Goal: Feedback & Contribution: Submit feedback/report problem

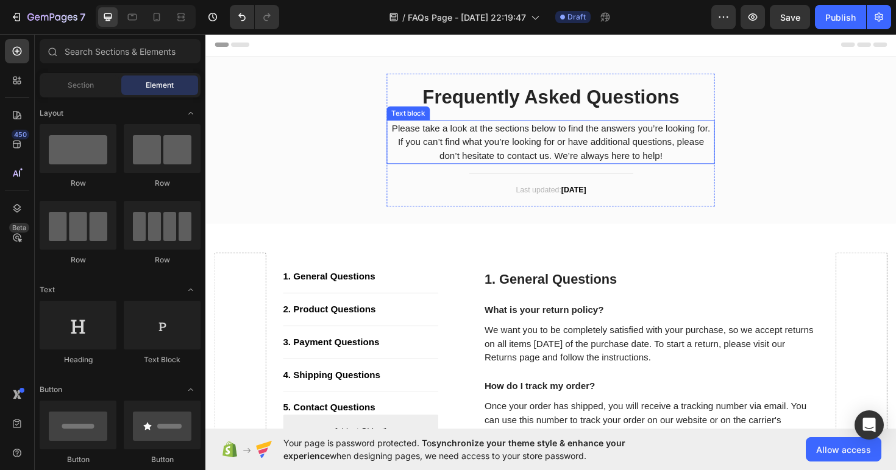
click at [598, 157] on p "Please take a look at the sections below to find the answers you’re looking for…" at bounding box center [570, 149] width 345 height 44
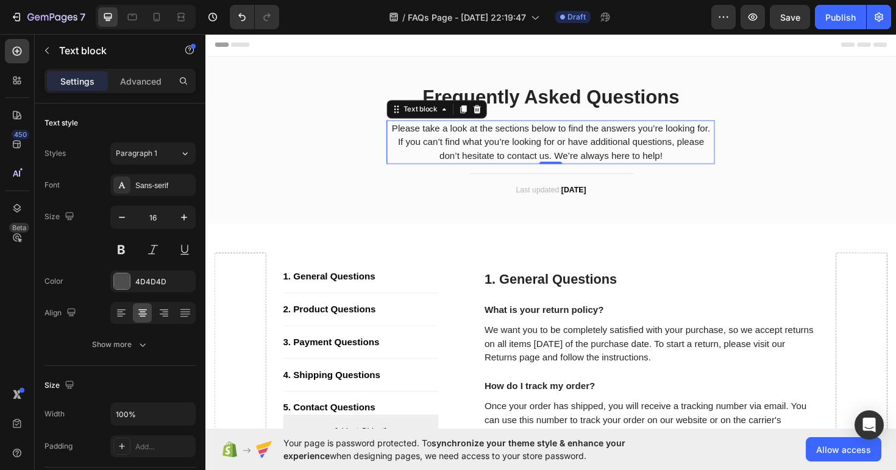
click at [598, 154] on p "Please take a look at the sections below to find the answers you’re looking for…" at bounding box center [570, 149] width 345 height 44
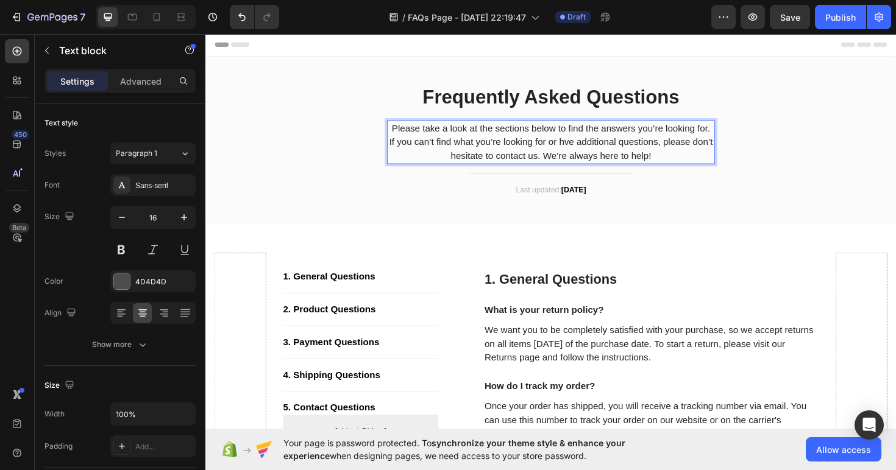
click at [603, 154] on p "Please take a look at the sections below to find the answers you’re looking for…" at bounding box center [570, 149] width 345 height 44
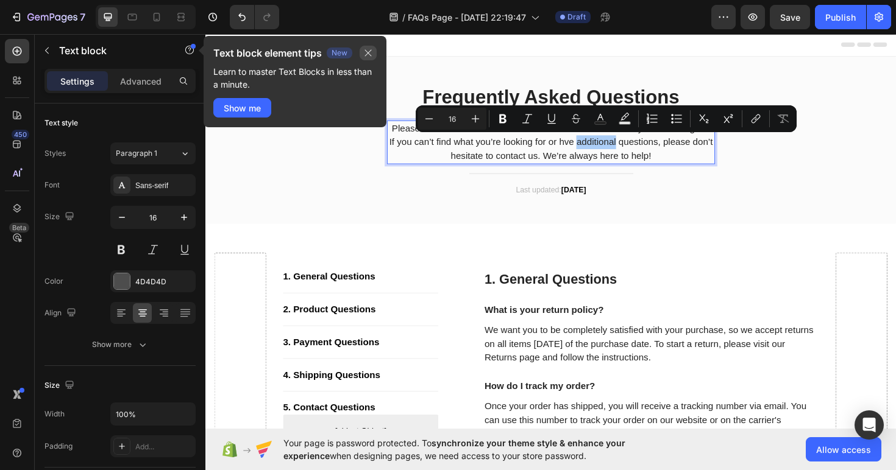
click at [374, 54] on button "button" at bounding box center [367, 53] width 17 height 15
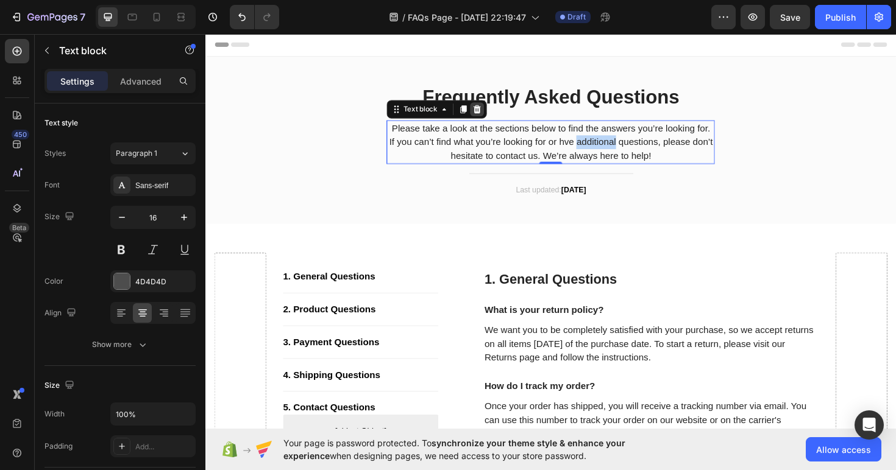
click at [494, 113] on icon at bounding box center [493, 114] width 10 height 10
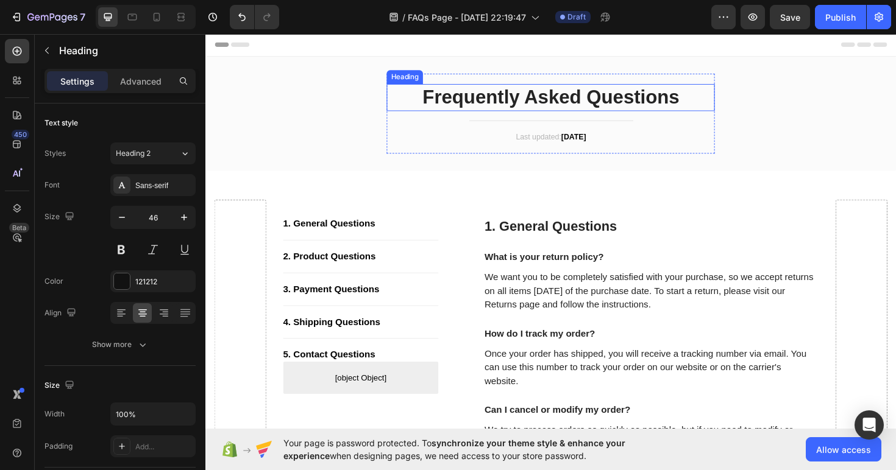
click at [526, 102] on p "Frequently Asked Questions" at bounding box center [570, 101] width 345 height 26
click at [543, 150] on div "Frequently Asked Questions Heading 0 Title Line Last updated: [DATE] Text block…" at bounding box center [570, 118] width 347 height 85
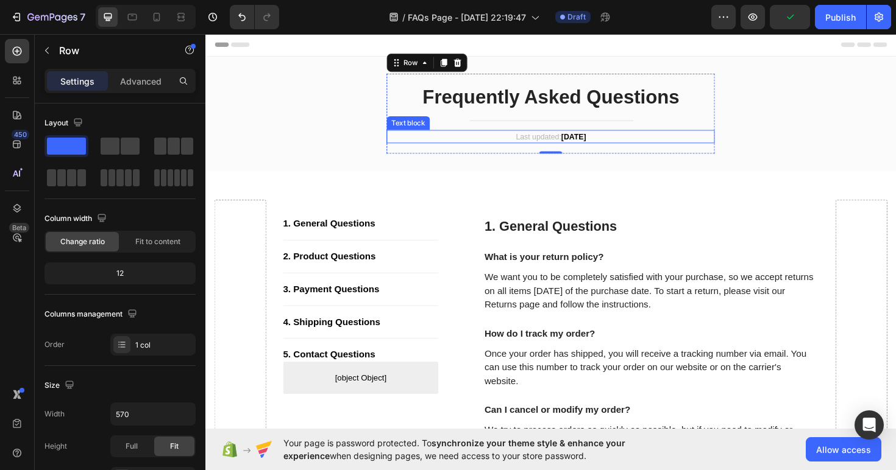
click at [538, 146] on p "Last updated: [DATE]" at bounding box center [570, 143] width 345 height 12
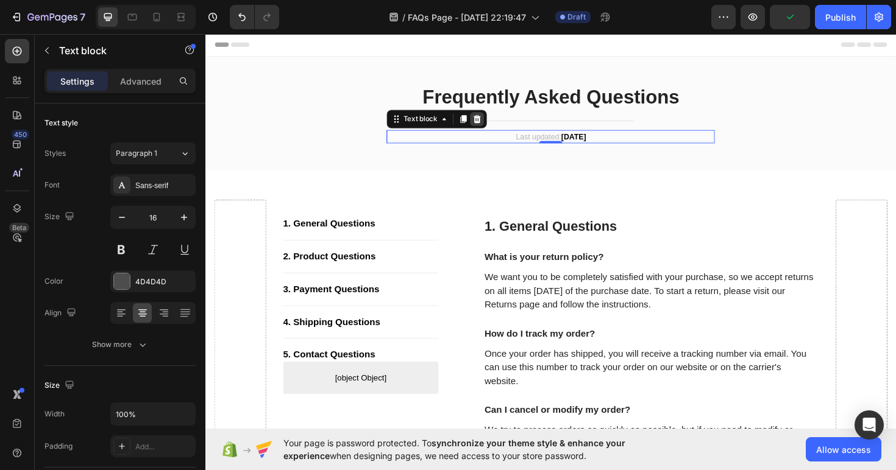
click at [489, 118] on div at bounding box center [493, 124] width 15 height 15
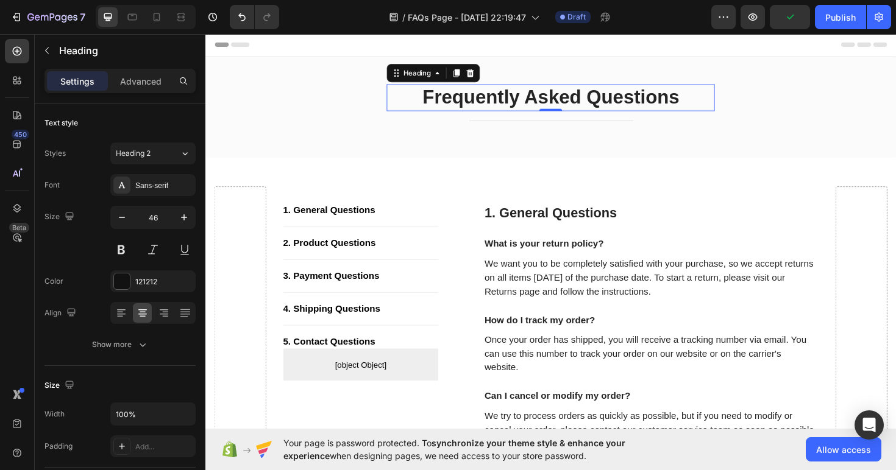
click at [511, 105] on p "Frequently Asked Questions" at bounding box center [570, 101] width 345 height 26
click at [480, 95] on p "Frequently Asked Questions" at bounding box center [570, 101] width 345 height 26
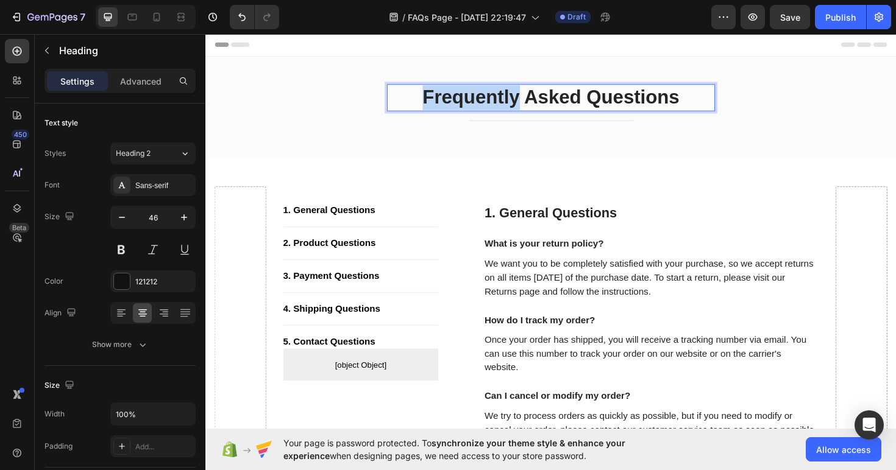
click at [480, 95] on p "Frequently Asked Questions" at bounding box center [570, 101] width 345 height 26
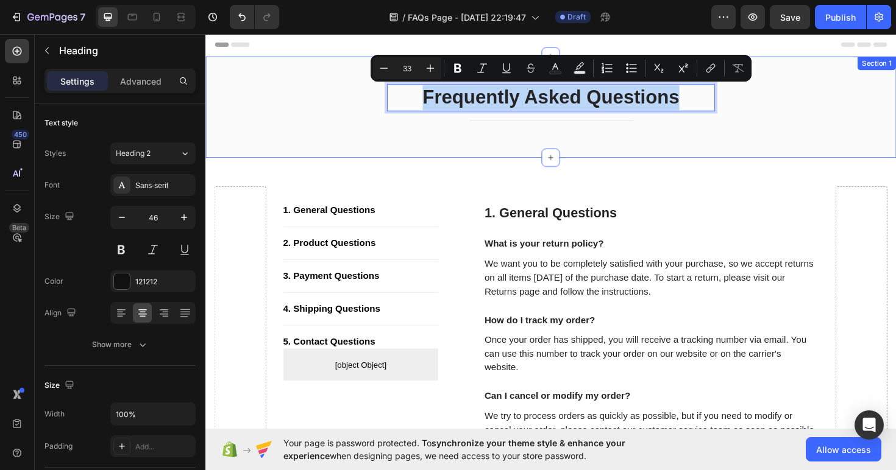
click at [431, 157] on div "Frequently Asked Questions Heading 0 Title Line Row Section 1" at bounding box center [570, 111] width 731 height 107
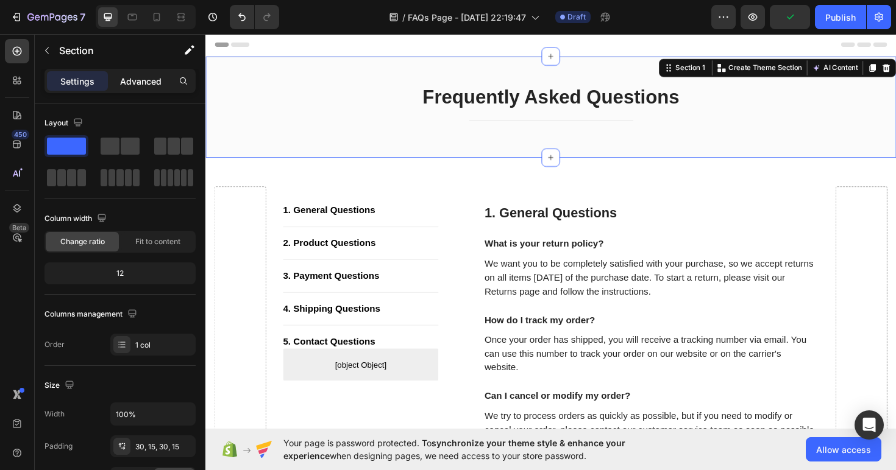
click at [144, 86] on p "Advanced" at bounding box center [140, 81] width 41 height 13
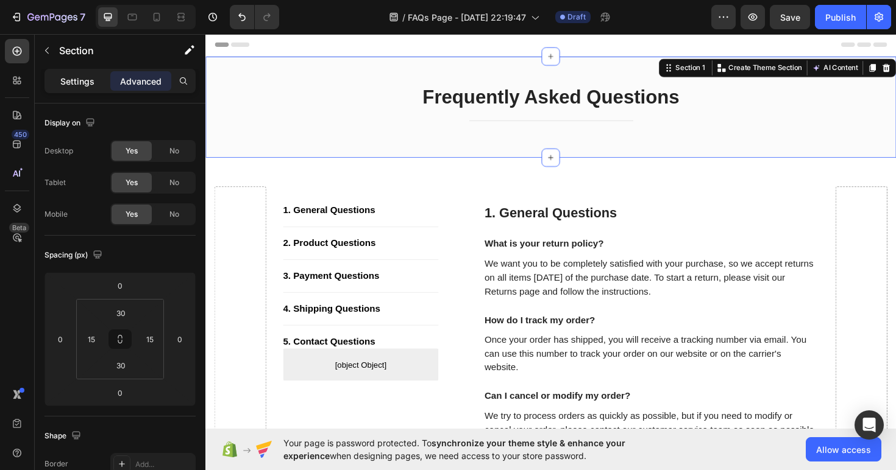
click at [99, 81] on div "Settings" at bounding box center [77, 80] width 61 height 19
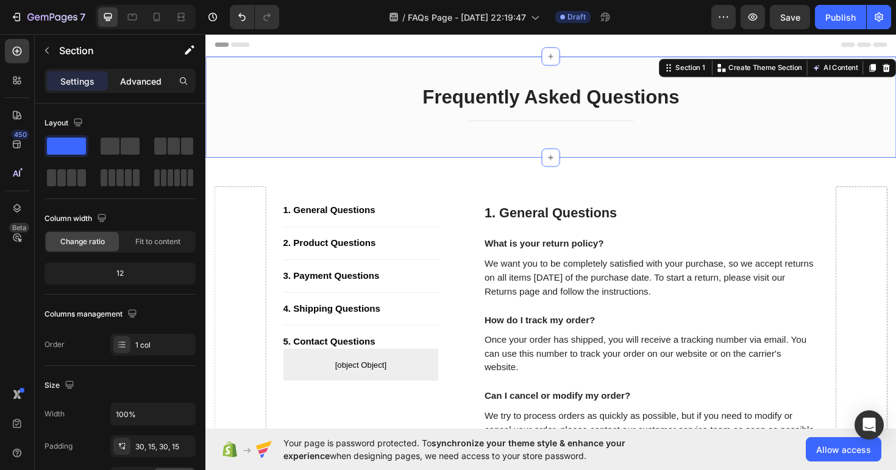
click at [155, 83] on p "Advanced" at bounding box center [140, 81] width 41 height 13
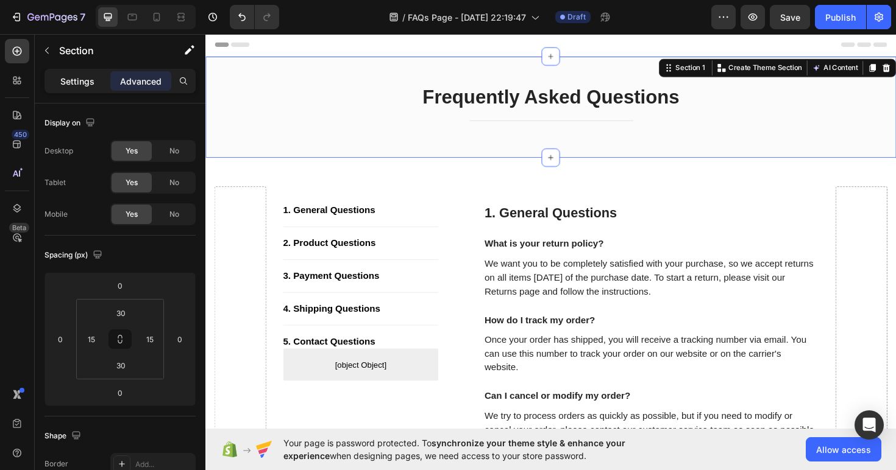
click at [96, 75] on div "Settings" at bounding box center [77, 80] width 61 height 19
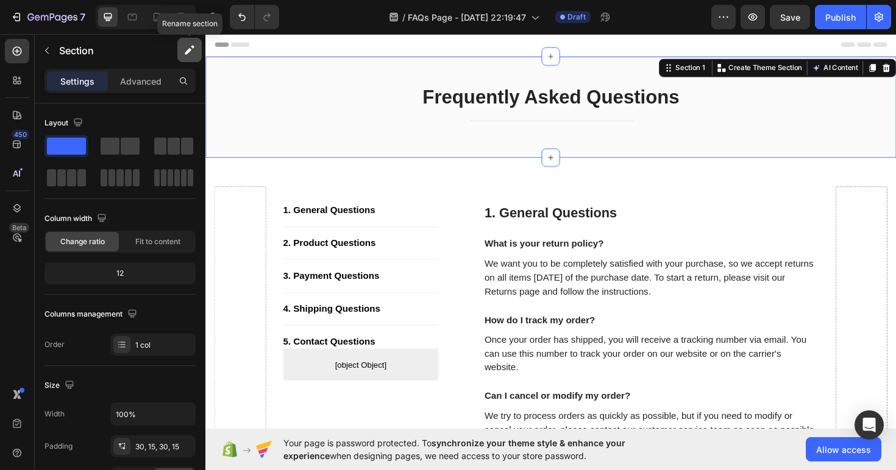
click at [184, 57] on button "button" at bounding box center [189, 50] width 24 height 24
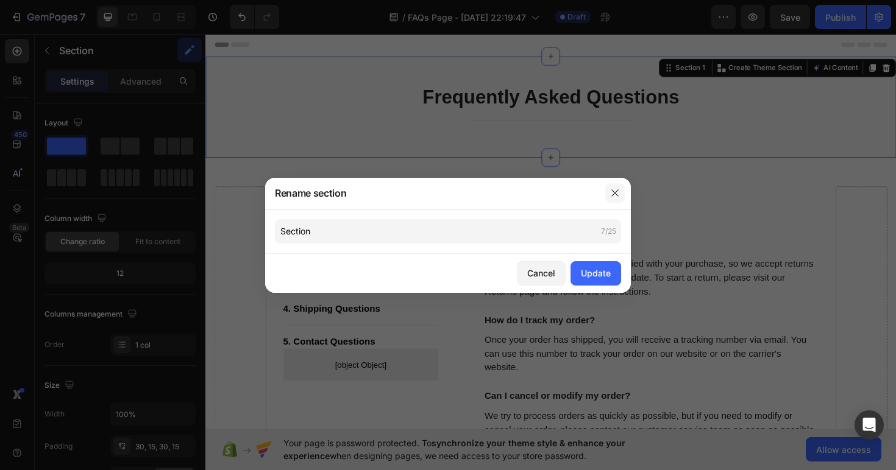
click at [618, 197] on icon "button" at bounding box center [615, 193] width 10 height 10
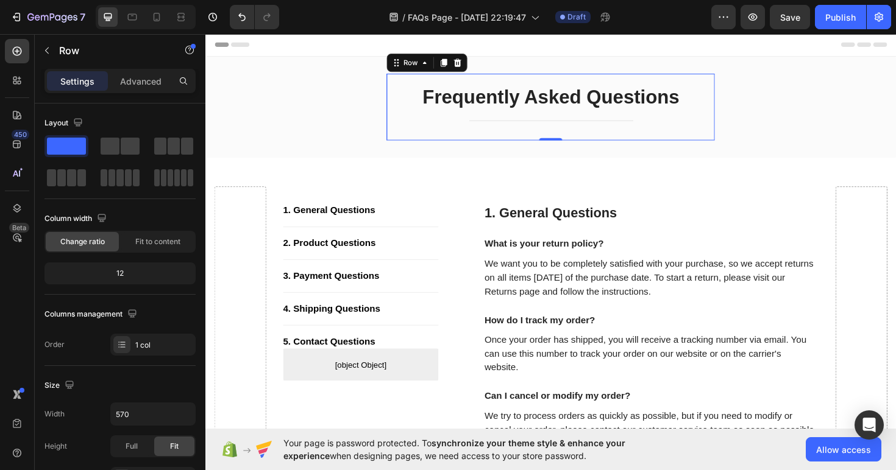
click at [709, 144] on div "Frequently Asked Questions Heading Title Line Row 0" at bounding box center [570, 111] width 347 height 71
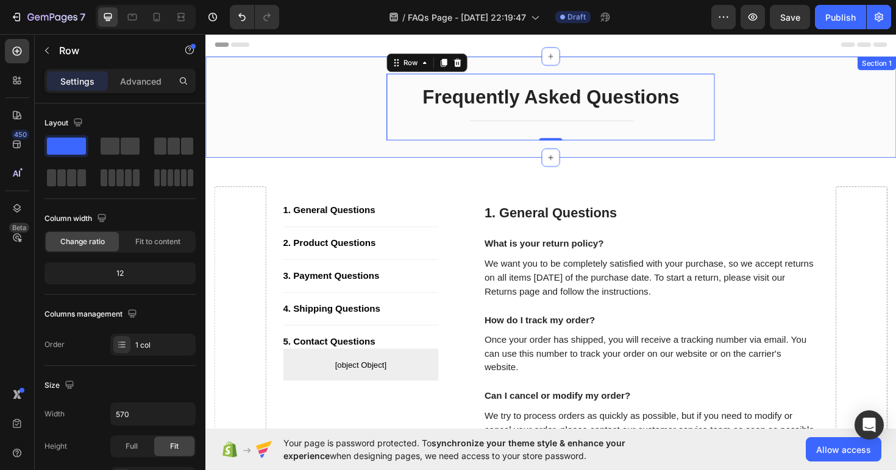
click at [778, 126] on div "Frequently Asked Questions Heading Title Line Row 0" at bounding box center [570, 111] width 713 height 71
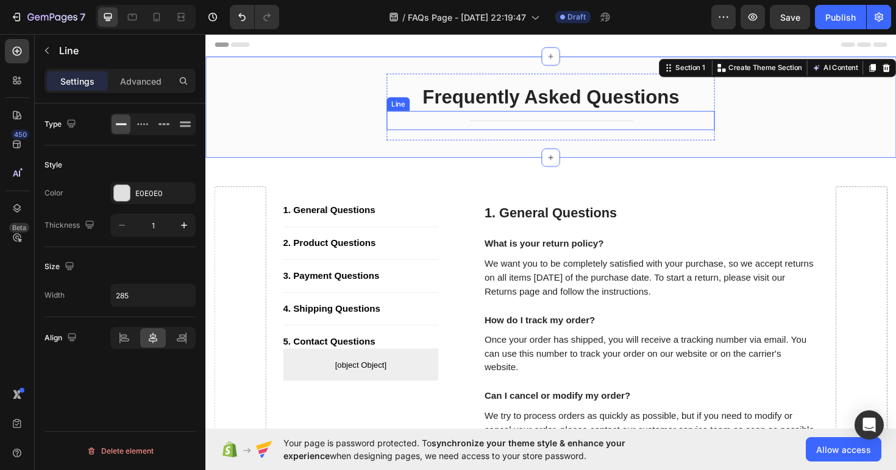
click at [684, 124] on div "Title Line" at bounding box center [570, 126] width 347 height 20
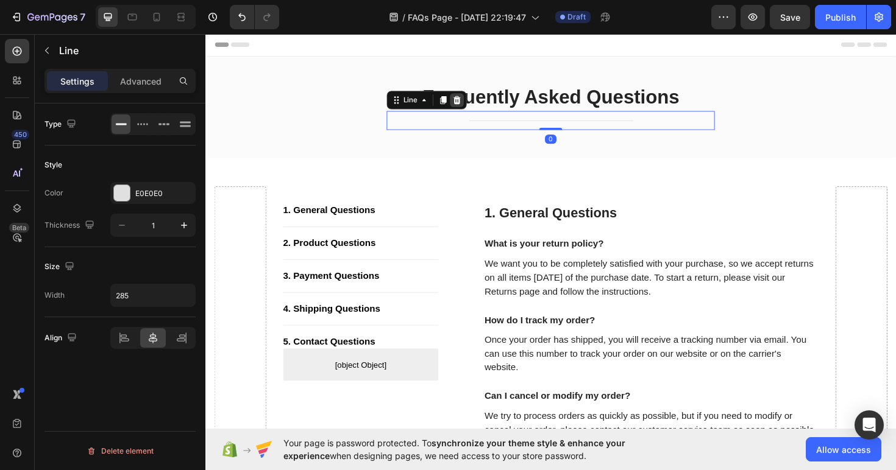
click at [473, 105] on icon at bounding box center [472, 104] width 8 height 9
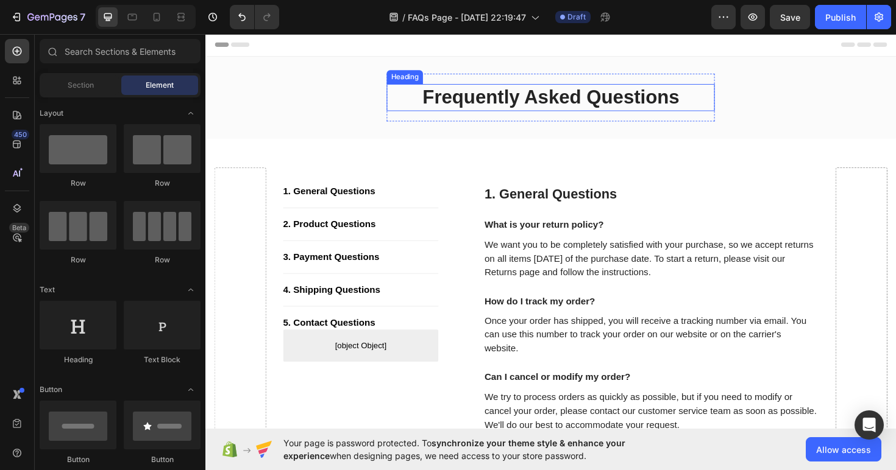
click at [513, 101] on p "Frequently Asked Questions" at bounding box center [570, 101] width 345 height 26
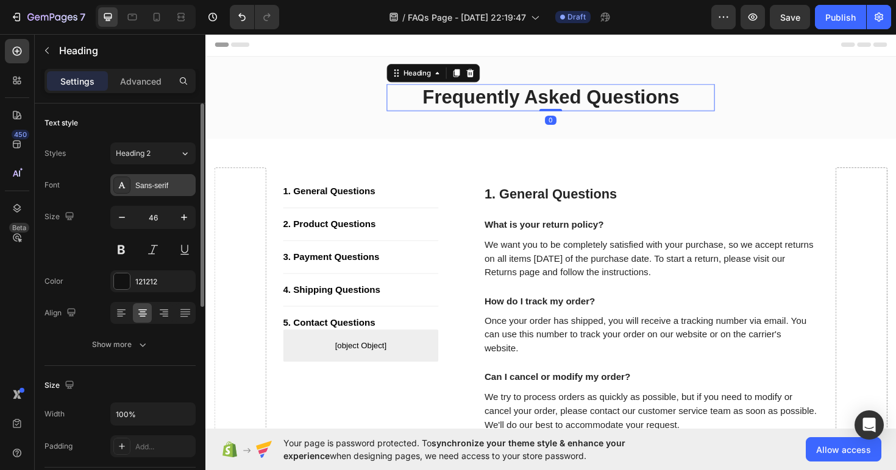
click at [165, 183] on div "Sans-serif" at bounding box center [163, 185] width 57 height 11
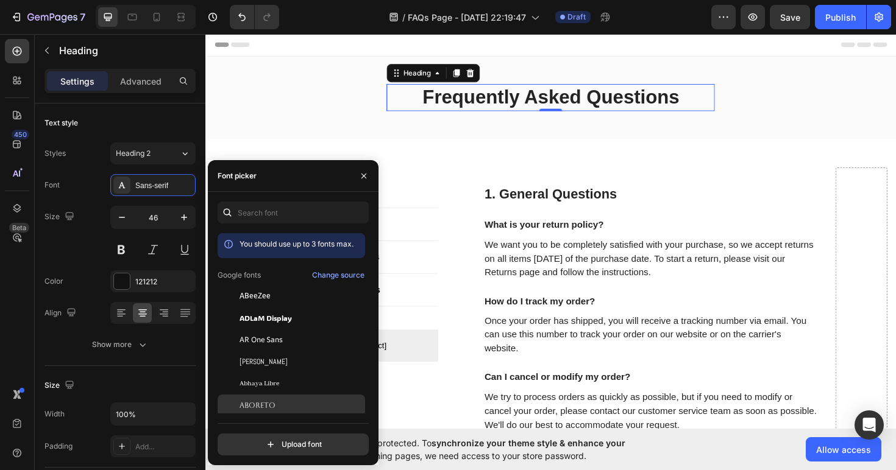
click at [270, 406] on span "Aboreto" at bounding box center [257, 405] width 36 height 11
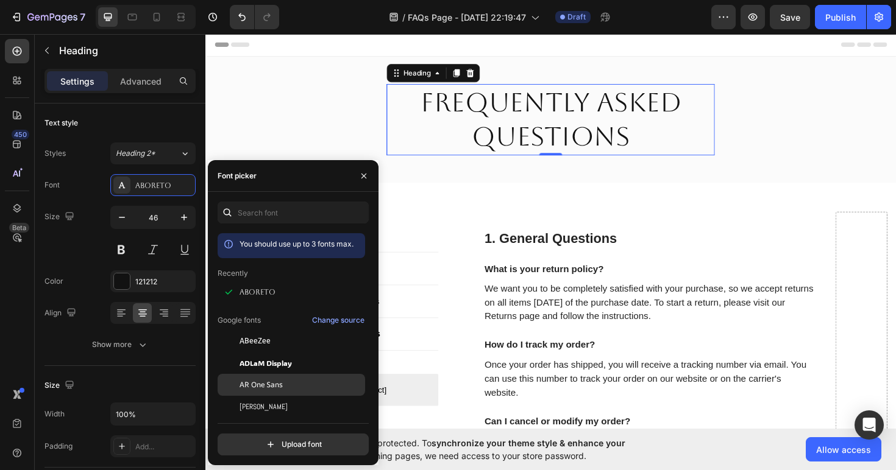
click at [278, 381] on span "AR One Sans" at bounding box center [260, 385] width 43 height 11
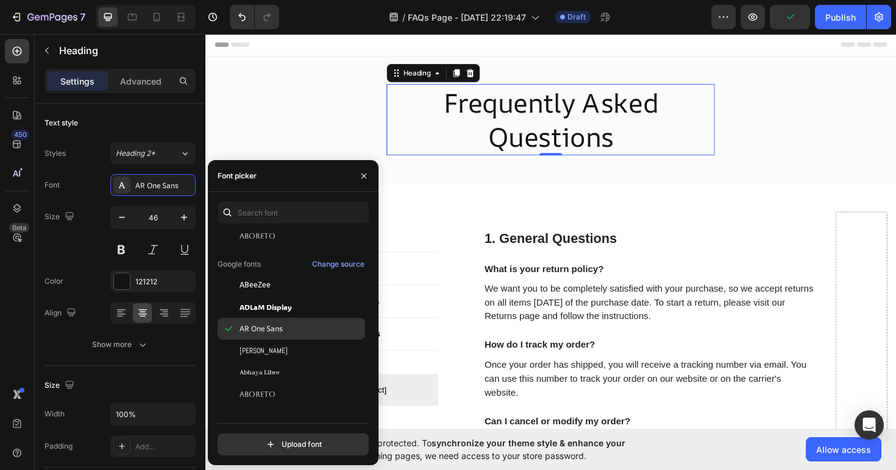
scroll to position [108, 0]
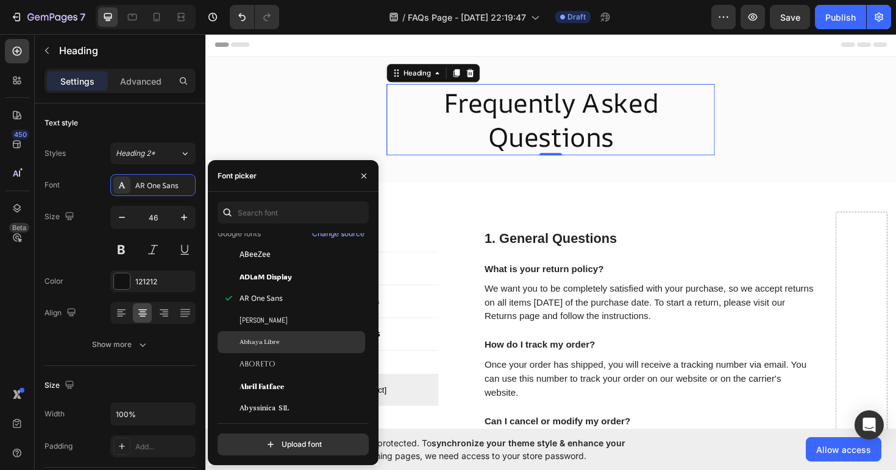
click at [283, 346] on div "Abhaya Libre" at bounding box center [300, 342] width 123 height 11
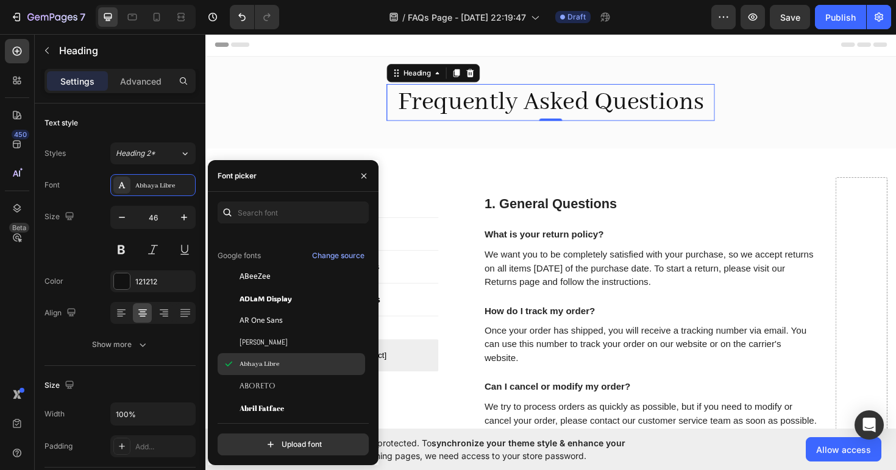
click at [280, 359] on div "Abhaya Libre" at bounding box center [300, 364] width 123 height 11
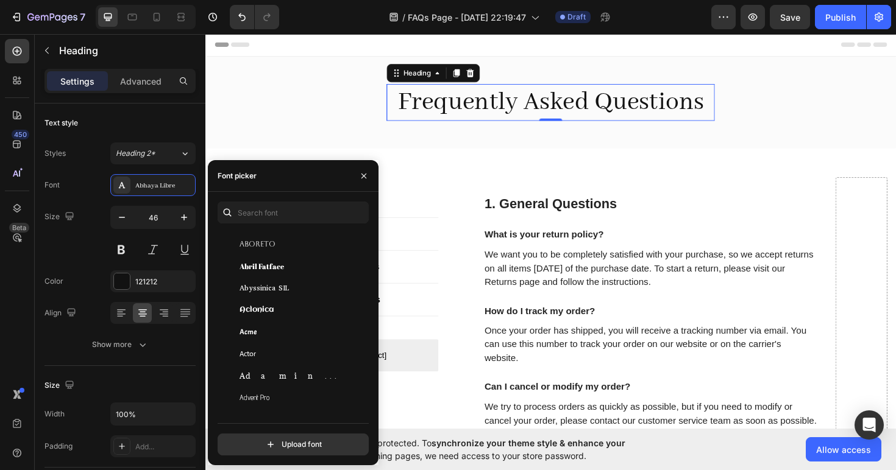
scroll to position [214, 0]
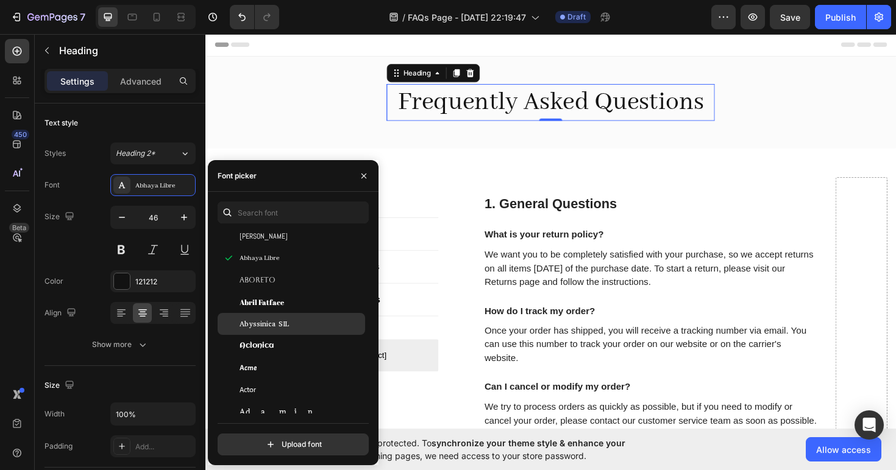
click at [300, 314] on div "Abyssinica SIL" at bounding box center [291, 324] width 147 height 22
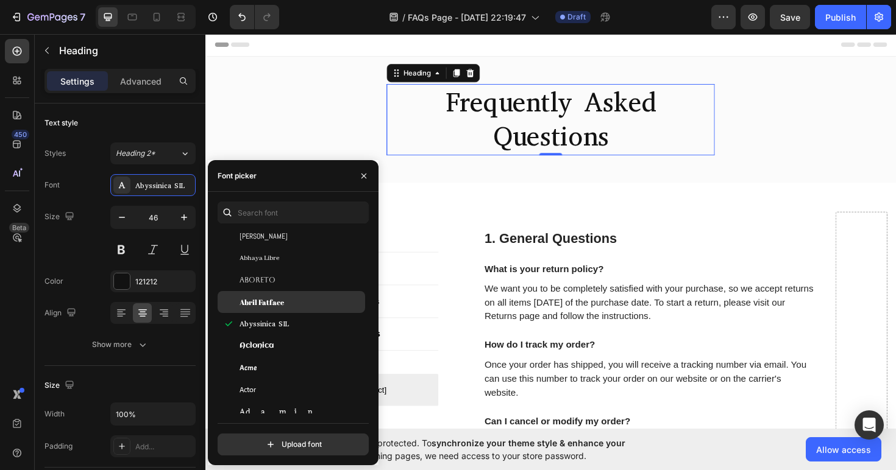
click at [303, 303] on div "Abril Fatface" at bounding box center [300, 302] width 123 height 11
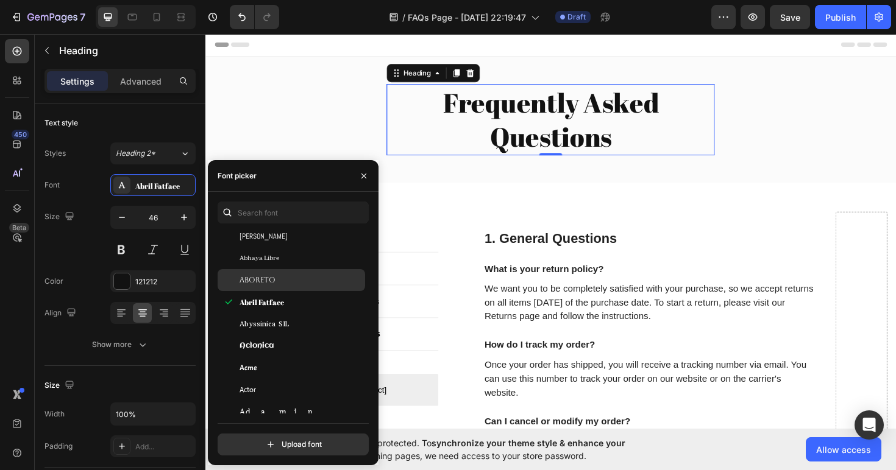
click at [302, 269] on div "Aboreto" at bounding box center [291, 280] width 147 height 22
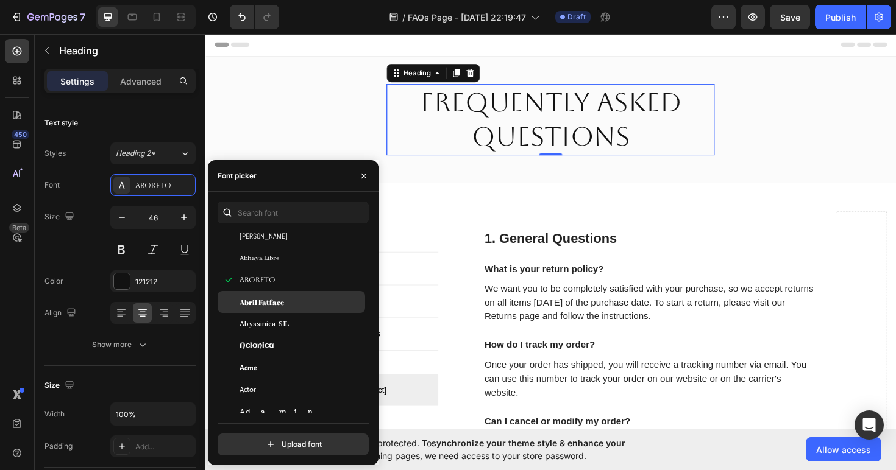
click at [286, 297] on div "Abril Fatface" at bounding box center [300, 302] width 123 height 11
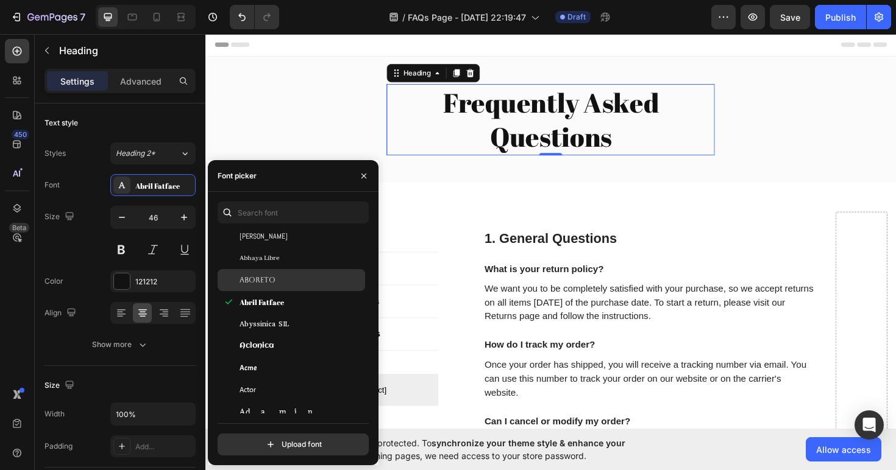
click at [289, 277] on div "Aboreto" at bounding box center [300, 280] width 123 height 11
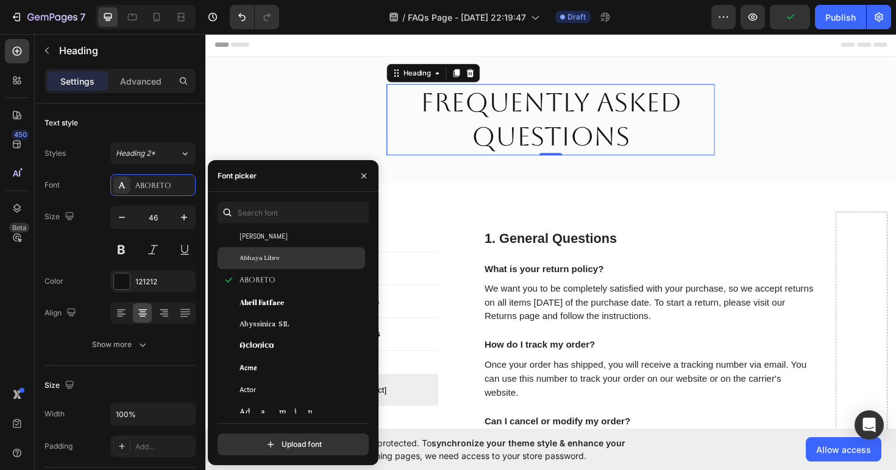
click at [291, 263] on div "Abhaya Libre" at bounding box center [300, 258] width 123 height 11
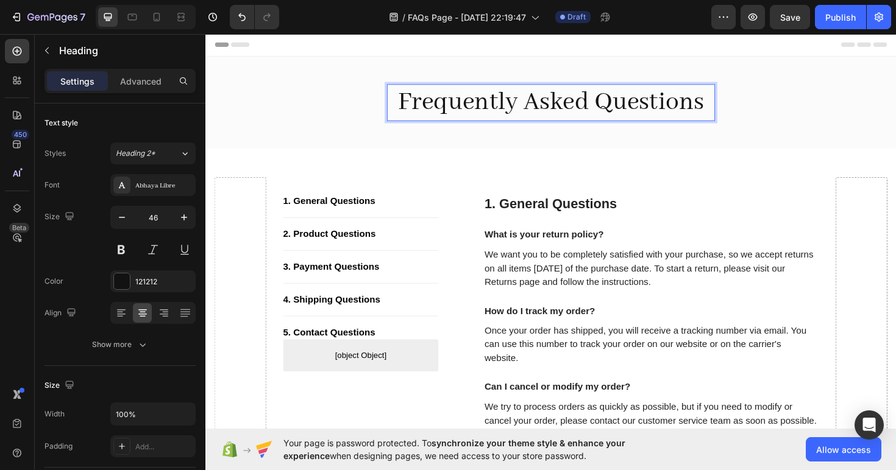
click at [464, 110] on h2 "Frequently Asked Questions" at bounding box center [570, 106] width 347 height 39
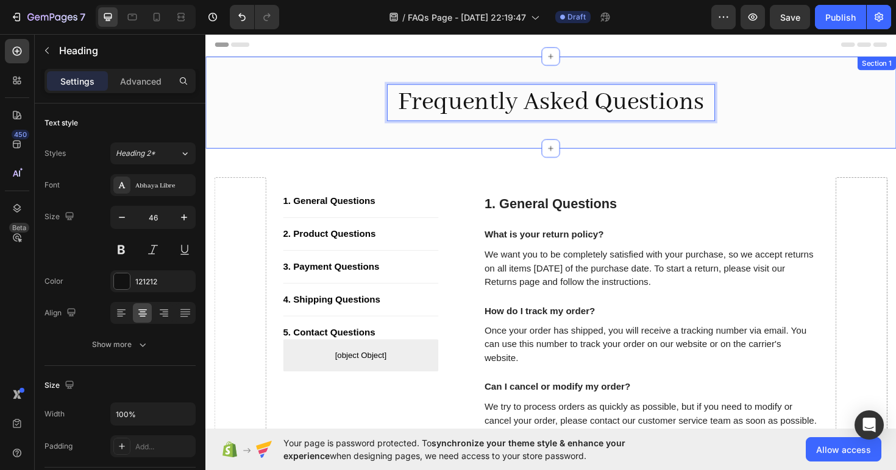
click at [346, 107] on div "Frequently Asked Questions Heading 0 Row" at bounding box center [570, 106] width 713 height 61
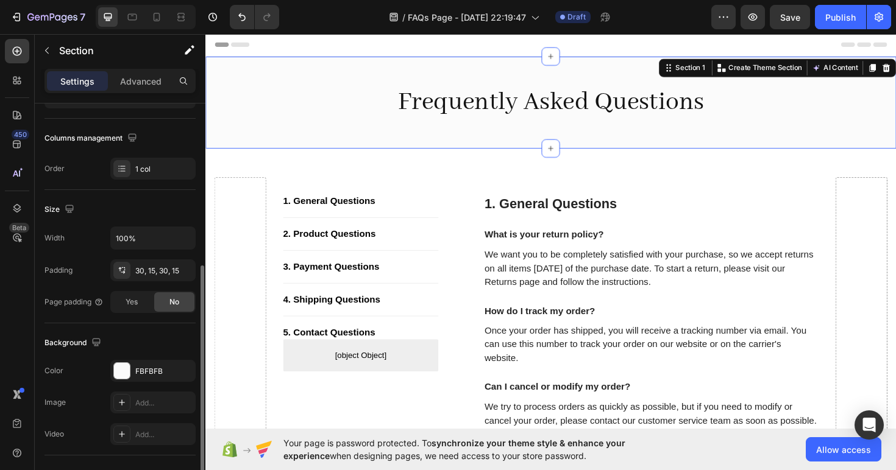
scroll to position [308, 0]
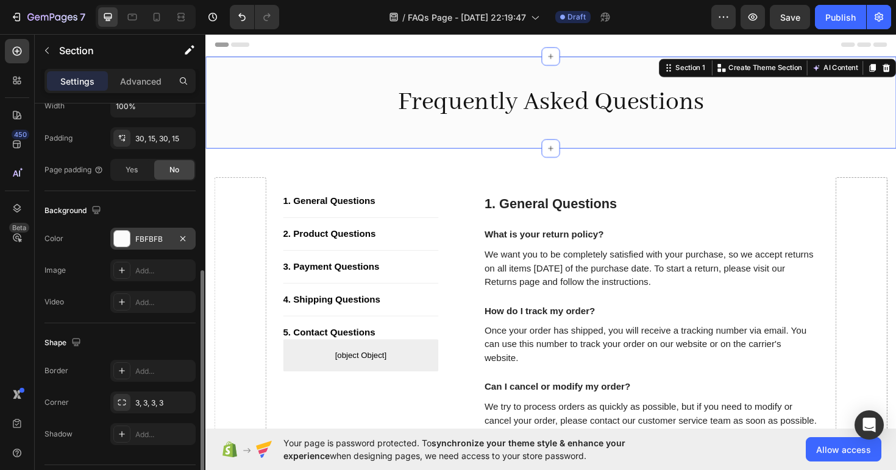
click at [128, 242] on div at bounding box center [122, 239] width 16 height 16
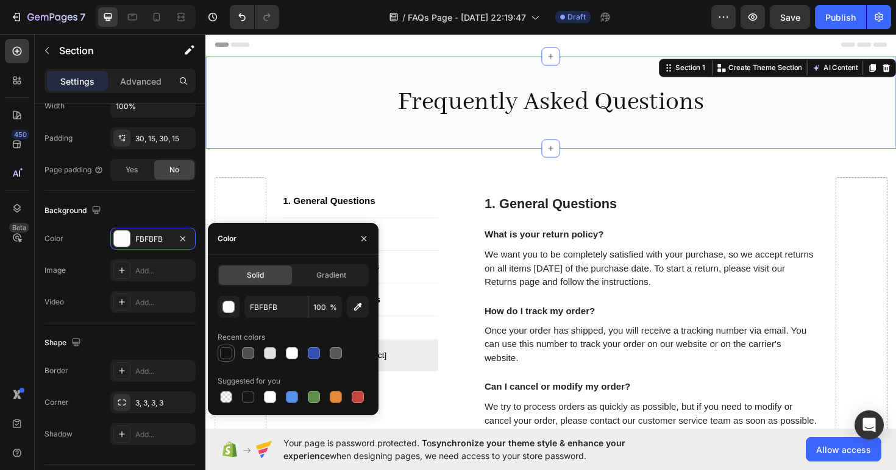
click at [228, 354] on div at bounding box center [226, 353] width 12 height 12
type input "121212"
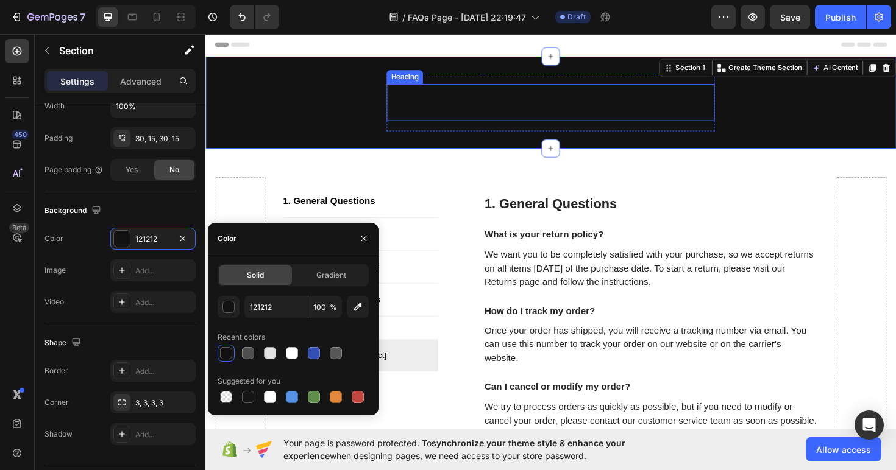
click at [459, 109] on p "Frequently Asked Questions" at bounding box center [570, 106] width 345 height 37
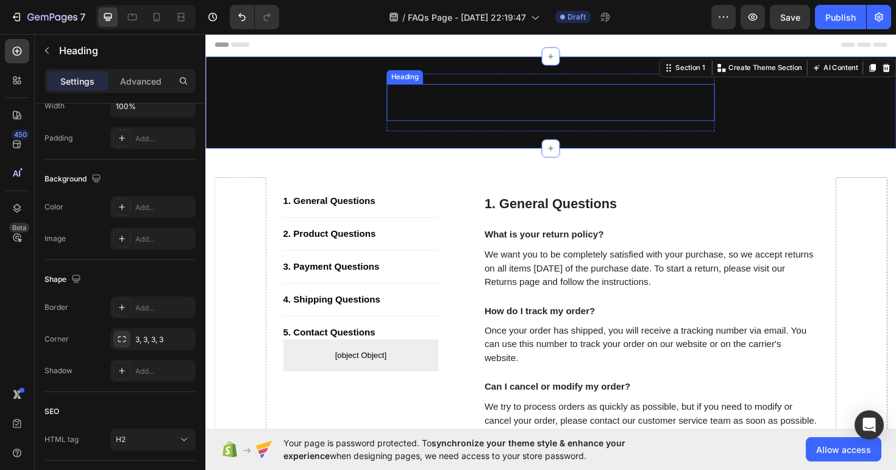
scroll to position [0, 0]
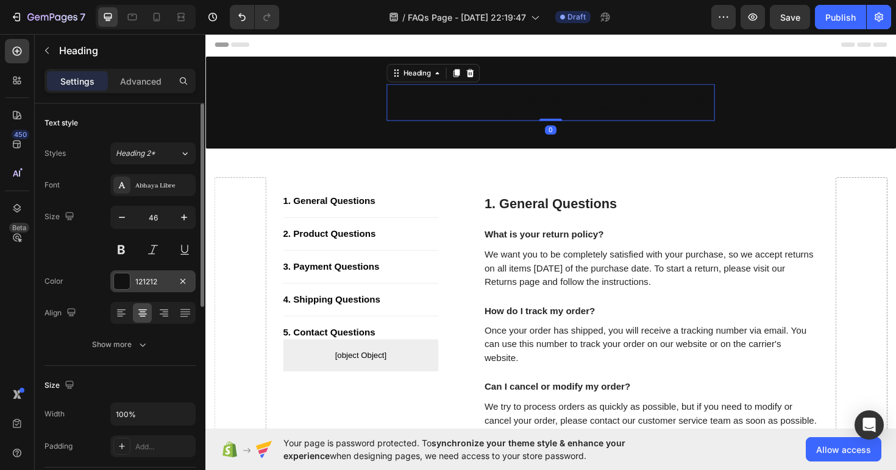
click at [121, 280] on div at bounding box center [122, 282] width 16 height 16
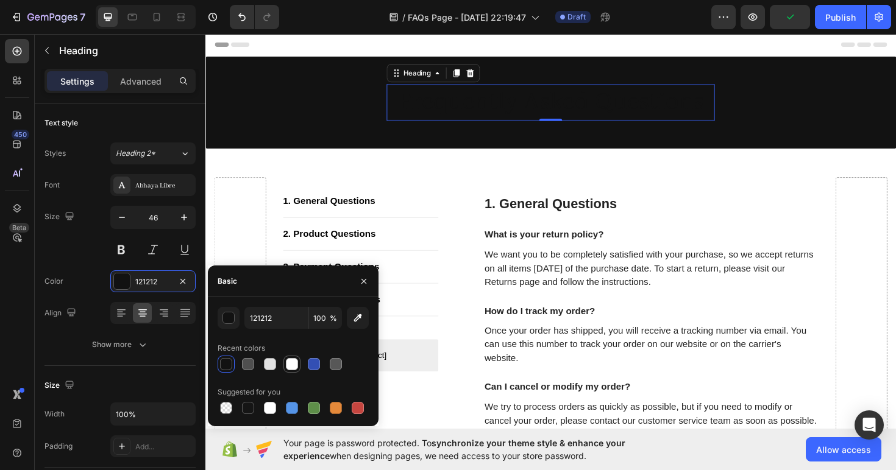
click at [291, 363] on div at bounding box center [292, 364] width 12 height 12
type input "FFFFFF"
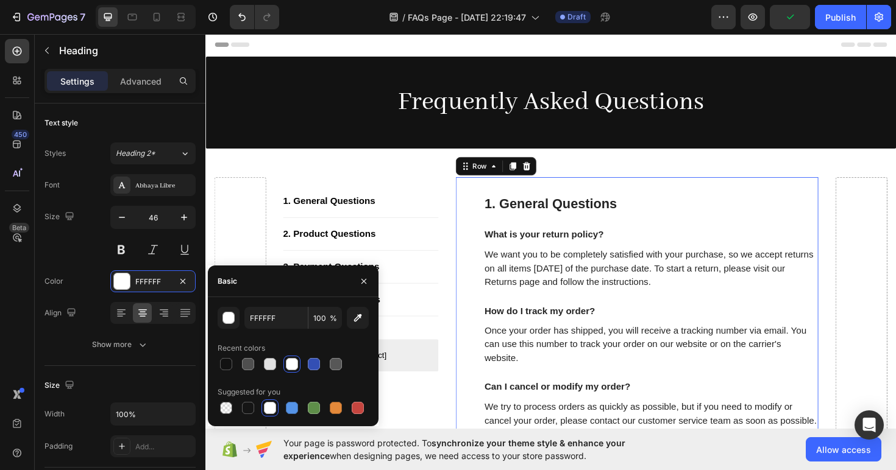
click at [477, 221] on div "1. General Questions Heading What is your return policy? Text block We want you…" at bounding box center [662, 365] width 384 height 359
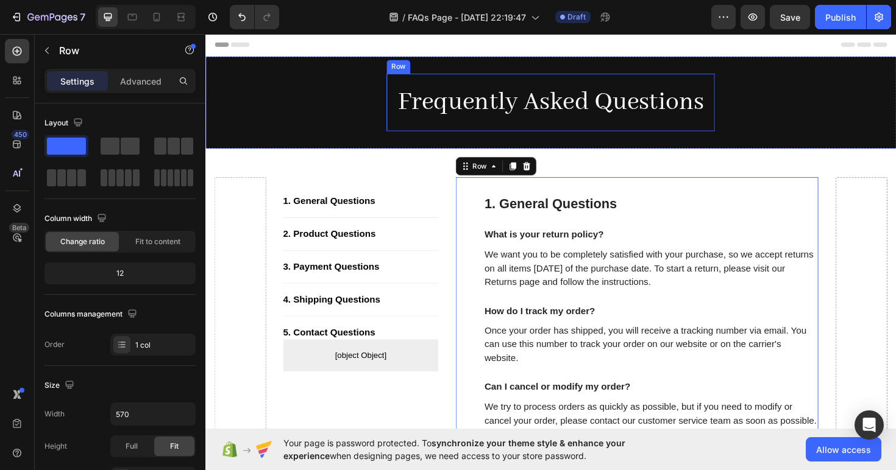
click at [542, 135] on div "Frequently Asked Questions Heading Row" at bounding box center [570, 106] width 347 height 61
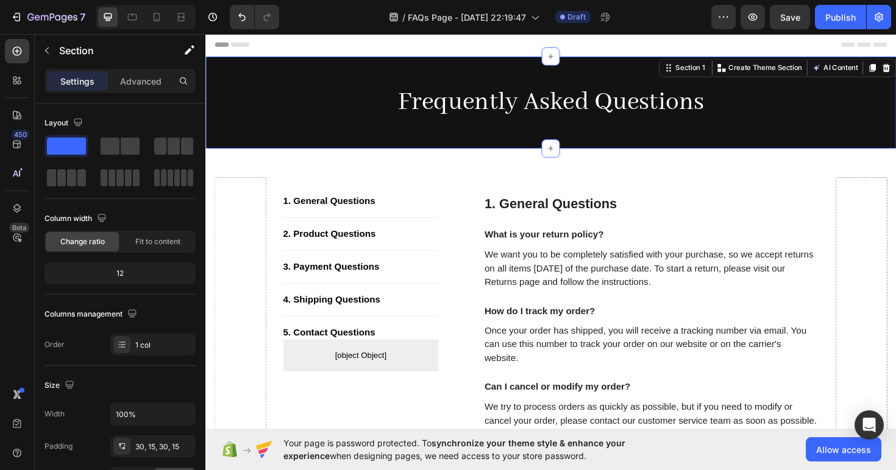
click at [540, 145] on div "Frequently Asked Questions Heading Row Section 1 You can create reusable sectio…" at bounding box center [570, 106] width 731 height 97
click at [121, 275] on div "12" at bounding box center [120, 273] width 146 height 17
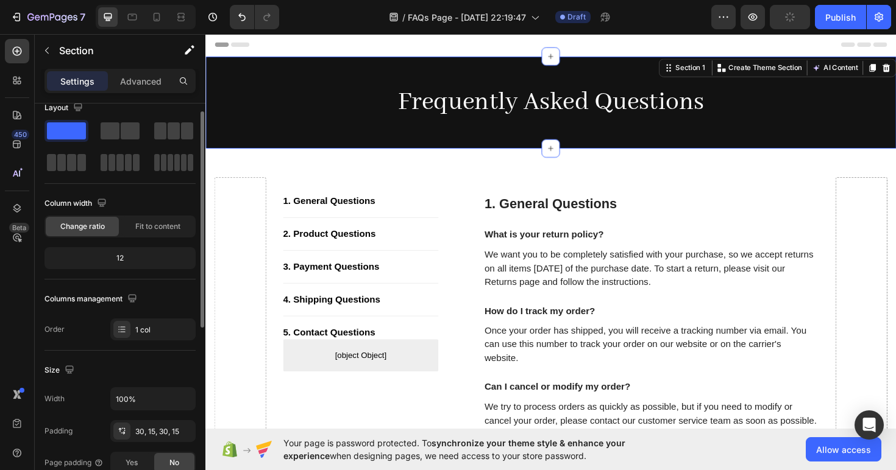
click at [127, 264] on div "12" at bounding box center [120, 258] width 146 height 17
click at [124, 262] on div "12" at bounding box center [120, 258] width 146 height 17
click at [108, 222] on div "Change ratio" at bounding box center [82, 226] width 73 height 19
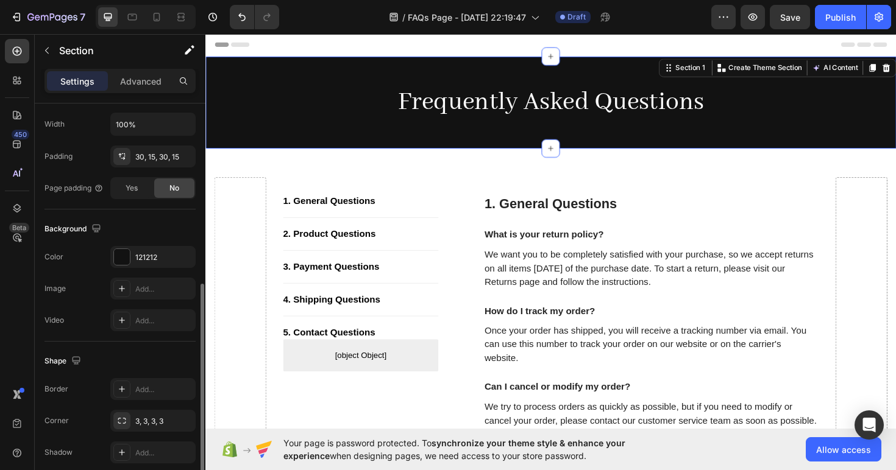
scroll to position [88, 0]
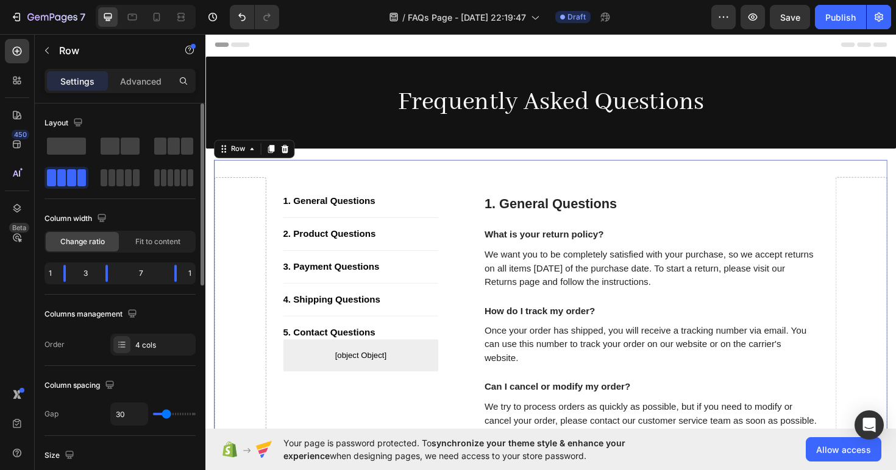
click at [733, 48] on div "Header" at bounding box center [571, 45] width 712 height 24
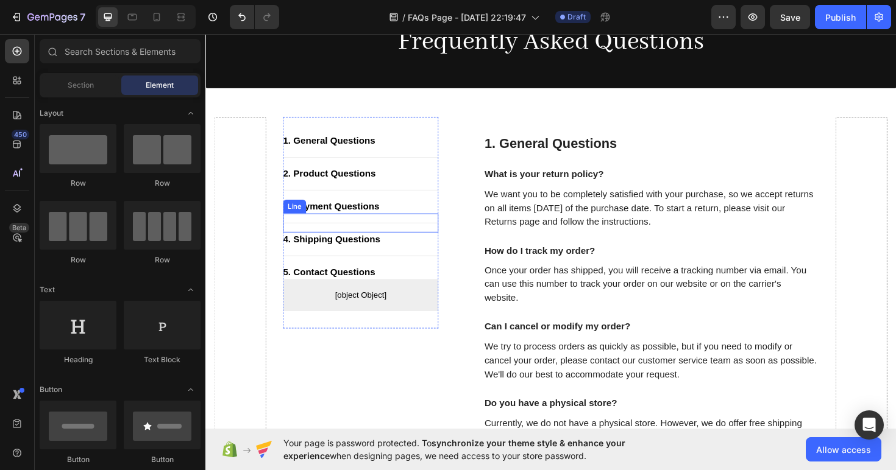
scroll to position [54, 0]
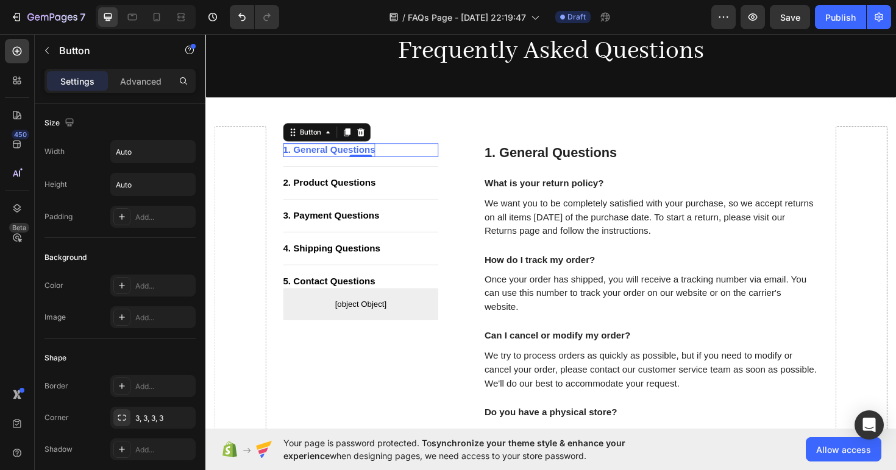
click at [355, 153] on div "1. General Questions" at bounding box center [336, 157] width 97 height 15
click at [431, 222] on div "3. Payment Questions Button" at bounding box center [370, 226] width 165 height 15
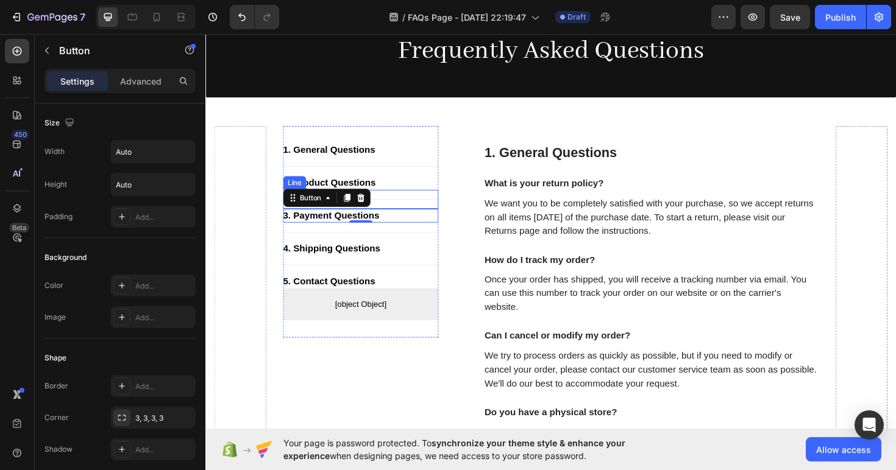
click at [437, 206] on div "Title Line" at bounding box center [370, 209] width 165 height 20
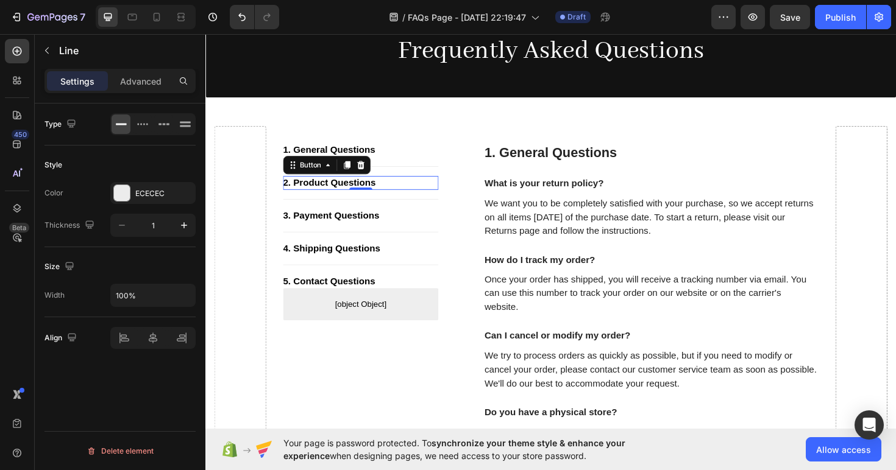
click at [445, 189] on div "2. Product Questions Button 0" at bounding box center [370, 192] width 165 height 15
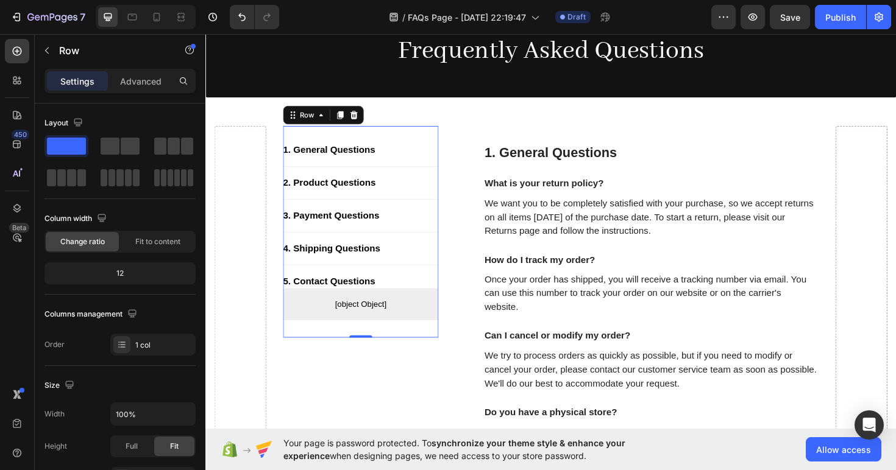
click at [443, 136] on div "1. General Questions Button Title Line 2. Product Questions Button Title Line 3…" at bounding box center [370, 244] width 165 height 224
click at [361, 115] on icon at bounding box center [363, 120] width 10 height 10
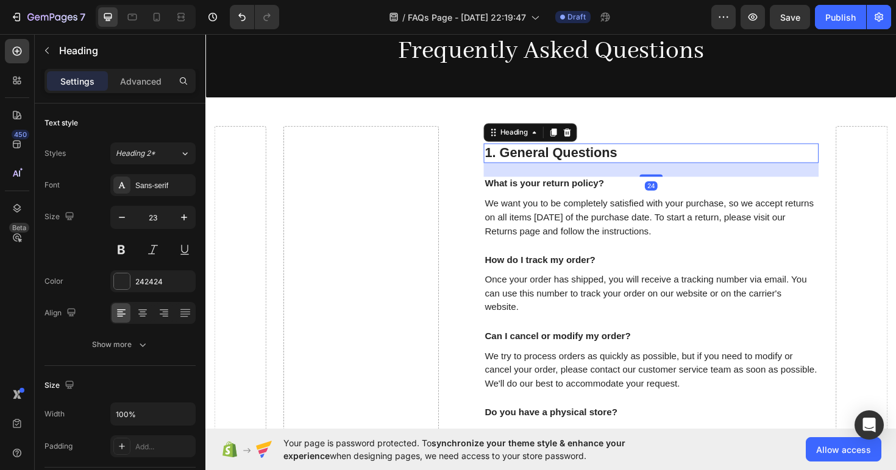
click at [591, 158] on p "1. General Questions" at bounding box center [677, 160] width 352 height 18
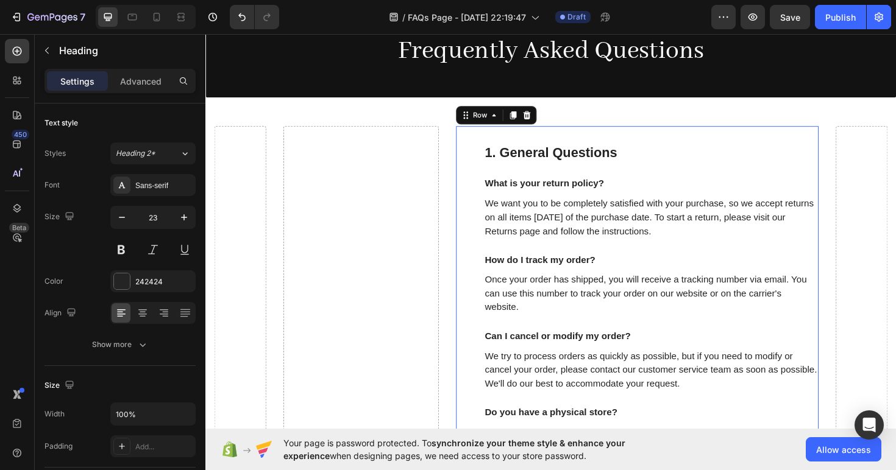
click at [488, 154] on div "1. General Questions Heading What is your return policy? Text block We want you…" at bounding box center [662, 311] width 384 height 359
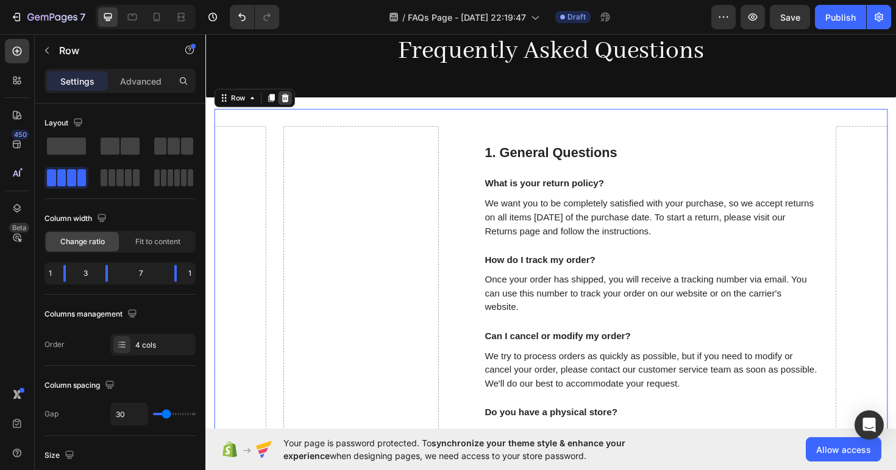
click at [288, 97] on icon at bounding box center [290, 102] width 10 height 10
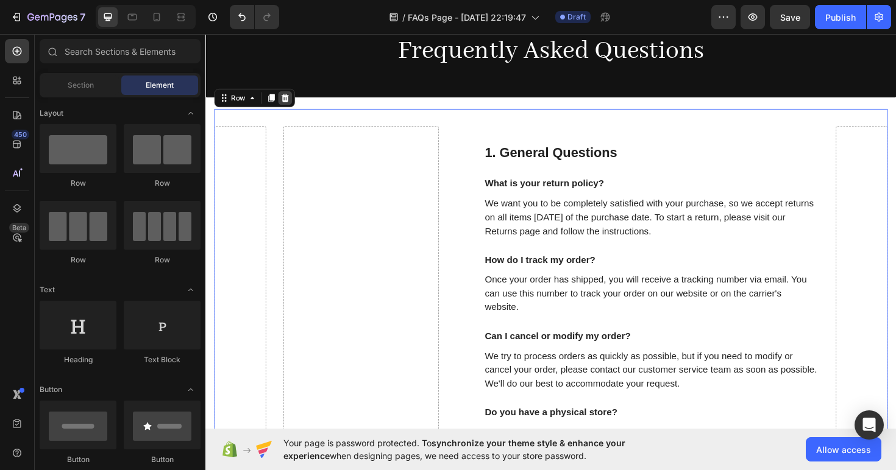
scroll to position [0, 0]
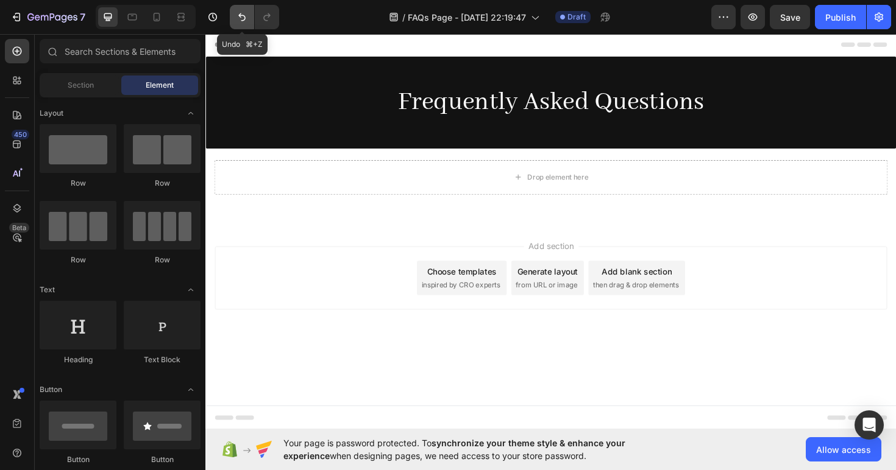
click at [246, 12] on icon "Undo/Redo" at bounding box center [242, 17] width 12 height 12
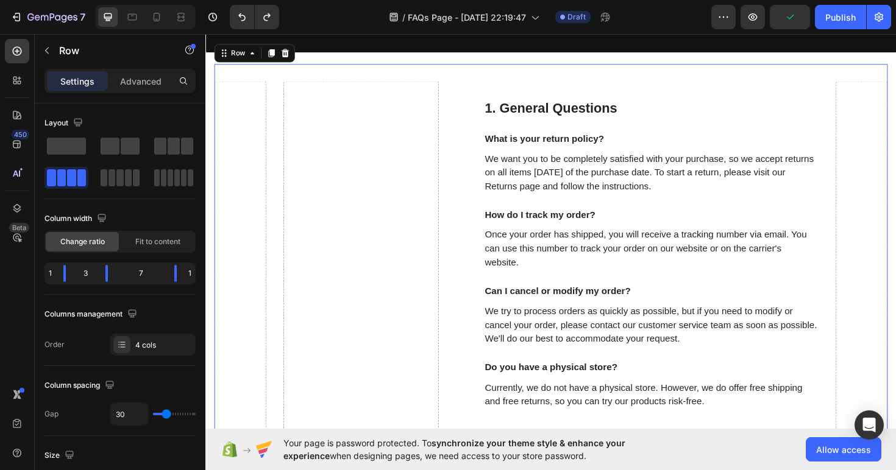
scroll to position [105, 0]
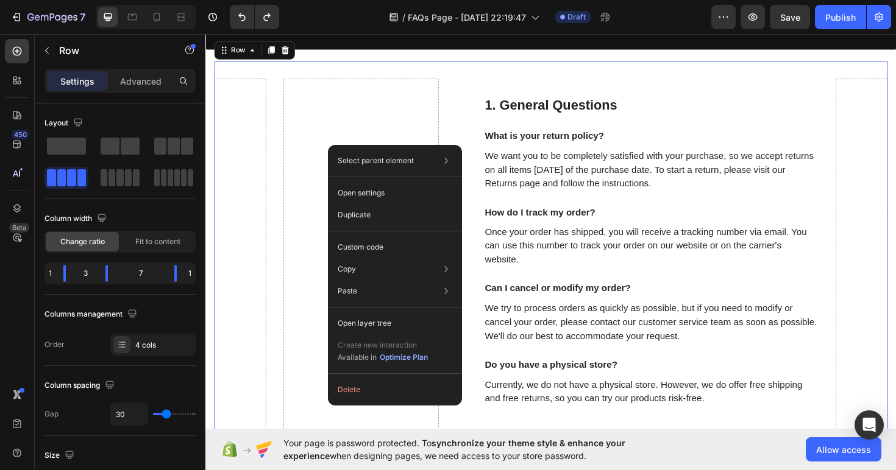
scroll to position [106, 0]
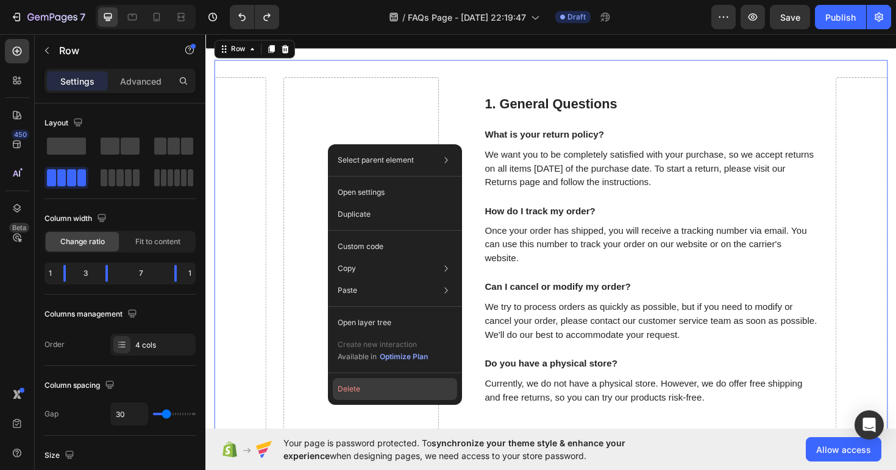
click at [369, 394] on button "Delete" at bounding box center [395, 389] width 124 height 22
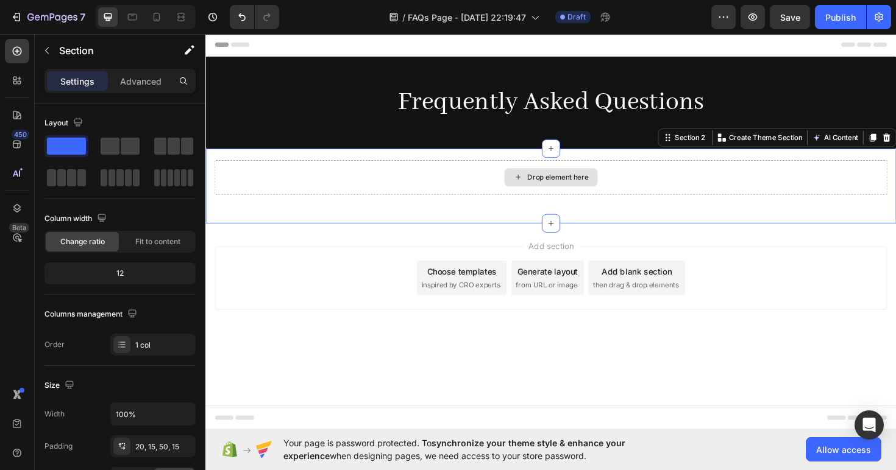
click at [497, 191] on div "Drop element here" at bounding box center [570, 186] width 713 height 37
click at [427, 193] on div "Drop element here" at bounding box center [570, 186] width 713 height 37
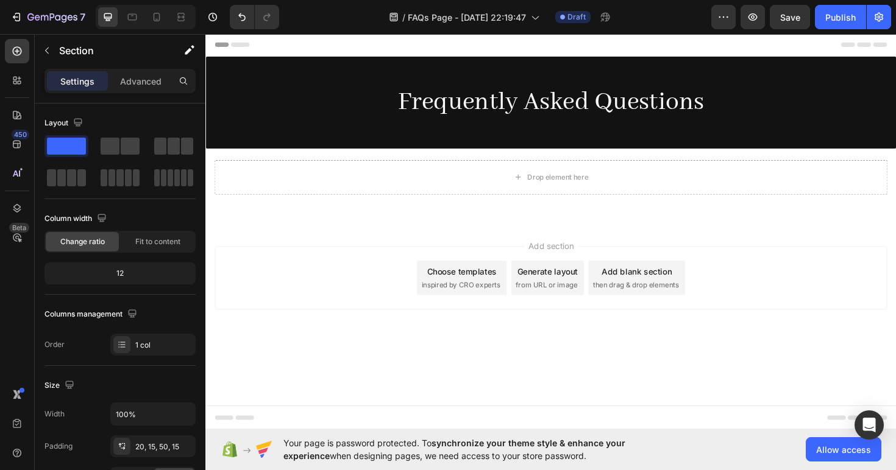
click at [644, 235] on div "Add section Choose templates inspired by CRO experts Generate layout from URL o…" at bounding box center [570, 310] width 731 height 150
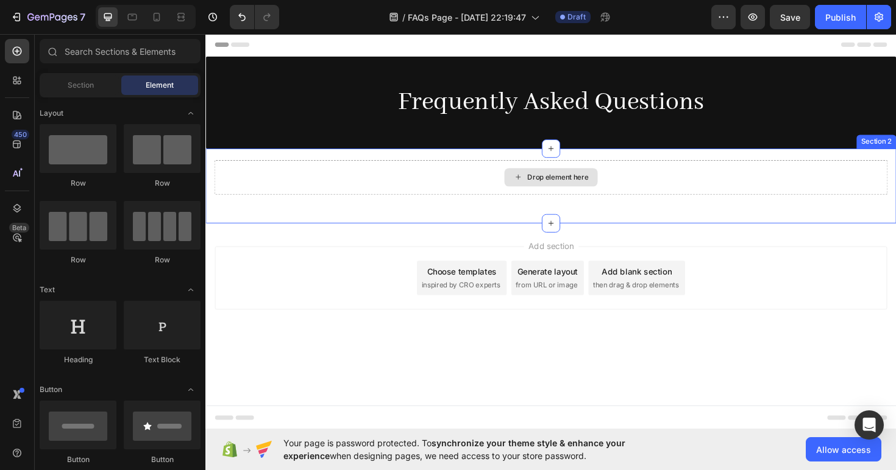
click at [590, 180] on div "Drop element here" at bounding box center [571, 185] width 99 height 19
click at [610, 191] on div "Drop element here" at bounding box center [571, 185] width 99 height 19
click at [572, 182] on div "Drop element here" at bounding box center [578, 186] width 65 height 10
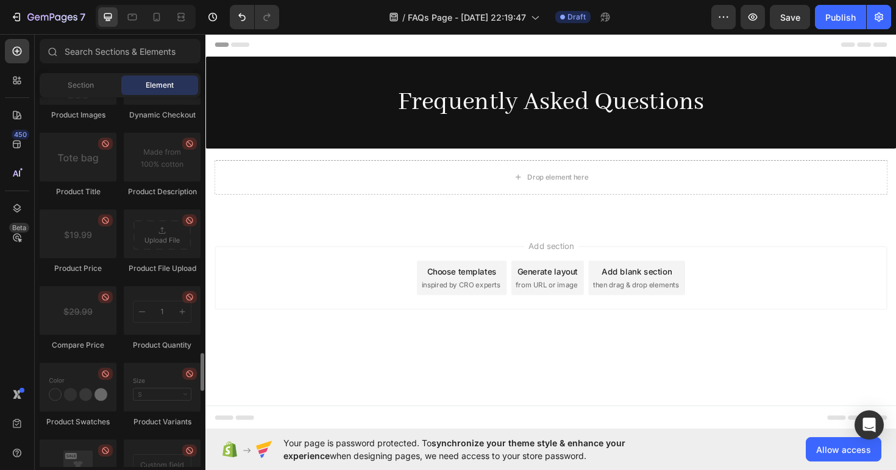
scroll to position [1980, 0]
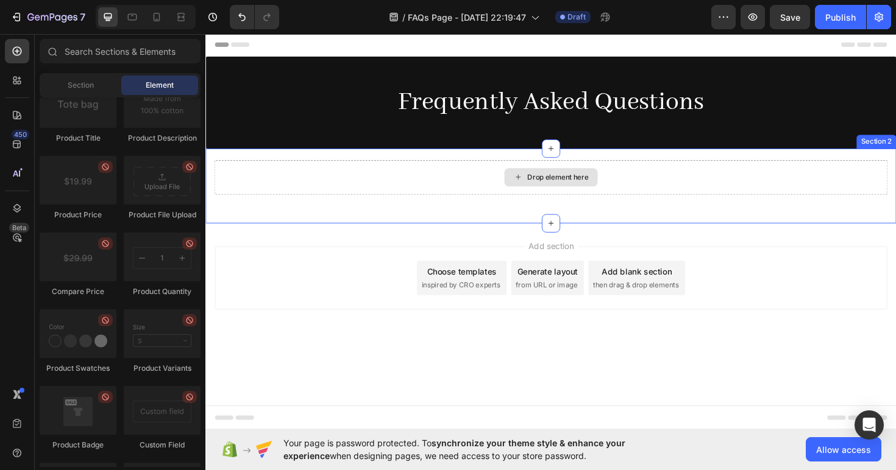
click at [338, 177] on div "Drop element here" at bounding box center [570, 186] width 713 height 37
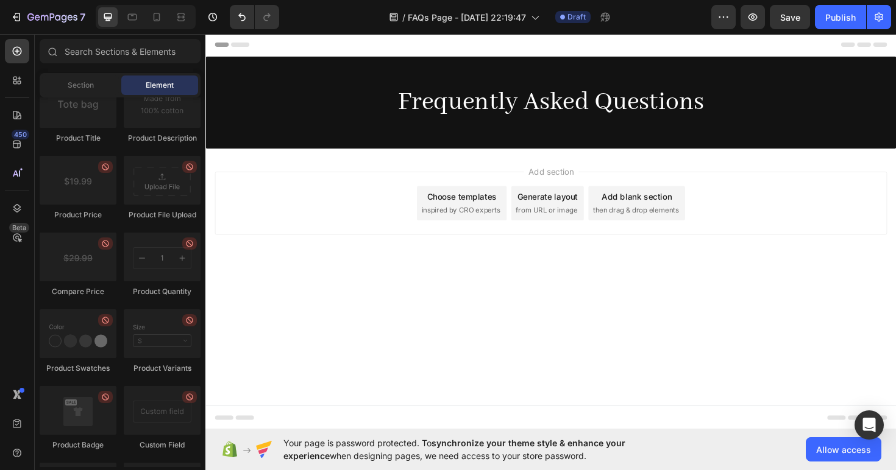
click at [587, 180] on span "Add section" at bounding box center [571, 179] width 58 height 13
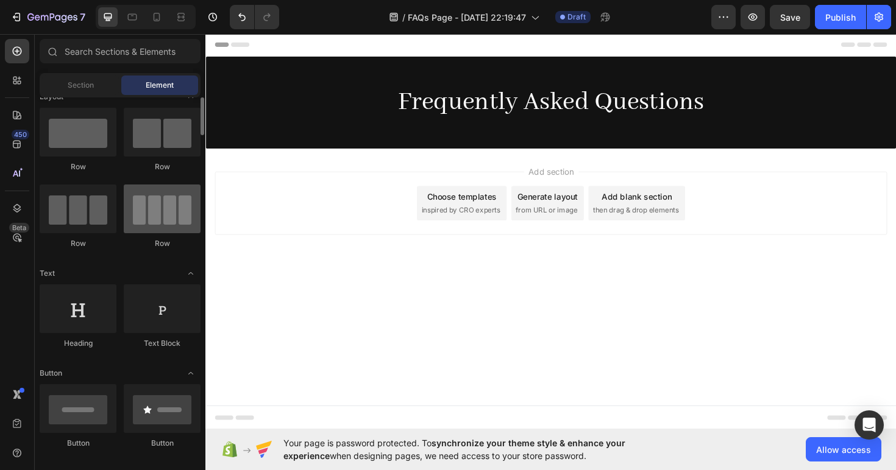
scroll to position [18, 0]
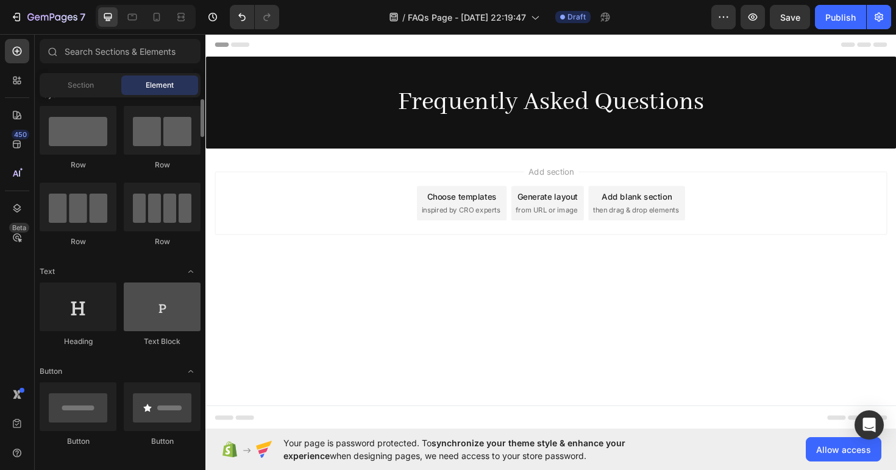
click at [137, 310] on div at bounding box center [162, 307] width 77 height 49
click at [568, 199] on div "Generate layout from URL or image" at bounding box center [567, 213] width 77 height 37
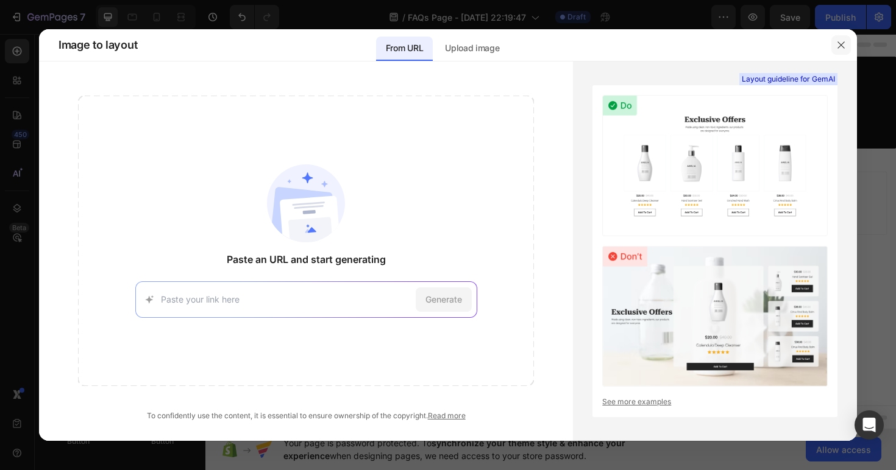
click at [836, 48] on icon "button" at bounding box center [841, 45] width 10 height 10
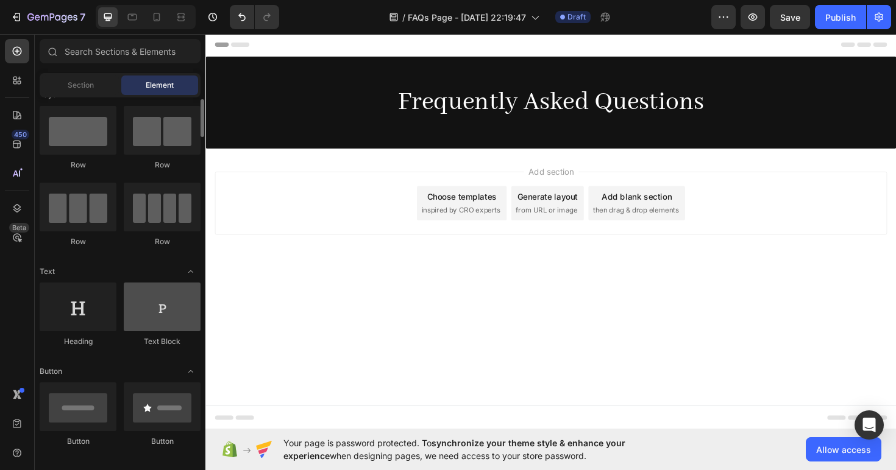
click at [168, 315] on div at bounding box center [162, 307] width 77 height 49
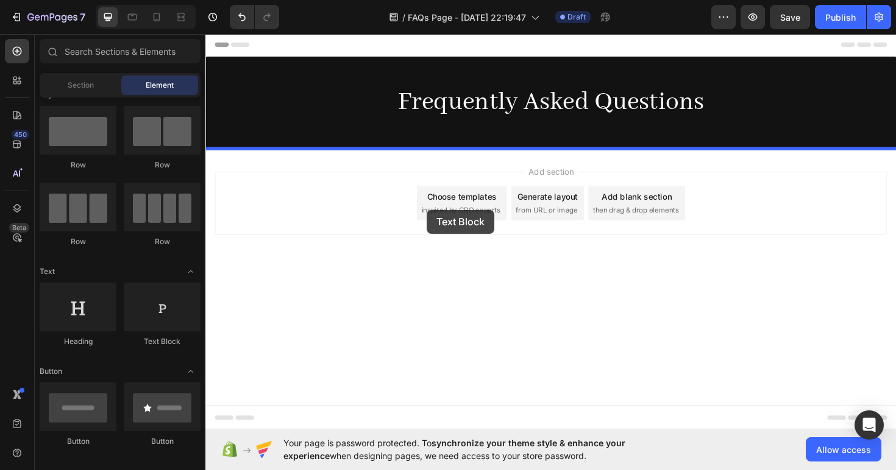
drag, startPoint x: 373, startPoint y: 348, endPoint x: 481, endPoint y: 212, distance: 173.1
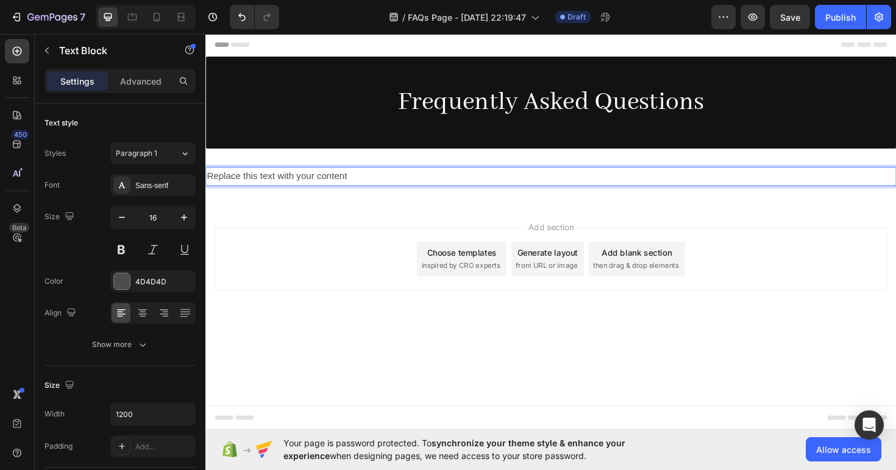
click at [494, 185] on div "Replace this text with your content" at bounding box center [570, 185] width 731 height 20
click at [494, 185] on p "Replace this text with your content" at bounding box center [571, 185] width 729 height 18
click at [146, 314] on icon at bounding box center [142, 314] width 9 height 1
click at [507, 180] on p "Replace this text with your content" at bounding box center [571, 185] width 729 height 18
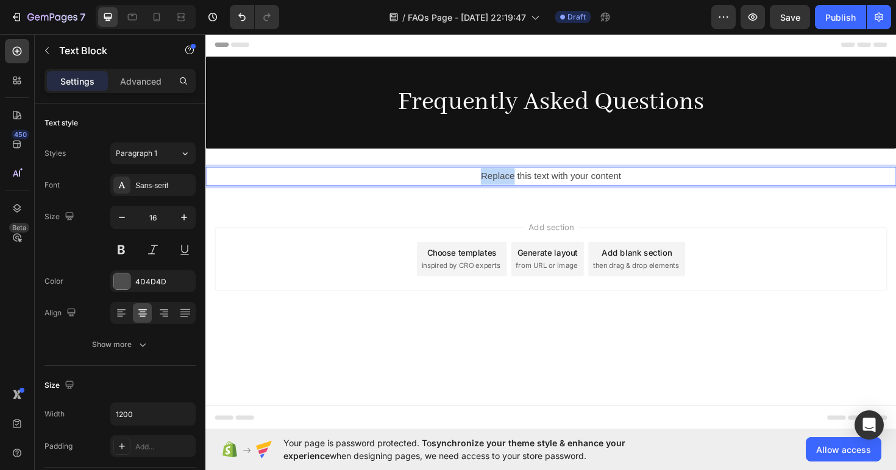
click at [507, 180] on p "Replace this text with your content" at bounding box center [571, 185] width 729 height 18
click at [607, 179] on p "Common Questions" at bounding box center [571, 185] width 729 height 18
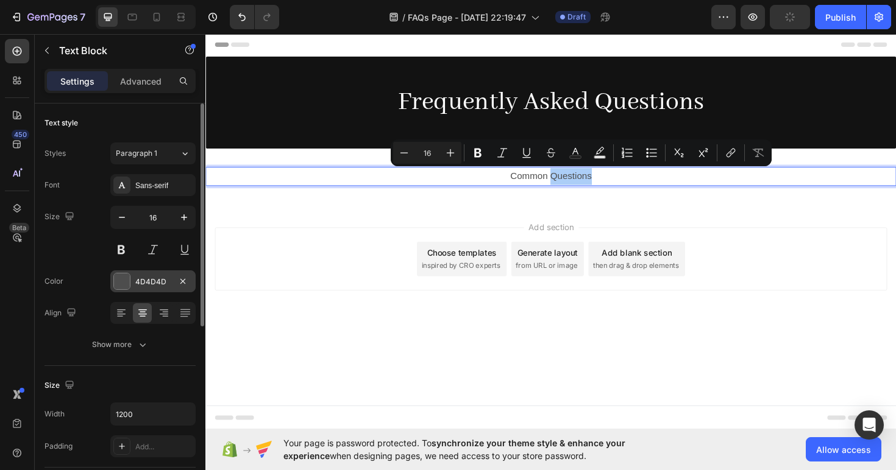
click at [122, 280] on div at bounding box center [122, 282] width 16 height 16
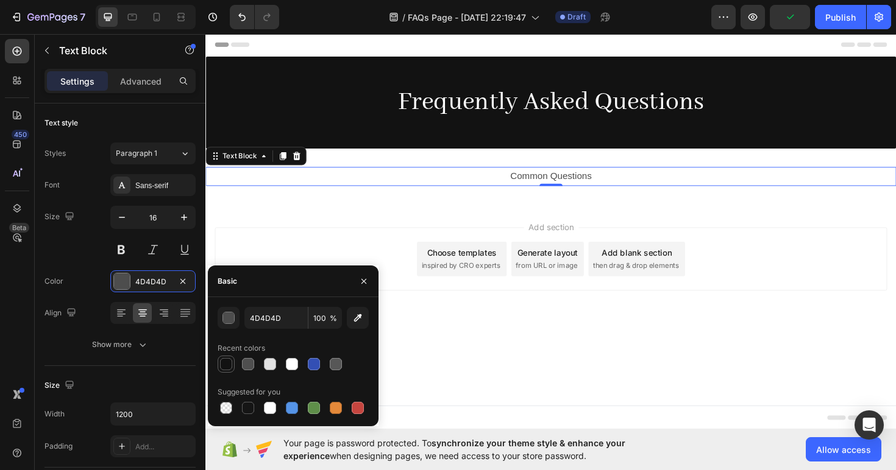
click at [229, 361] on div at bounding box center [226, 364] width 12 height 12
type input "121212"
click at [125, 179] on div at bounding box center [121, 185] width 17 height 17
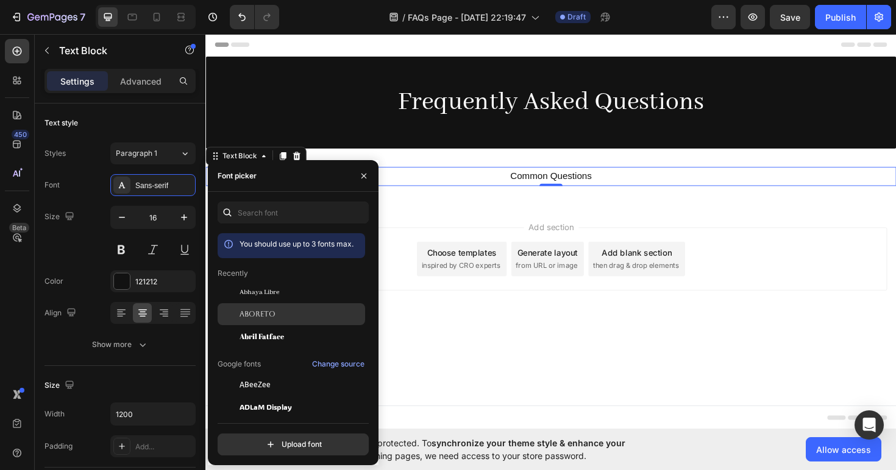
click at [274, 310] on span "Aboreto" at bounding box center [257, 314] width 36 height 11
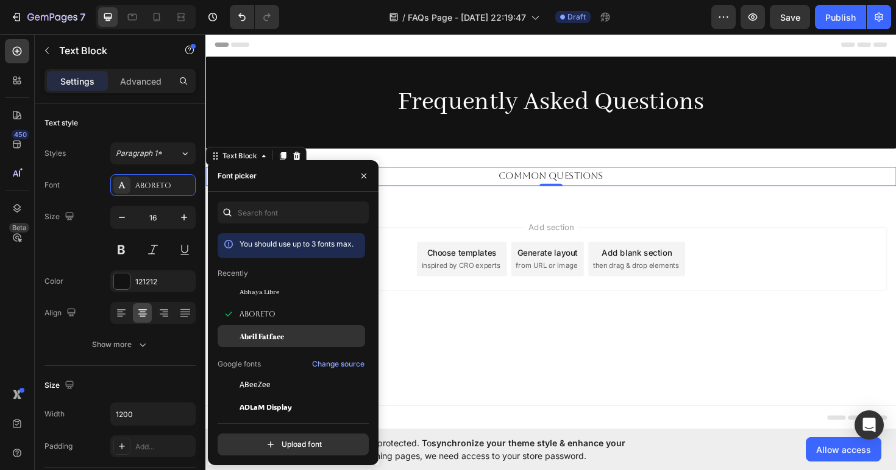
click at [274, 325] on div "Abril Fatface" at bounding box center [291, 336] width 147 height 22
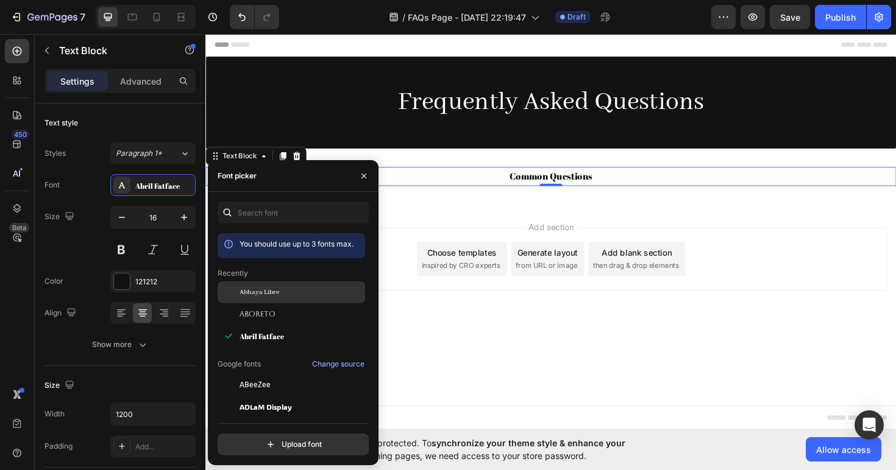
click at [276, 299] on div "Abhaya Libre" at bounding box center [291, 292] width 147 height 22
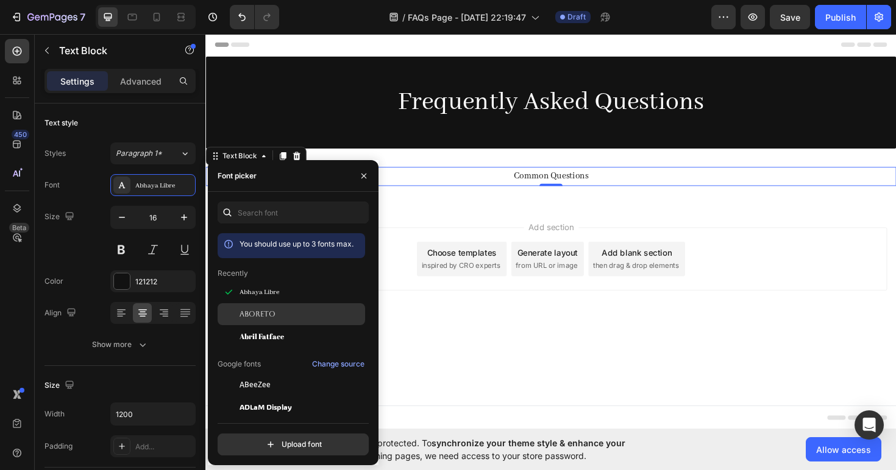
click at [273, 310] on span "Aboreto" at bounding box center [257, 314] width 36 height 11
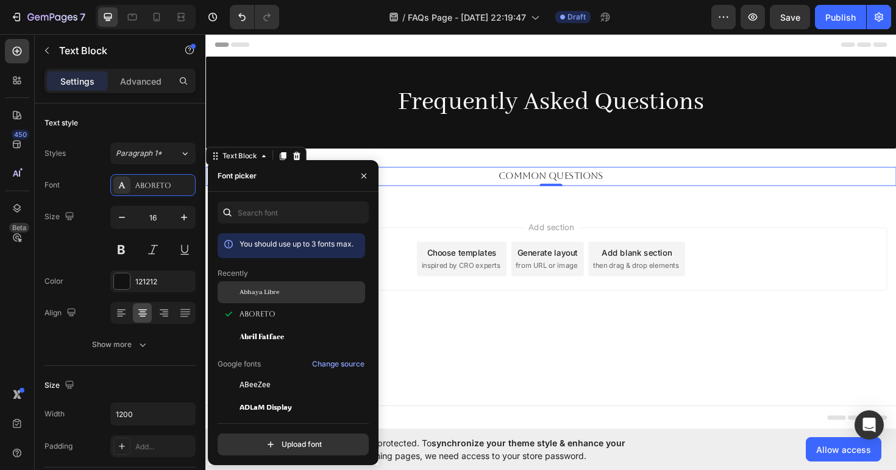
click at [274, 291] on span "Abhaya Libre" at bounding box center [259, 292] width 40 height 11
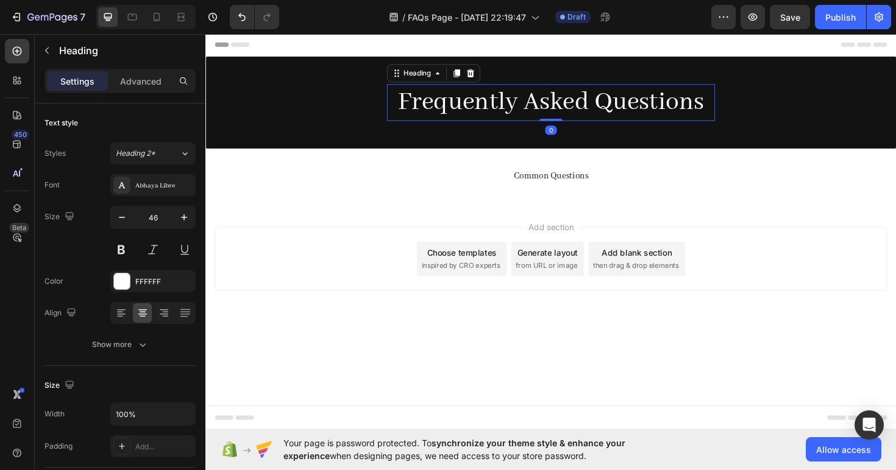
click at [534, 110] on h2 "Frequently Asked Questions" at bounding box center [570, 106] width 347 height 39
click at [149, 192] on div "Abhaya Libre" at bounding box center [152, 185] width 85 height 22
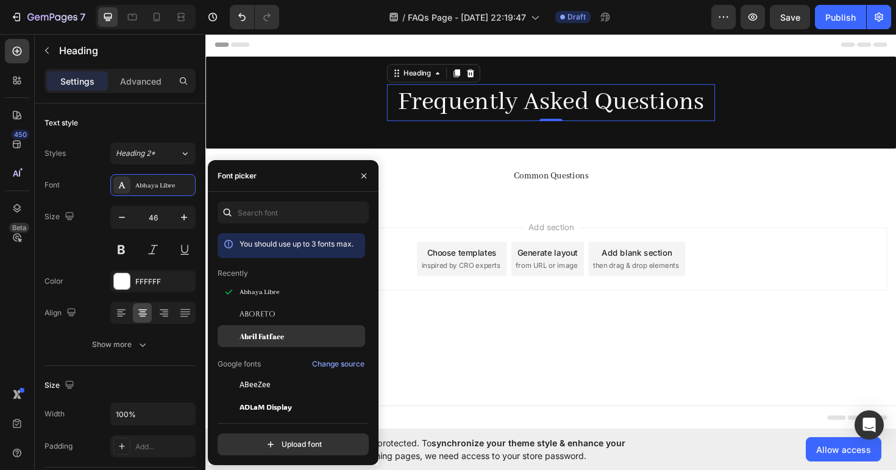
click at [259, 337] on span "Abril Fatface" at bounding box center [261, 336] width 44 height 11
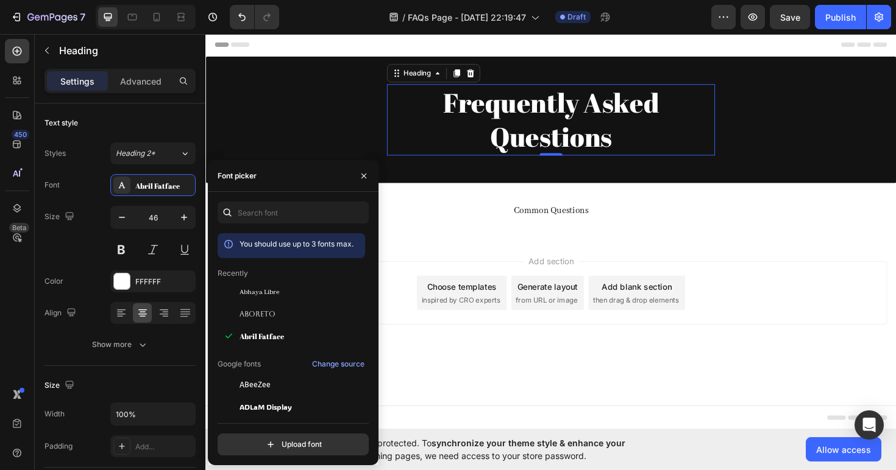
click at [638, 260] on div "Add section Choose templates inspired by CRO experts Generate layout from URL o…" at bounding box center [570, 325] width 731 height 150
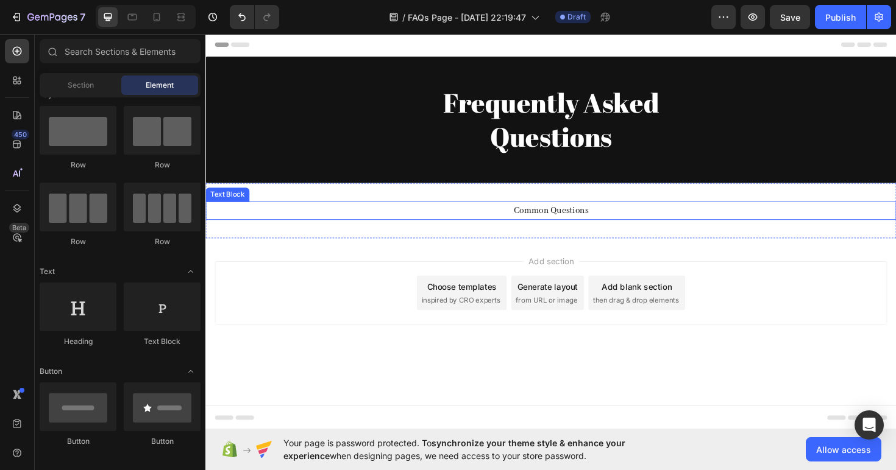
click at [580, 224] on p "Common Questions" at bounding box center [571, 222] width 729 height 18
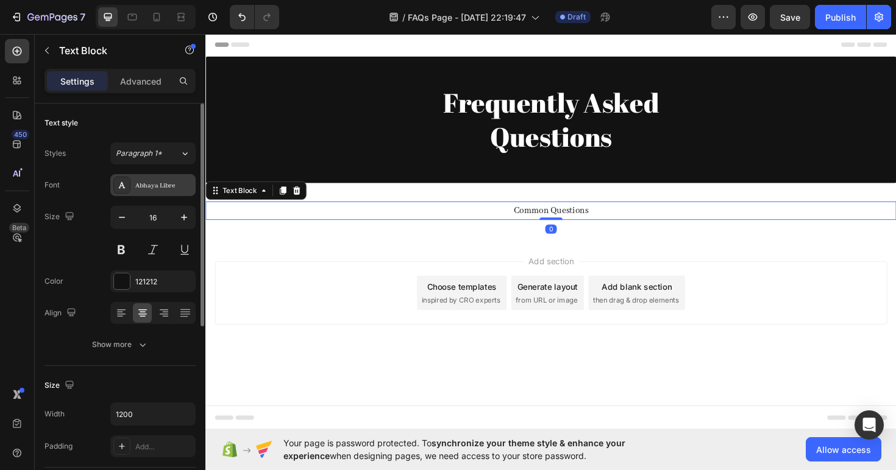
click at [163, 185] on div "Abhaya Libre" at bounding box center [163, 185] width 57 height 11
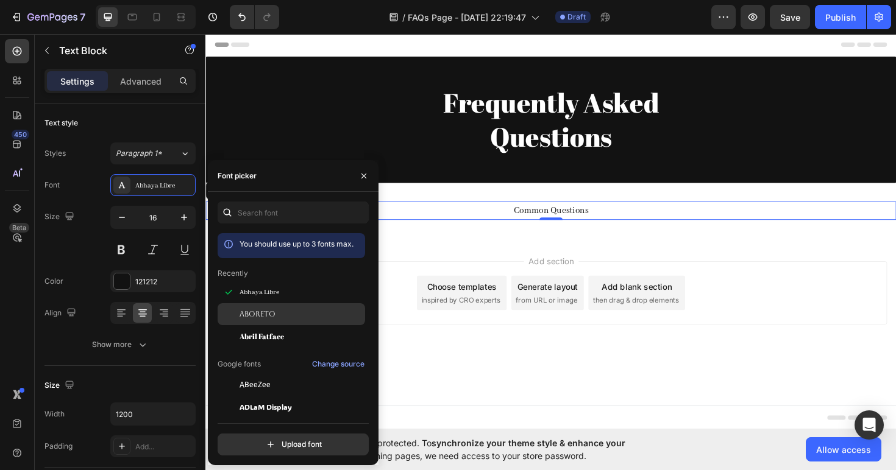
click at [295, 317] on div "Aboreto" at bounding box center [300, 314] width 123 height 11
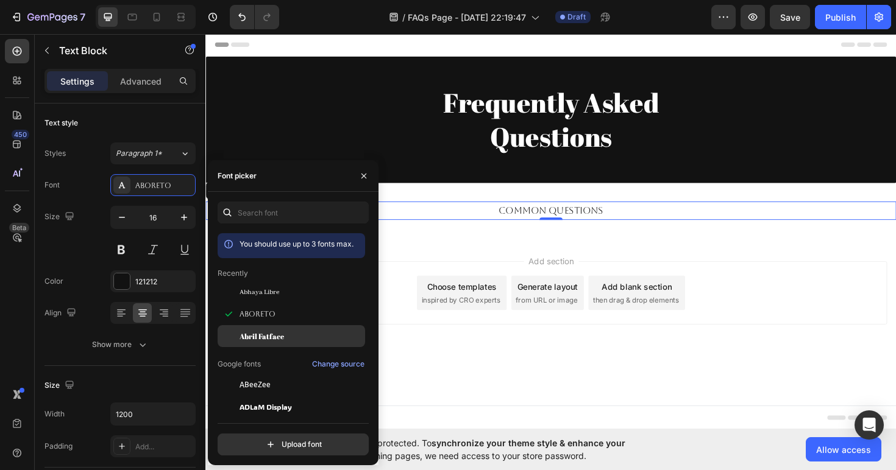
click at [303, 334] on div "Abril Fatface" at bounding box center [300, 336] width 123 height 11
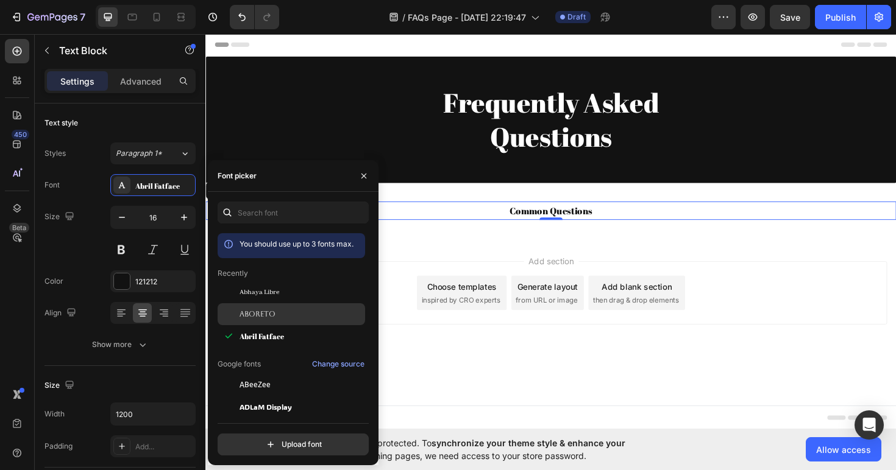
click at [295, 310] on div "Aboreto" at bounding box center [300, 314] width 123 height 11
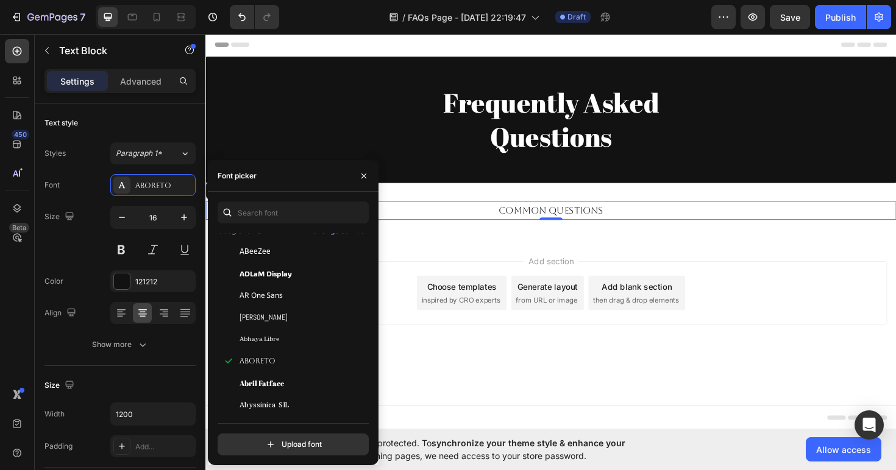
scroll to position [437, 0]
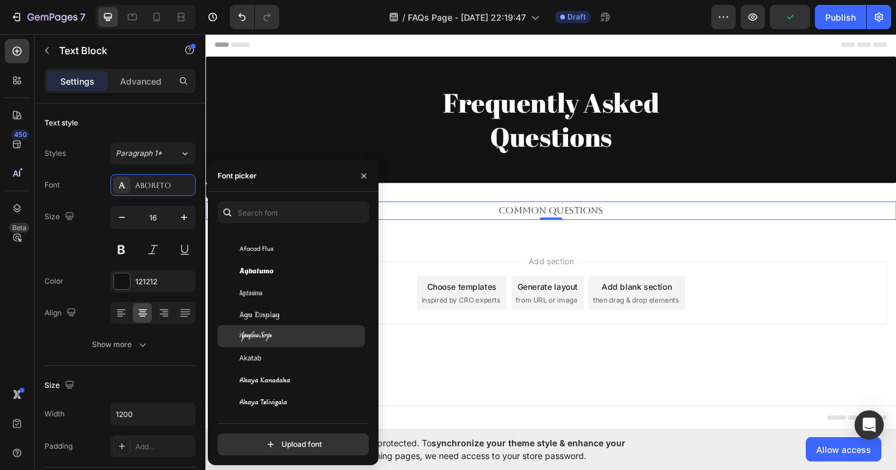
click at [284, 339] on div "Aguafina Script" at bounding box center [300, 336] width 123 height 11
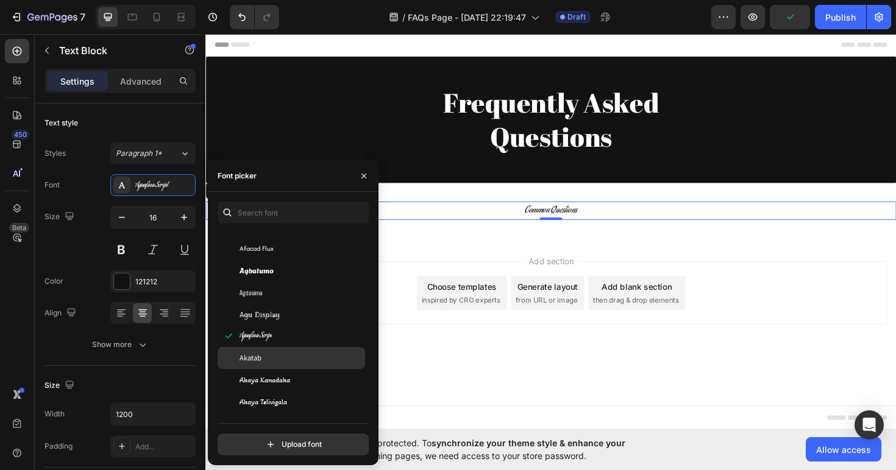
click at [283, 358] on div "Akatab" at bounding box center [300, 358] width 123 height 11
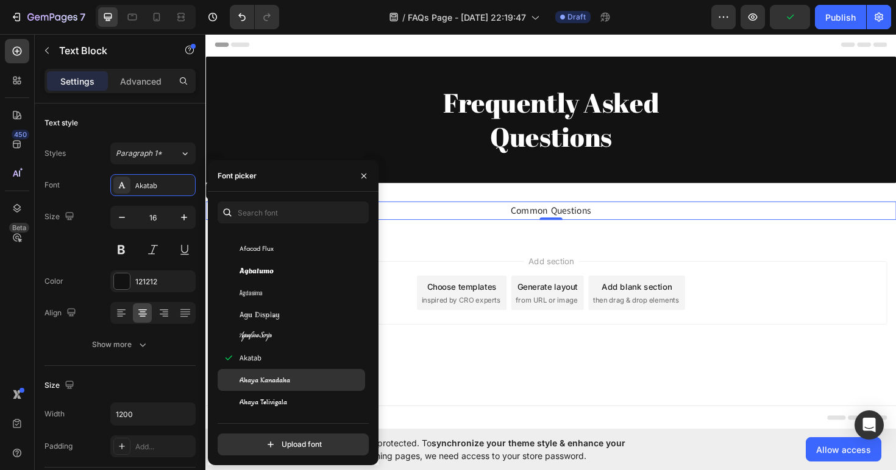
click at [287, 375] on span "Akaya Kanadaka" at bounding box center [264, 380] width 51 height 11
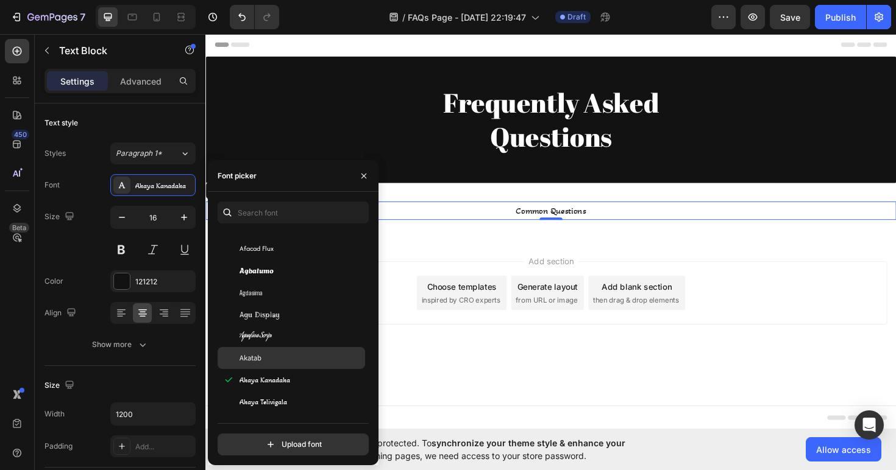
scroll to position [473, 0]
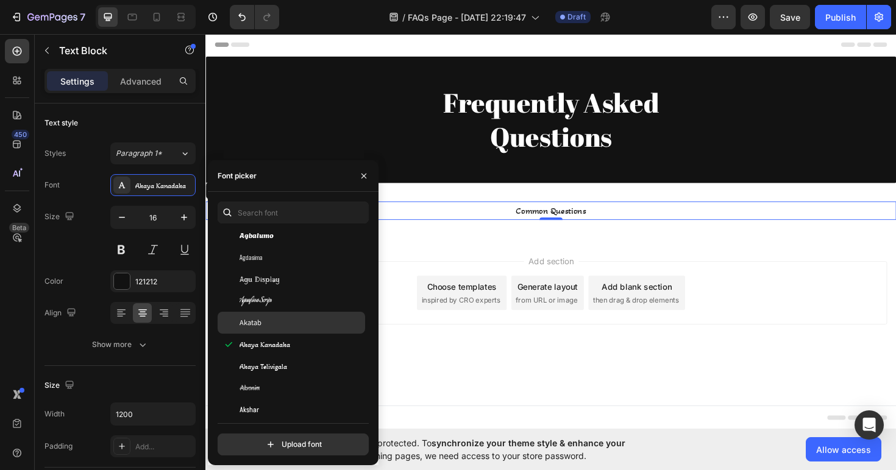
click at [287, 363] on div "Akaya Telivigala" at bounding box center [300, 366] width 123 height 11
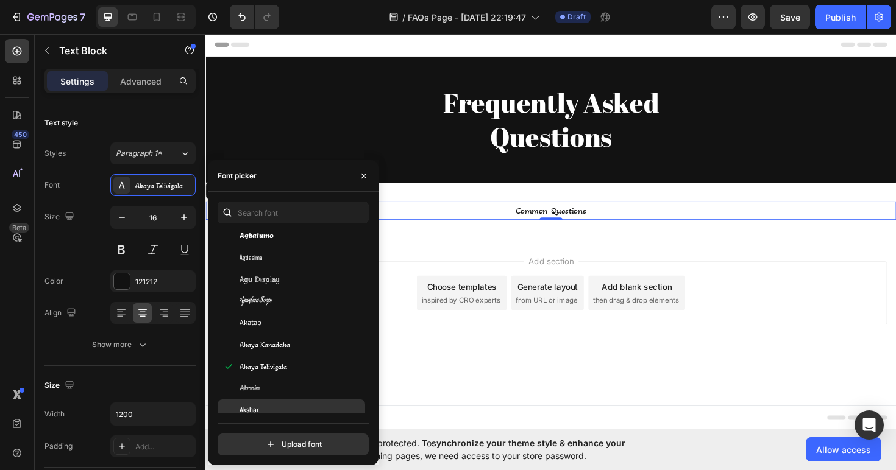
click at [289, 413] on div "Akshar" at bounding box center [300, 410] width 123 height 11
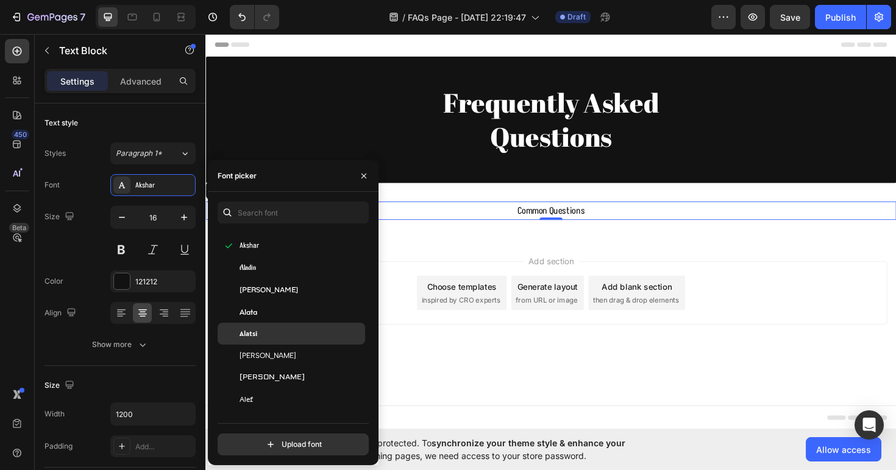
scroll to position [638, 0]
click at [296, 364] on div "[PERSON_NAME]" at bounding box center [291, 355] width 147 height 22
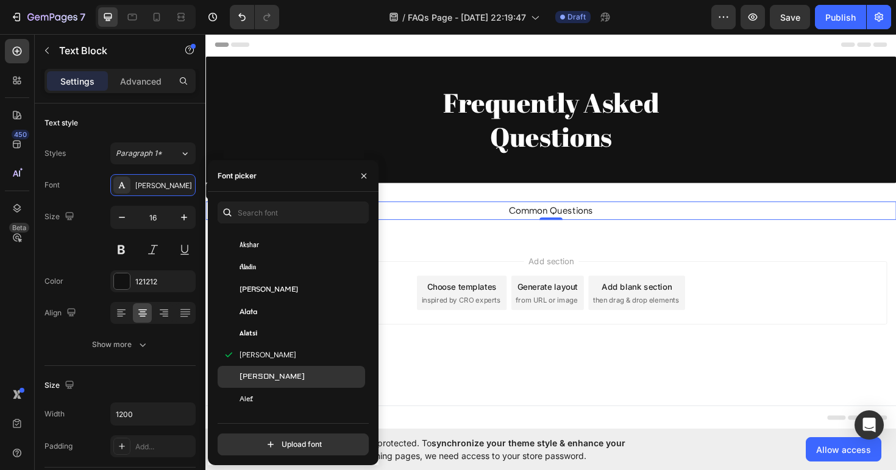
click at [297, 377] on div "[PERSON_NAME]" at bounding box center [300, 377] width 123 height 11
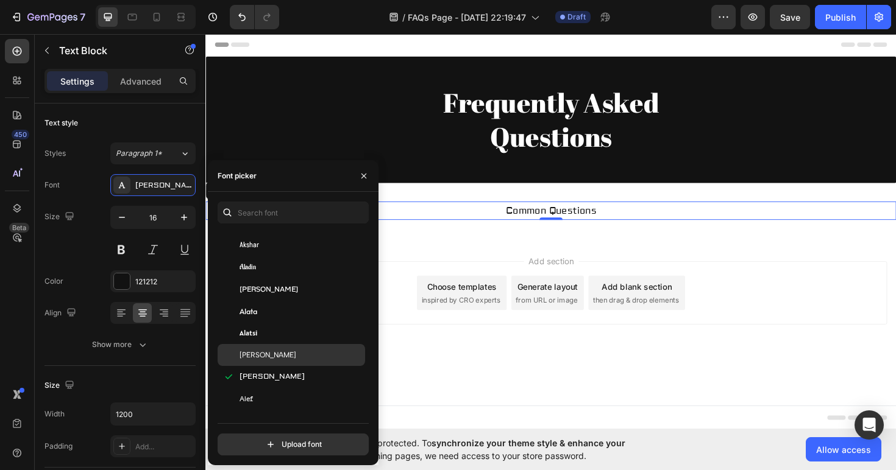
click at [292, 363] on div "[PERSON_NAME]" at bounding box center [291, 355] width 147 height 22
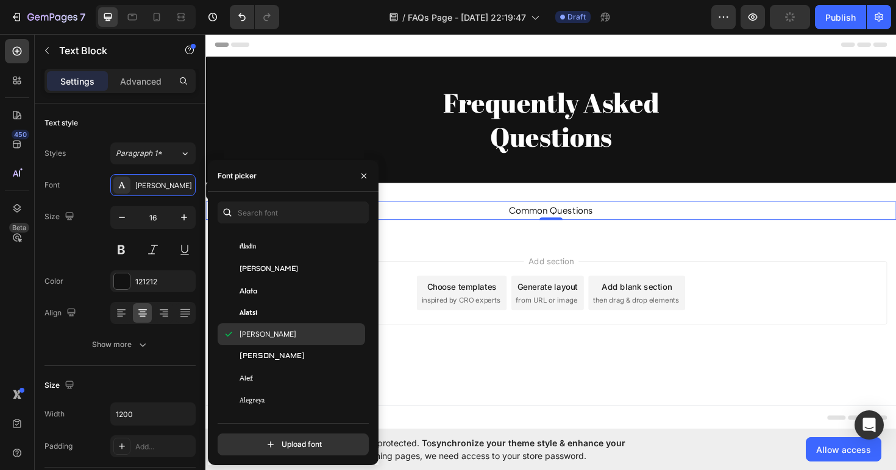
scroll to position [659, 0]
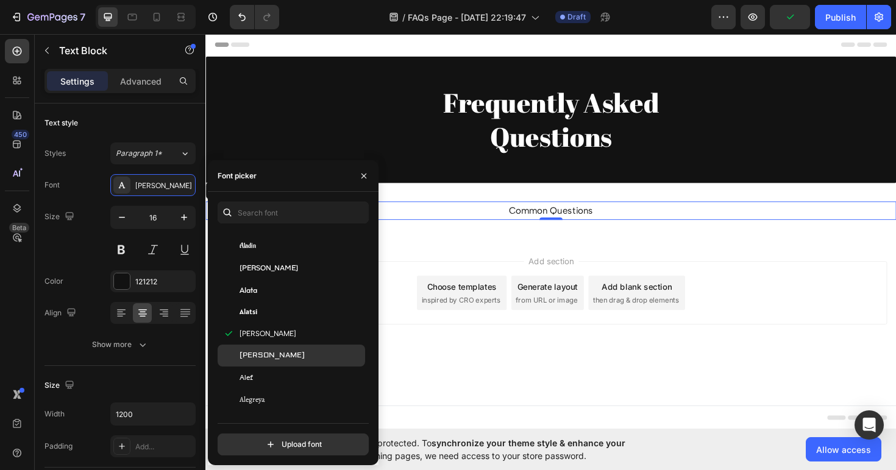
click at [295, 352] on div "[PERSON_NAME]" at bounding box center [300, 355] width 123 height 11
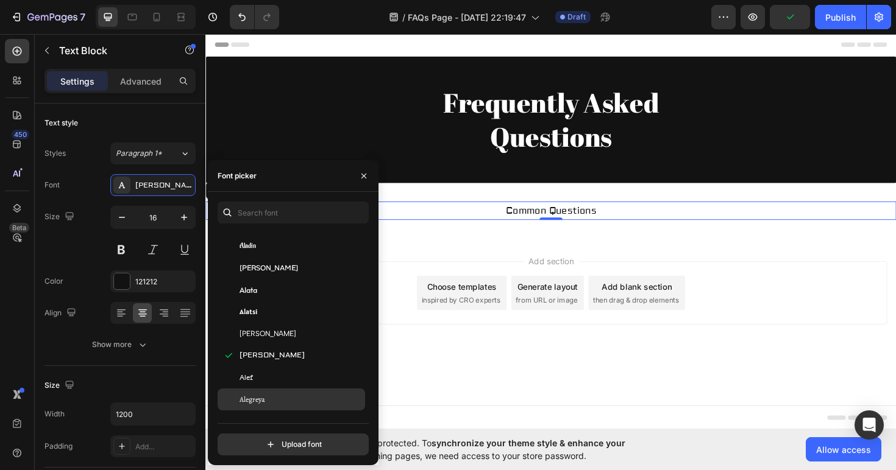
click at [277, 405] on div "Alegreya" at bounding box center [300, 399] width 123 height 11
click at [281, 389] on div "Alegreya" at bounding box center [291, 400] width 147 height 22
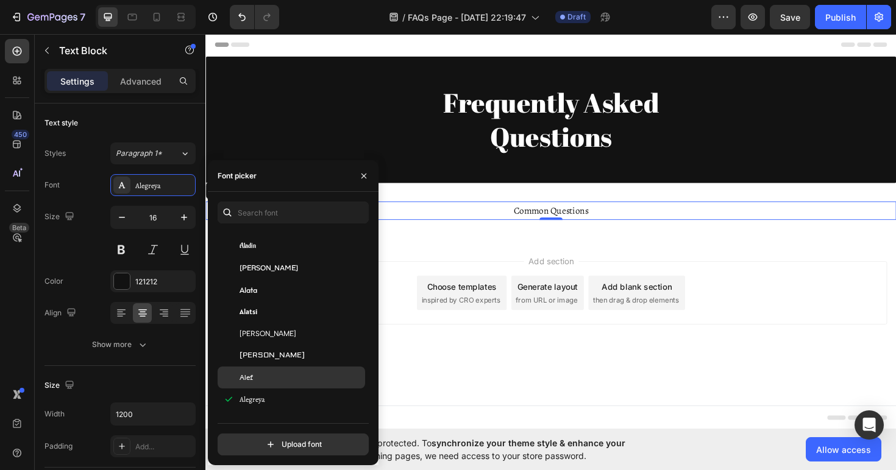
click at [281, 382] on div "Alef" at bounding box center [300, 377] width 123 height 11
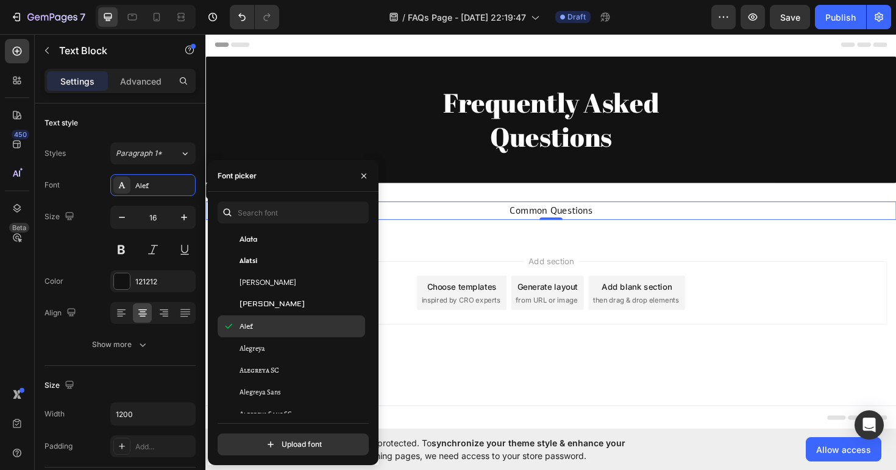
scroll to position [773, 0]
click at [288, 331] on div "Alegreya Sans" at bounding box center [300, 329] width 123 height 11
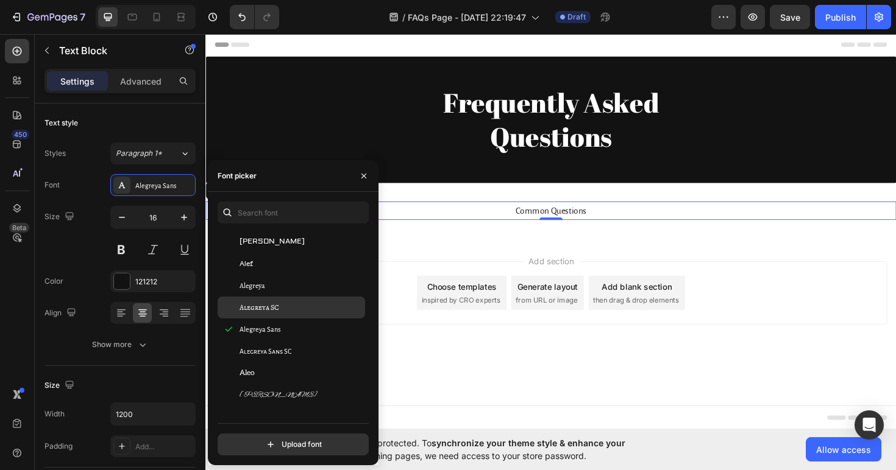
click at [288, 309] on div "Alegreya SC" at bounding box center [300, 307] width 123 height 11
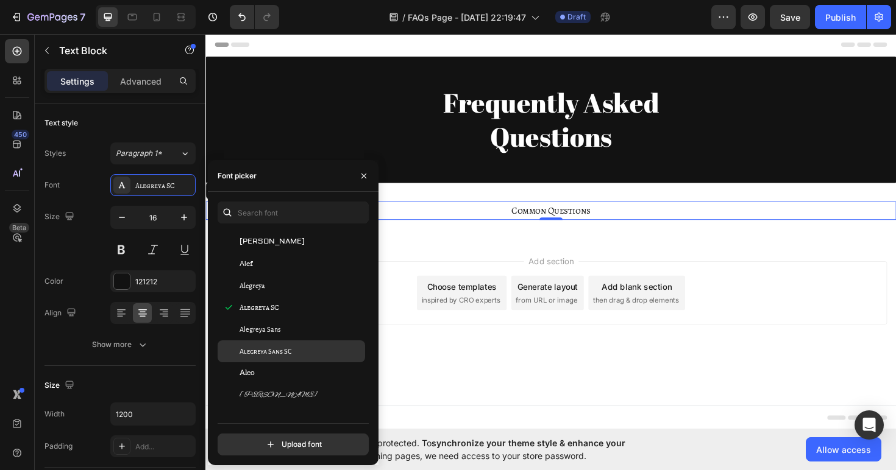
click at [300, 349] on div "Alegreya Sans SC" at bounding box center [300, 351] width 123 height 11
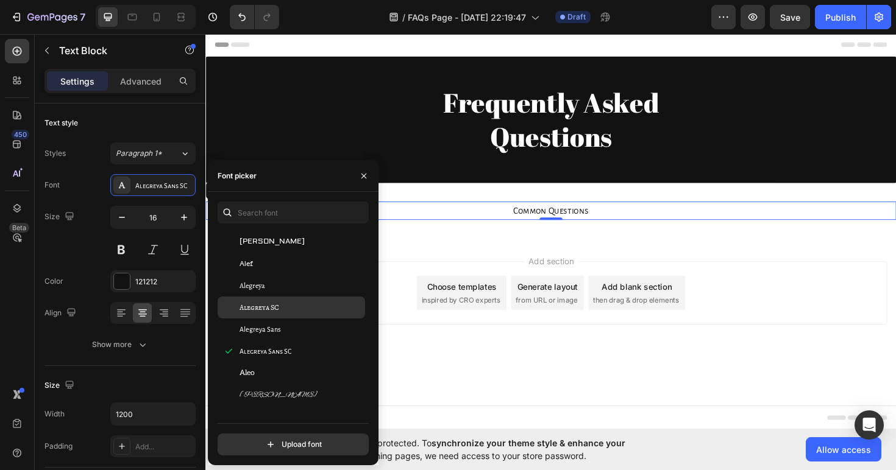
click at [305, 315] on div "Alegreya SC" at bounding box center [291, 308] width 147 height 22
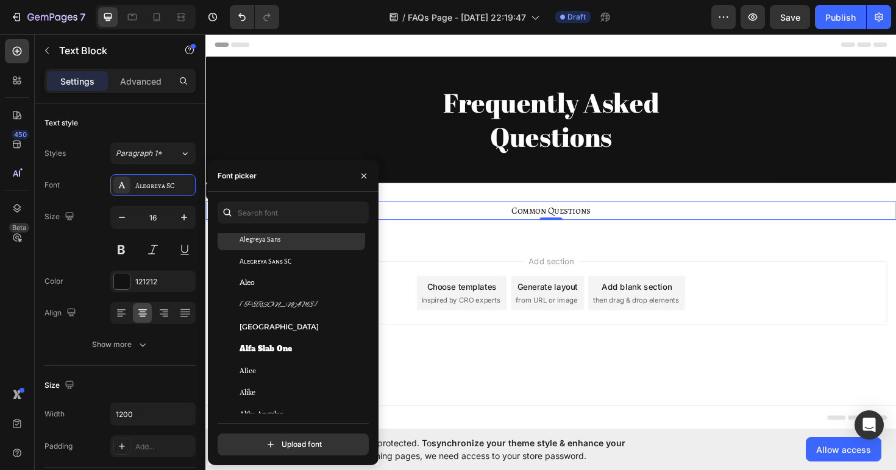
scroll to position [866, 0]
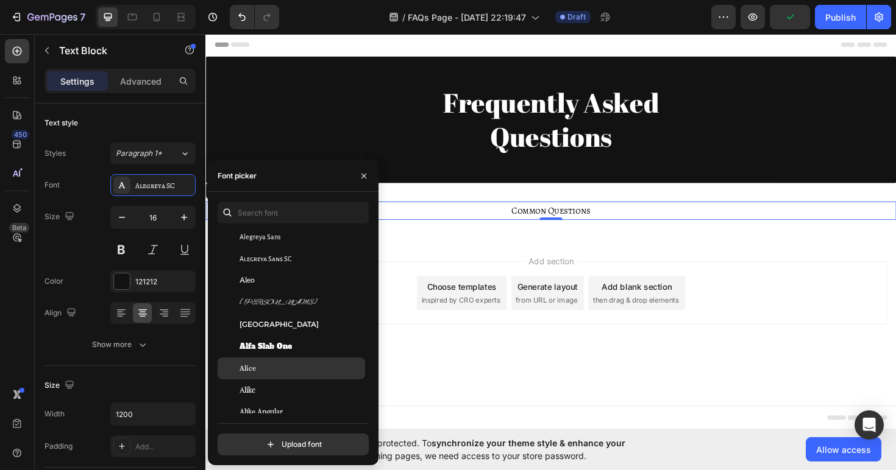
click at [289, 372] on div "Alice" at bounding box center [300, 368] width 123 height 11
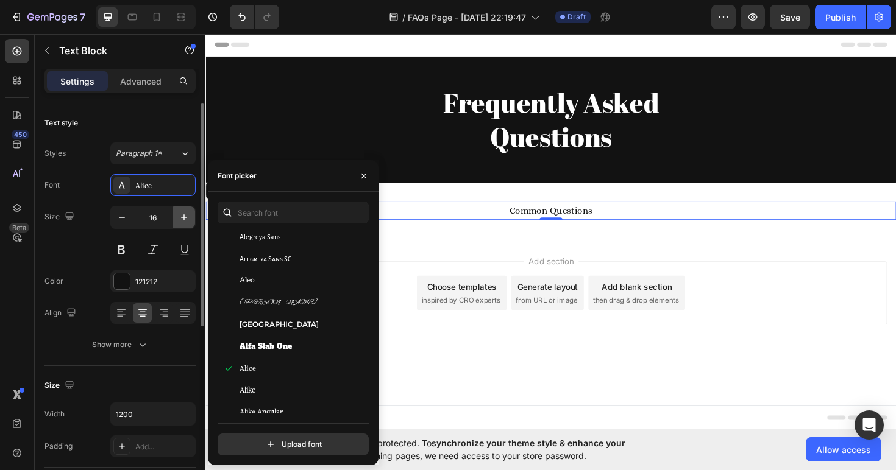
click at [189, 224] on button "button" at bounding box center [184, 218] width 22 height 22
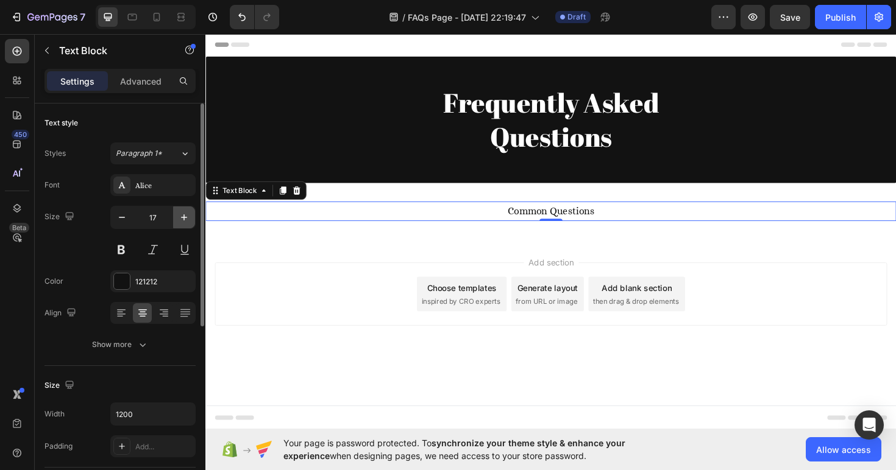
click at [189, 224] on button "button" at bounding box center [184, 218] width 22 height 22
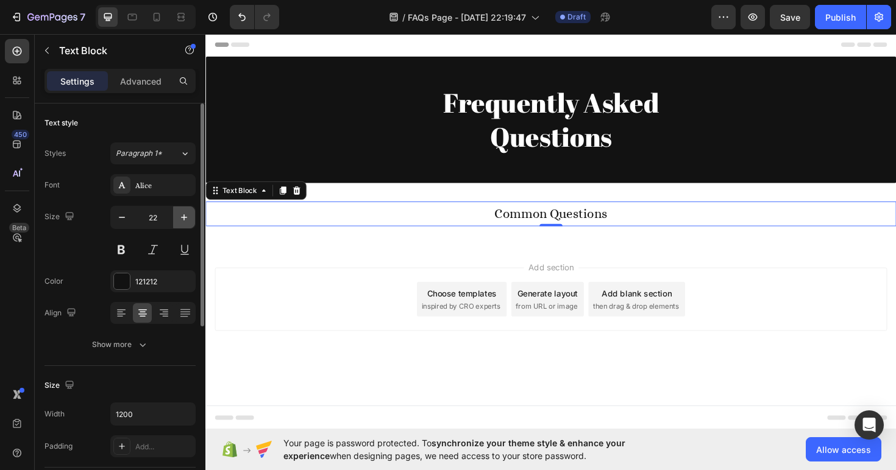
click at [189, 224] on button "button" at bounding box center [184, 218] width 22 height 22
click at [191, 224] on button "button" at bounding box center [184, 218] width 22 height 22
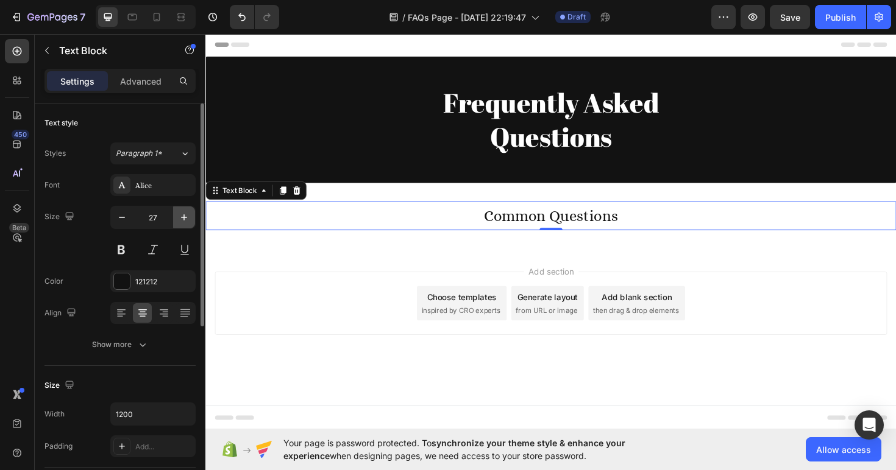
click at [191, 224] on button "button" at bounding box center [184, 218] width 22 height 22
click at [124, 221] on icon "button" at bounding box center [122, 217] width 12 height 12
type input "27"
click at [487, 349] on div "Add section Choose templates inspired by CRO experts Generate layout from URL o…" at bounding box center [571, 320] width 712 height 67
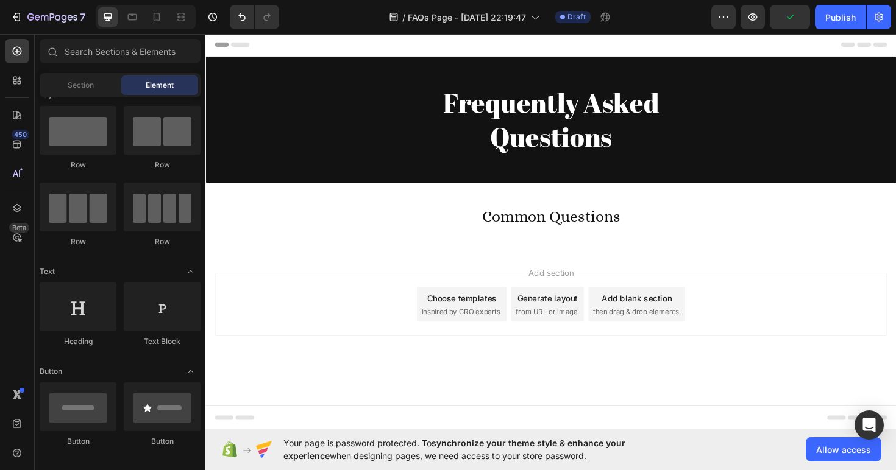
click at [575, 279] on div "Add section Choose templates inspired by CRO experts Generate layout from URL o…" at bounding box center [570, 338] width 731 height 150
click at [572, 291] on span "Add section" at bounding box center [571, 286] width 58 height 13
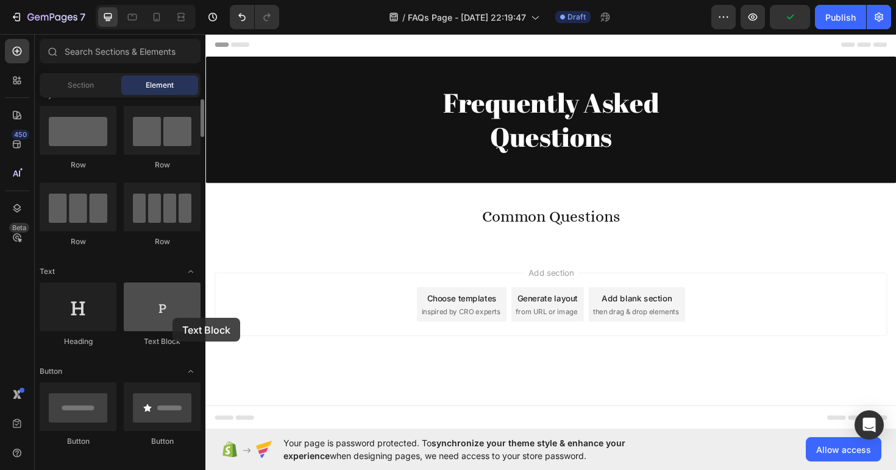
click at [172, 318] on div at bounding box center [162, 307] width 77 height 49
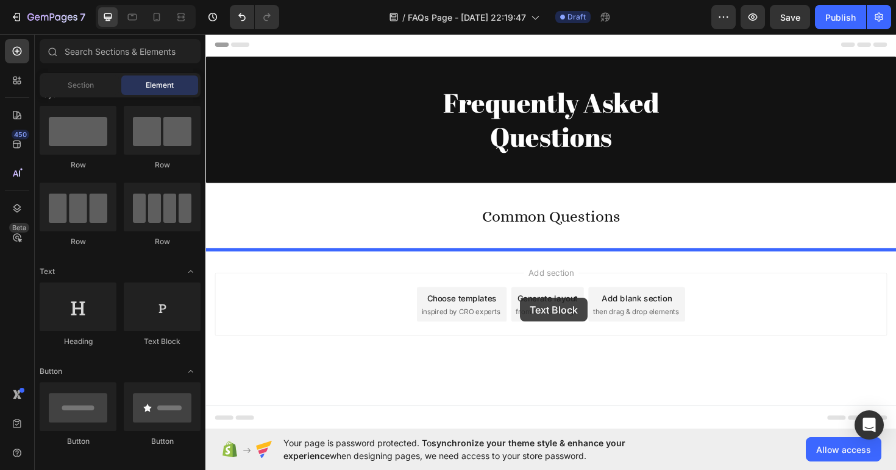
drag, startPoint x: 378, startPoint y: 351, endPoint x: 536, endPoint y: 311, distance: 162.7
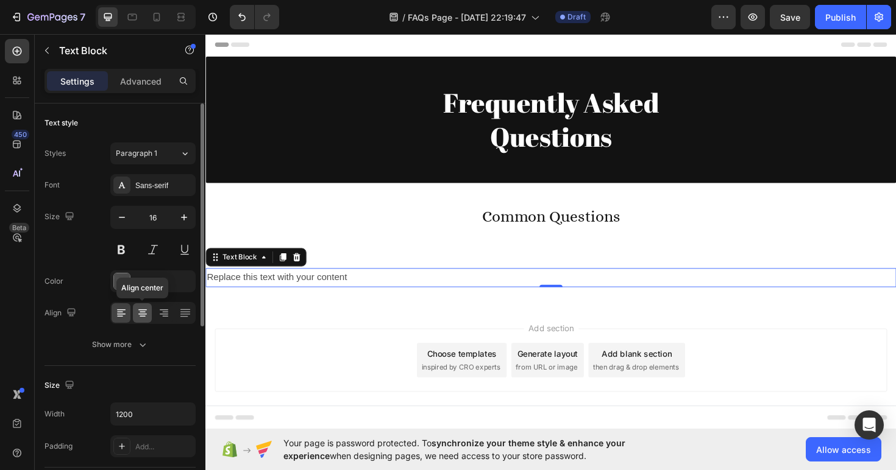
click at [142, 308] on icon at bounding box center [142, 313] width 12 height 12
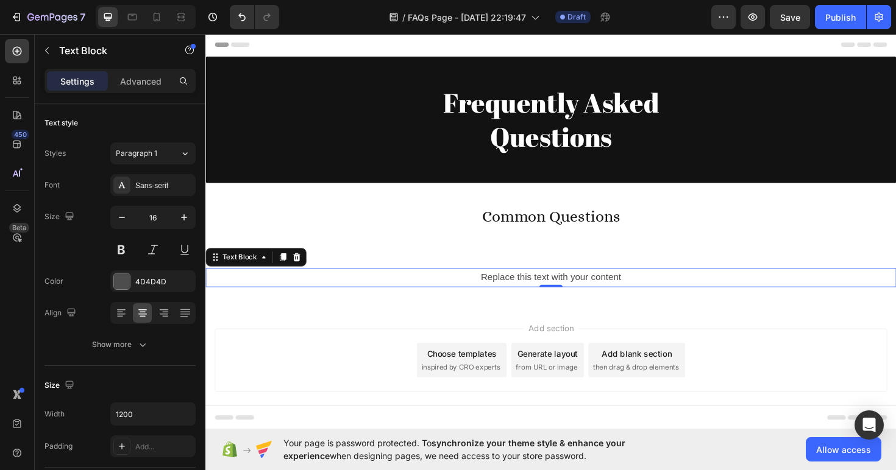
click at [472, 292] on div "Replace this text with your content" at bounding box center [570, 292] width 731 height 20
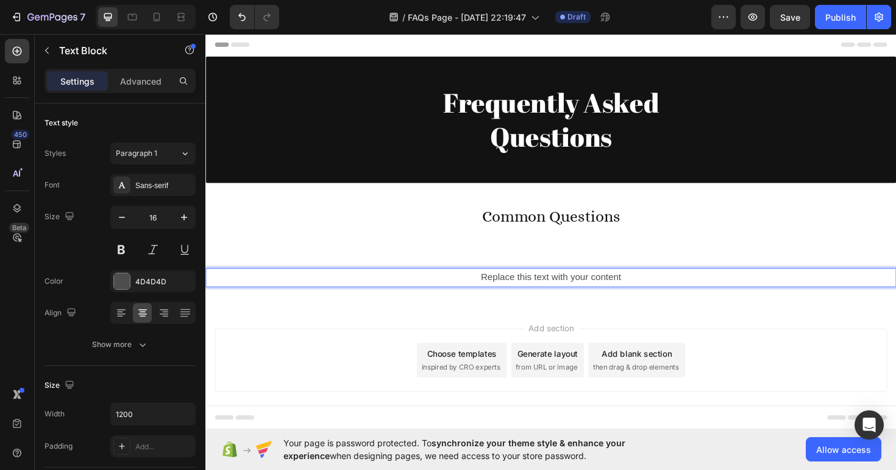
click at [470, 293] on p "Replace this text with your content" at bounding box center [571, 292] width 729 height 18
click at [158, 80] on p "Advanced" at bounding box center [140, 81] width 41 height 13
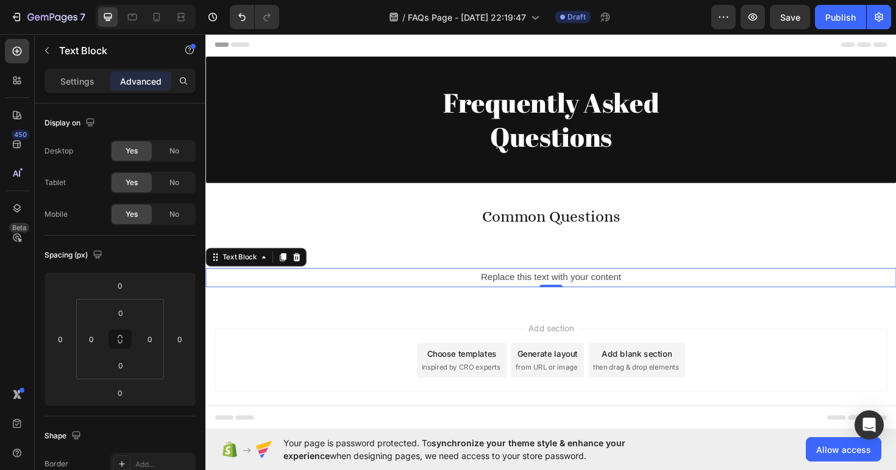
click at [113, 80] on div "Advanced" at bounding box center [140, 80] width 61 height 19
click at [98, 77] on div "Settings" at bounding box center [77, 80] width 61 height 19
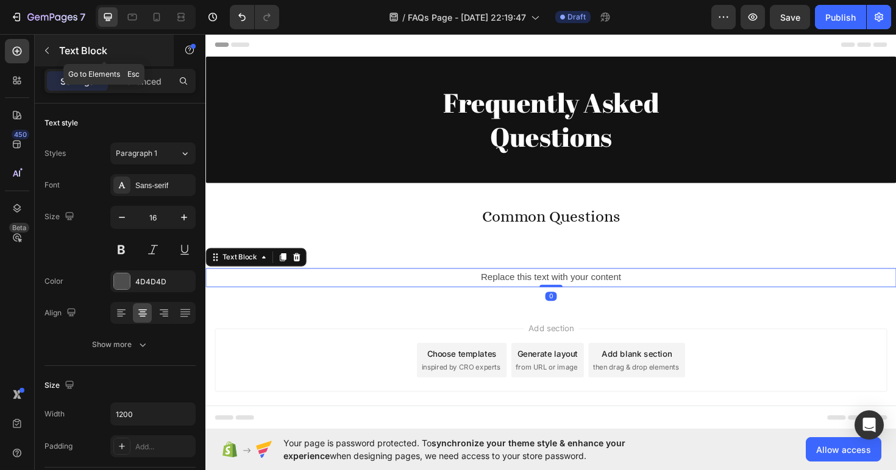
click at [58, 55] on div "Text Block" at bounding box center [104, 51] width 139 height 32
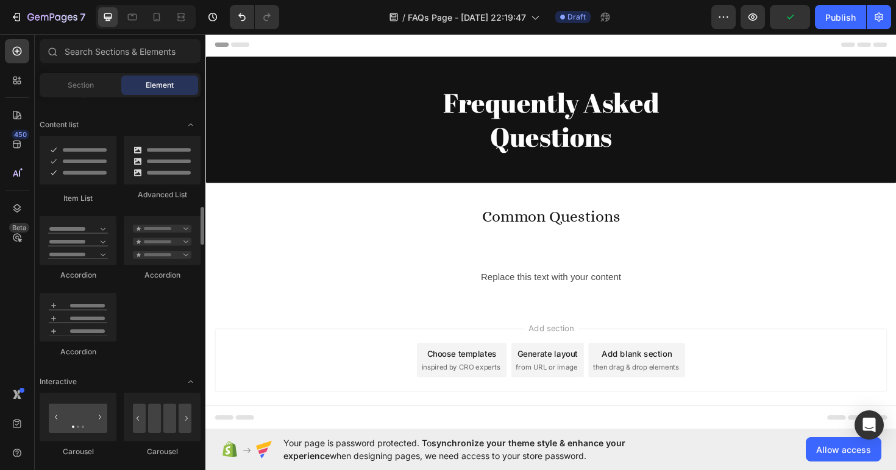
scroll to position [964, 0]
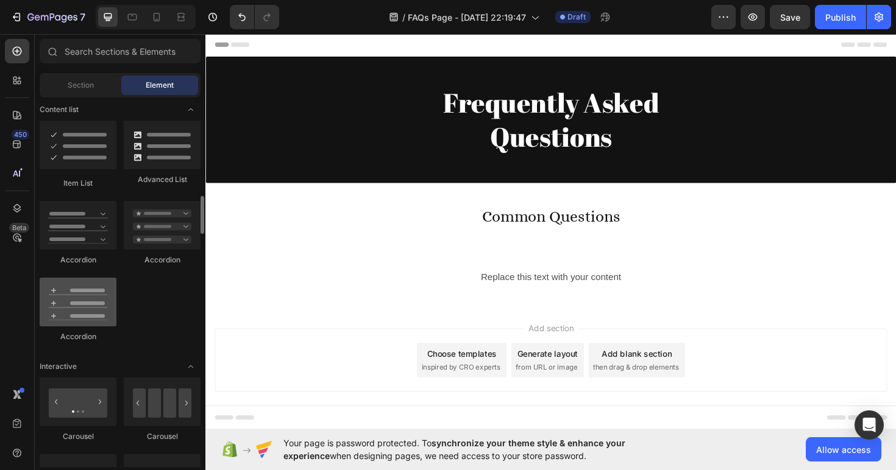
click at [91, 316] on div at bounding box center [78, 302] width 77 height 49
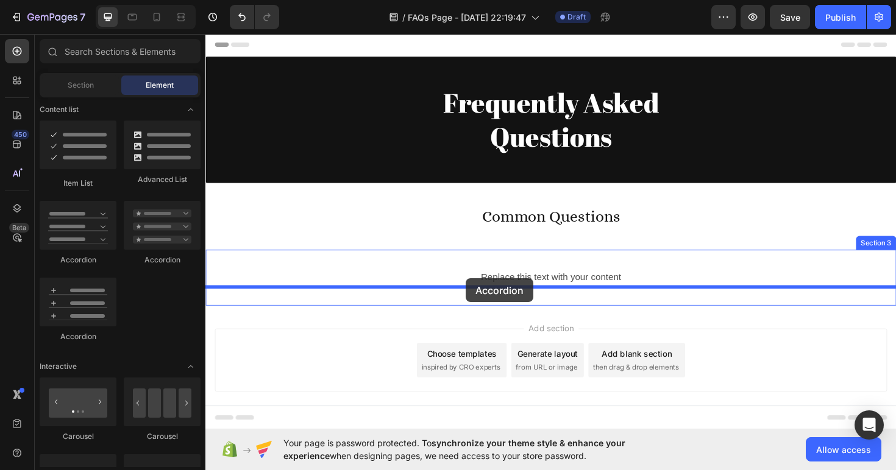
drag, startPoint x: 297, startPoint y: 349, endPoint x: 481, endPoint y: 293, distance: 192.2
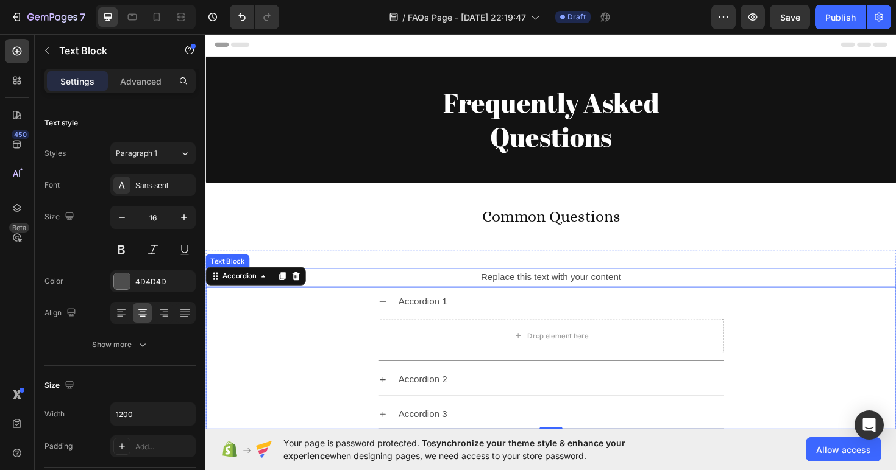
click at [535, 287] on p "Replace this text with your content" at bounding box center [571, 292] width 729 height 18
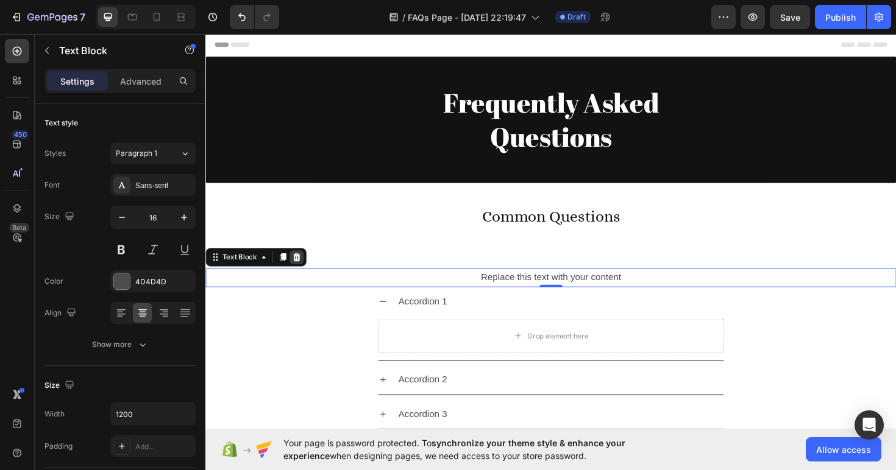
click at [306, 268] on icon at bounding box center [302, 271] width 10 height 10
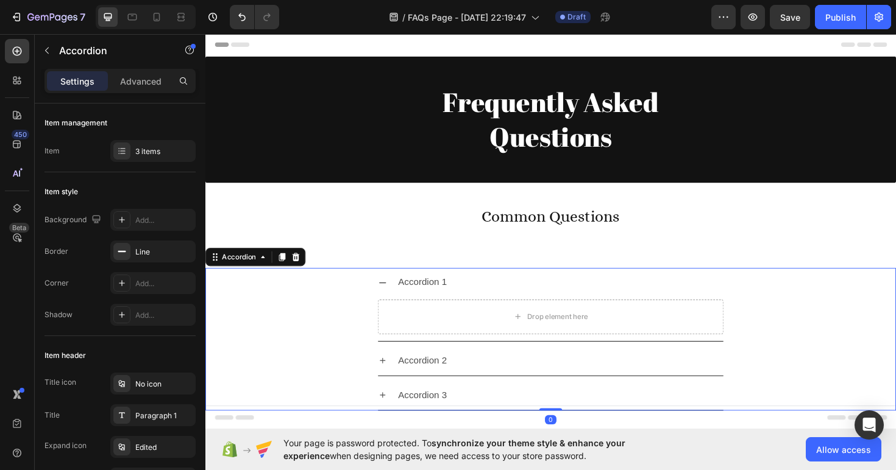
click at [398, 299] on div "Accordion 1" at bounding box center [571, 297] width 366 height 31
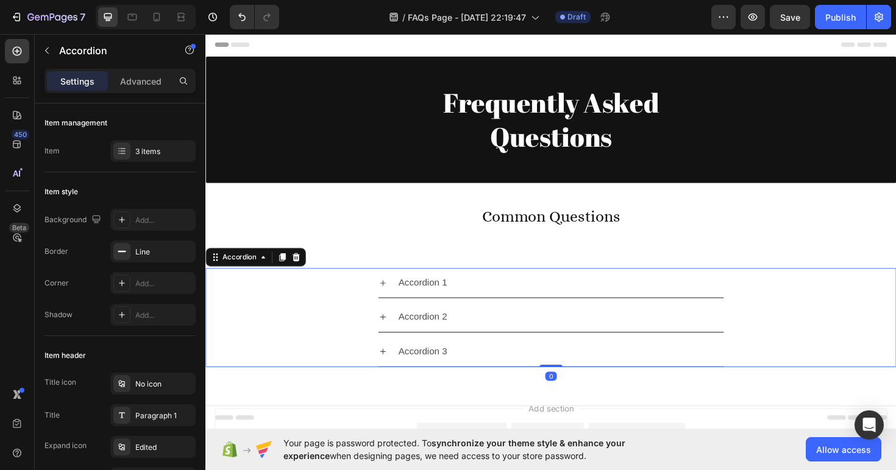
click at [398, 299] on div "Accordion 1" at bounding box center [571, 297] width 366 height 31
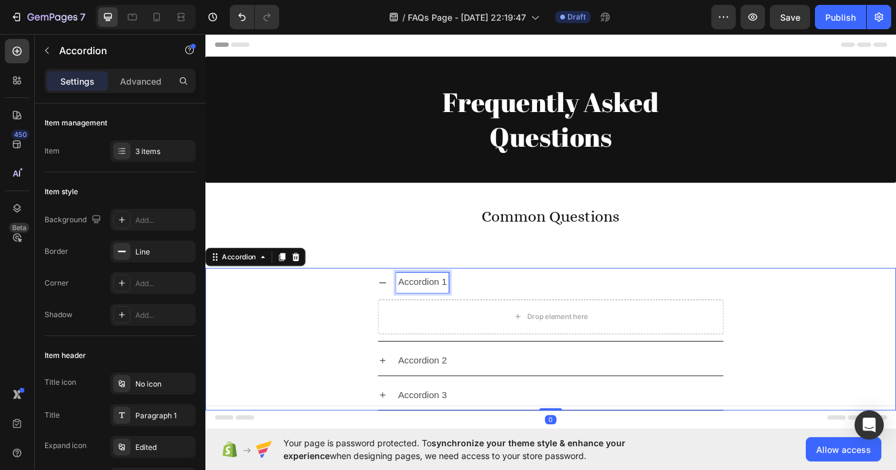
click at [437, 295] on div "Accordion 1" at bounding box center [435, 297] width 55 height 21
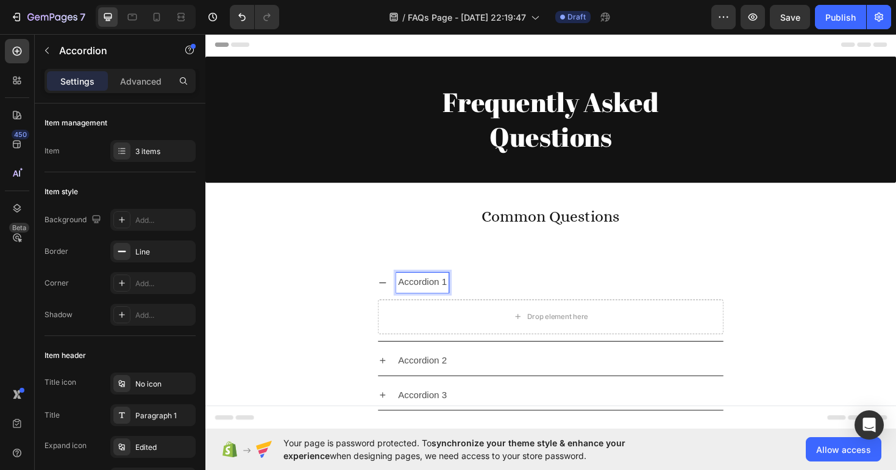
click at [437, 295] on p "Accordion 1" at bounding box center [435, 298] width 52 height 18
click at [579, 300] on p "What Kind of Items does Revere Sell? 1" at bounding box center [495, 298] width 173 height 18
click at [579, 299] on p "What Kind of Items does Revere Sell? 1" at bounding box center [495, 298] width 173 height 18
click at [487, 306] on p "What Kind of Items does Revere Sell?" at bounding box center [491, 298] width 165 height 18
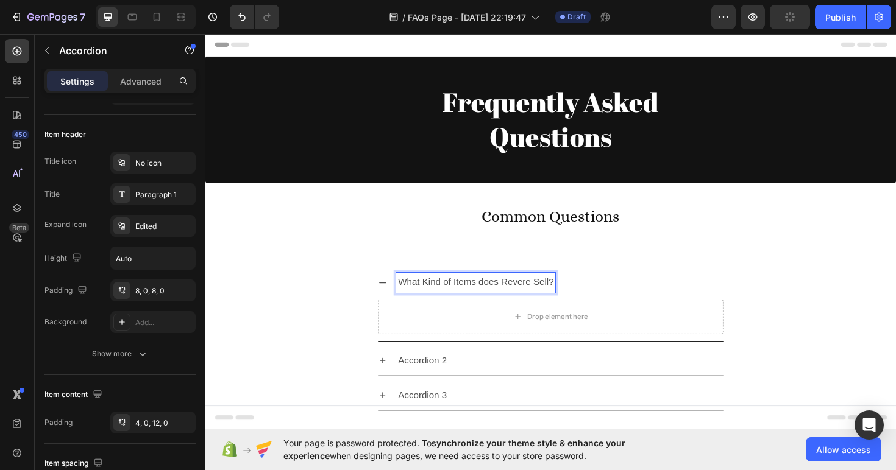
scroll to position [0, 0]
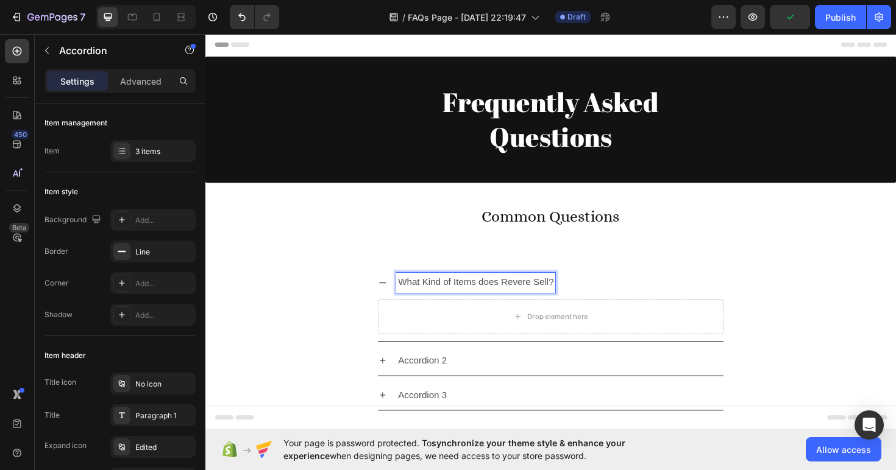
click at [430, 302] on p "What Kind of Items does Revere Sell?" at bounding box center [491, 298] width 165 height 18
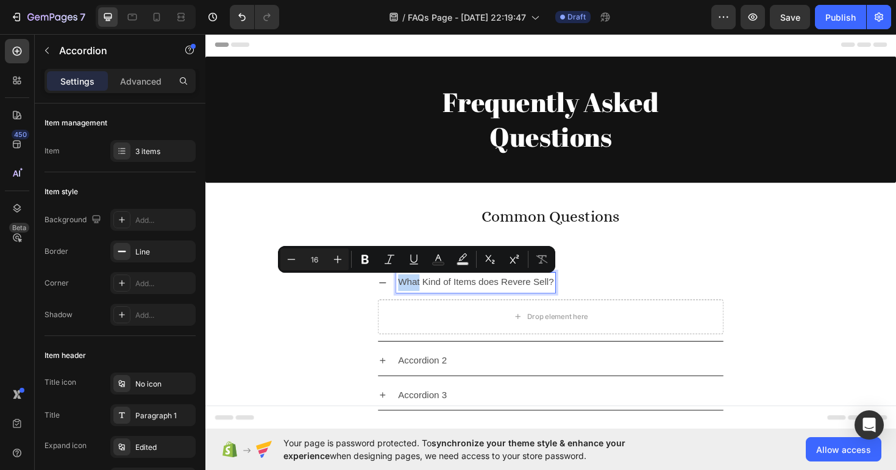
click at [430, 302] on p "What Kind of Items does Revere Sell?" at bounding box center [491, 298] width 165 height 18
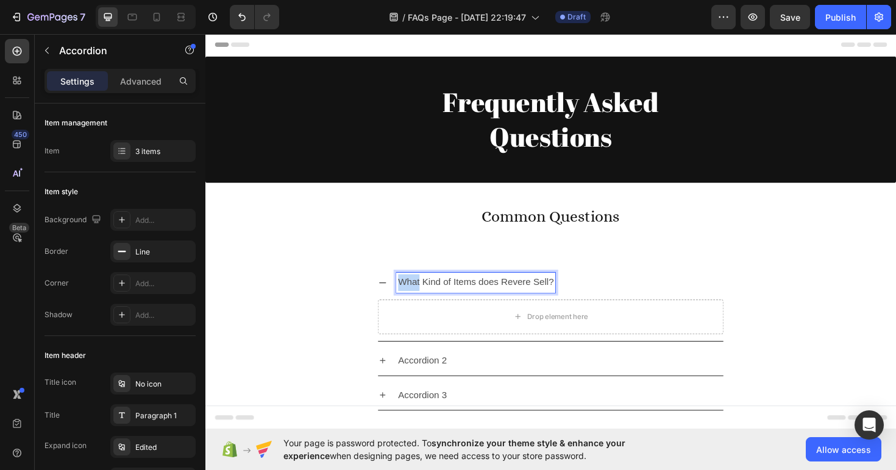
click at [430, 302] on p "What Kind of Items does Revere Sell?" at bounding box center [491, 298] width 165 height 18
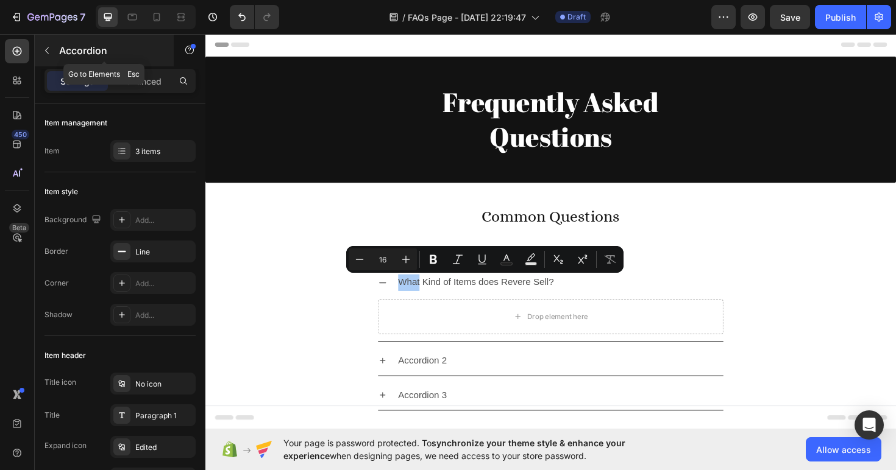
click at [54, 55] on button "button" at bounding box center [46, 50] width 19 height 19
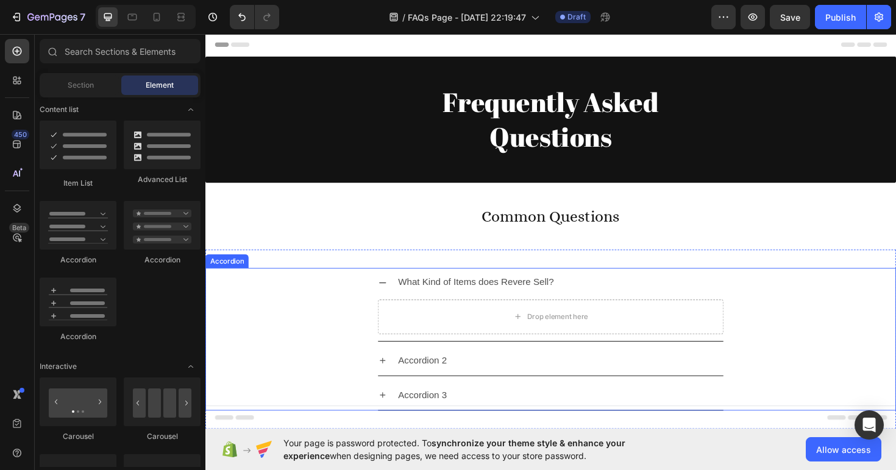
click at [460, 312] on div "What Kind of Items does Revere Sell?" at bounding box center [571, 297] width 366 height 31
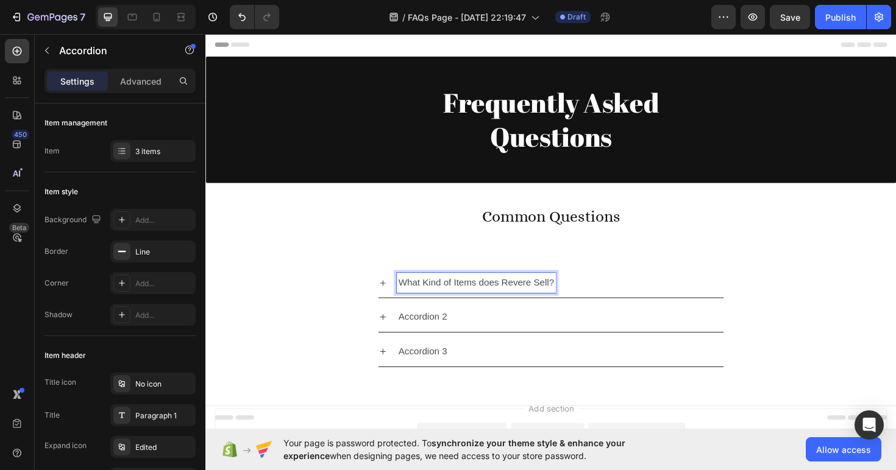
click at [460, 297] on p "What Kind of Items does Revere Sell?" at bounding box center [491, 298] width 165 height 18
click at [149, 74] on div "Advanced" at bounding box center [140, 80] width 61 height 19
type input "100%"
type input "100"
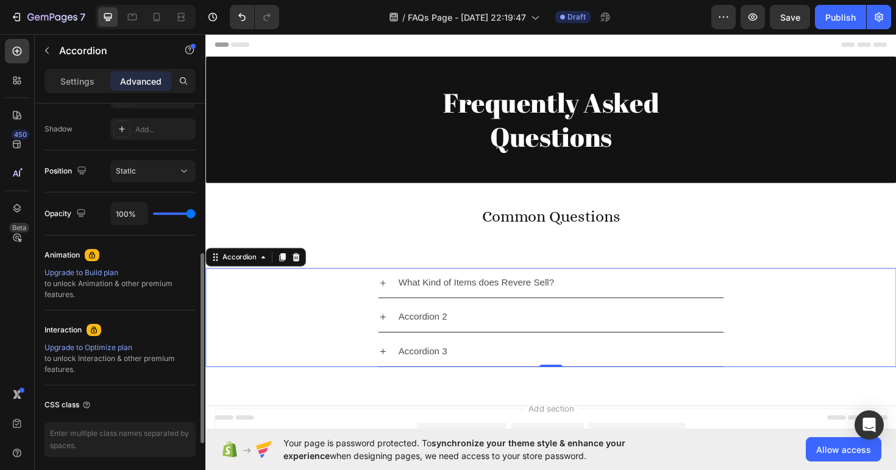
scroll to position [444, 0]
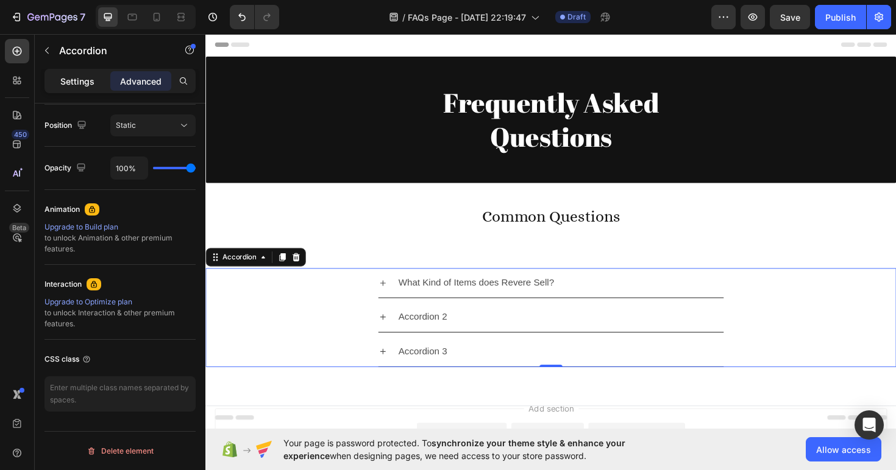
click at [88, 79] on p "Settings" at bounding box center [77, 81] width 34 height 13
type input "8"
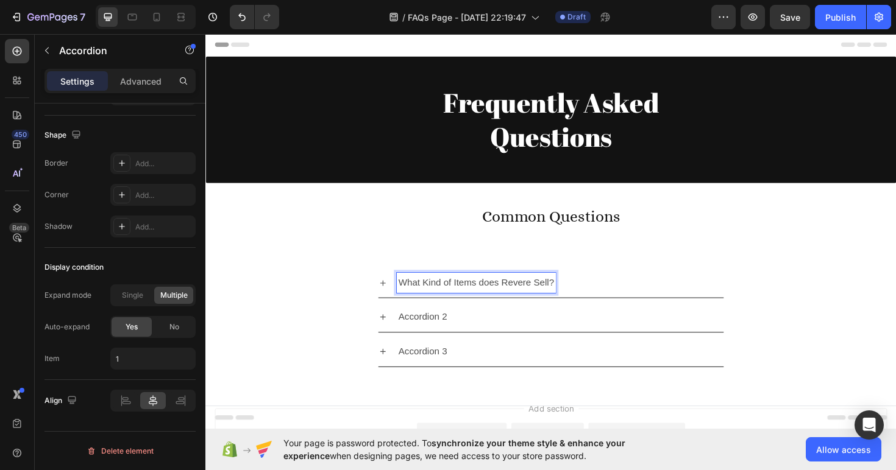
scroll to position [1, 0]
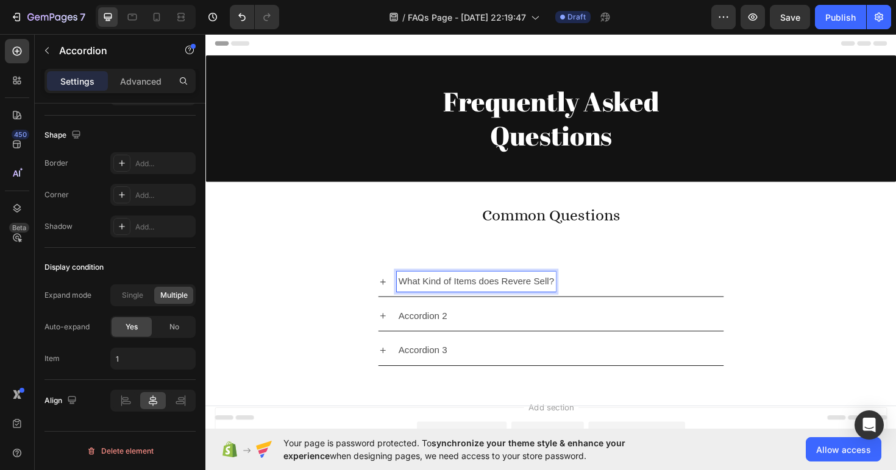
click at [447, 300] on p "What Kind of Items does Revere Sell?" at bounding box center [491, 297] width 165 height 18
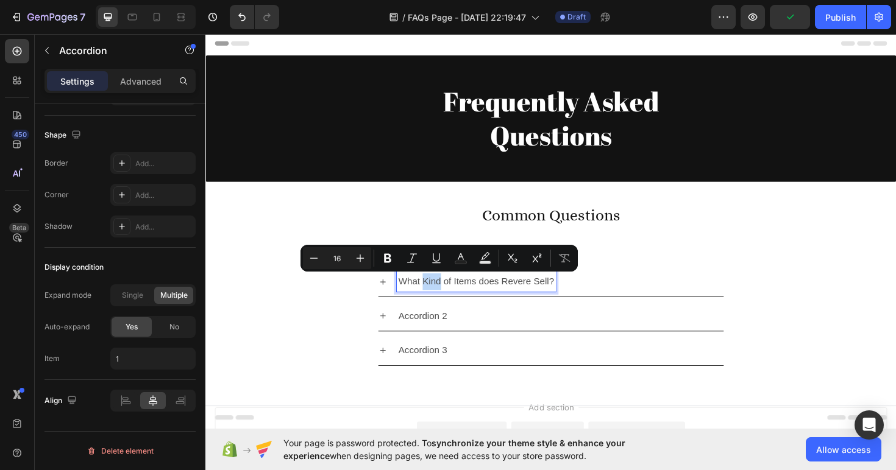
click at [447, 301] on p "What Kind of Items does Revere Sell?" at bounding box center [491, 297] width 165 height 18
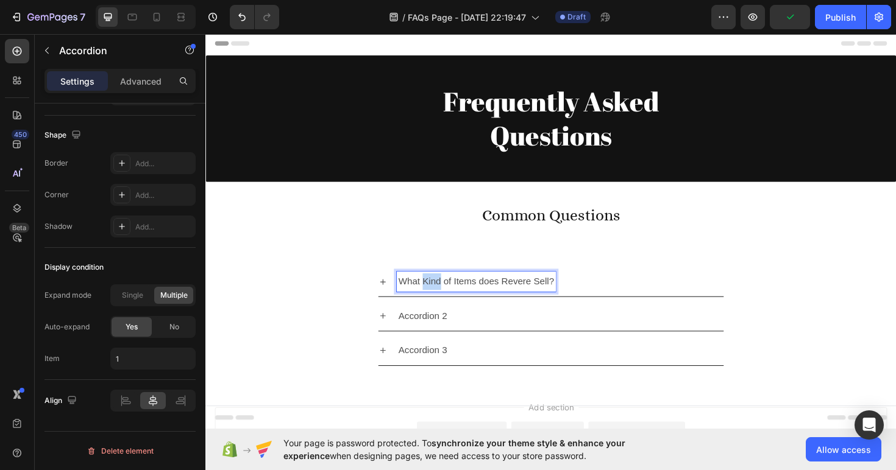
click at [447, 301] on p "What Kind of Items does Revere Sell?" at bounding box center [491, 297] width 165 height 18
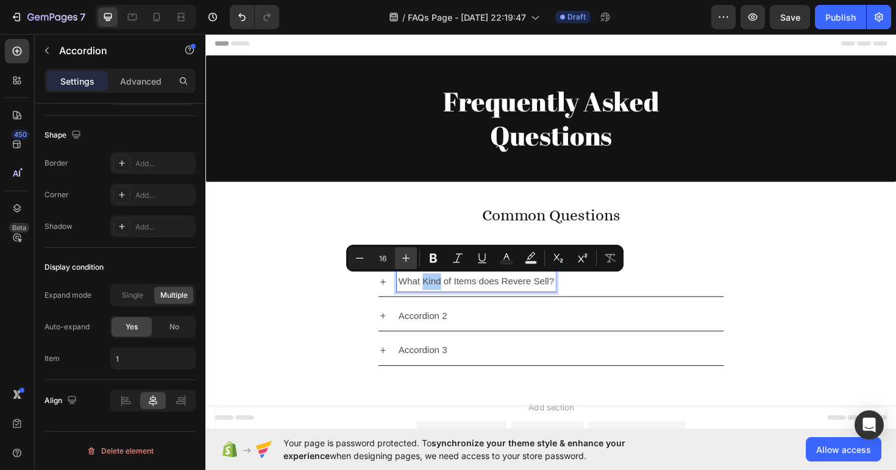
click at [405, 265] on button "Plus" at bounding box center [406, 258] width 22 height 22
click at [406, 265] on button "Plus" at bounding box center [406, 258] width 22 height 22
type input "20"
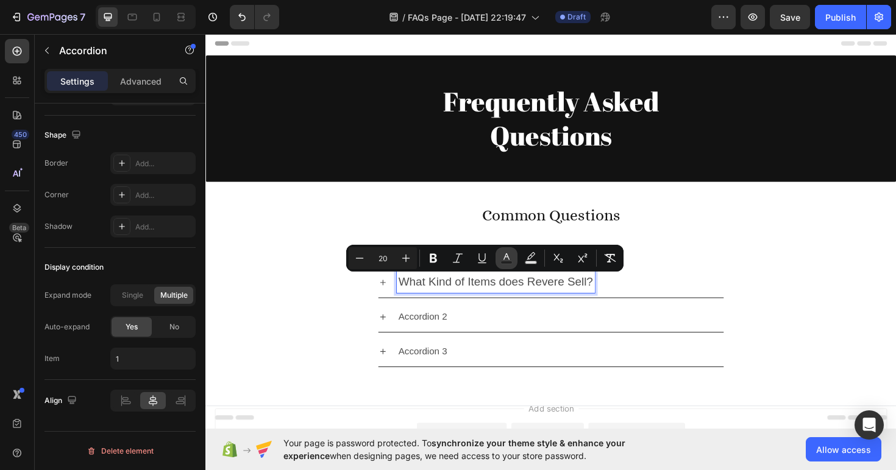
click at [507, 255] on icon "Editor contextual toolbar" at bounding box center [506, 256] width 6 height 7
type input "4D4D4D"
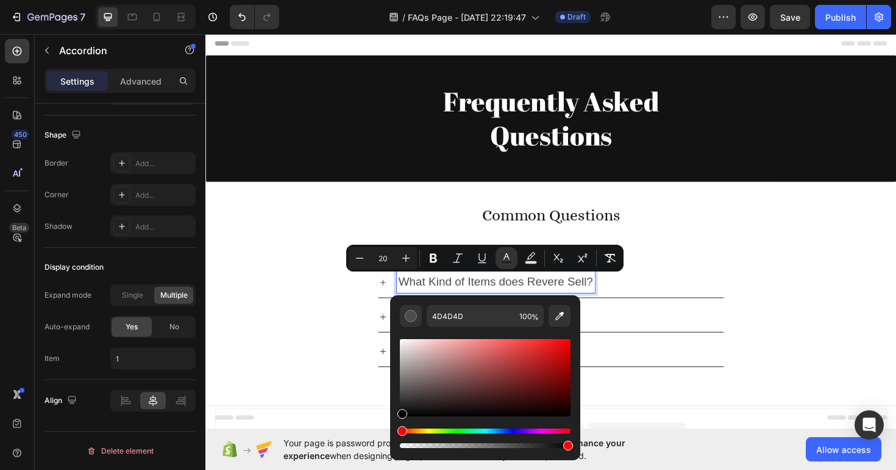
drag, startPoint x: 404, startPoint y: 390, endPoint x: 393, endPoint y: 460, distance: 70.9
click at [393, 0] on body "7 / FAQs Page - [DATE] 22:19:47 Draft Preview Save Publish 450 Beta Sections(18…" at bounding box center [448, 0] width 896 height 0
type input "000000"
click at [632, 324] on div "Accordion 2" at bounding box center [581, 334] width 346 height 21
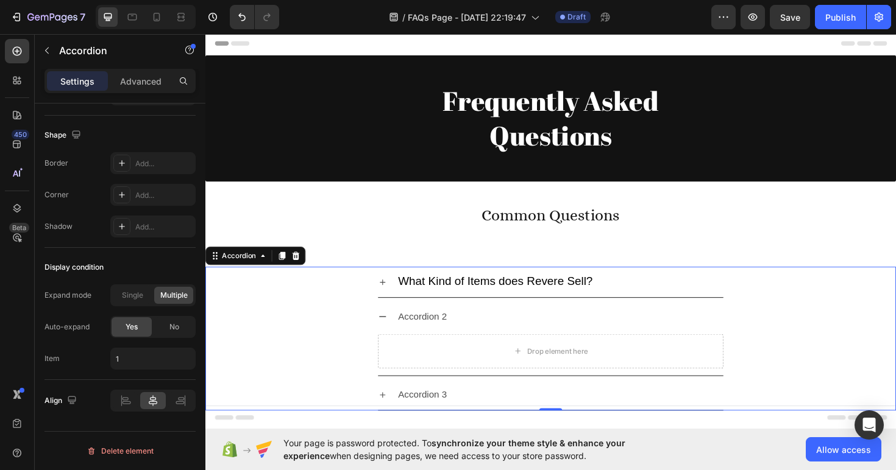
click at [395, 300] on icon at bounding box center [393, 297] width 10 height 10
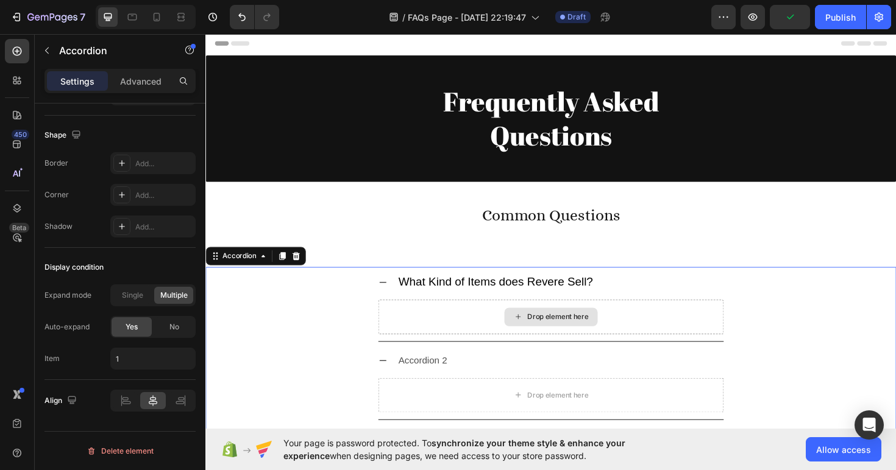
click at [517, 328] on div "Drop element here" at bounding box center [571, 334] width 366 height 37
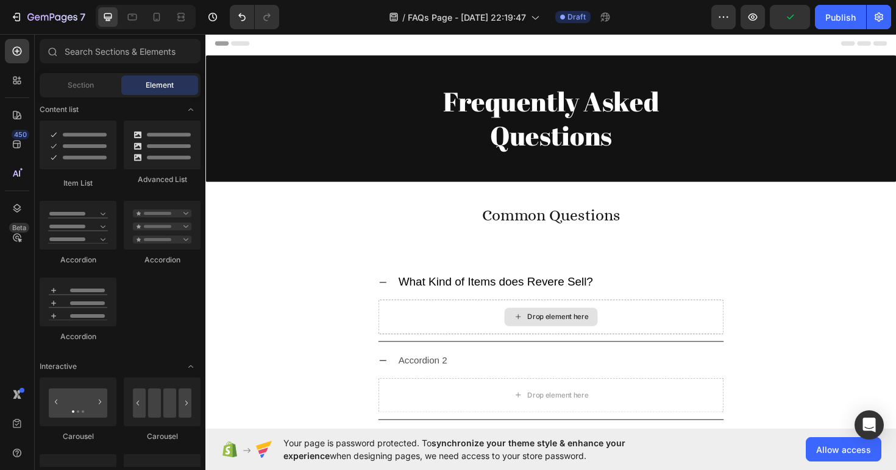
click at [560, 335] on div "Drop element here" at bounding box center [578, 334] width 65 height 10
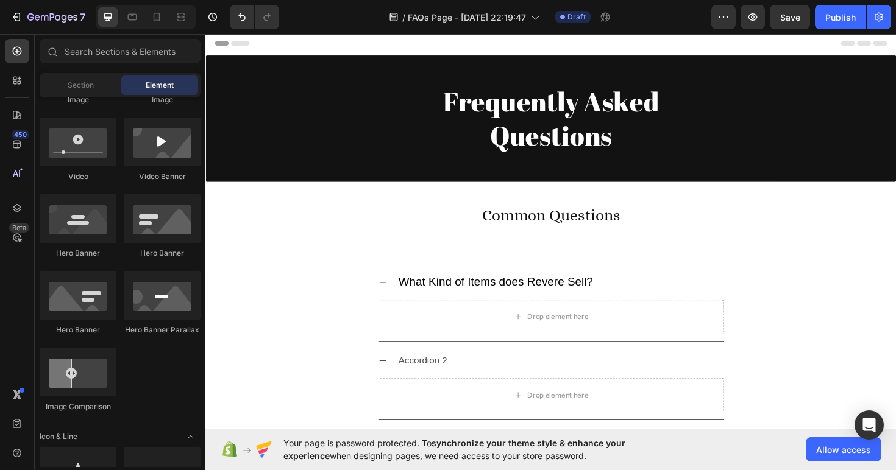
scroll to position [0, 0]
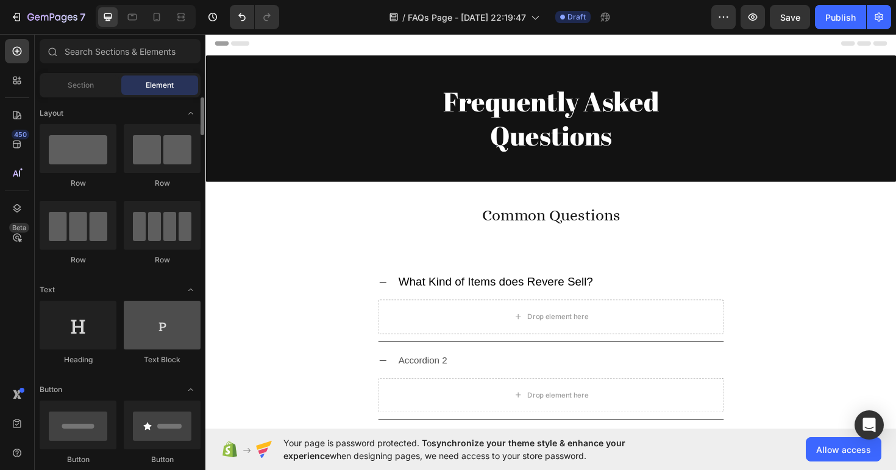
click at [146, 346] on div at bounding box center [162, 325] width 77 height 49
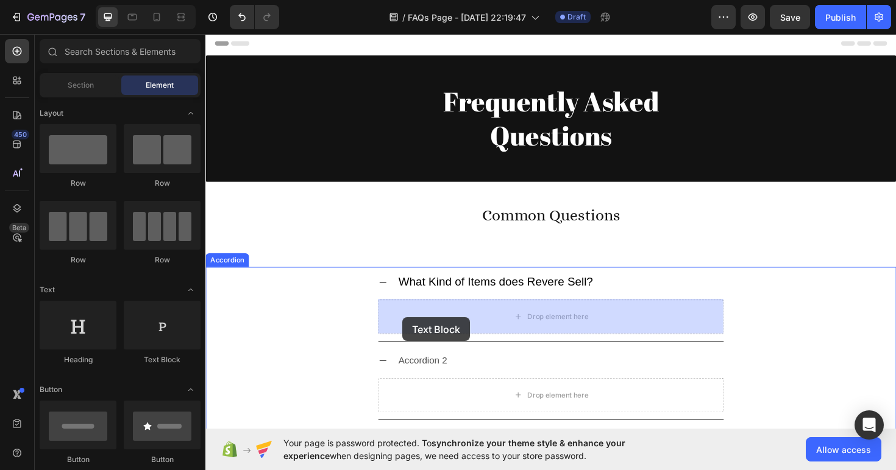
drag, startPoint x: 355, startPoint y: 369, endPoint x: 414, endPoint y: 334, distance: 67.7
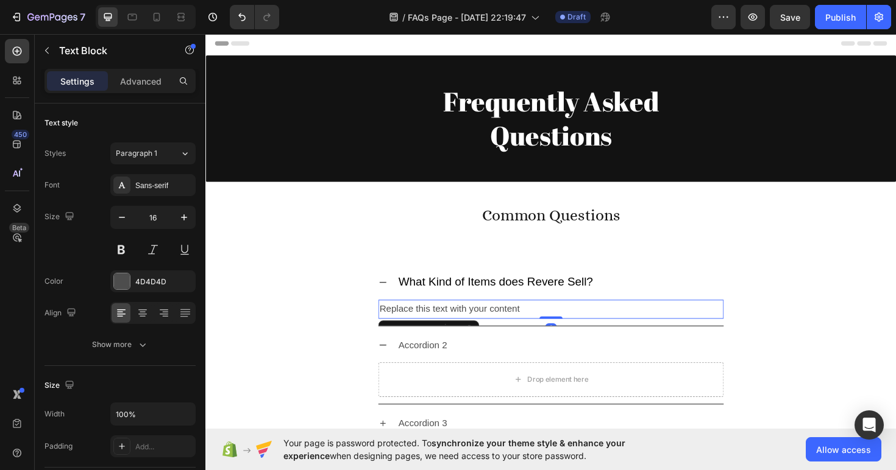
click at [430, 323] on div "Replace this text with your content" at bounding box center [571, 326] width 366 height 20
click at [430, 323] on p "Replace this text with your content" at bounding box center [570, 326] width 363 height 18
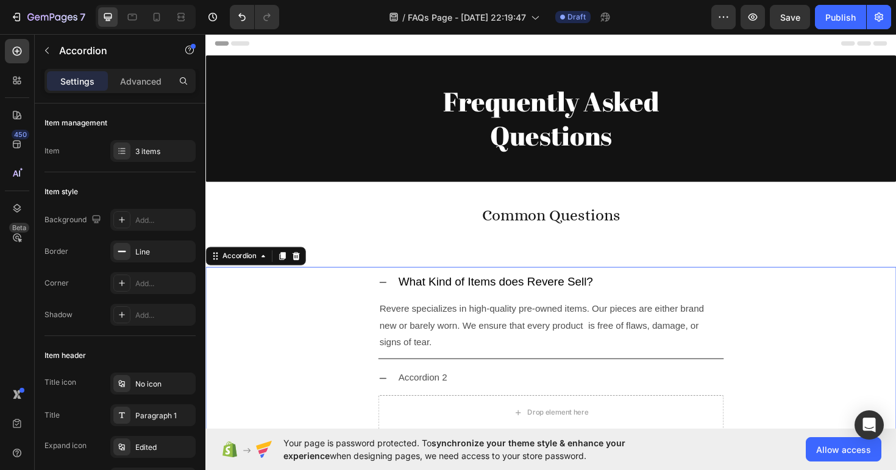
click at [486, 300] on span "What Kind of Items does Revere Sell?" at bounding box center [512, 295] width 206 height 13
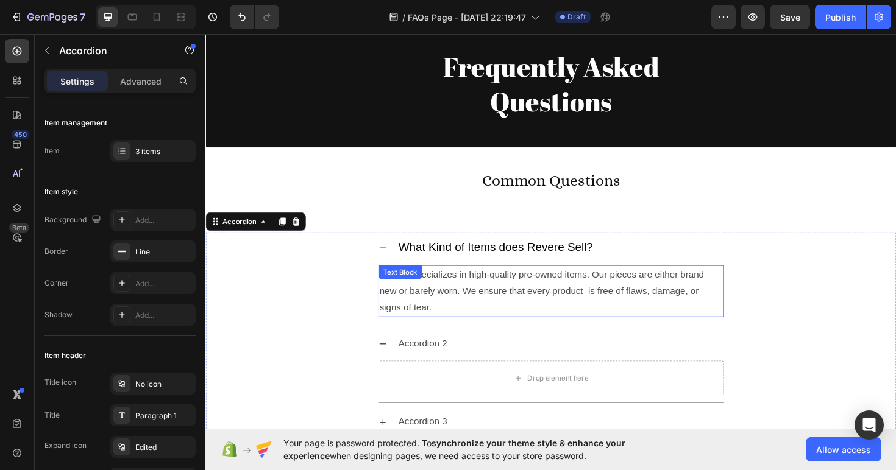
scroll to position [48, 0]
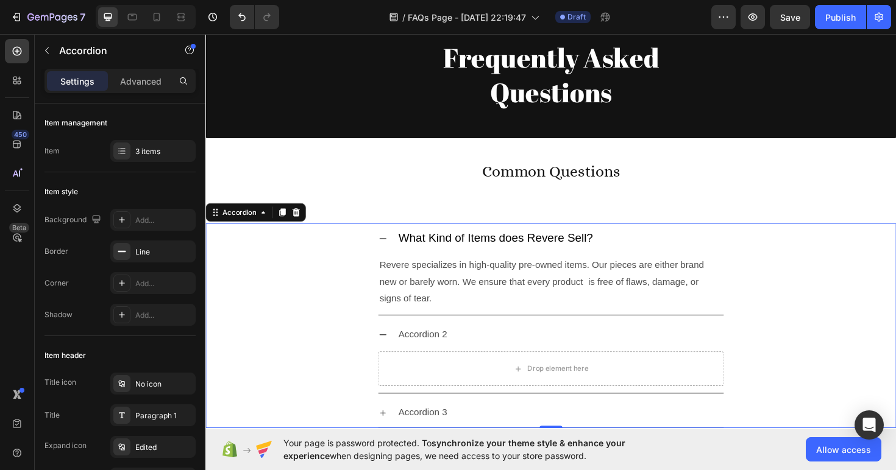
click at [363, 295] on div "What Kind of Items does Revere Sell? Revere specializes in high-quality pre-own…" at bounding box center [571, 283] width 730 height 97
click at [393, 249] on icon at bounding box center [393, 251] width 10 height 10
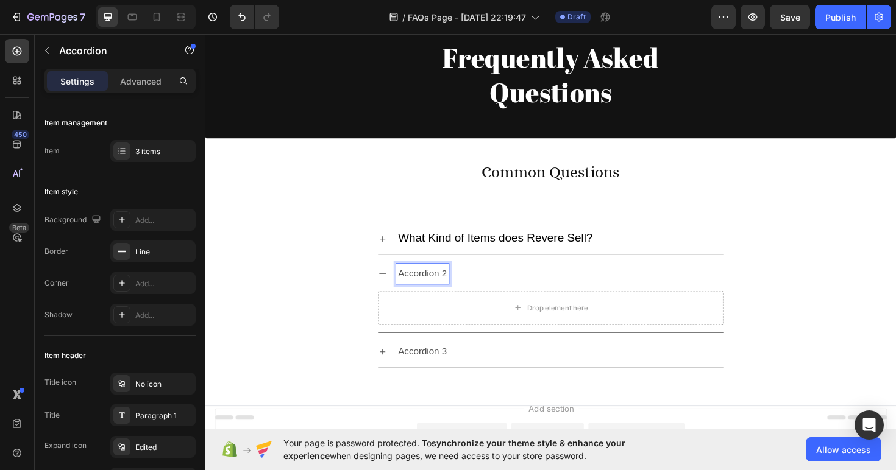
click at [433, 285] on p "Accordion 2" at bounding box center [435, 288] width 52 height 18
click at [433, 283] on p "Accordion 2" at bounding box center [435, 288] width 52 height 18
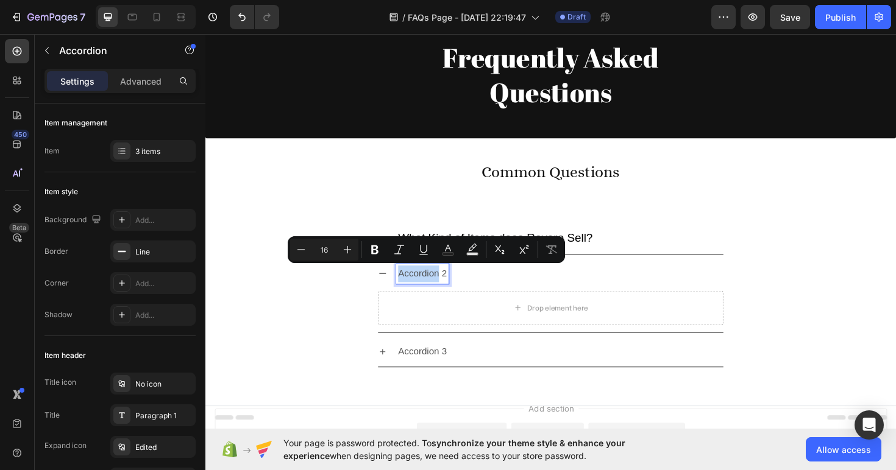
click at [433, 283] on p "Accordion 2" at bounding box center [435, 288] width 52 height 18
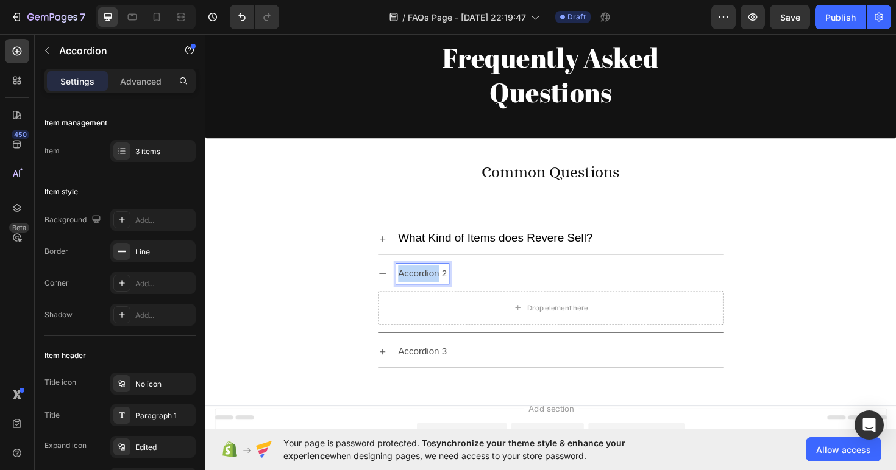
click at [433, 283] on p "Accordion 2" at bounding box center [435, 288] width 52 height 18
click at [470, 285] on p "How to Purchase items?" at bounding box center [461, 288] width 105 height 18
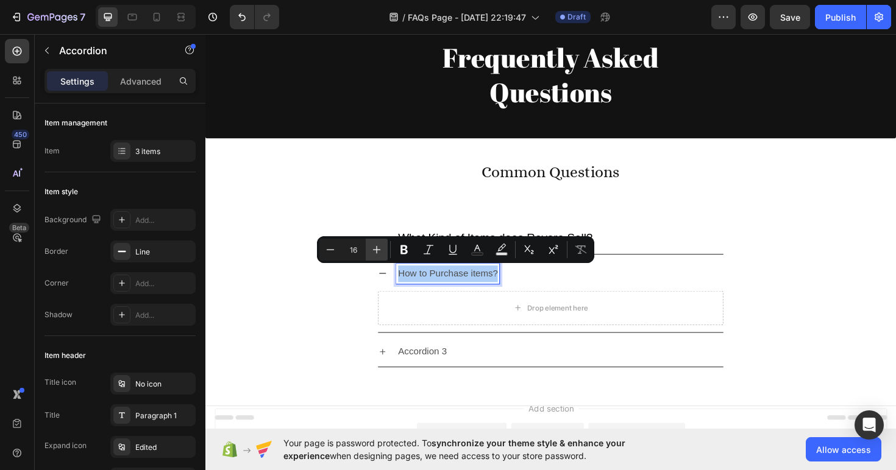
click at [373, 249] on icon "Editor contextual toolbar" at bounding box center [376, 250] width 12 height 12
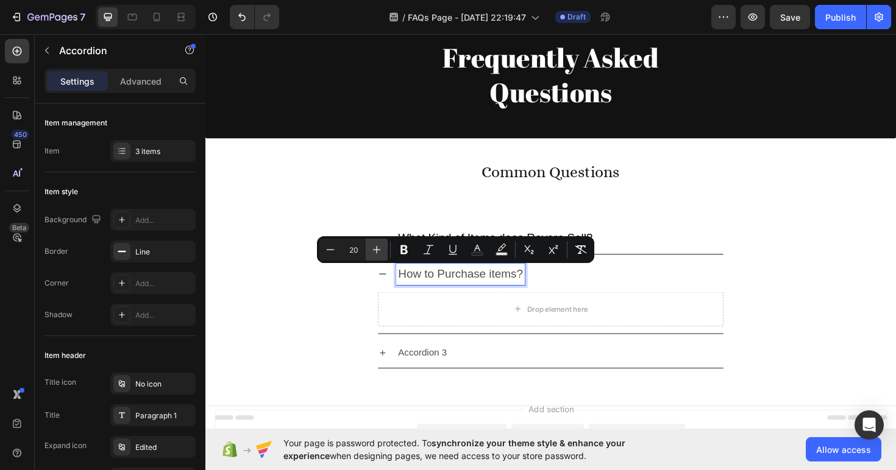
type input "21"
click at [476, 248] on icon "Editor contextual toolbar" at bounding box center [477, 248] width 6 height 7
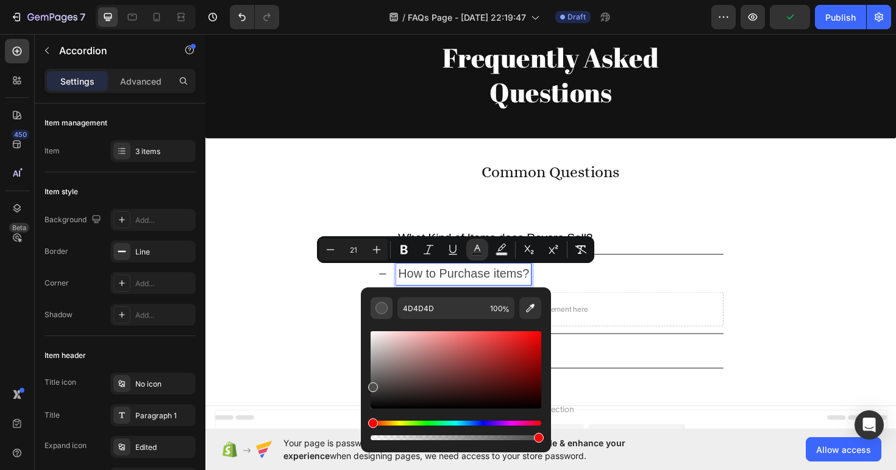
click at [383, 315] on button "Editor contextual toolbar" at bounding box center [381, 308] width 22 height 22
drag, startPoint x: 384, startPoint y: 357, endPoint x: 358, endPoint y: 447, distance: 93.7
click at [358, 0] on body "7 / FAQs Page - [DATE] 22:19:47 Draft Preview Save Publish 450 Beta Sections(18…" at bounding box center [448, 0] width 896 height 0
type input "000000"
click at [299, 331] on div "How to Purchase items? Drop element here" at bounding box center [571, 311] width 730 height 79
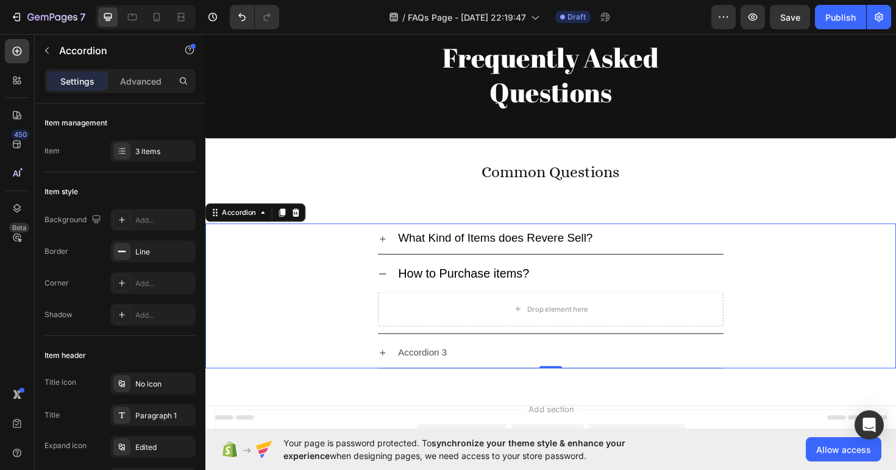
click at [478, 249] on span "What Kind of Items does Revere Sell?" at bounding box center [512, 249] width 206 height 13
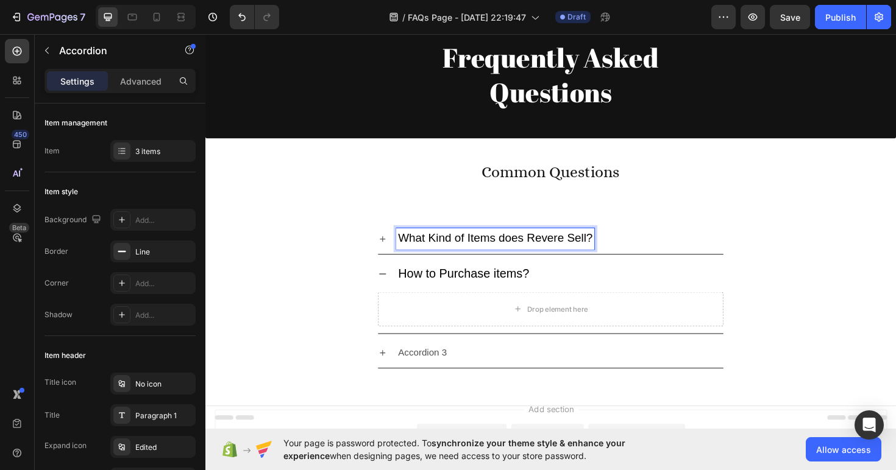
click at [478, 249] on span "What Kind of Items does Revere Sell?" at bounding box center [512, 249] width 206 height 13
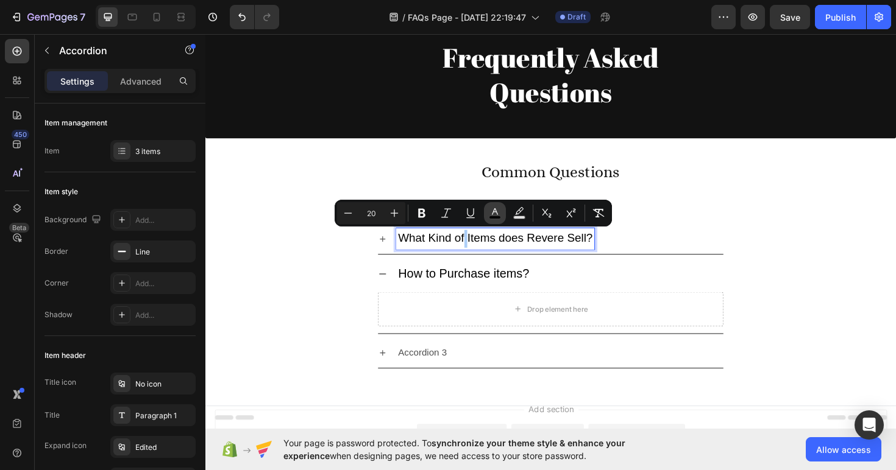
click at [495, 215] on icon "Editor contextual toolbar" at bounding box center [495, 213] width 12 height 12
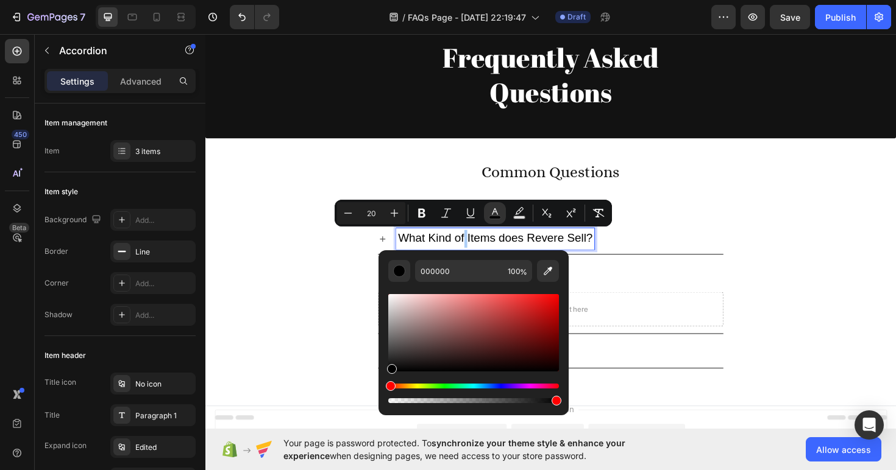
drag, startPoint x: 390, startPoint y: 360, endPoint x: 386, endPoint y: 387, distance: 27.7
click at [388, 387] on div "Editor contextual toolbar" at bounding box center [473, 349] width 171 height 114
click at [403, 274] on div "Editor contextual toolbar" at bounding box center [399, 271] width 12 height 12
click at [608, 267] on div "What Kind of Items does Revere Sell? How to Purchase items? Drop element here A…" at bounding box center [570, 311] width 731 height 153
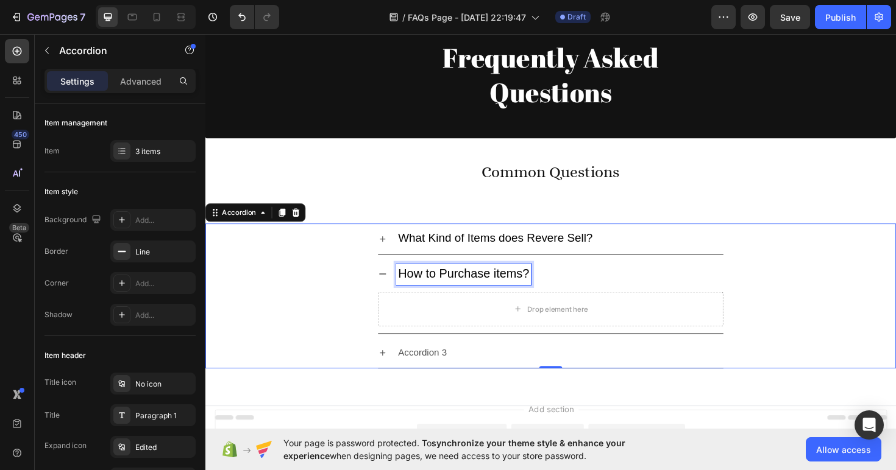
click at [515, 285] on span "How to Purchase items?" at bounding box center [478, 287] width 139 height 14
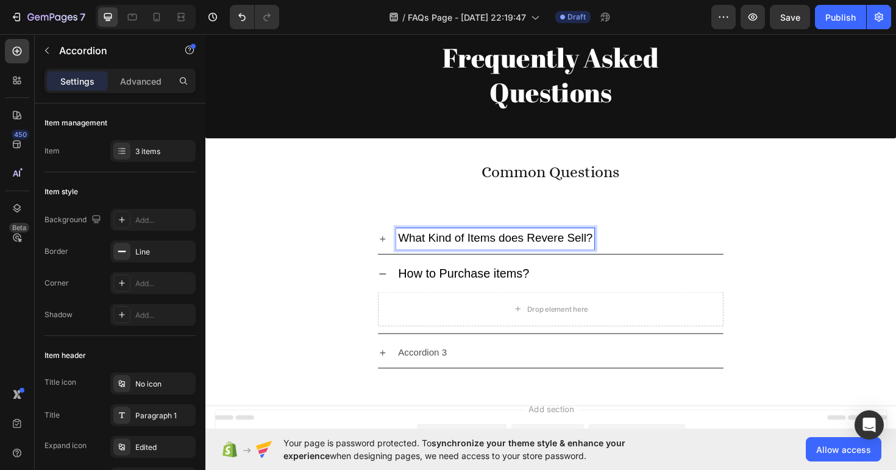
click at [498, 249] on span "What Kind of Items does Revere Sell?" at bounding box center [512, 249] width 206 height 13
click at [490, 250] on span "What Kind of Items does Revere Sell?" at bounding box center [512, 249] width 206 height 13
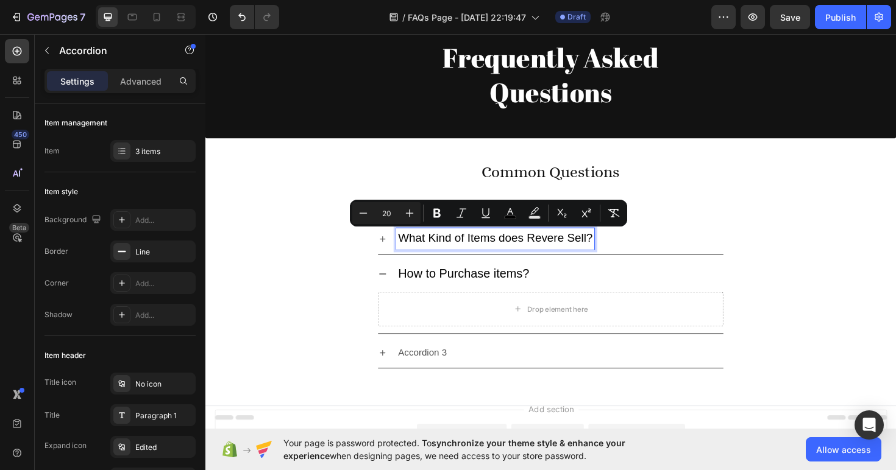
click at [439, 286] on span "How to Purchase items?" at bounding box center [478, 287] width 139 height 14
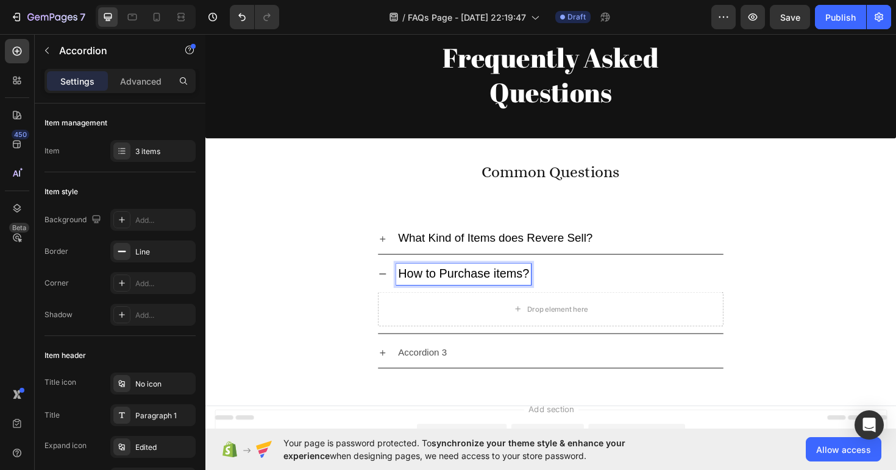
click at [432, 286] on span "How to Purchase items?" at bounding box center [478, 287] width 139 height 14
click at [433, 286] on span "How to Purchase items?" at bounding box center [478, 287] width 139 height 14
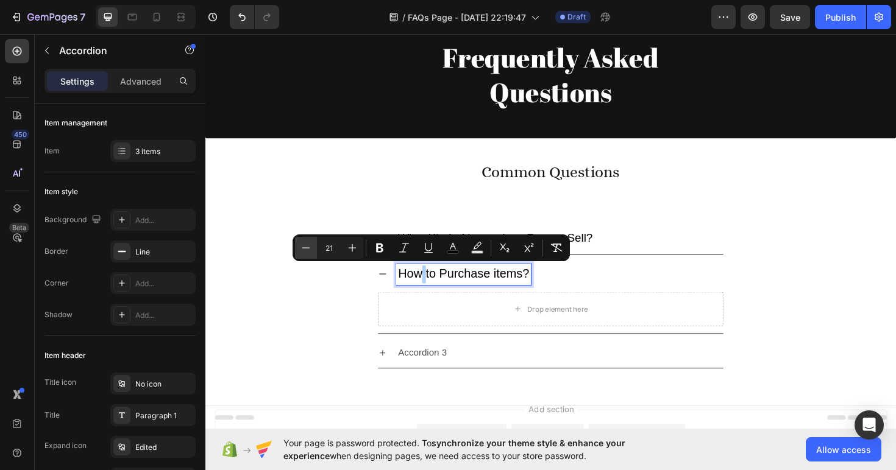
drag, startPoint x: 304, startPoint y: 250, endPoint x: 104, endPoint y: 229, distance: 200.9
click at [304, 250] on icon "Editor contextual toolbar" at bounding box center [306, 248] width 12 height 12
type input "20"
click at [339, 331] on div "How to Purchase items? Drop element here" at bounding box center [571, 311] width 730 height 79
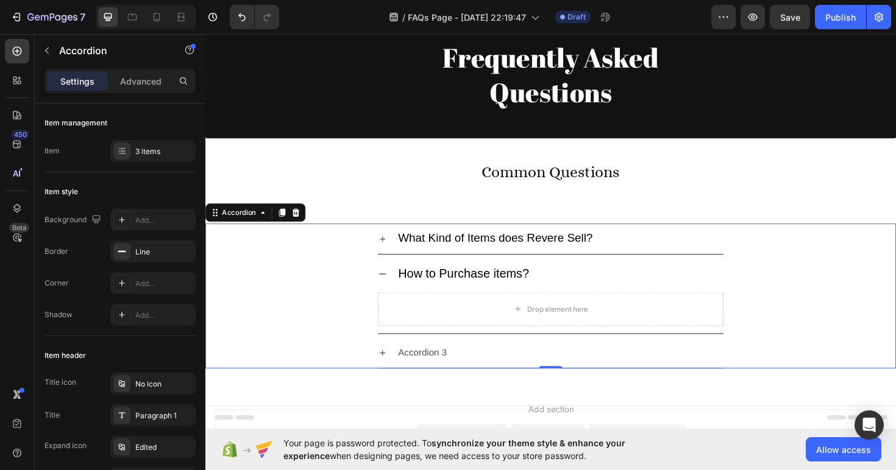
click at [461, 255] on span "What Kind of Items does Revere Sell?" at bounding box center [512, 249] width 206 height 13
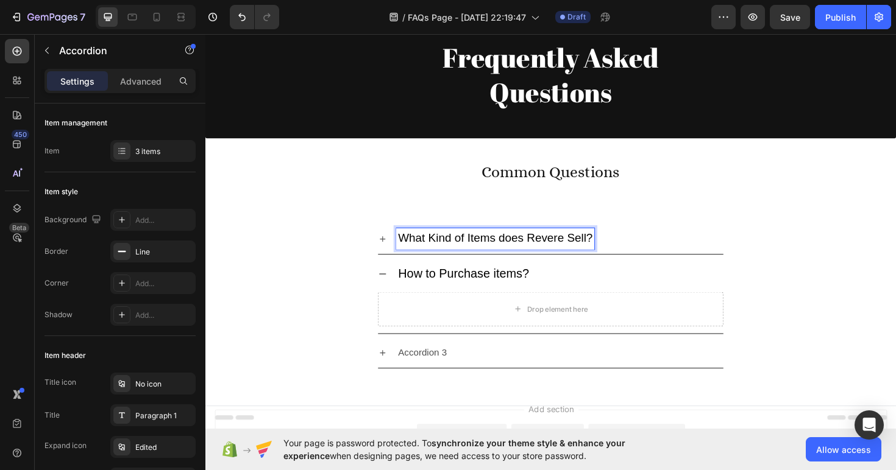
click at [461, 255] on span "What Kind of Items does Revere Sell?" at bounding box center [512, 249] width 206 height 13
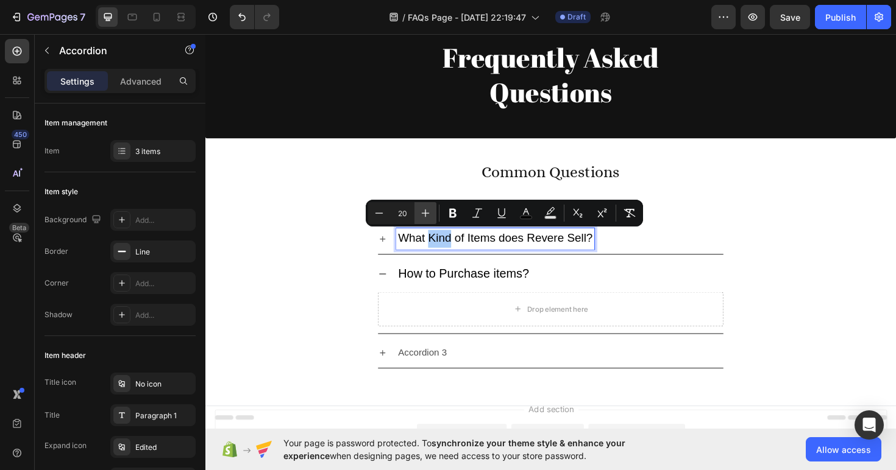
click at [423, 219] on icon "Editor contextual toolbar" at bounding box center [425, 213] width 12 height 12
type input "21"
click at [522, 214] on icon "Editor contextual toolbar" at bounding box center [526, 213] width 12 height 12
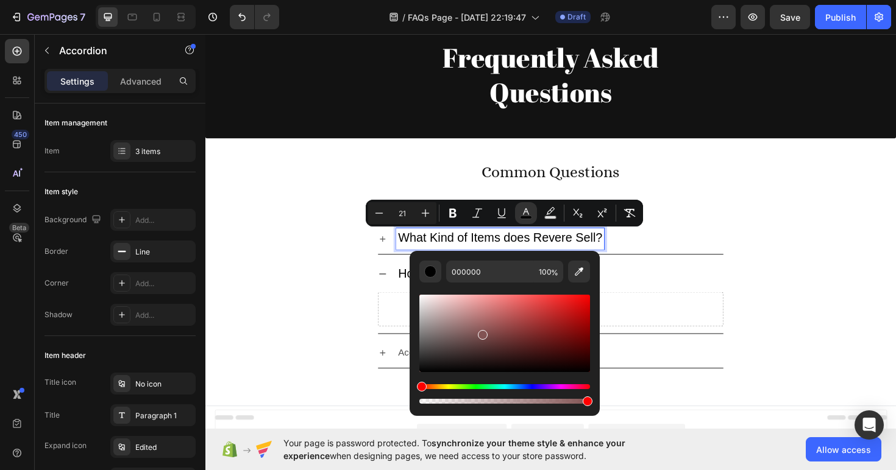
click at [482, 332] on div "Editor contextual toolbar" at bounding box center [504, 333] width 171 height 77
drag, startPoint x: 673, startPoint y: 395, endPoint x: 414, endPoint y: 414, distance: 259.6
type input "000000"
click at [290, 372] on div "Accordion 3" at bounding box center [571, 372] width 730 height 32
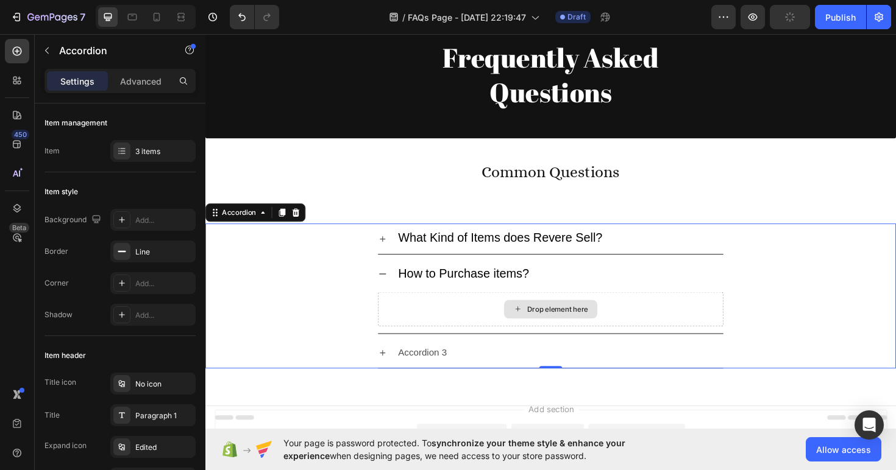
click at [462, 317] on div "Drop element here" at bounding box center [571, 325] width 366 height 37
click at [473, 286] on span "to Purchase items?" at bounding box center [494, 287] width 110 height 14
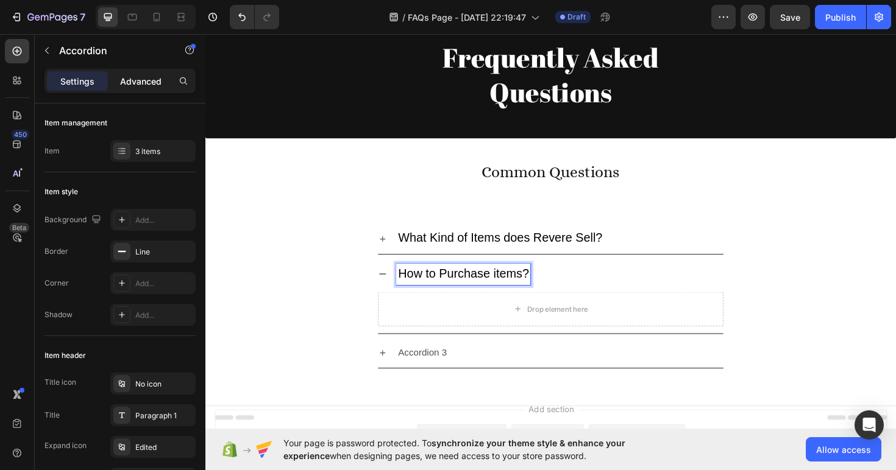
click at [150, 86] on p "Advanced" at bounding box center [140, 81] width 41 height 13
type input "100%"
type input "100"
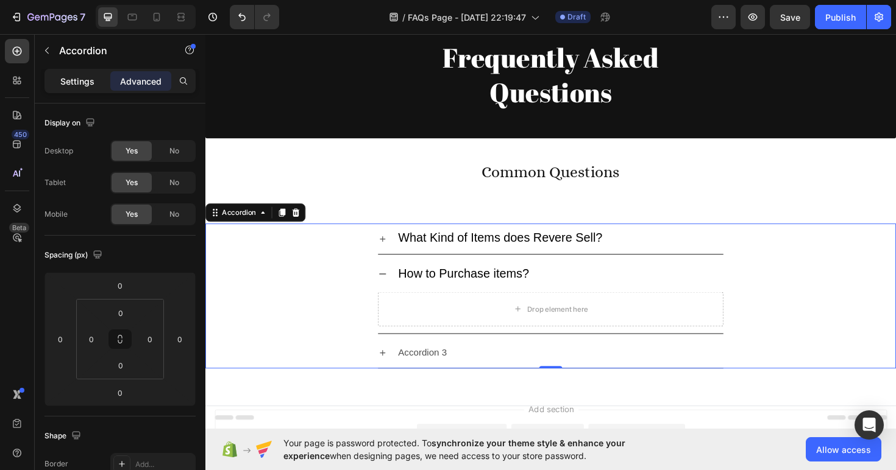
click at [89, 79] on p "Settings" at bounding box center [77, 81] width 34 height 13
type input "8"
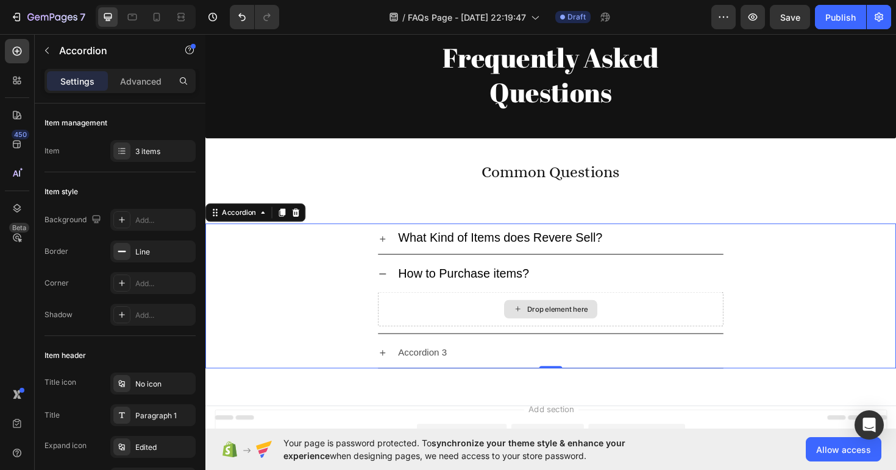
click at [490, 327] on div "Drop element here" at bounding box center [571, 325] width 366 height 37
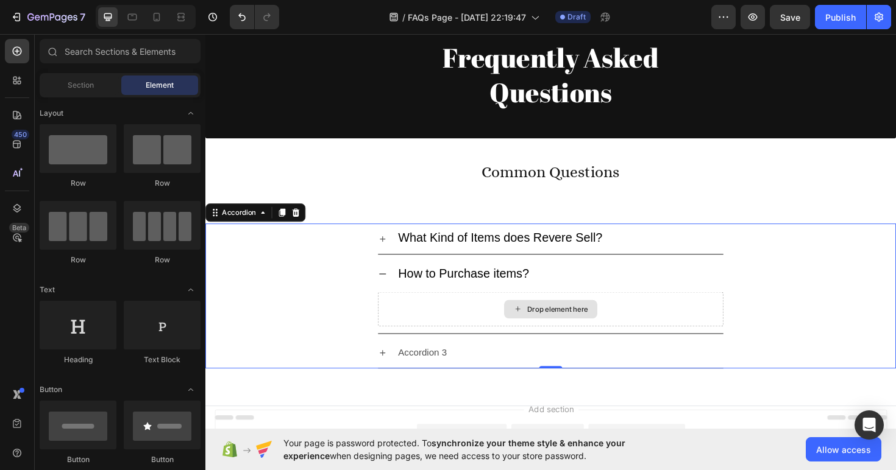
click at [551, 323] on div "Drop element here" at bounding box center [578, 325] width 65 height 10
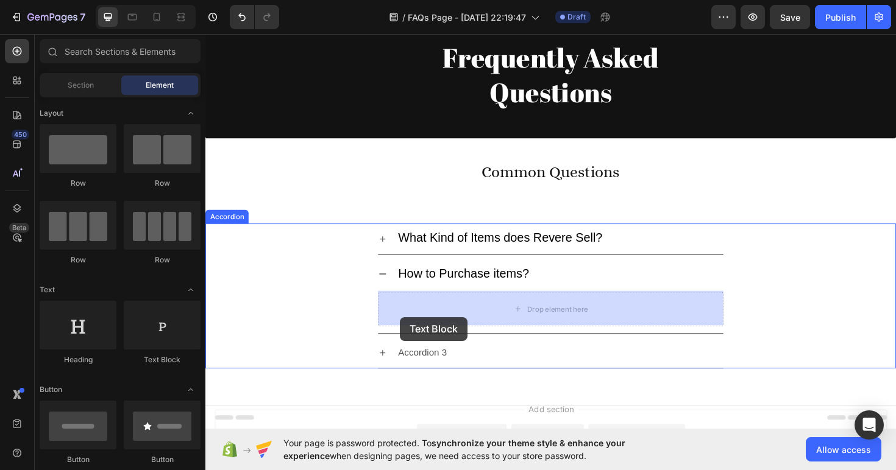
drag, startPoint x: 371, startPoint y: 366, endPoint x: 412, endPoint y: 319, distance: 62.1
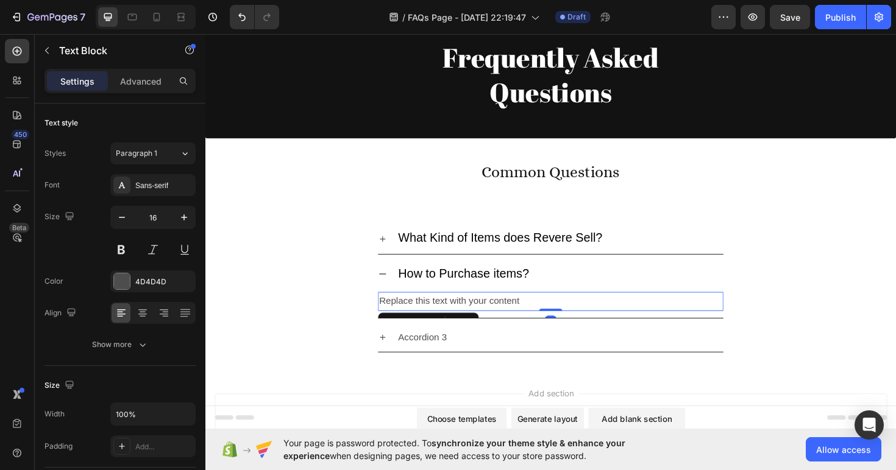
click at [465, 318] on div "Replace this text with your content" at bounding box center [571, 317] width 366 height 20
click at [465, 318] on p "Replace this text with your content" at bounding box center [570, 317] width 363 height 18
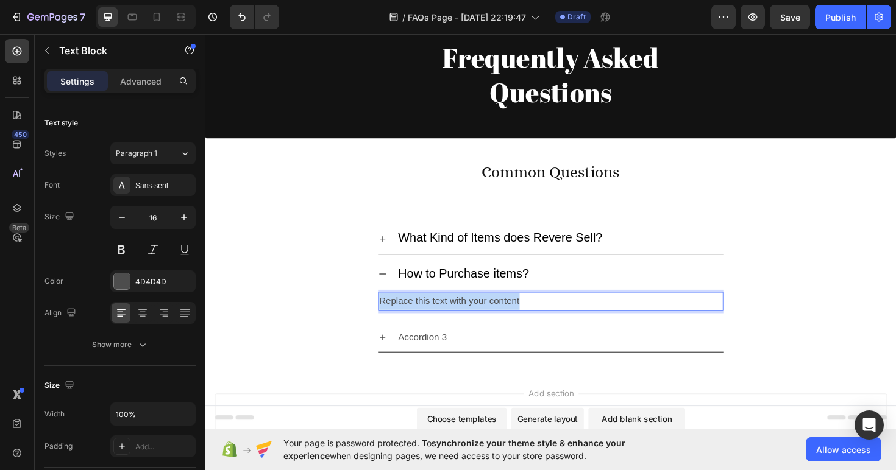
click at [465, 318] on p "Replace this text with your content" at bounding box center [570, 317] width 363 height 18
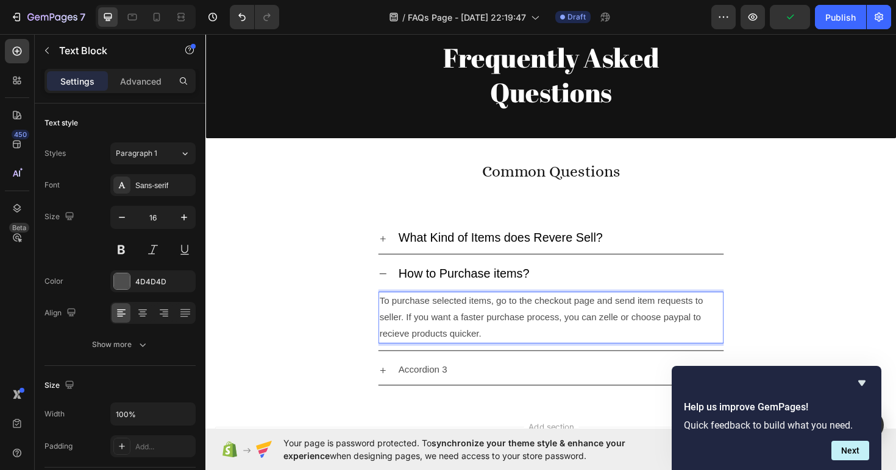
click at [448, 324] on p "To purchase selected items, go to the checkout page and send item requests to s…" at bounding box center [570, 334] width 363 height 52
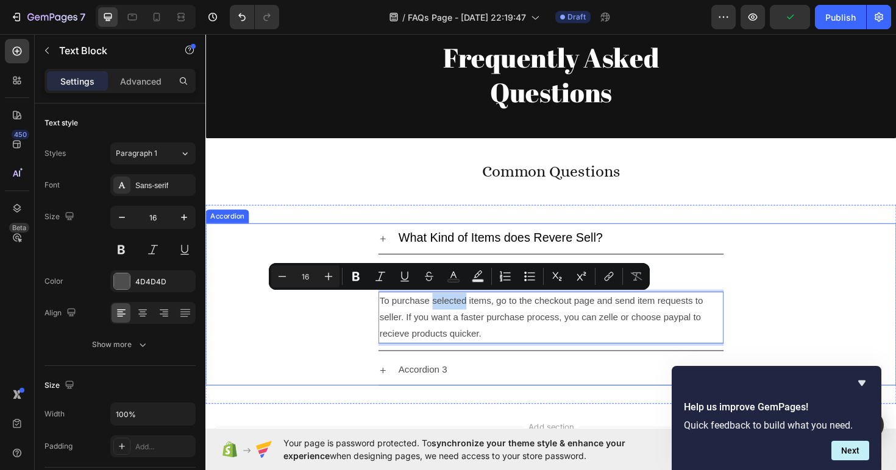
click at [461, 391] on div "Accordion 3" at bounding box center [435, 390] width 55 height 21
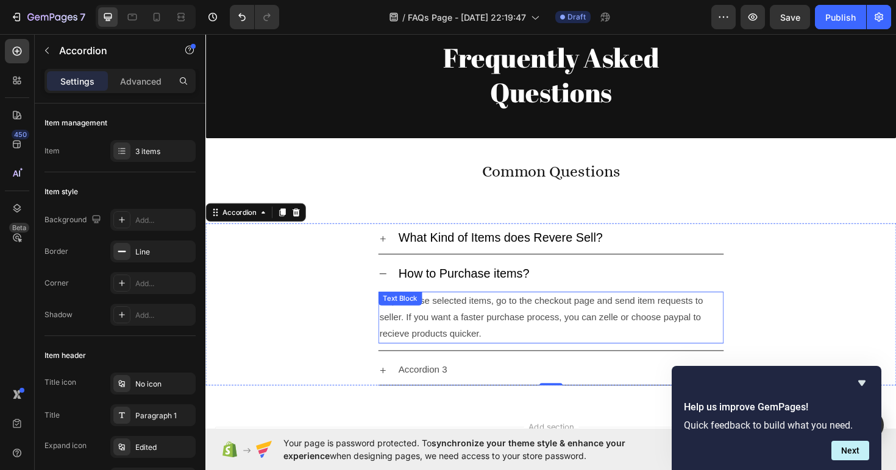
click at [519, 341] on p "To purchase selected items, go to the checkout page and send item requests to s…" at bounding box center [570, 334] width 363 height 52
click at [520, 397] on div "Accordion 3" at bounding box center [581, 390] width 346 height 21
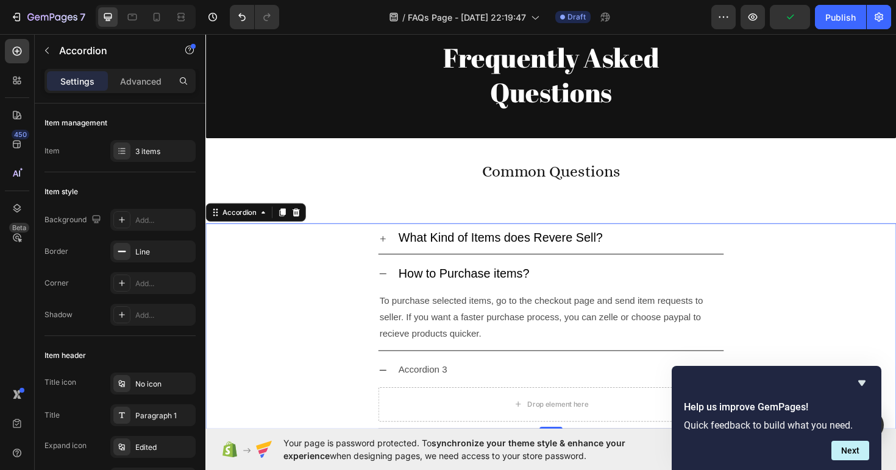
scroll to position [82, 0]
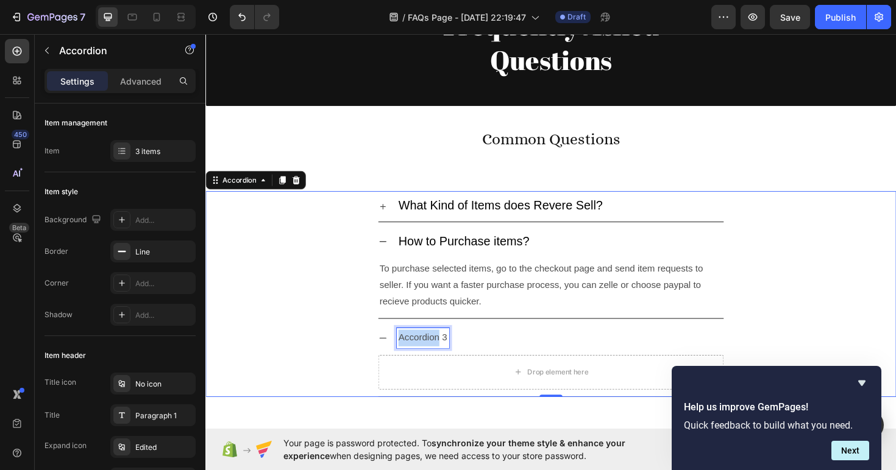
click at [430, 358] on p "Accordion 3" at bounding box center [435, 356] width 52 height 18
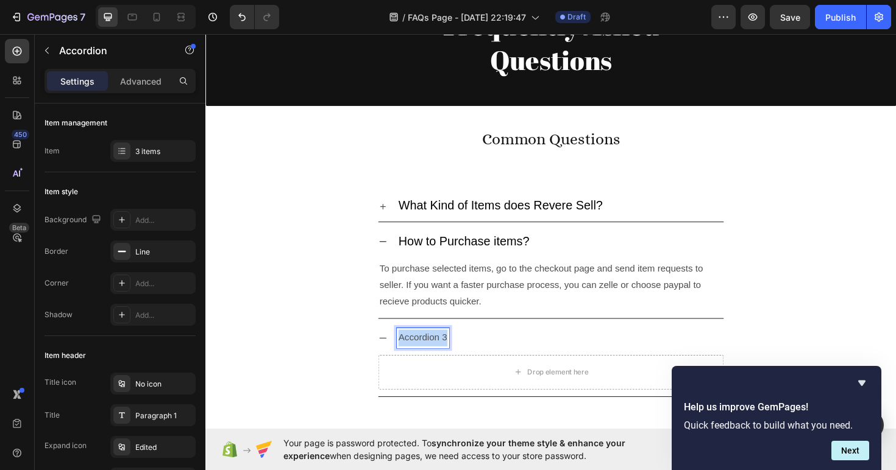
click at [430, 358] on p "Accordion 3" at bounding box center [435, 356] width 52 height 18
click at [475, 355] on p "Do we offer international shipping?" at bounding box center [484, 356] width 150 height 18
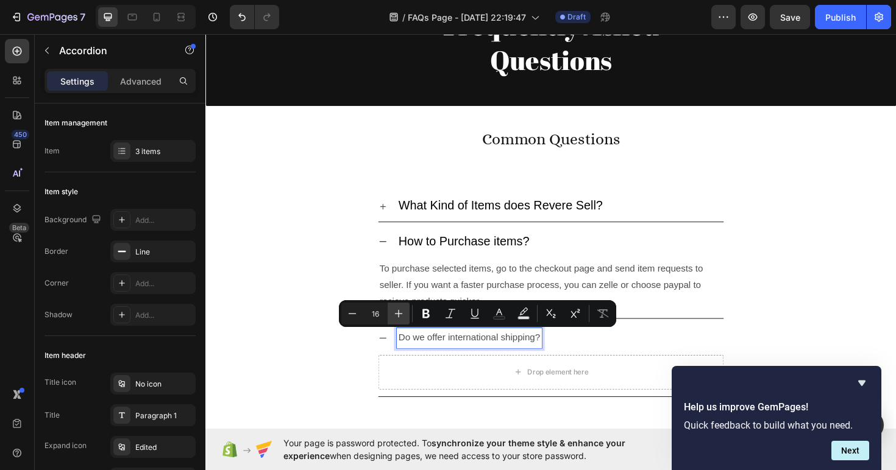
click at [402, 305] on button "Plus" at bounding box center [398, 314] width 22 height 22
type input "20"
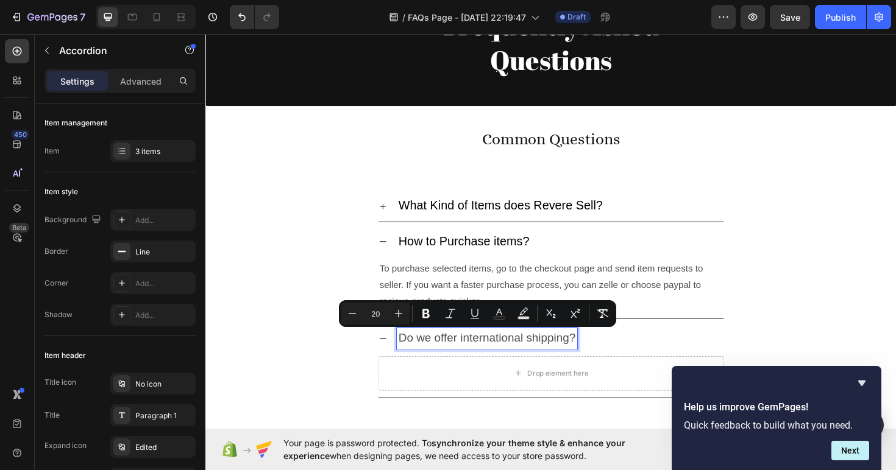
click at [361, 387] on div "Do we offer international shipping? Drop element here" at bounding box center [571, 380] width 730 height 79
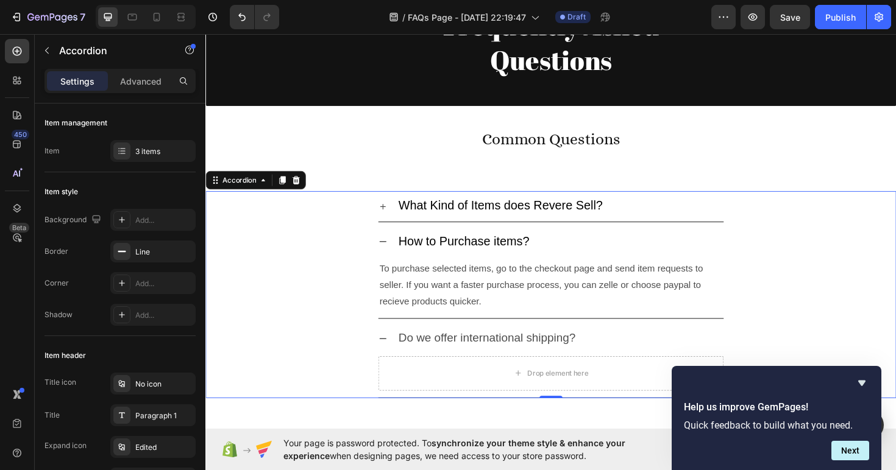
click at [448, 341] on div "Do we offer international shipping?" at bounding box center [571, 357] width 366 height 32
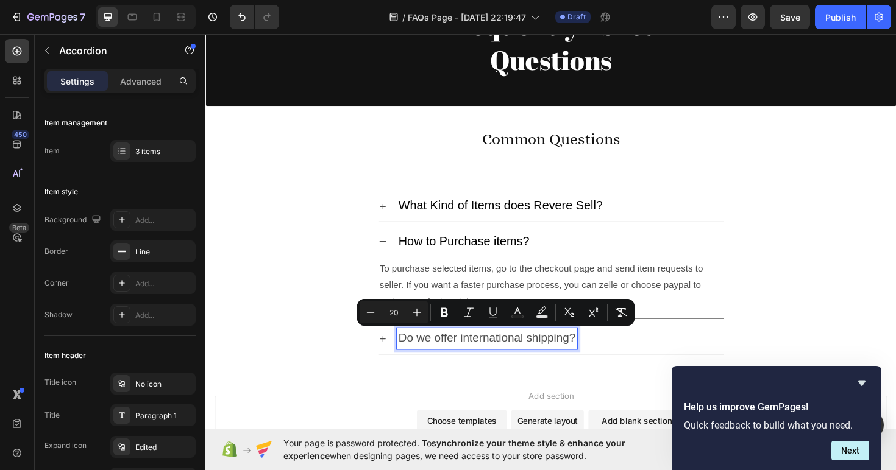
click at [447, 350] on span "Do we offer international shipping?" at bounding box center [503, 355] width 188 height 13
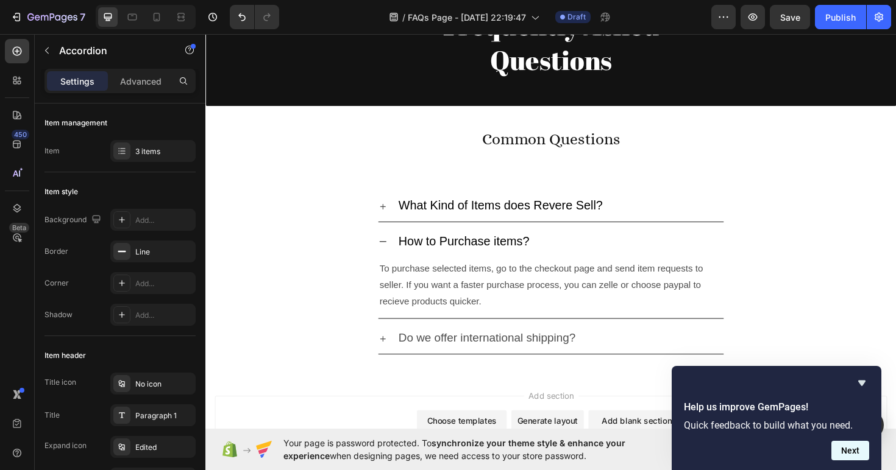
click at [855, 444] on button "Next" at bounding box center [850, 450] width 38 height 19
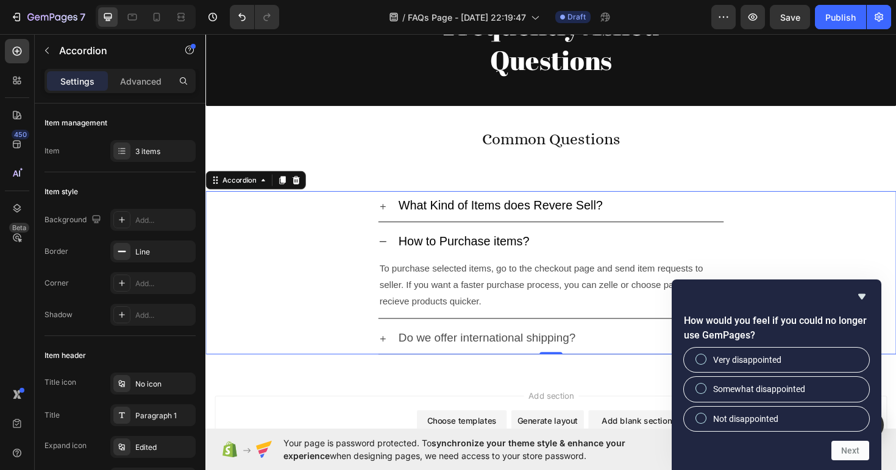
click at [880, 277] on div "How to Purchase items? To purchase selected items, go to the checkout page and …" at bounding box center [571, 286] width 730 height 97
click at [347, 356] on div "Do we offer international shipping?" at bounding box center [571, 357] width 730 height 33
click at [863, 295] on icon "Hide survey" at bounding box center [861, 296] width 7 height 5
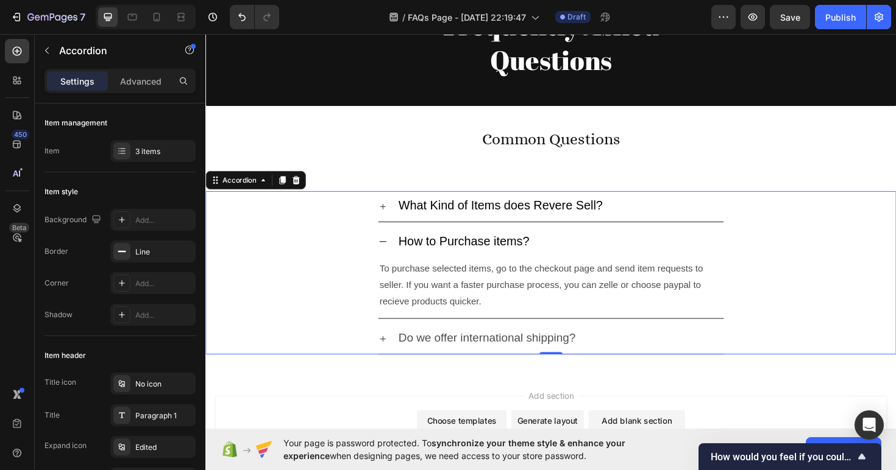
scroll to position [121, 0]
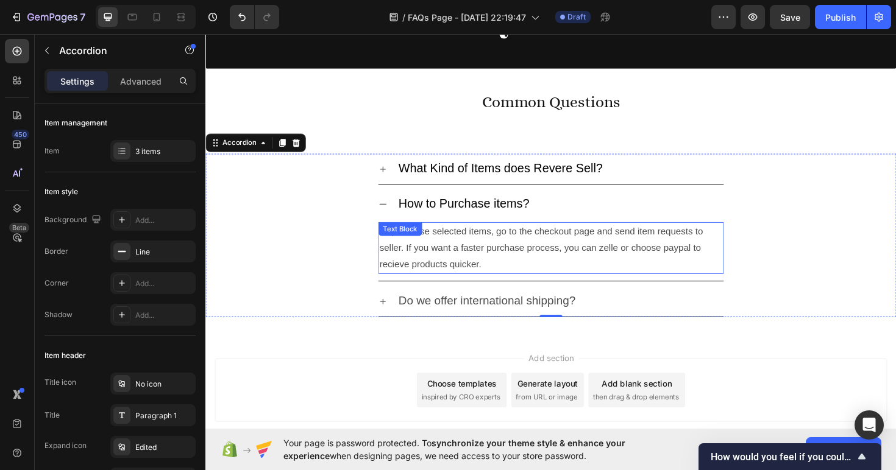
click at [616, 266] on p "To purchase selected items, go to the checkout page and send item requests to s…" at bounding box center [570, 261] width 363 height 52
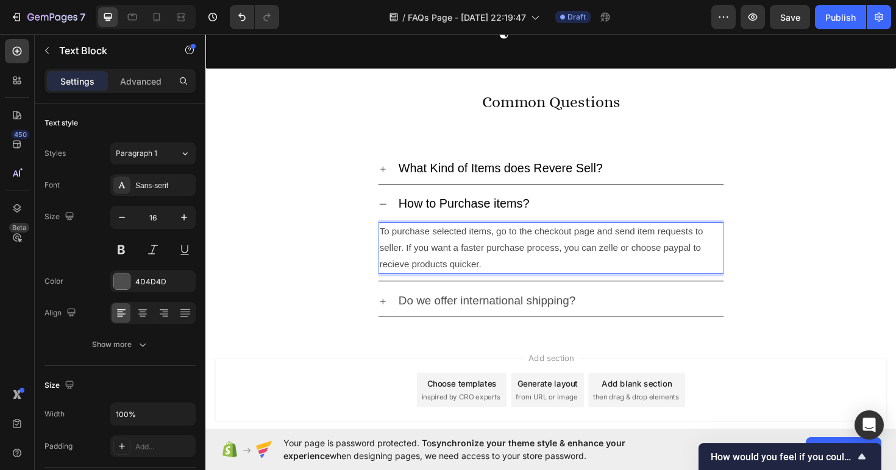
click at [616, 266] on p "To purchase selected items, go to the checkout page and send item requests to s…" at bounding box center [570, 261] width 363 height 52
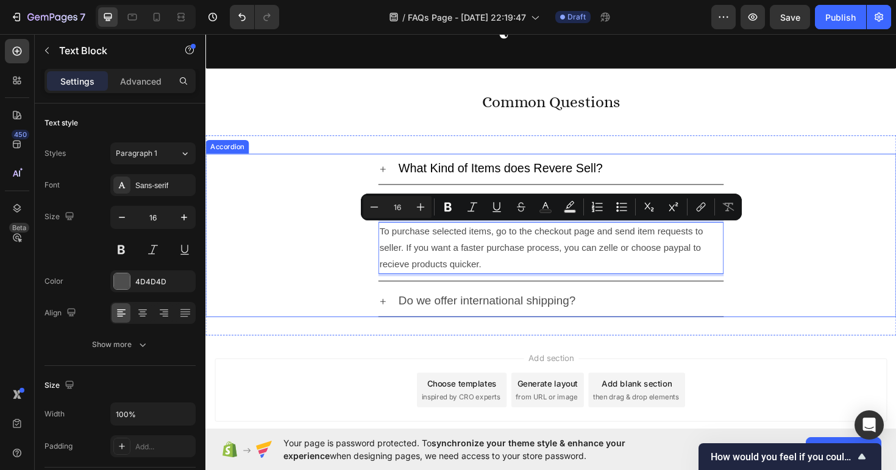
click at [397, 316] on icon at bounding box center [393, 318] width 10 height 10
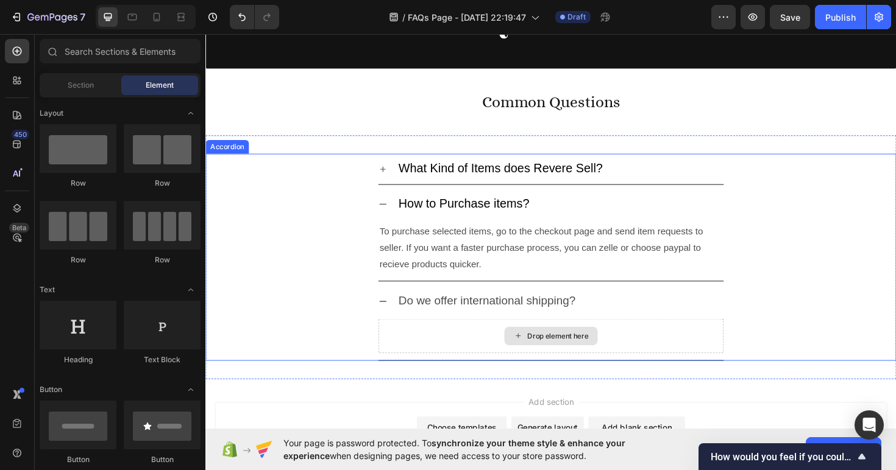
click at [542, 348] on div "Drop element here" at bounding box center [571, 353] width 99 height 19
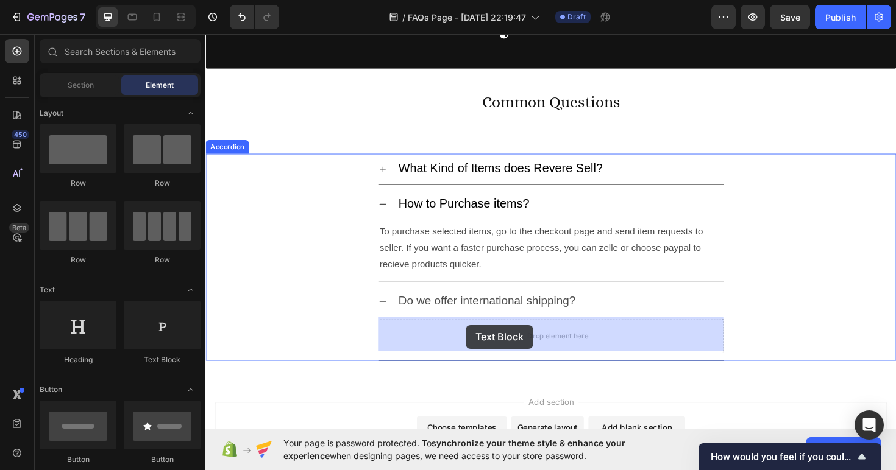
drag, startPoint x: 352, startPoint y: 358, endPoint x: 481, endPoint y: 342, distance: 129.5
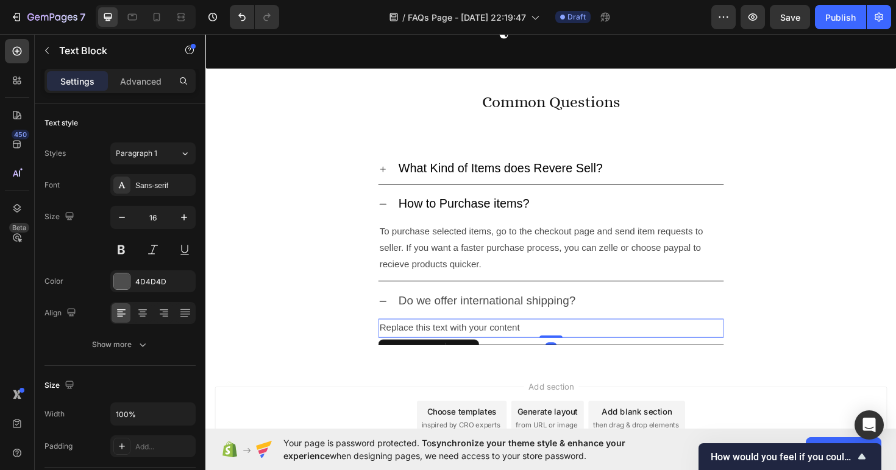
click at [472, 349] on div "Replace this text with your content" at bounding box center [571, 346] width 366 height 20
click at [472, 349] on p "Replace this text with your content" at bounding box center [570, 346] width 363 height 18
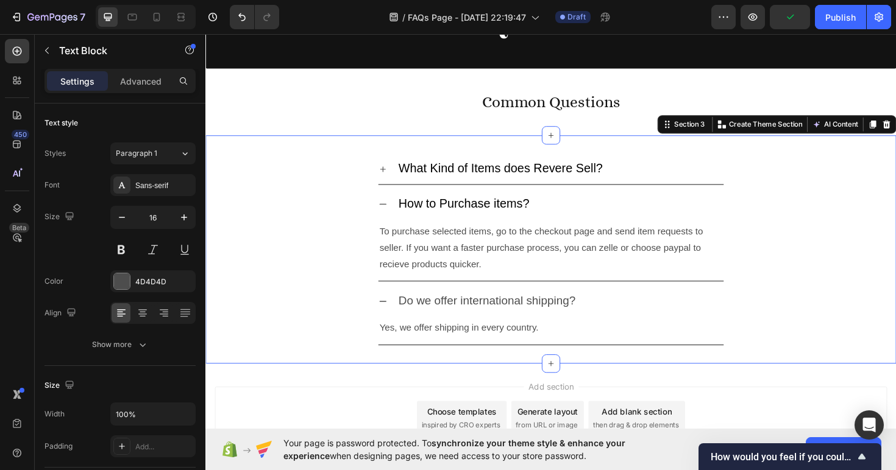
click at [443, 380] on div "What Kind of Items does Revere Sell? How to Purchase items? To purchase selecte…" at bounding box center [570, 262] width 731 height 242
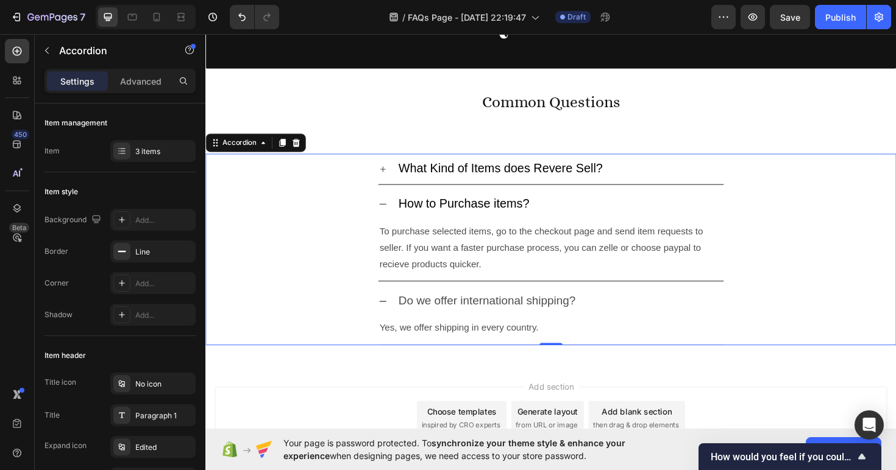
click at [398, 316] on div "Do we offer international shipping?" at bounding box center [571, 317] width 366 height 32
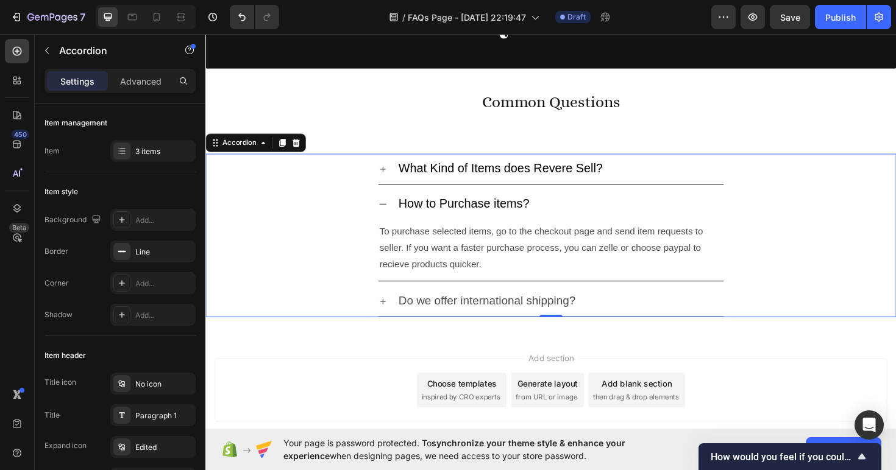
click at [398, 214] on div "How to Purchase items?" at bounding box center [571, 215] width 366 height 32
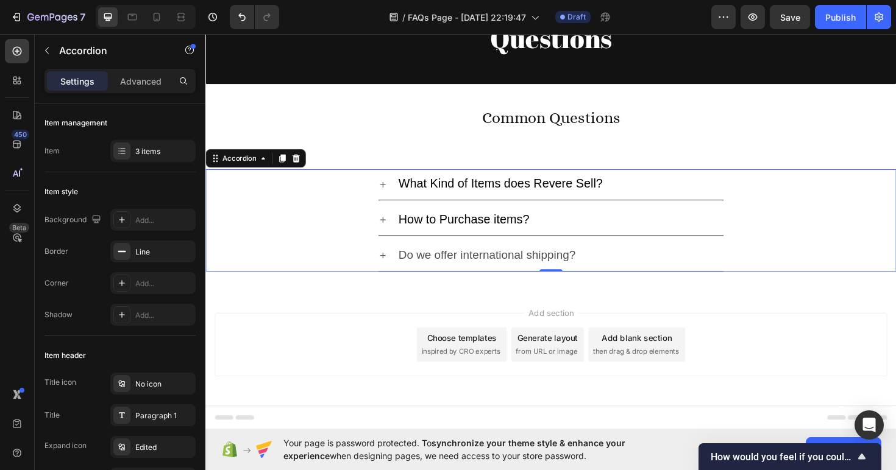
scroll to position [104, 0]
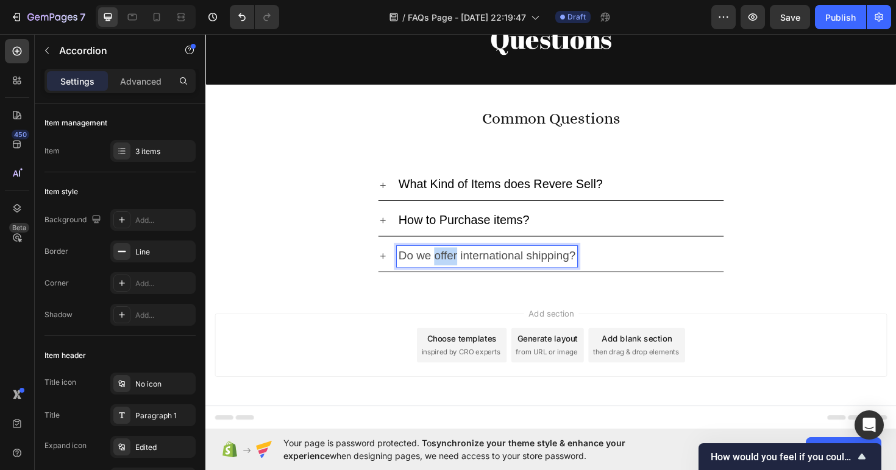
click at [451, 268] on span "Do we offer international shipping?" at bounding box center [503, 268] width 188 height 13
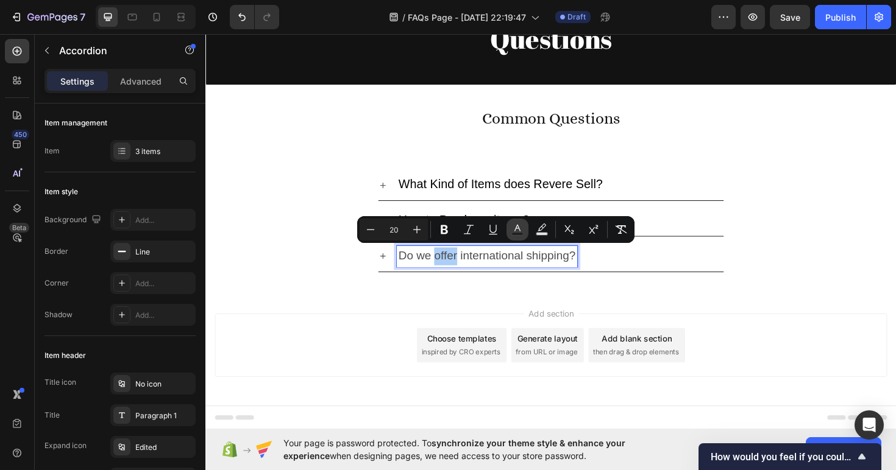
click at [522, 227] on icon "Editor contextual toolbar" at bounding box center [517, 230] width 12 height 12
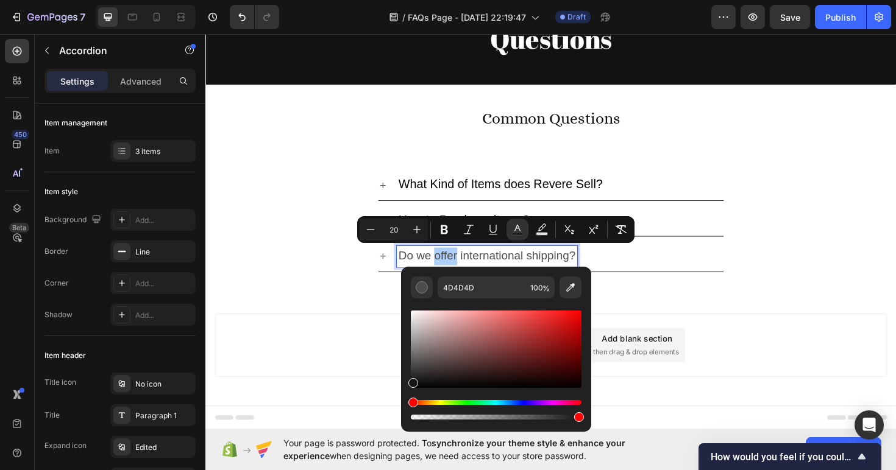
drag, startPoint x: 410, startPoint y: 370, endPoint x: 410, endPoint y: 454, distance: 84.1
click at [410, 0] on body "7 / FAQs Page - [DATE] 22:19:47 Draft Preview Save Publish 450 Beta Sections(18…" at bounding box center [448, 0] width 896 height 0
type input "000000"
click at [320, 422] on div "Add section Choose templates inspired by CRO experts Generate layout from URL o…" at bounding box center [570, 381] width 731 height 150
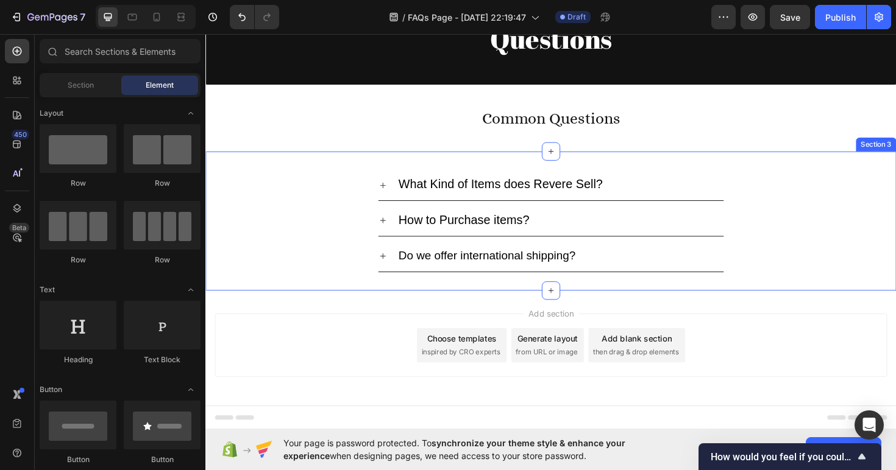
click at [544, 298] on div "What Kind of Items does Revere Sell? How to Purchase items? Do we offer interna…" at bounding box center [570, 231] width 731 height 147
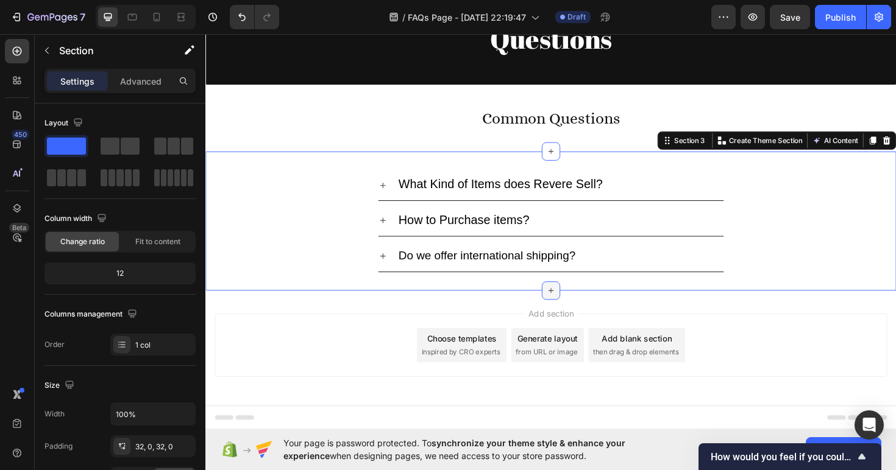
click at [569, 304] on icon at bounding box center [571, 306] width 10 height 10
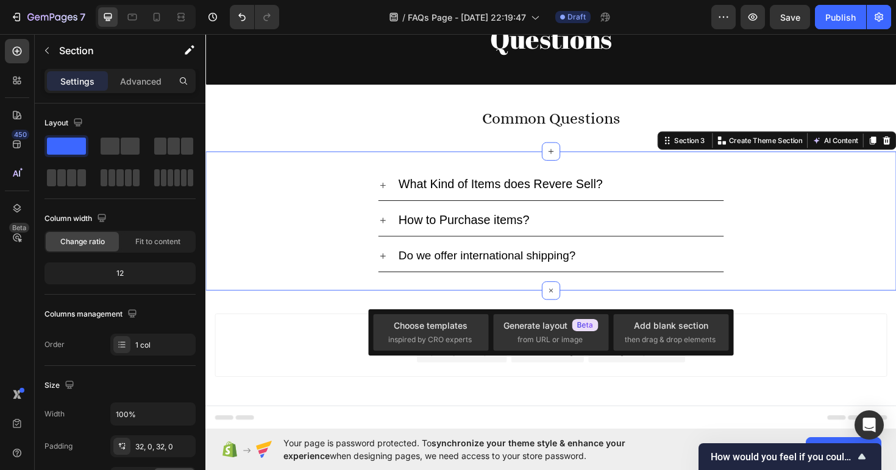
click at [254, 383] on div "Add section Choose templates inspired by CRO experts Generate layout from URL o…" at bounding box center [571, 363] width 712 height 67
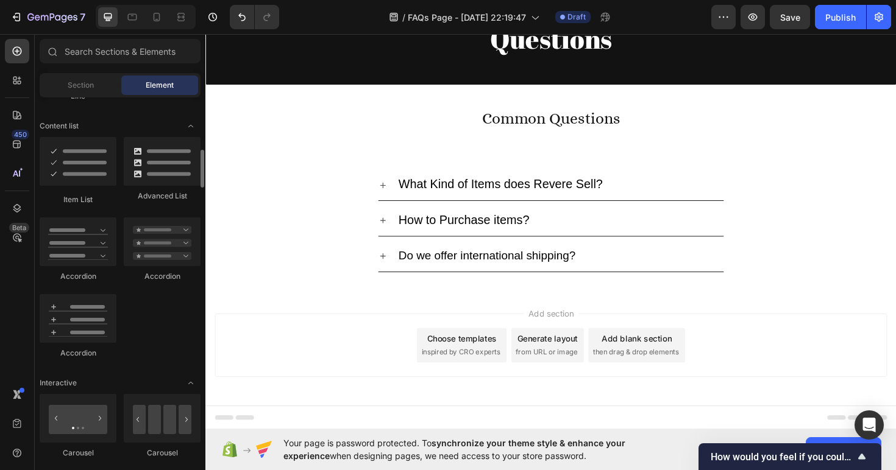
scroll to position [907, 0]
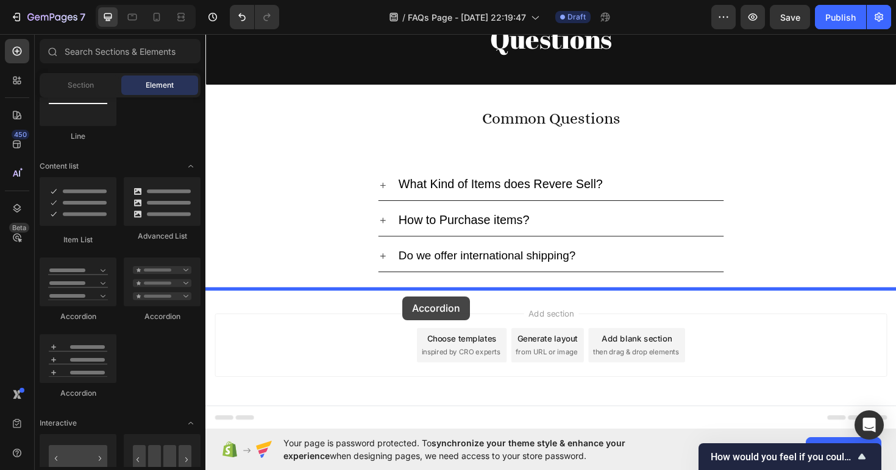
drag, startPoint x: 299, startPoint y: 397, endPoint x: 414, endPoint y: 312, distance: 142.5
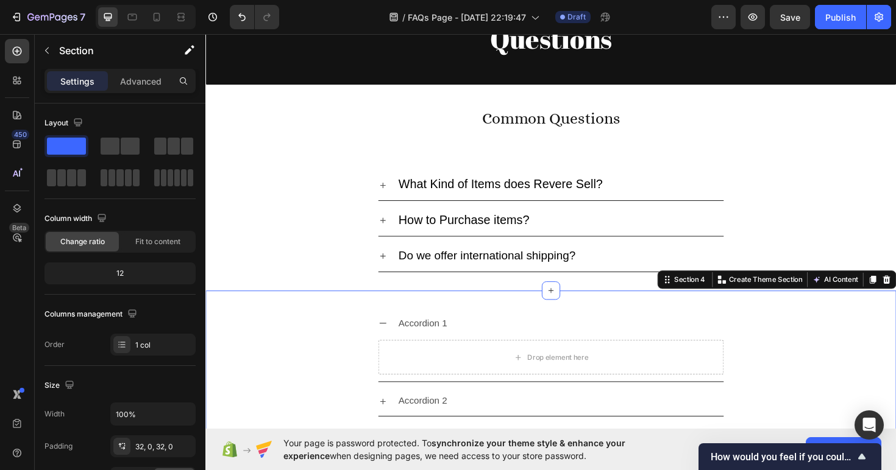
click at [563, 319] on div "Accordion 1 Drop element here Accordion 2 Accordion 3 Accordion Section 4 You c…" at bounding box center [570, 400] width 731 height 189
click at [283, 382] on div "Accordion 1 Drop element here" at bounding box center [571, 364] width 730 height 78
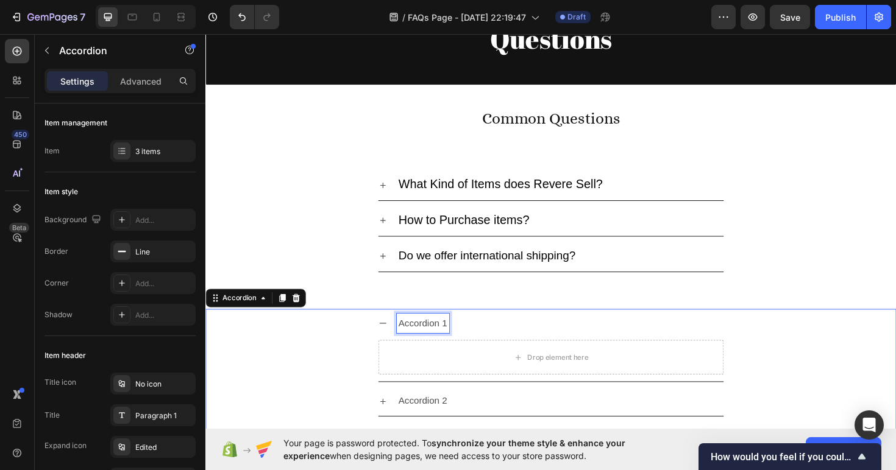
click at [453, 334] on div "Accordion 1" at bounding box center [435, 340] width 55 height 21
click at [540, 301] on div "What Kind of Items does Revere Sell? How to Purchase items? Do we offer interna…" at bounding box center [570, 231] width 731 height 147
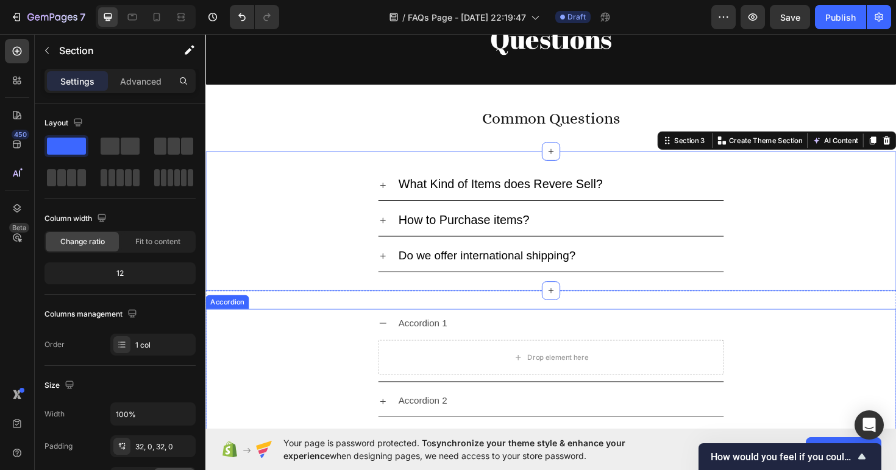
click at [443, 332] on p "Accordion 1" at bounding box center [435, 341] width 52 height 18
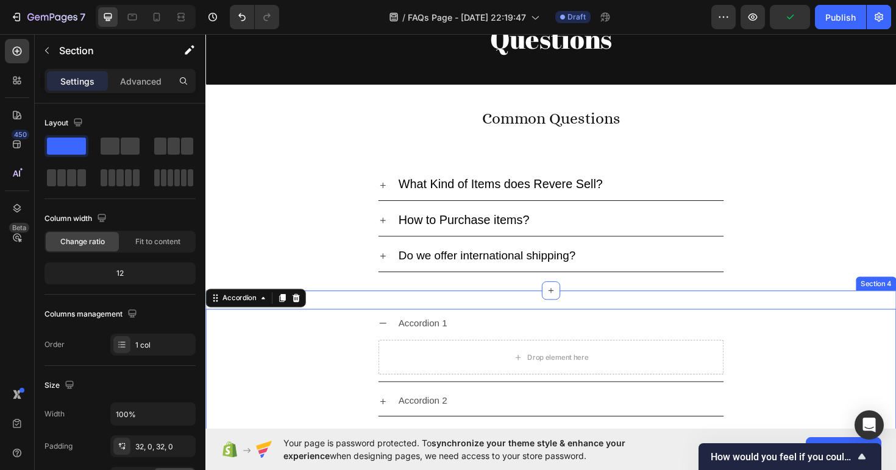
click at [460, 311] on div "Accordion 1 Drop element here Accordion 2 Accordion 3 Accordion 0 Section 4" at bounding box center [570, 400] width 731 height 189
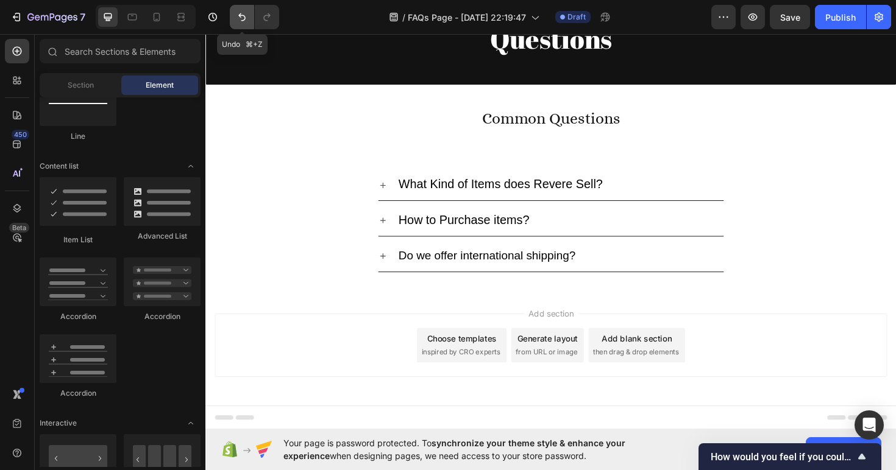
click at [241, 21] on icon "Undo/Redo" at bounding box center [242, 17] width 12 height 12
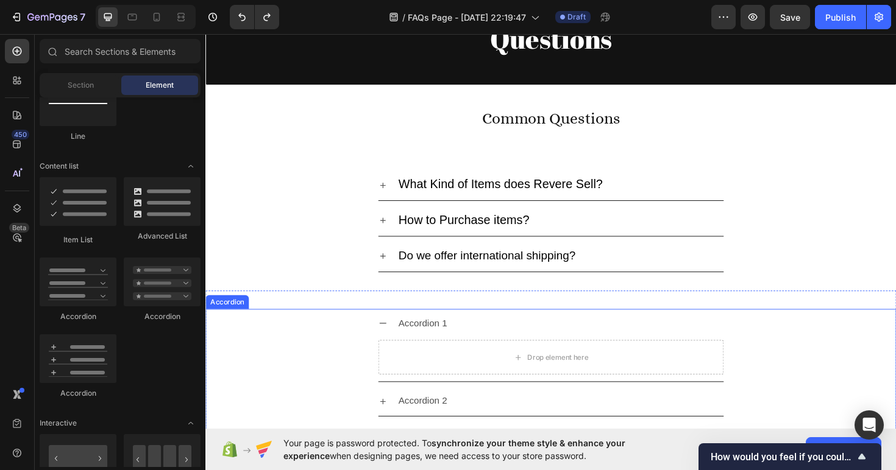
click at [445, 342] on div "Accordion 1" at bounding box center [435, 340] width 55 height 21
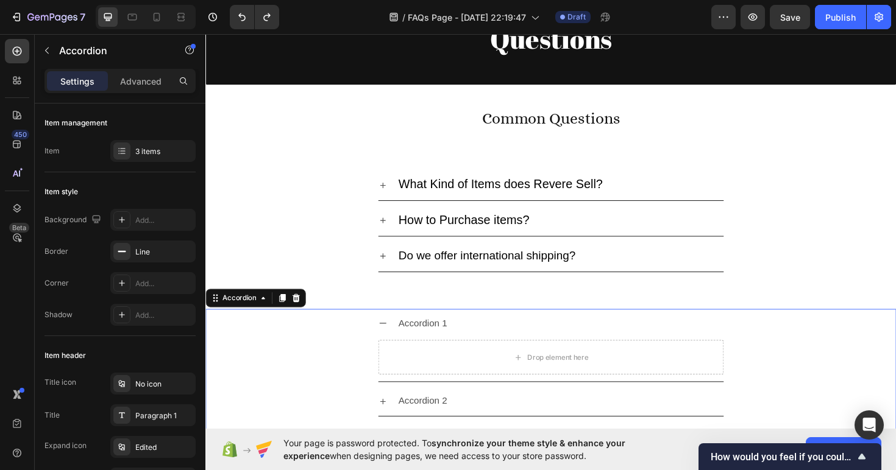
click at [445, 342] on div "Accordion 1" at bounding box center [435, 340] width 55 height 21
click at [445, 342] on p "Accordion 1" at bounding box center [435, 341] width 52 height 18
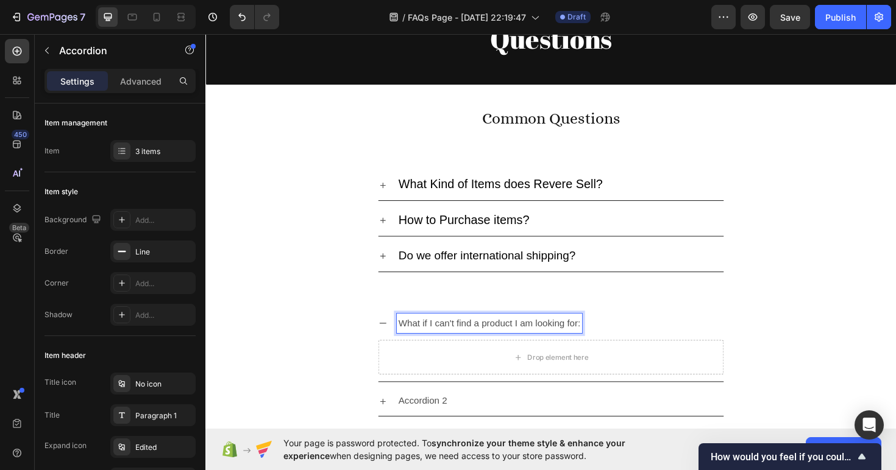
click at [509, 343] on p "What if I can't find a product I am looking for:" at bounding box center [505, 341] width 193 height 18
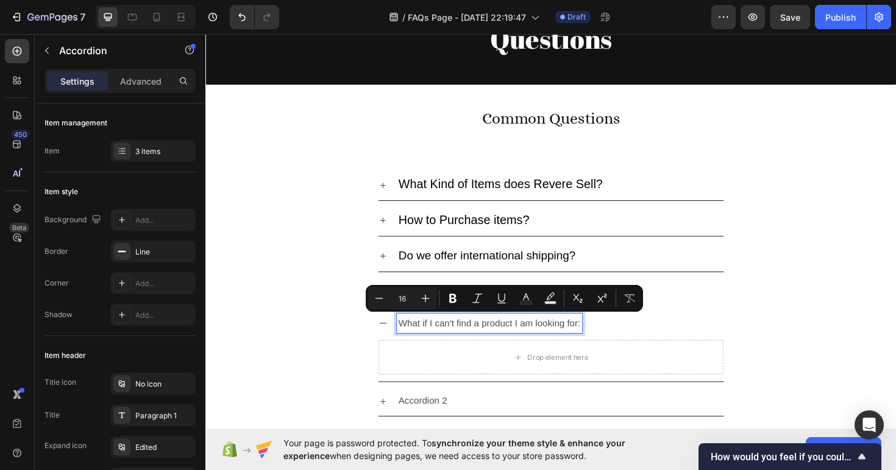
click at [602, 338] on div "What if I can't find a product I am looking for:" at bounding box center [506, 340] width 196 height 21
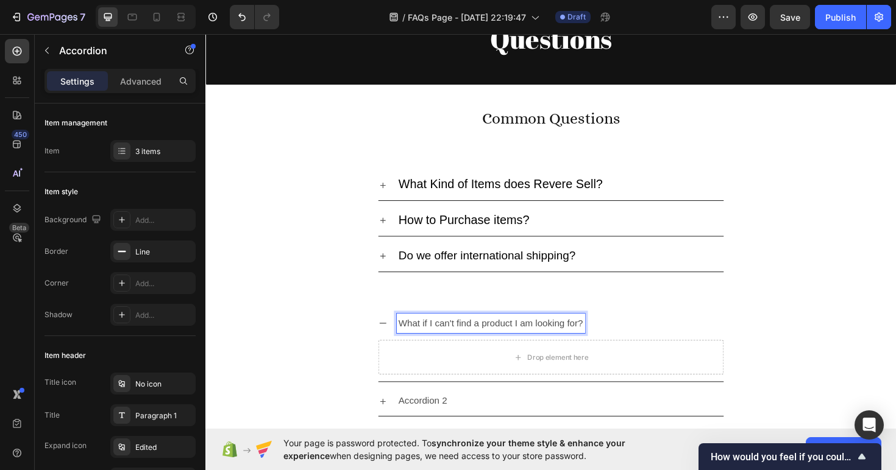
click at [565, 345] on p "What if I can't find a product I am looking for?" at bounding box center [507, 341] width 196 height 18
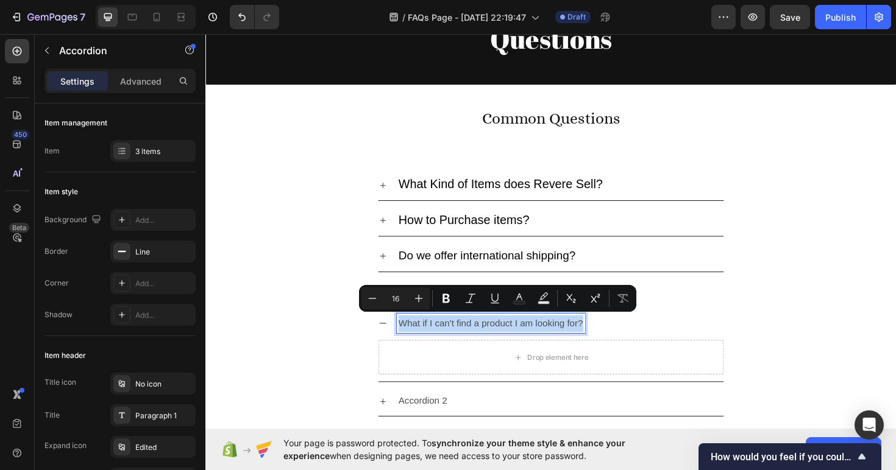
click at [565, 345] on p "What if I can't find a product I am looking for?" at bounding box center [507, 341] width 196 height 18
click at [422, 300] on icon "Editor contextual toolbar" at bounding box center [418, 298] width 12 height 12
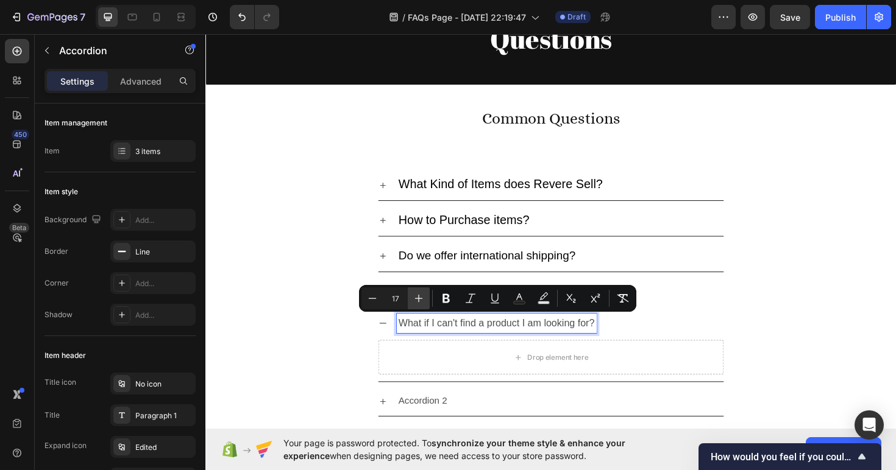
click at [422, 300] on icon "Editor contextual toolbar" at bounding box center [418, 298] width 12 height 12
type input "20"
click at [520, 297] on icon "Editor contextual toolbar" at bounding box center [519, 298] width 12 height 12
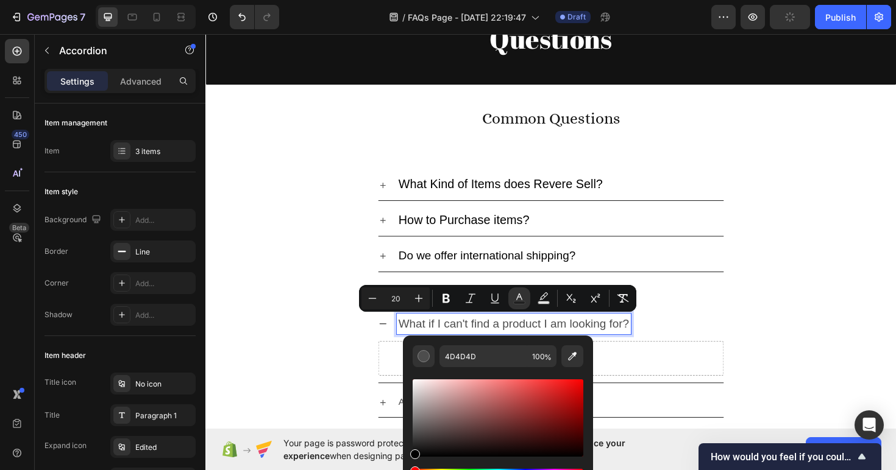
drag, startPoint x: 419, startPoint y: 388, endPoint x: 400, endPoint y: 501, distance: 114.2
click at [400, 0] on html "7 / FAQs Page - [DATE] 22:19:47 Draft Preview Publish 450 Beta Sections(18) Ele…" at bounding box center [448, 0] width 896 height 0
type input "000000"
click at [269, 409] on div "Accordion 2" at bounding box center [571, 425] width 730 height 32
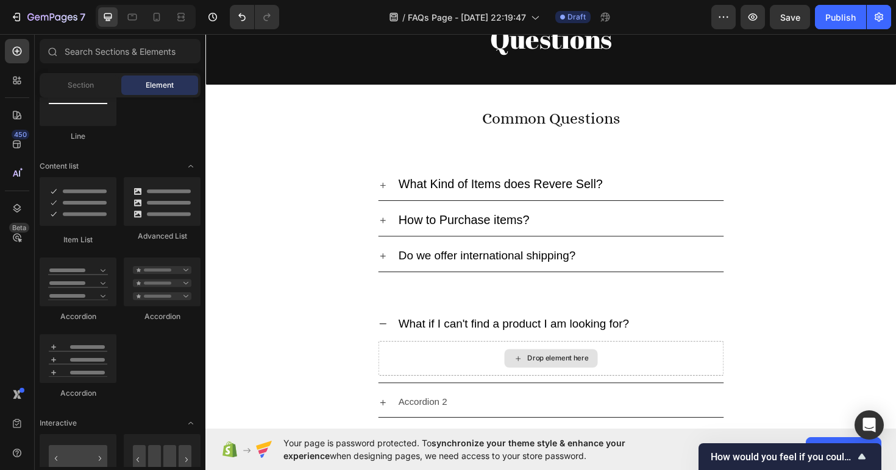
click at [543, 375] on div "Drop element here" at bounding box center [571, 377] width 99 height 19
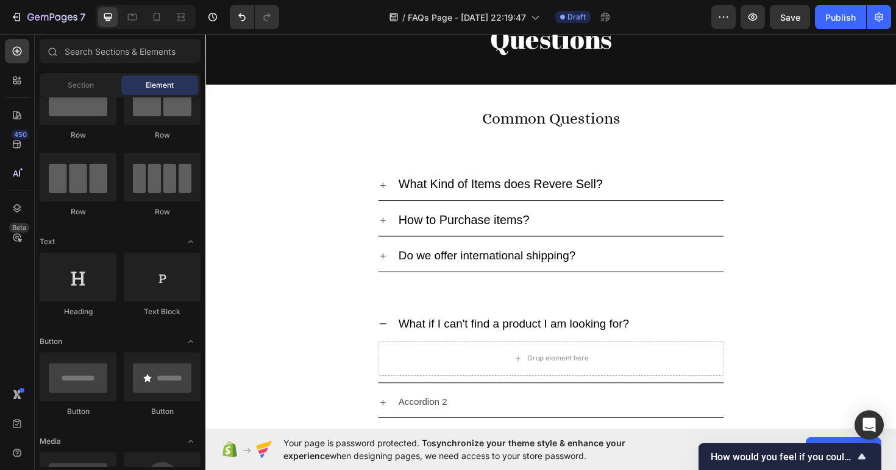
scroll to position [0, 0]
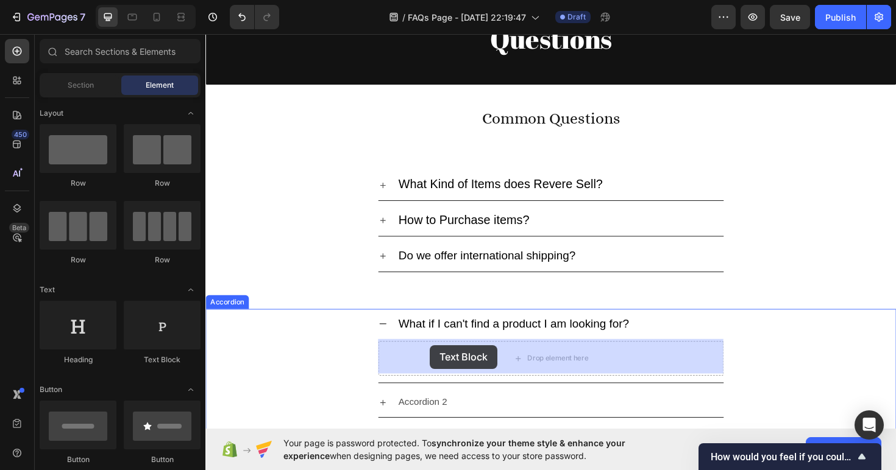
drag, startPoint x: 372, startPoint y: 356, endPoint x: 442, endPoint y: 368, distance: 71.7
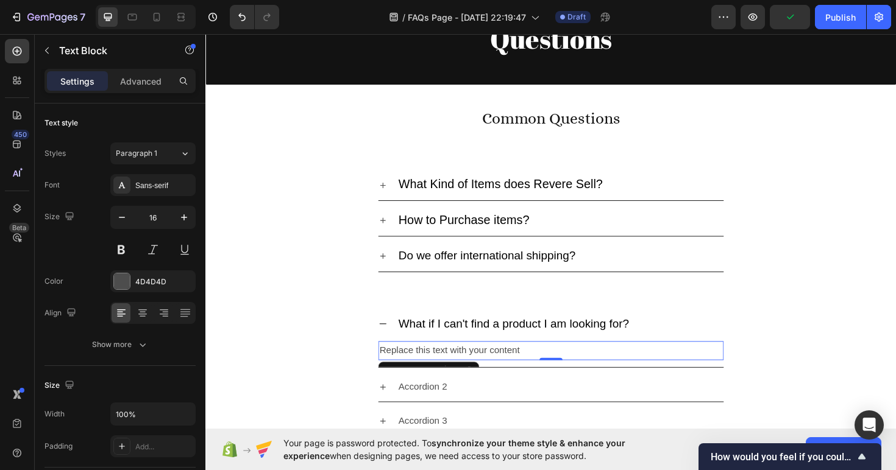
click at [459, 361] on div "Replace this text with your content" at bounding box center [571, 369] width 366 height 20
click at [459, 361] on p "Replace this text with your content" at bounding box center [570, 370] width 363 height 18
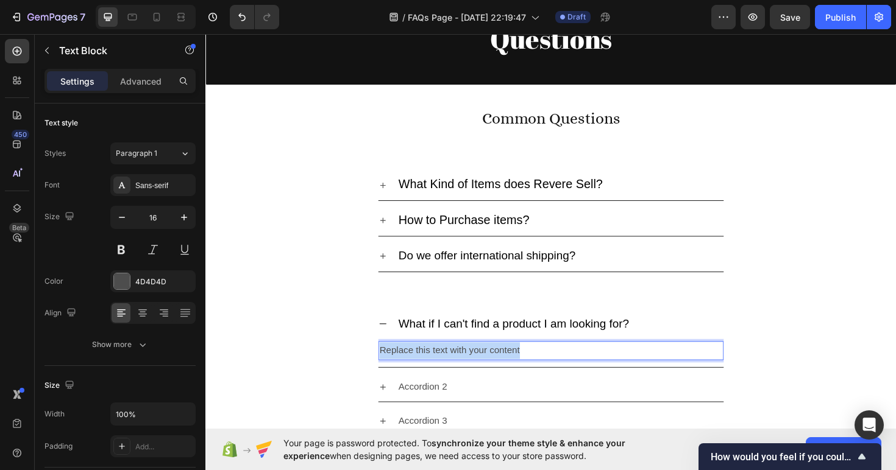
click at [459, 361] on p "Replace this text with your content" at bounding box center [570, 370] width 363 height 18
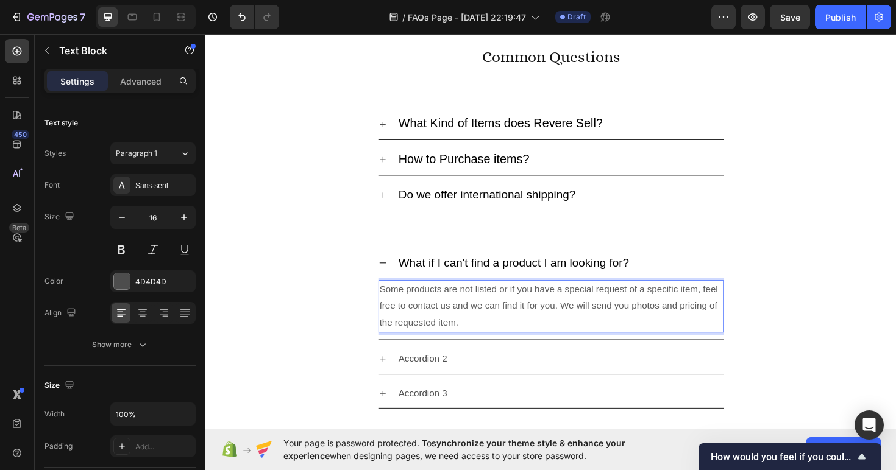
scroll to position [189, 0]
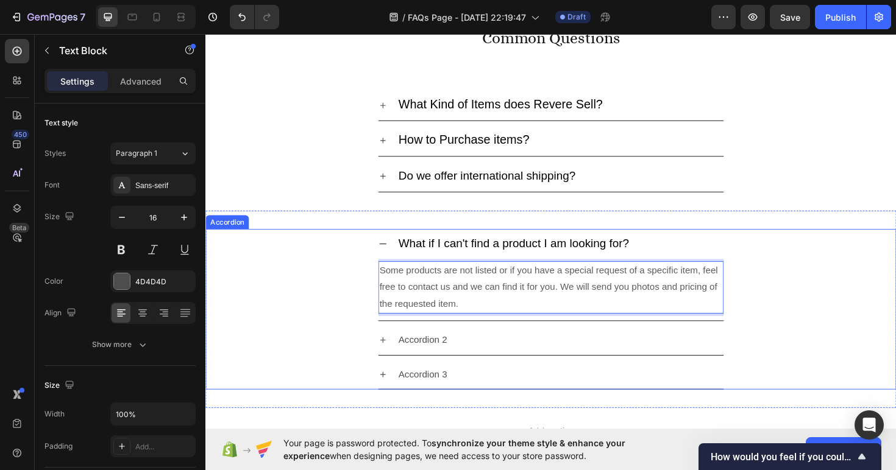
click at [392, 354] on icon at bounding box center [393, 358] width 10 height 10
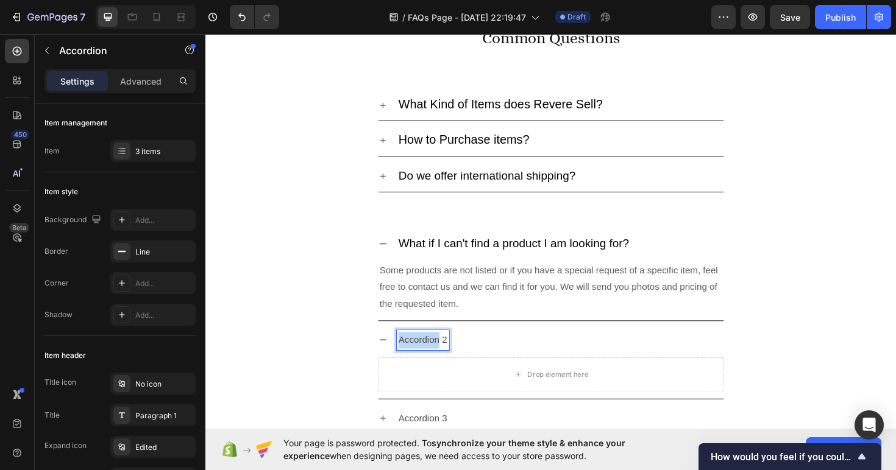
click at [437, 354] on p "Accordion 2" at bounding box center [435, 359] width 52 height 18
click at [476, 358] on p "What if my order is missing?" at bounding box center [470, 359] width 122 height 18
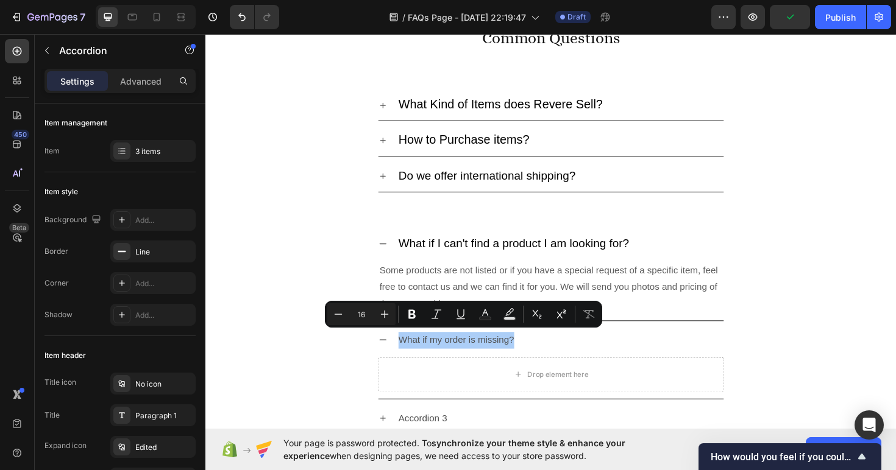
click at [396, 316] on div "Minus 16 Plus Bold Italic Underline Text Color Text Background Color Subscript …" at bounding box center [463, 314] width 272 height 22
click at [388, 316] on icon "Editor contextual toolbar" at bounding box center [384, 314] width 12 height 12
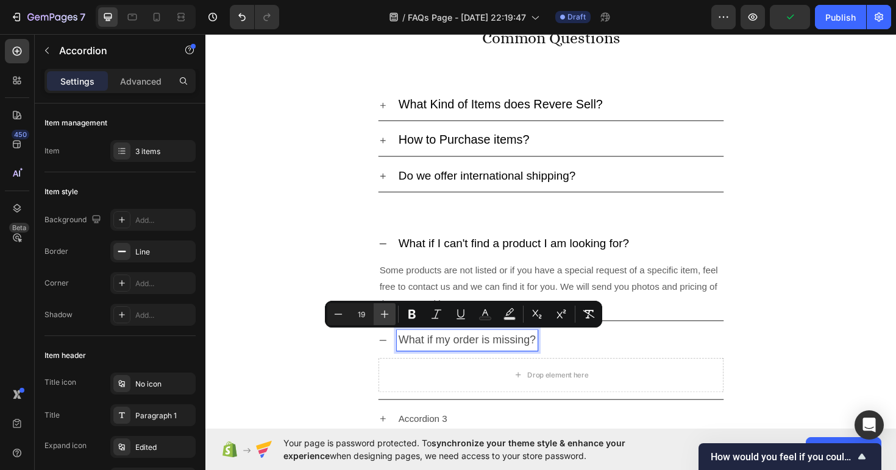
type input "20"
click at [480, 314] on icon "Editor contextual toolbar" at bounding box center [485, 314] width 12 height 12
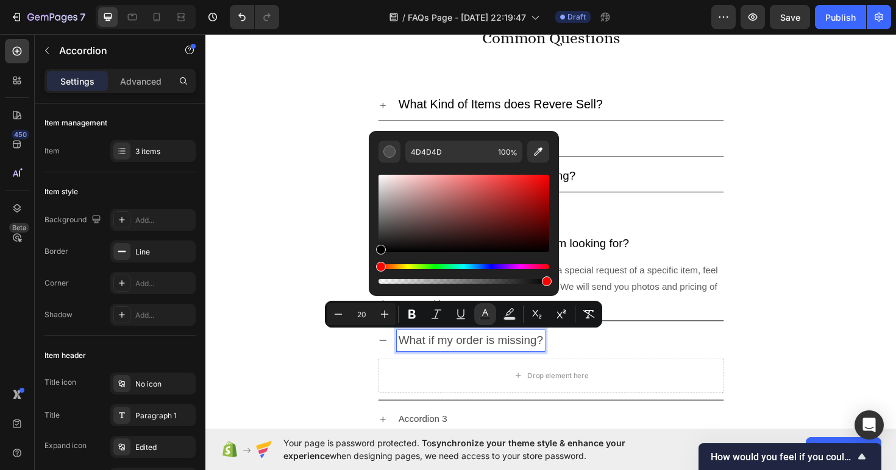
drag, startPoint x: 389, startPoint y: 236, endPoint x: 359, endPoint y: 312, distance: 81.2
click at [359, 311] on div "Minus 20 Plus Bold Italic Underline Text Color Text Background Color Subscript …" at bounding box center [463, 314] width 277 height 27
type input "000000"
drag, startPoint x: 298, startPoint y: 333, endPoint x: 537, endPoint y: 339, distance: 238.9
click at [298, 333] on div "What if I can't find a product I am looking for? Some products are not listed o…" at bounding box center [571, 289] width 730 height 97
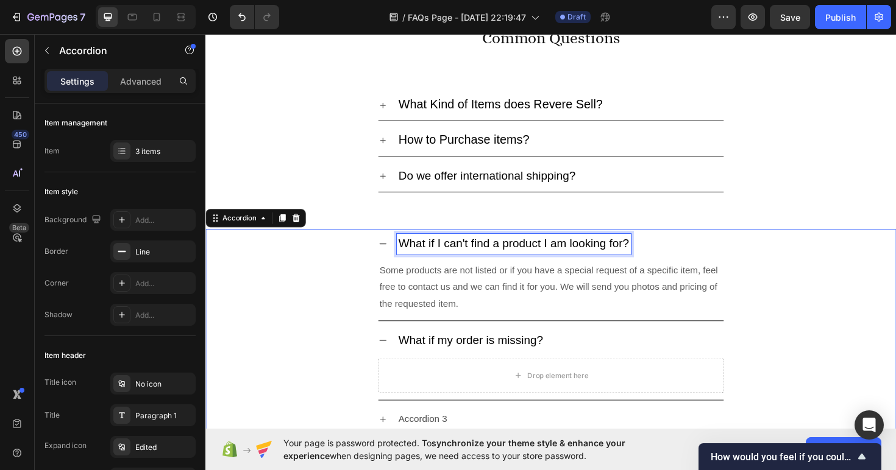
click at [453, 261] on p "What if I can't find a product I am looking for?" at bounding box center [531, 256] width 244 height 19
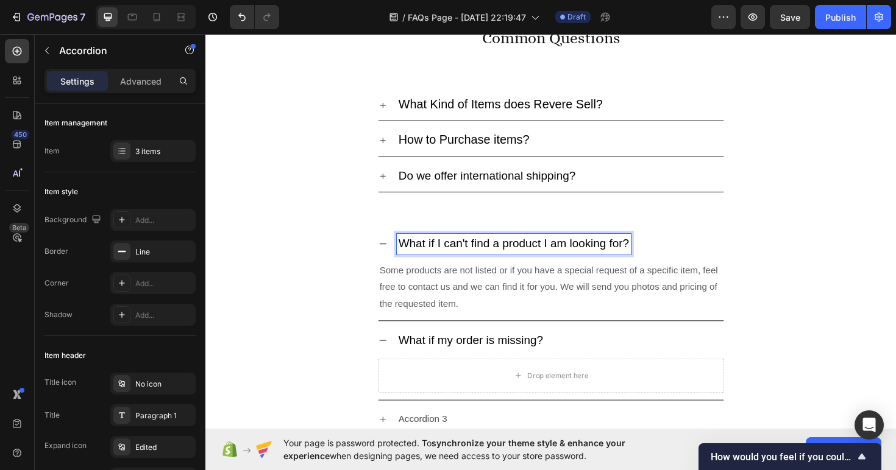
click at [505, 246] on div "What if I can't find a product I am looking for?" at bounding box center [532, 257] width 248 height 23
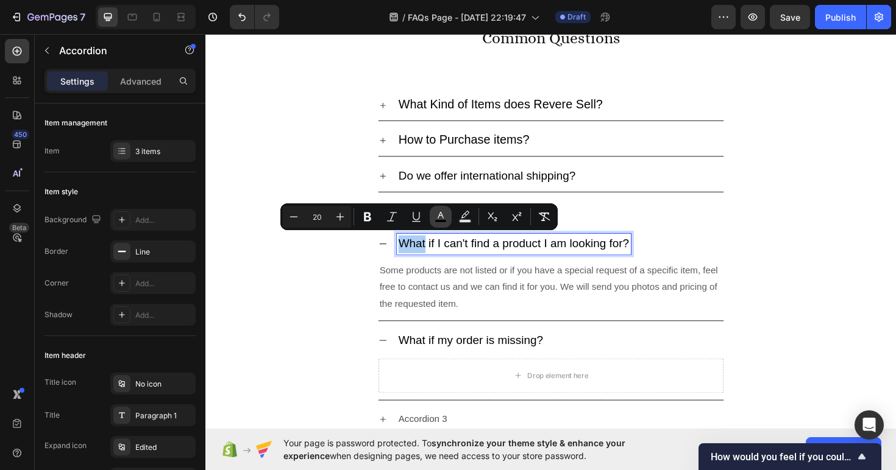
click at [437, 217] on icon "Editor contextual toolbar" at bounding box center [440, 217] width 12 height 12
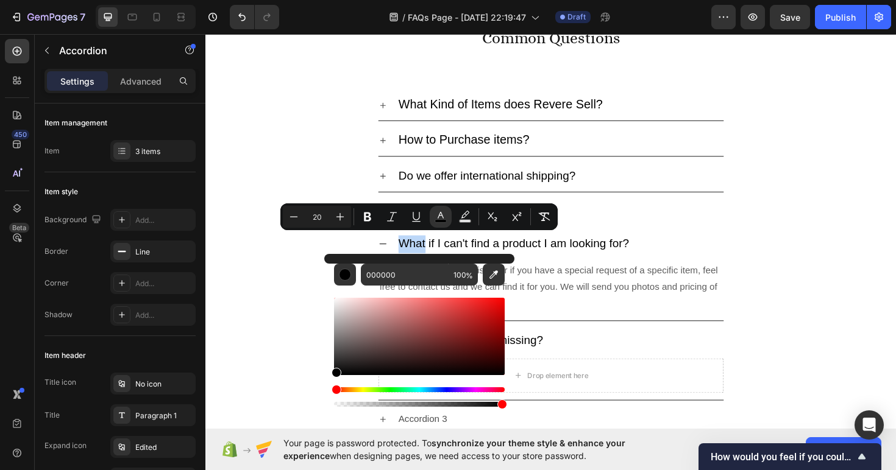
click at [308, 377] on div "What if my order is missing? Drop element here" at bounding box center [571, 382] width 730 height 79
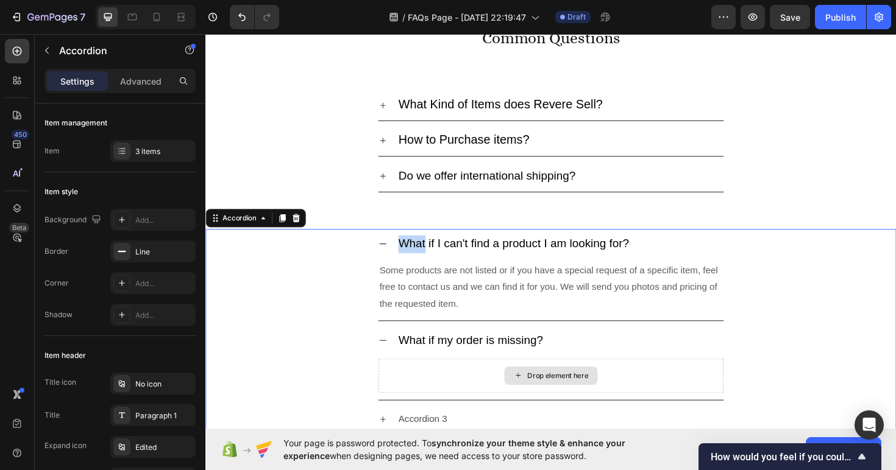
click at [547, 394] on div "Drop element here" at bounding box center [578, 396] width 65 height 10
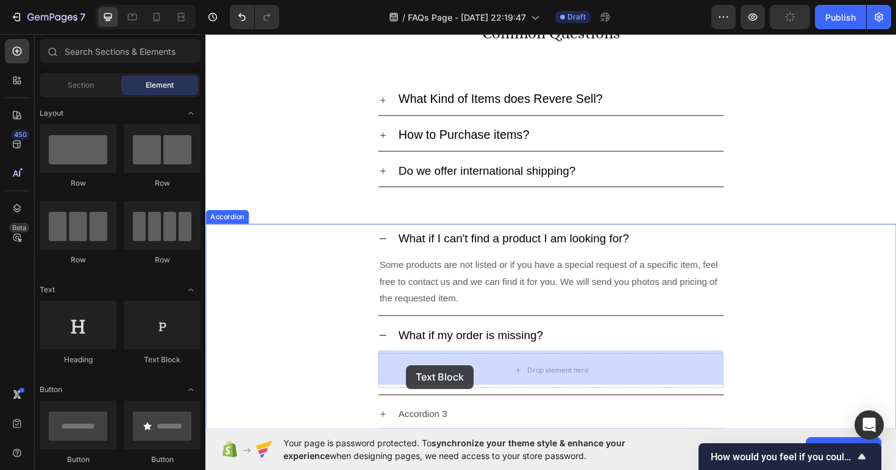
drag, startPoint x: 375, startPoint y: 359, endPoint x: 417, endPoint y: 385, distance: 50.1
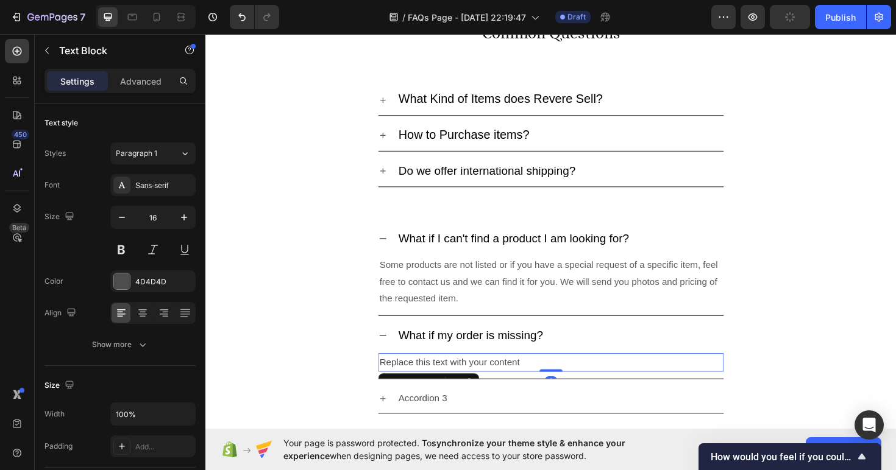
scroll to position [200, 0]
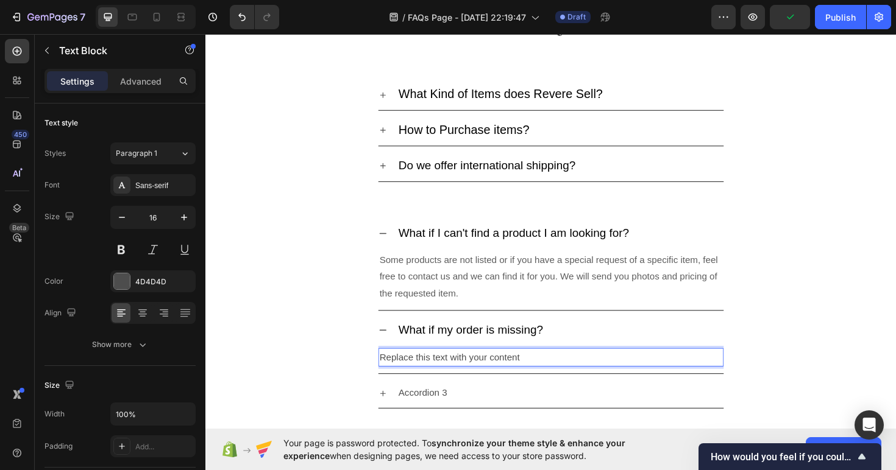
click at [476, 369] on div "Replace this text with your content" at bounding box center [571, 377] width 366 height 20
click at [476, 369] on p "Replace this text with your content" at bounding box center [570, 377] width 363 height 18
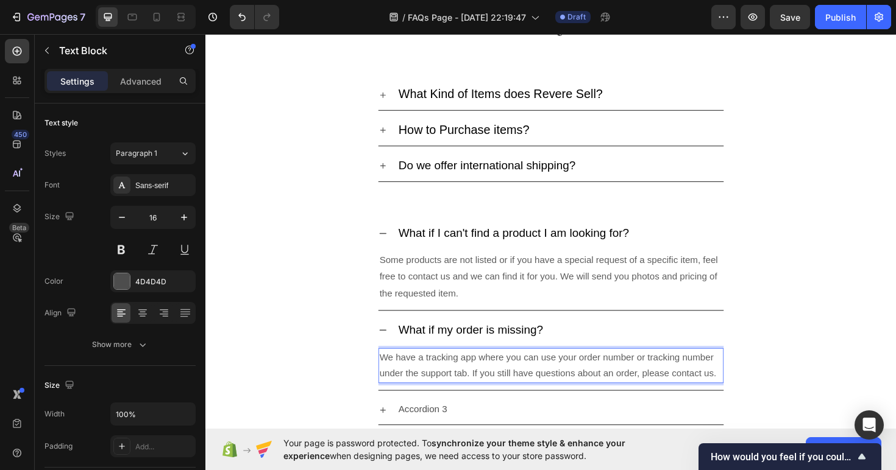
click at [347, 400] on div "What if my order is missing? We have a tracking app where you can use your orde…" at bounding box center [571, 372] width 730 height 80
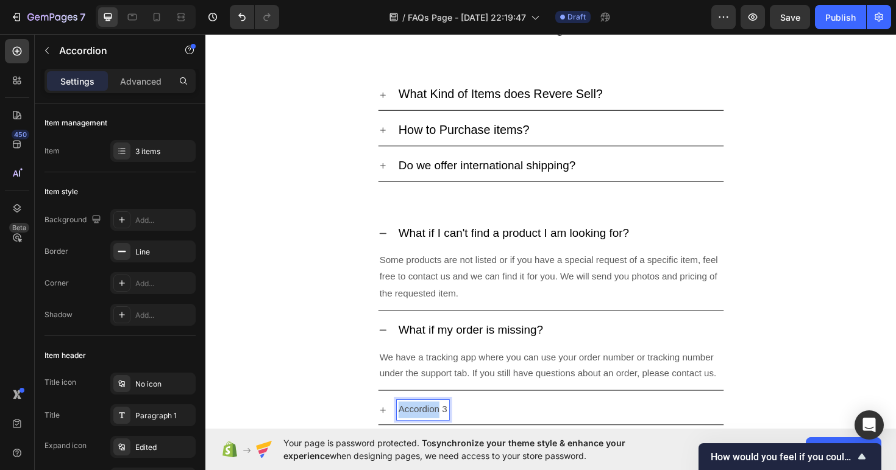
click at [444, 433] on p "Accordion 3" at bounding box center [435, 432] width 52 height 18
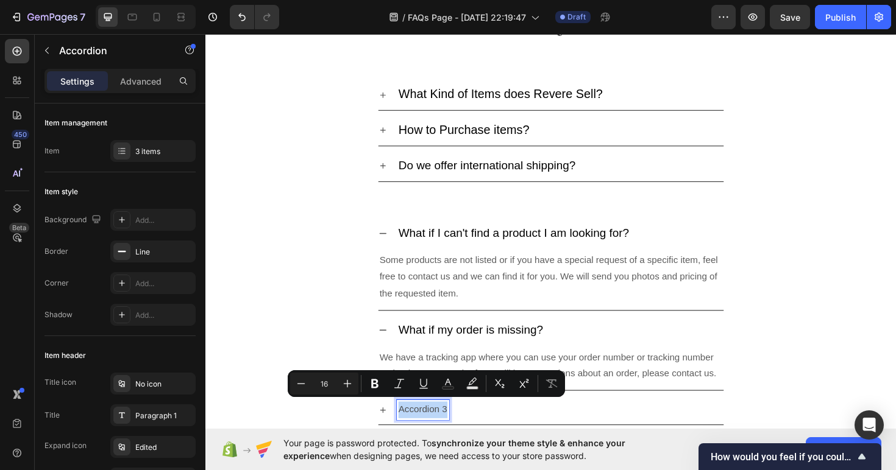
click at [444, 433] on p "Accordion 3" at bounding box center [435, 432] width 52 height 18
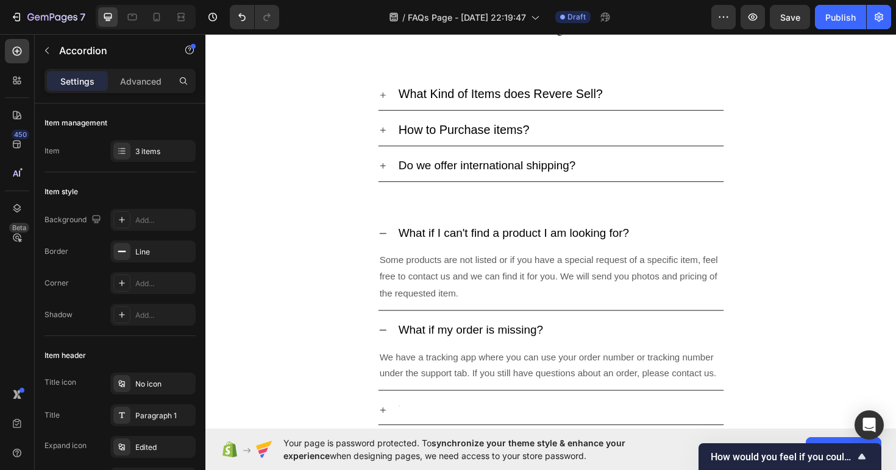
scroll to position [197, 0]
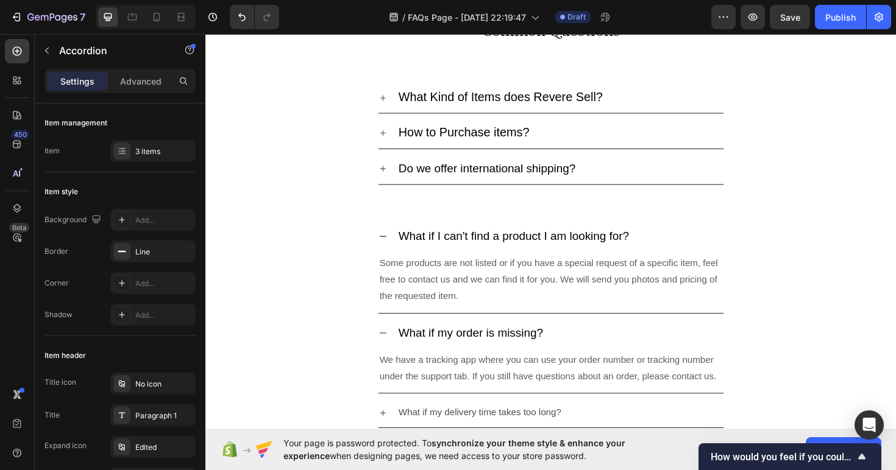
click at [496, 437] on p "What if my delivery time takes too long?" at bounding box center [495, 435] width 172 height 18
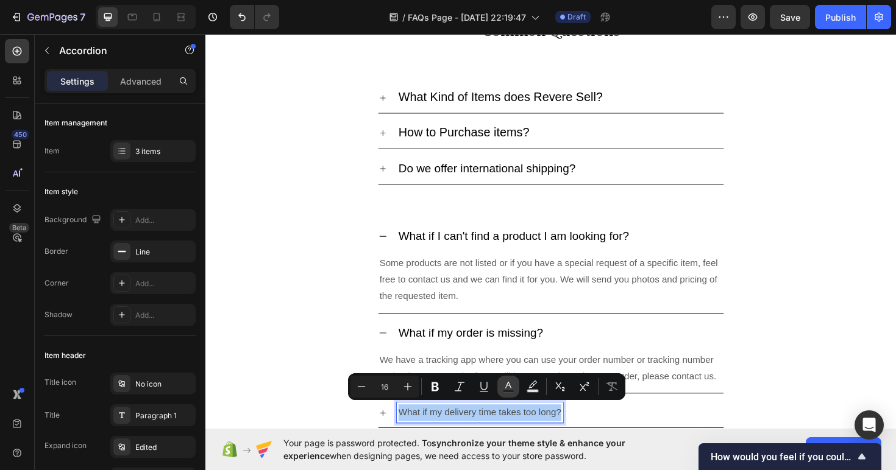
click at [510, 385] on icon "Editor contextual toolbar" at bounding box center [508, 387] width 12 height 12
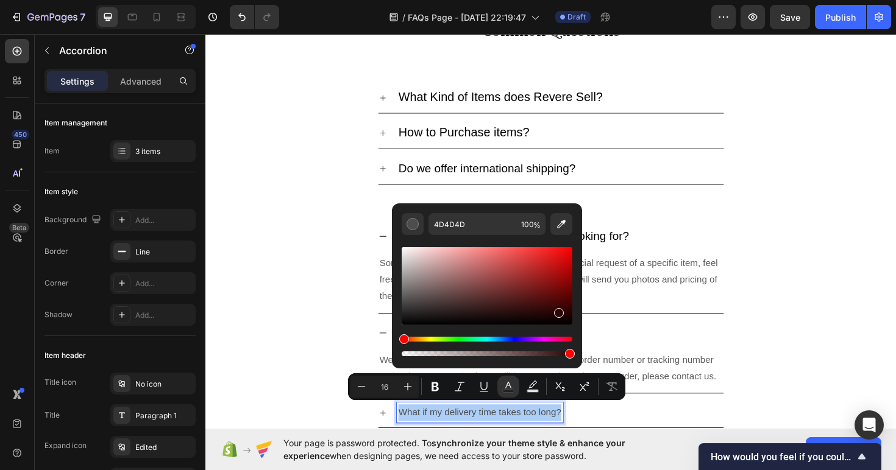
drag, startPoint x: 750, startPoint y: 336, endPoint x: 604, endPoint y: 372, distance: 150.4
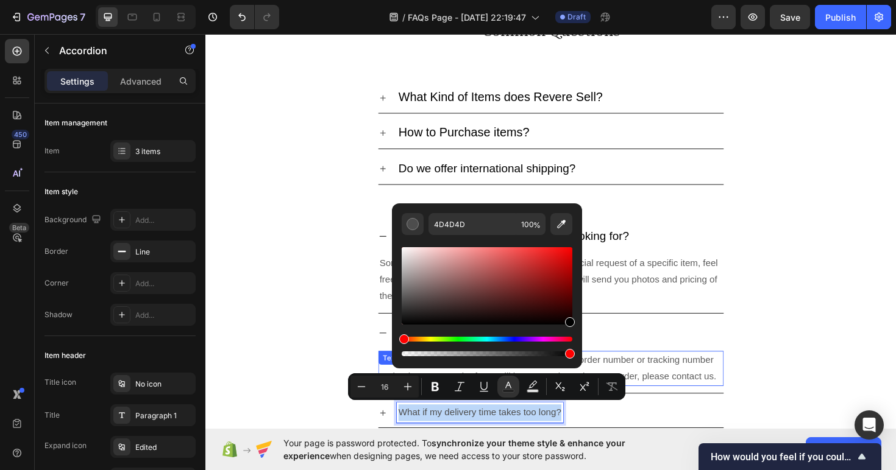
type input "000000"
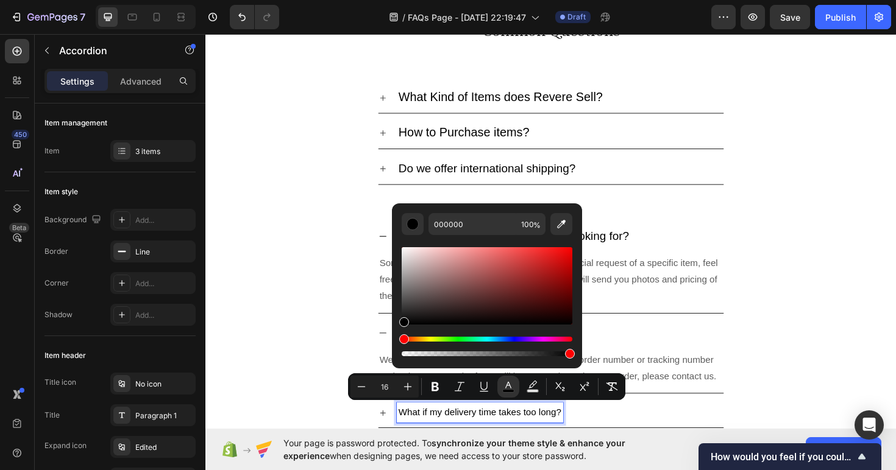
click at [553, 433] on span "What if my delivery time takes too long?" at bounding box center [495, 435] width 172 height 10
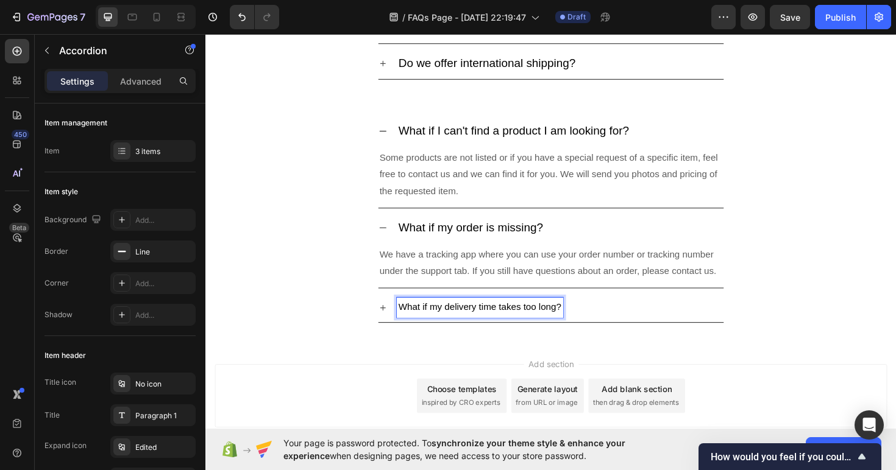
scroll to position [319, 0]
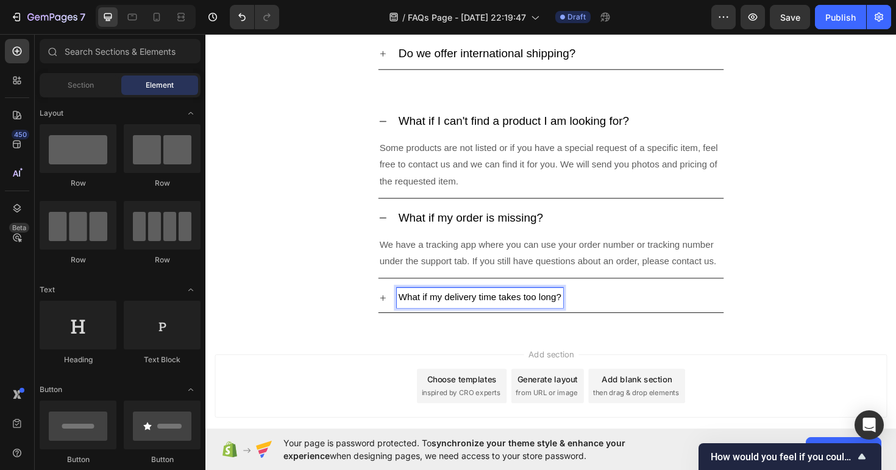
click at [523, 358] on div "Add section Choose templates inspired by CRO experts Generate layout from URL o…" at bounding box center [570, 424] width 731 height 150
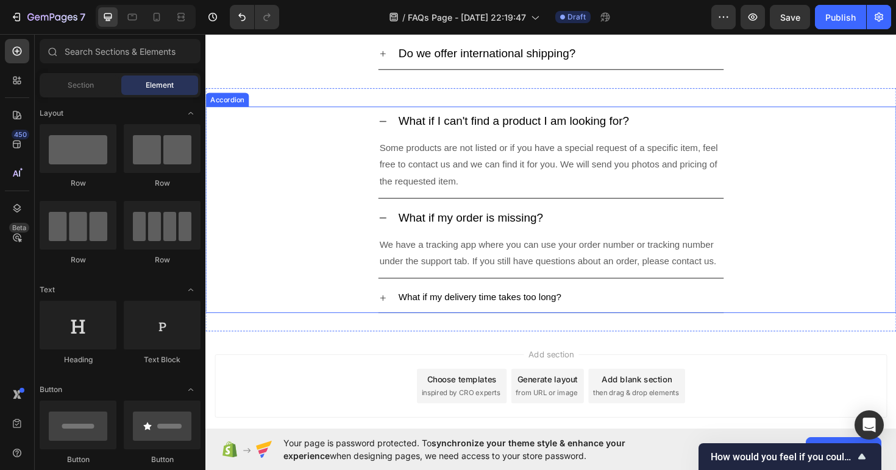
click at [395, 310] on icon at bounding box center [393, 314] width 10 height 10
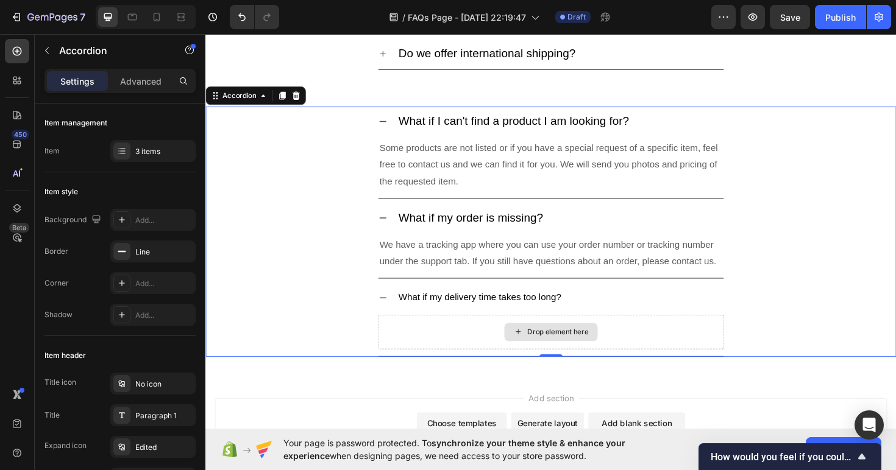
click at [520, 350] on div "Drop element here" at bounding box center [571, 349] width 366 height 37
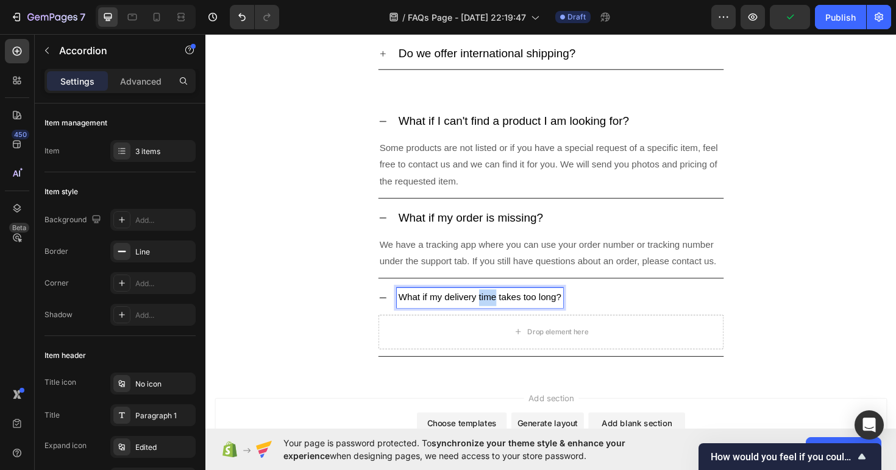
click at [497, 309] on span "What if my delivery time takes too long?" at bounding box center [495, 313] width 172 height 10
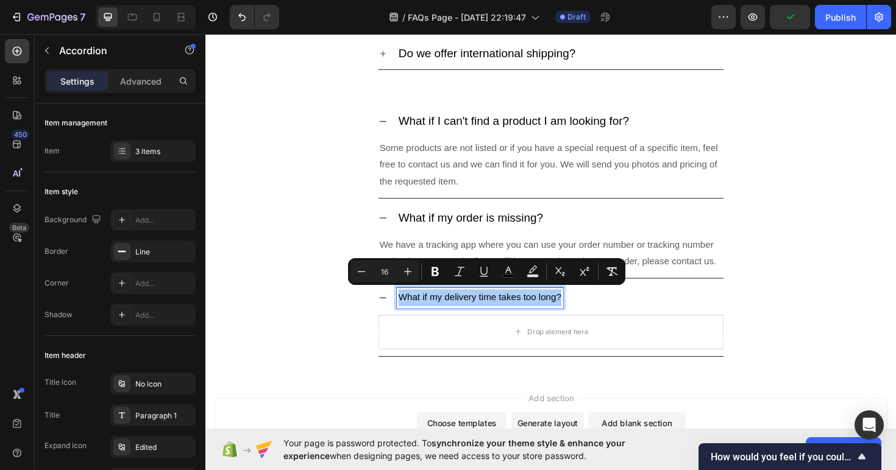
click at [419, 267] on div "Minus 16 Plus Bold Italic Underline color Text Background Color Subscript Super…" at bounding box center [486, 272] width 272 height 22
click at [414, 267] on button "Plus" at bounding box center [408, 272] width 22 height 22
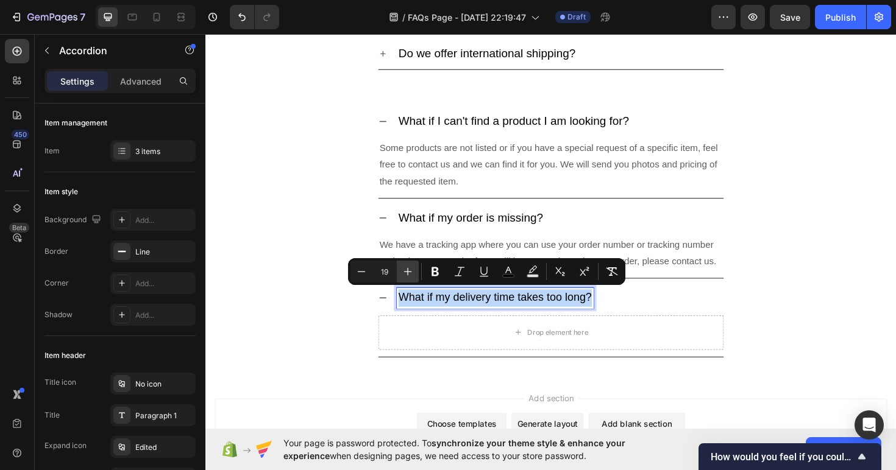
type input "20"
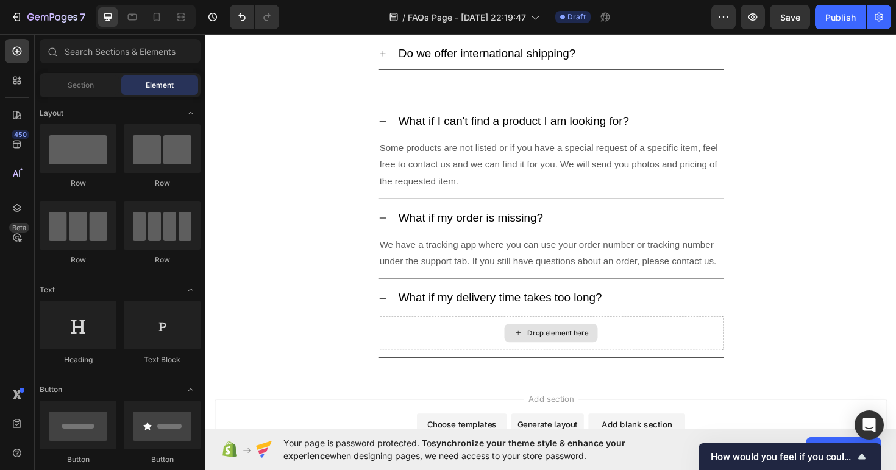
click at [529, 341] on div "Drop element here" at bounding box center [571, 350] width 99 height 19
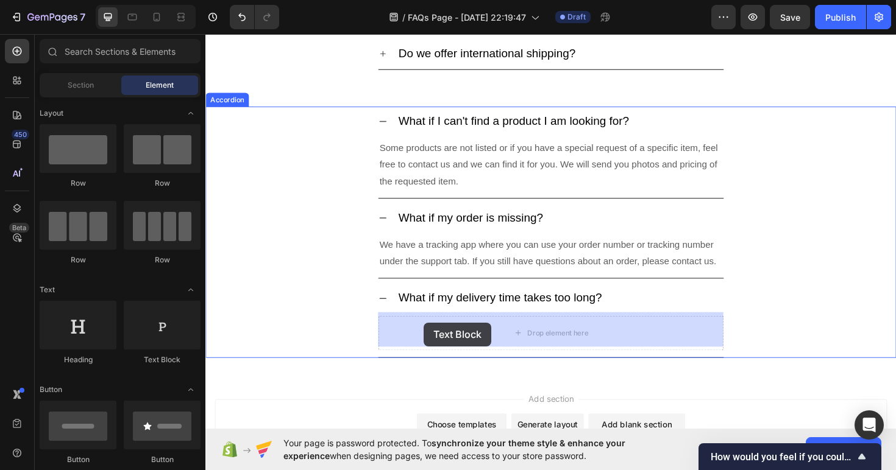
drag, startPoint x: 361, startPoint y: 356, endPoint x: 437, endPoint y: 341, distance: 77.1
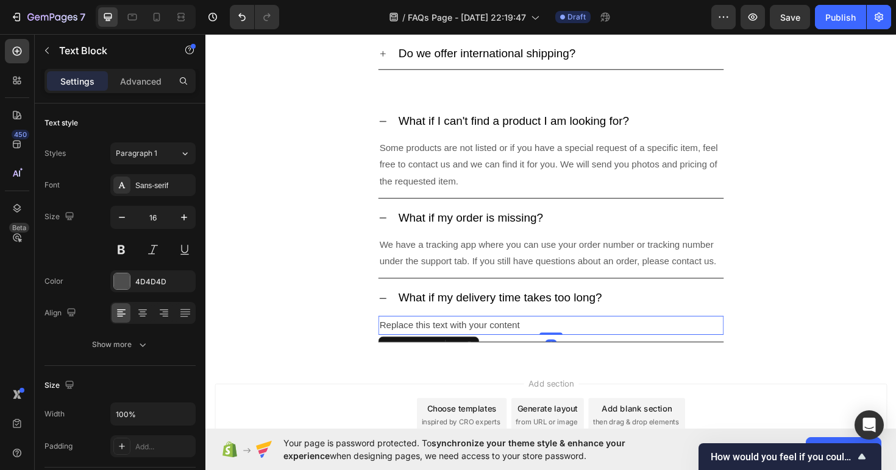
click at [442, 341] on div "Replace this text with your content" at bounding box center [571, 343] width 366 height 20
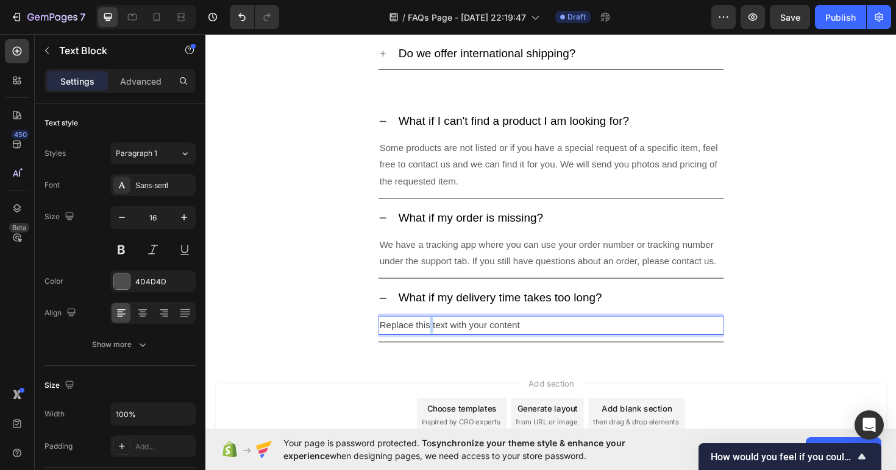
click at [442, 341] on p "Replace this text with your content" at bounding box center [570, 343] width 363 height 18
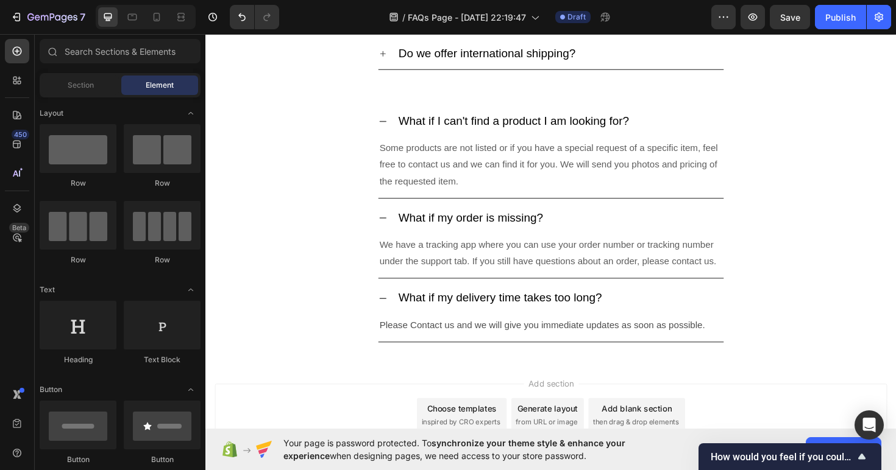
click at [305, 431] on div "Add section Choose templates inspired by CRO experts Generate layout from URL o…" at bounding box center [571, 438] width 712 height 67
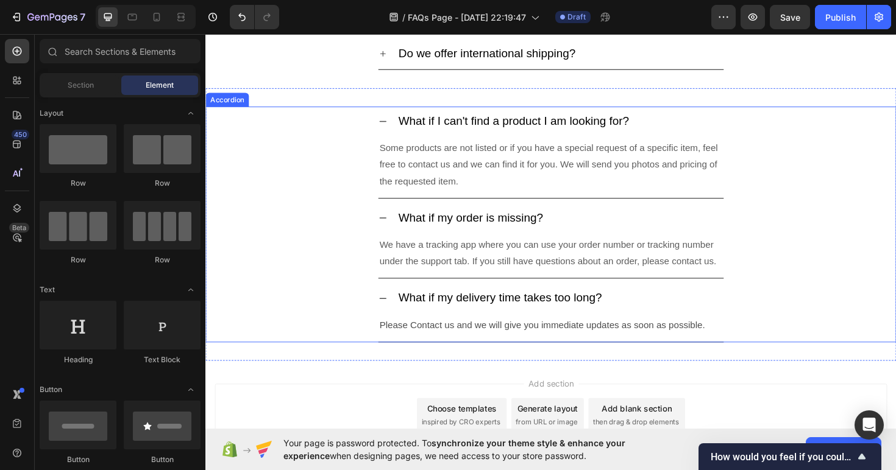
click at [392, 310] on icon at bounding box center [393, 315] width 10 height 10
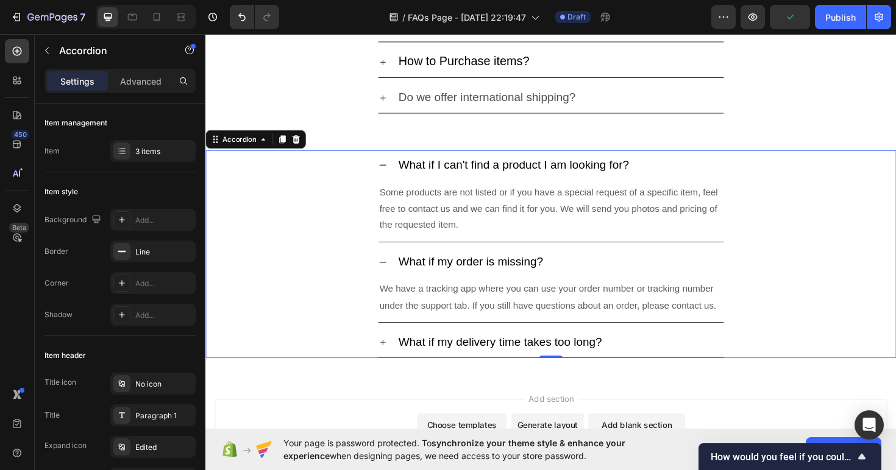
scroll to position [339, 0]
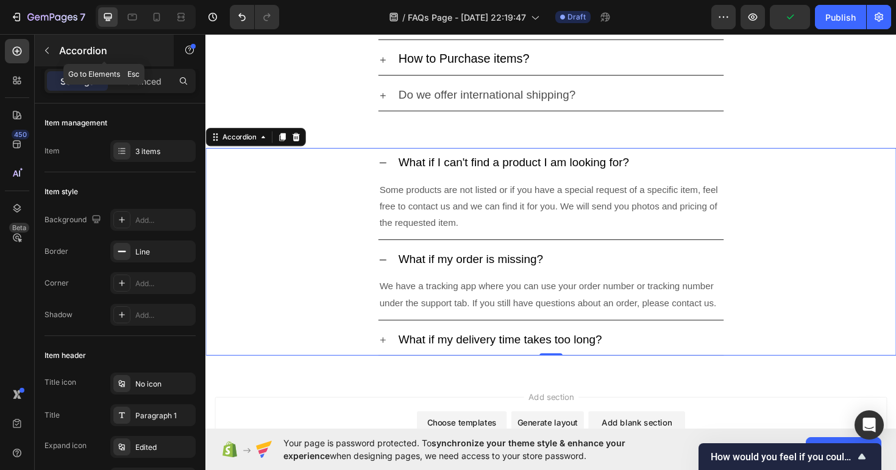
click at [50, 53] on icon "button" at bounding box center [47, 51] width 10 height 10
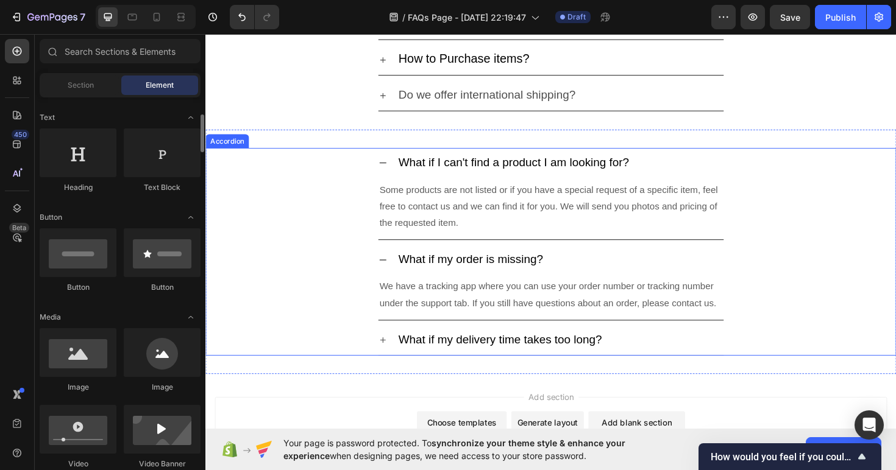
scroll to position [452, 0]
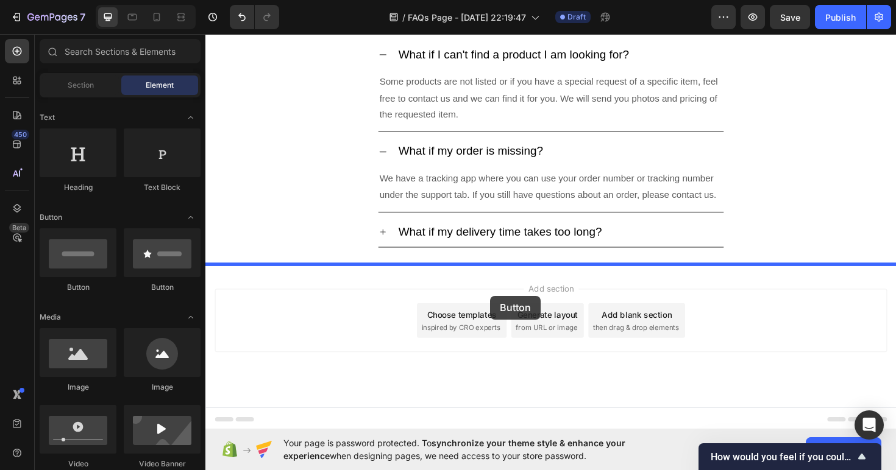
drag, startPoint x: 283, startPoint y: 288, endPoint x: 507, endPoint y: 311, distance: 225.4
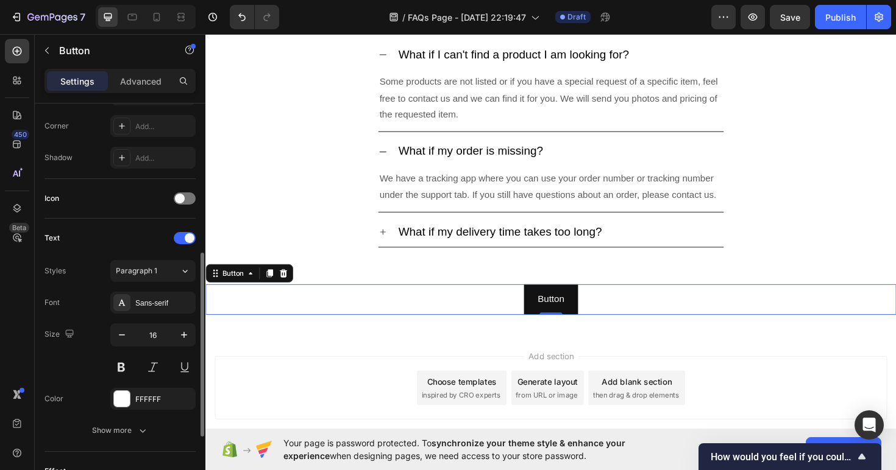
scroll to position [314, 0]
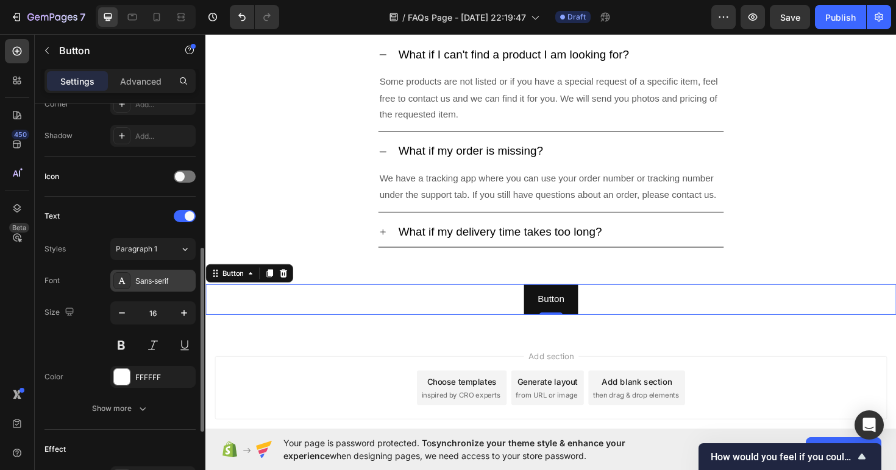
click at [152, 285] on div "Sans-serif" at bounding box center [163, 281] width 57 height 11
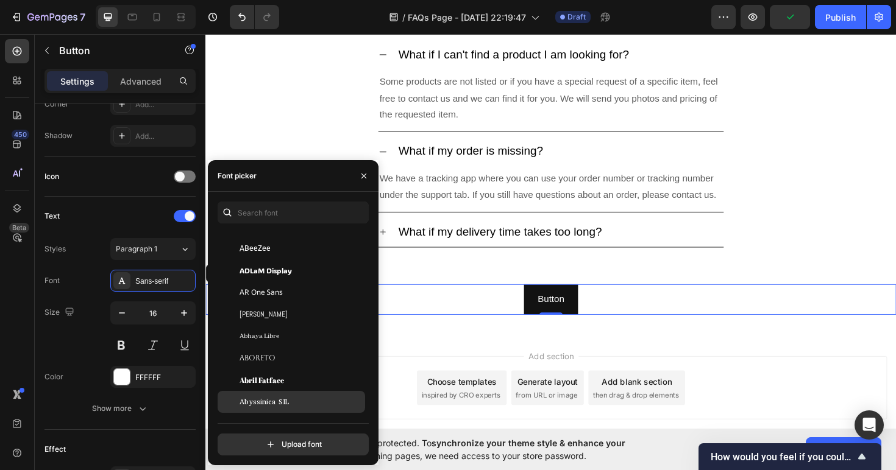
scroll to position [136, 0]
click at [254, 381] on span "Abril Fatface" at bounding box center [261, 380] width 44 height 11
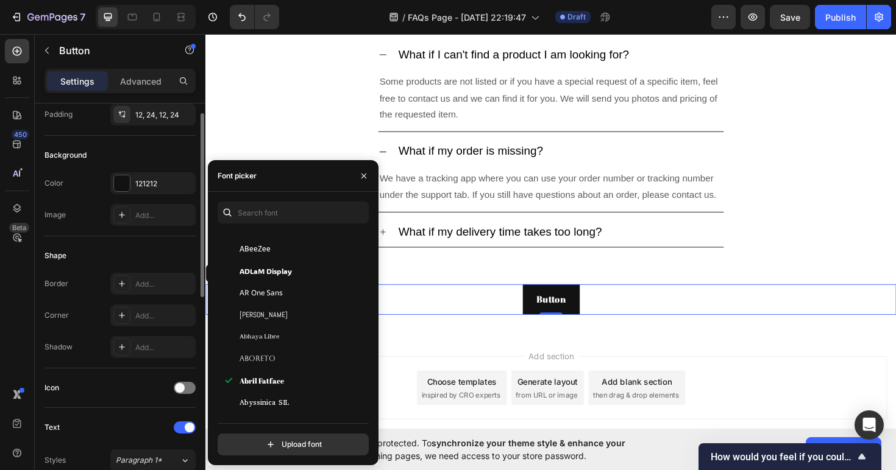
scroll to position [0, 0]
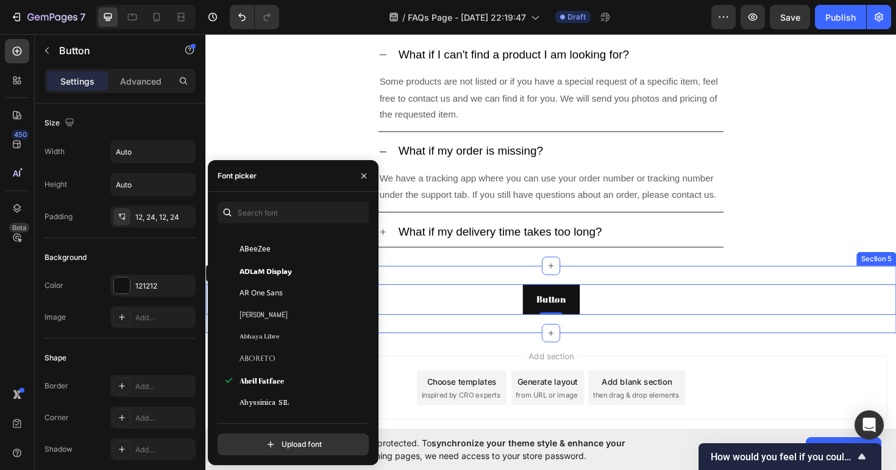
click at [452, 342] on div "Button Button 0 Section 5" at bounding box center [570, 315] width 731 height 71
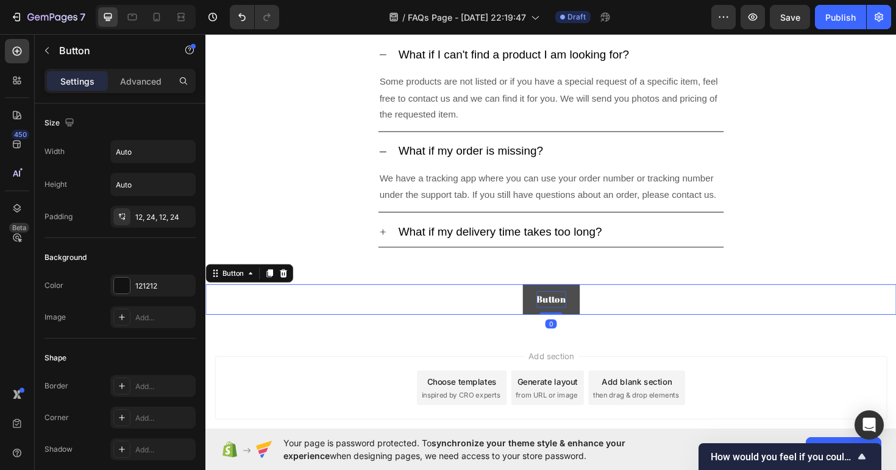
click at [578, 309] on p "Button" at bounding box center [571, 315] width 31 height 18
click at [282, 286] on div at bounding box center [287, 287] width 15 height 15
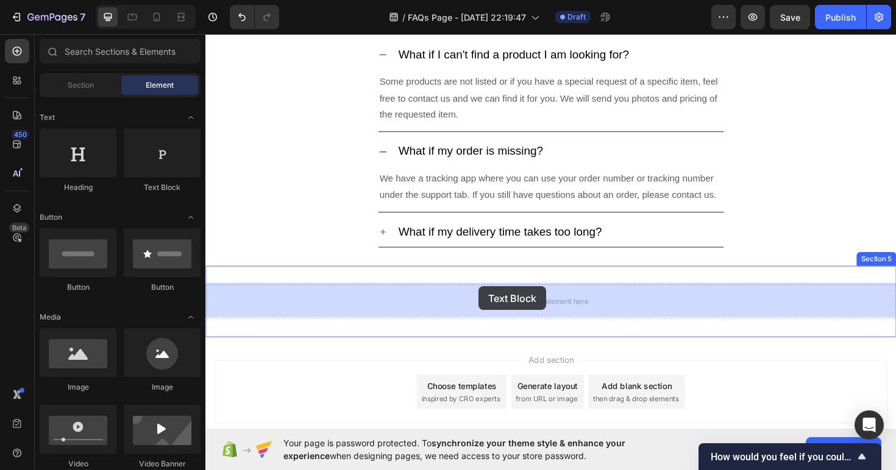
drag, startPoint x: 371, startPoint y: 196, endPoint x: 495, endPoint y: 302, distance: 162.9
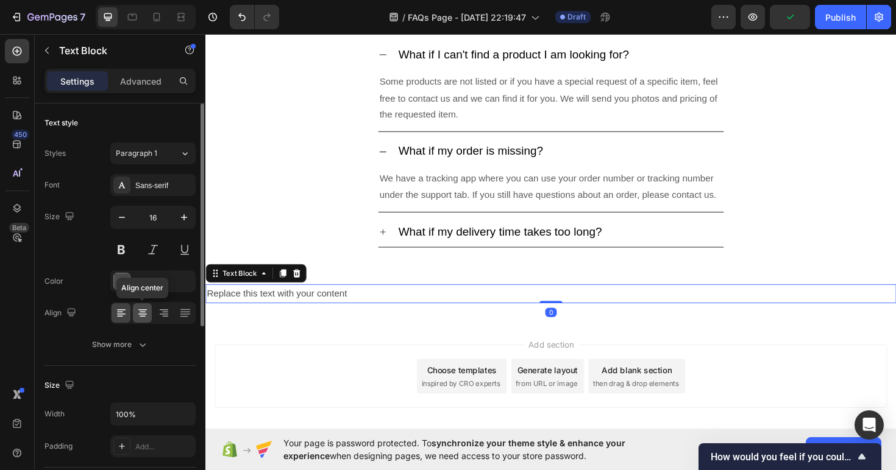
click at [141, 307] on icon at bounding box center [142, 313] width 12 height 12
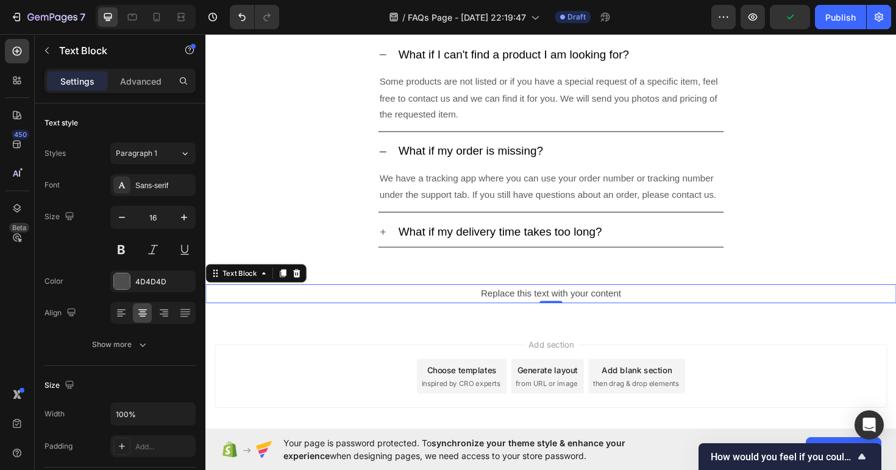
click at [473, 310] on div "Replace this text with your content" at bounding box center [570, 309] width 731 height 20
click at [473, 310] on p "Replace this text with your content" at bounding box center [571, 309] width 729 height 18
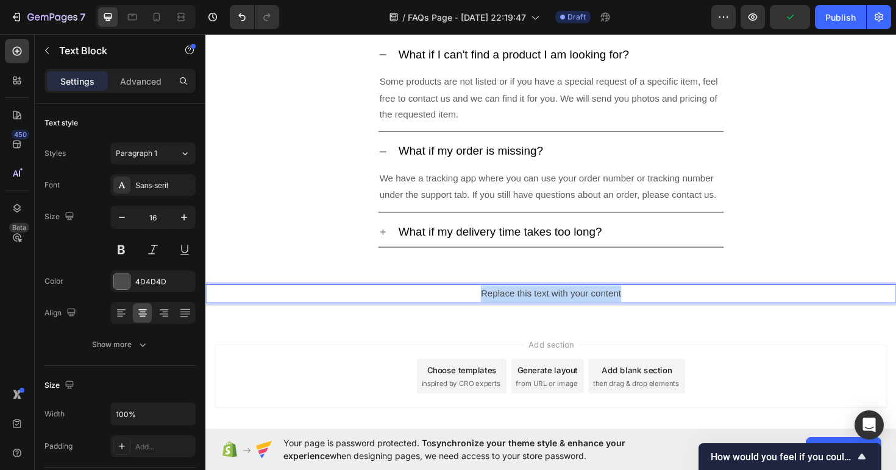
click at [473, 310] on p "Replace this text with your content" at bounding box center [571, 309] width 729 height 18
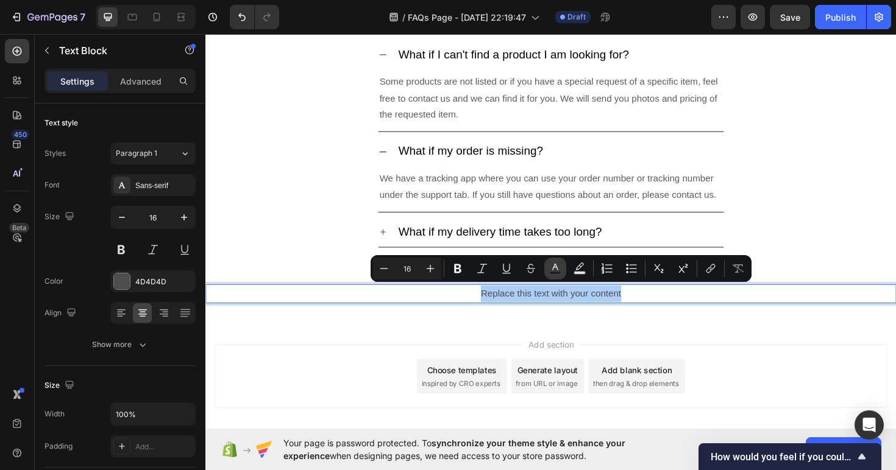
click at [553, 274] on rect "Editor contextual toolbar" at bounding box center [556, 273] width 12 height 3
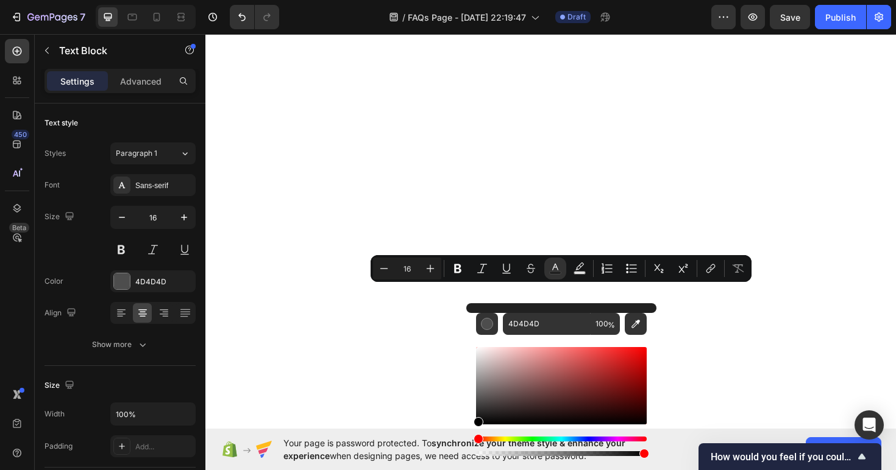
click at [473, 449] on div "4D4D4D 100 %" at bounding box center [561, 380] width 190 height 155
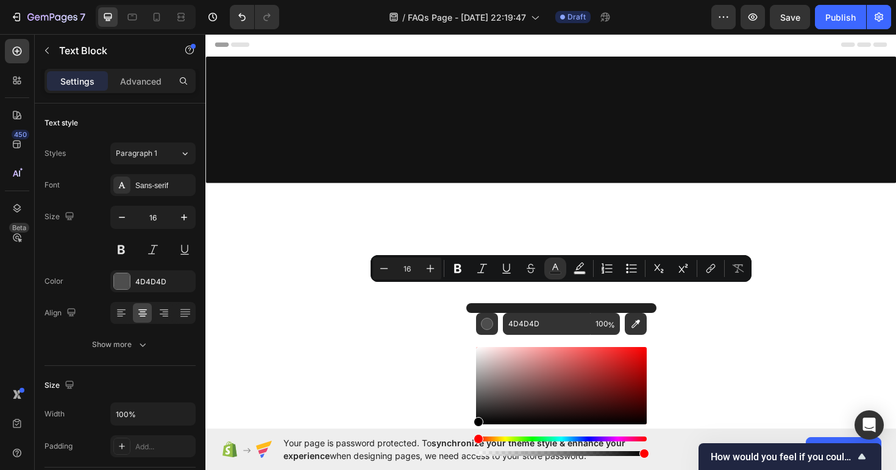
scroll to position [452, 0]
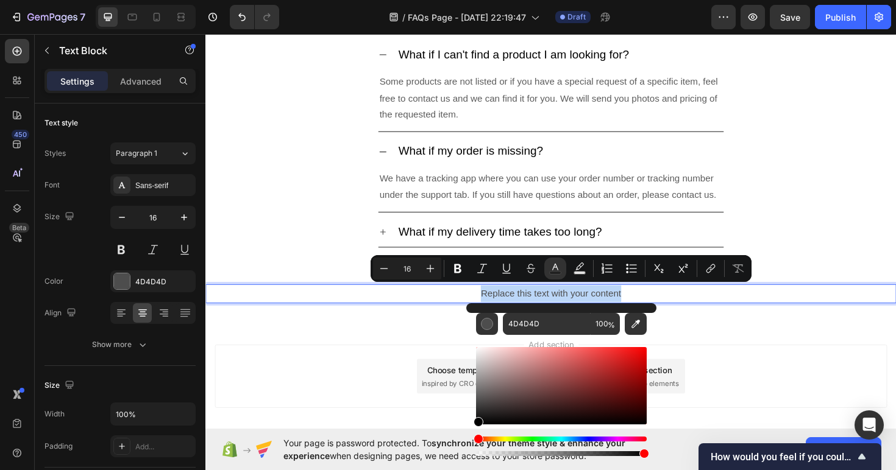
type input "000000"
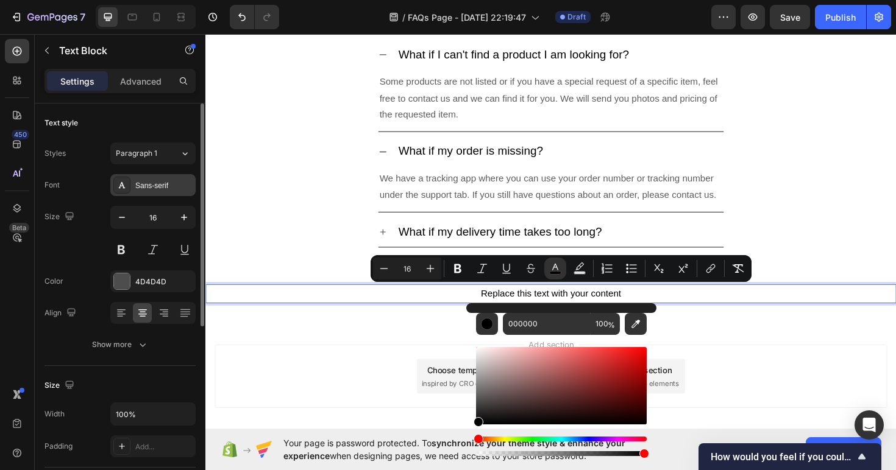
click at [152, 194] on div "Sans-serif" at bounding box center [152, 185] width 85 height 22
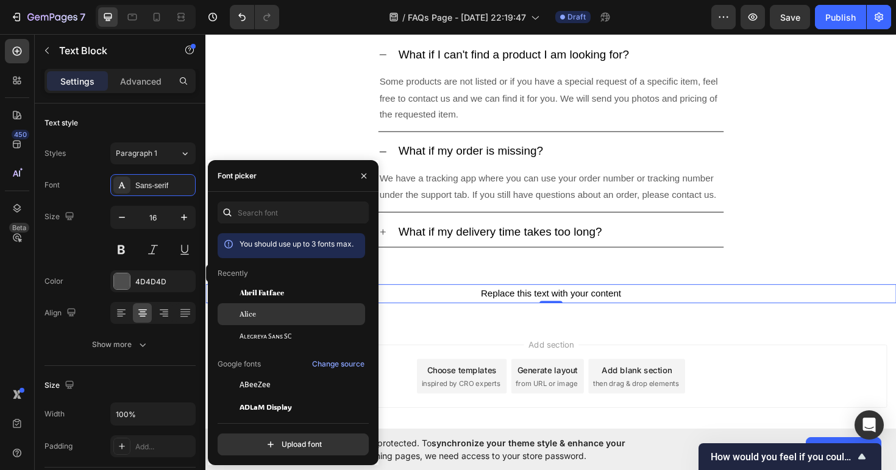
click at [255, 311] on span "Alice" at bounding box center [247, 314] width 16 height 11
click at [258, 328] on div "Alegreya Sans SC" at bounding box center [291, 336] width 147 height 22
click at [257, 312] on div "Alice" at bounding box center [300, 314] width 123 height 11
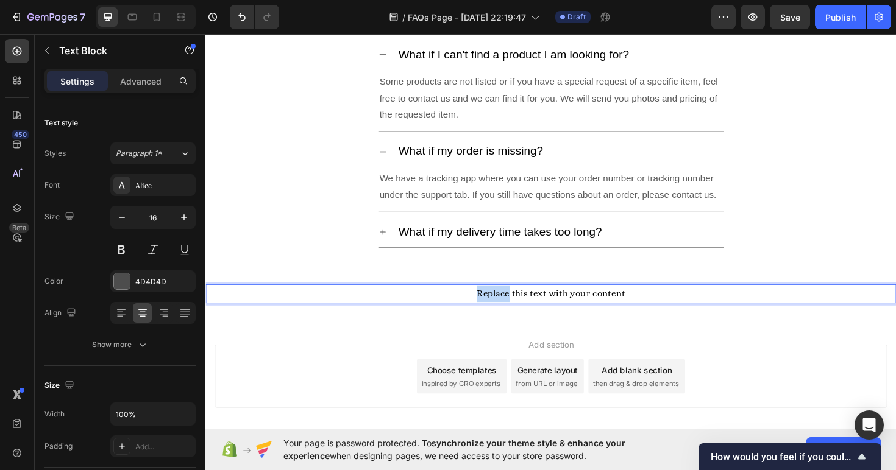
click at [522, 308] on span "Replace this text with your content" at bounding box center [570, 309] width 157 height 12
click at [524, 306] on span "Still have questions and can't find the answer you are looking for? Contact Us" at bounding box center [571, 309] width 344 height 12
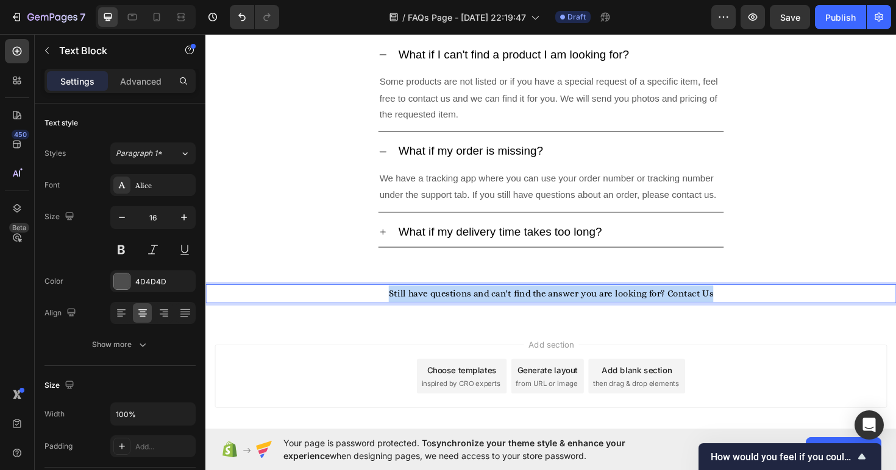
click at [524, 306] on span "Still have questions and can't find the answer you are looking for? Contact Us" at bounding box center [571, 309] width 344 height 12
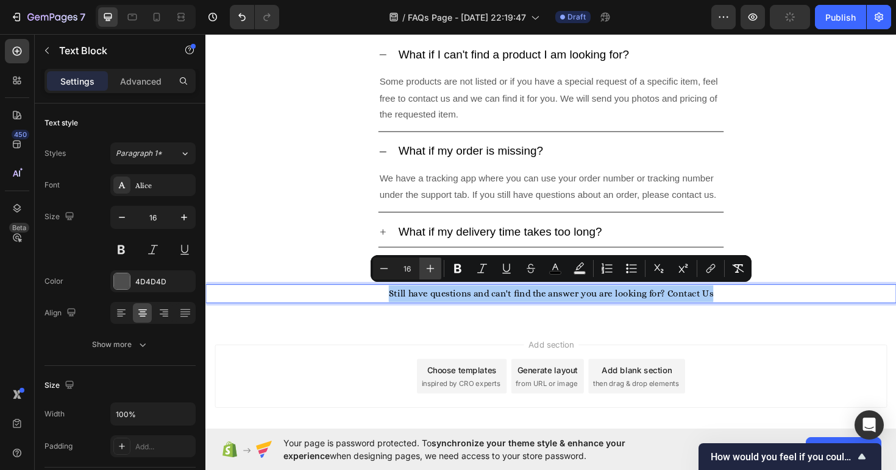
click at [435, 272] on icon "Editor contextual toolbar" at bounding box center [430, 269] width 12 height 12
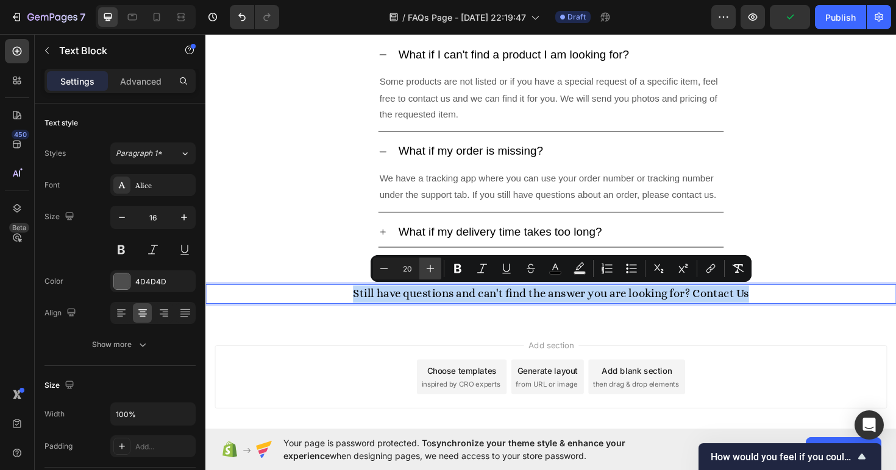
type input "21"
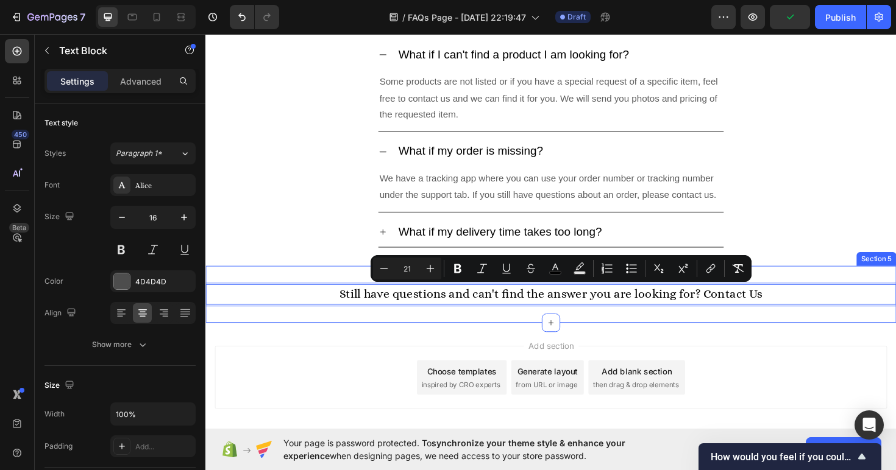
click at [434, 328] on div "Still have questions and can't find the answer you are looking for? Contact Us …" at bounding box center [570, 310] width 731 height 60
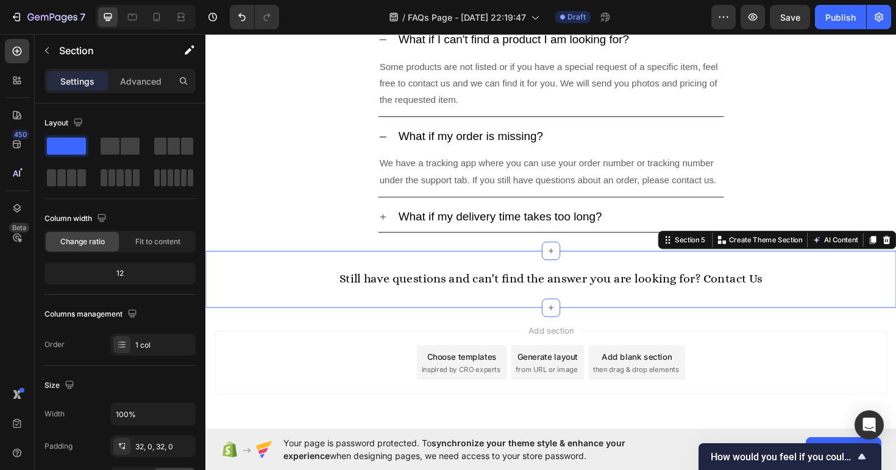
scroll to position [470, 0]
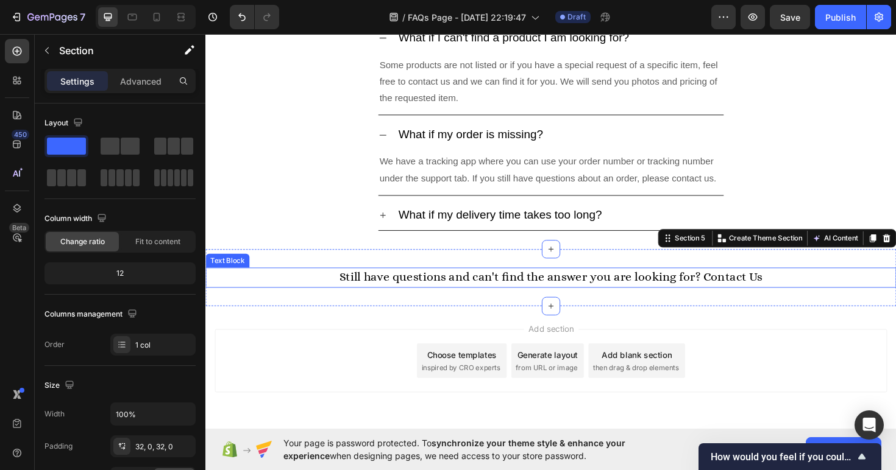
click at [439, 294] on span "Still have questions and can't find the answer you are looking for? Contact Us" at bounding box center [571, 291] width 448 height 15
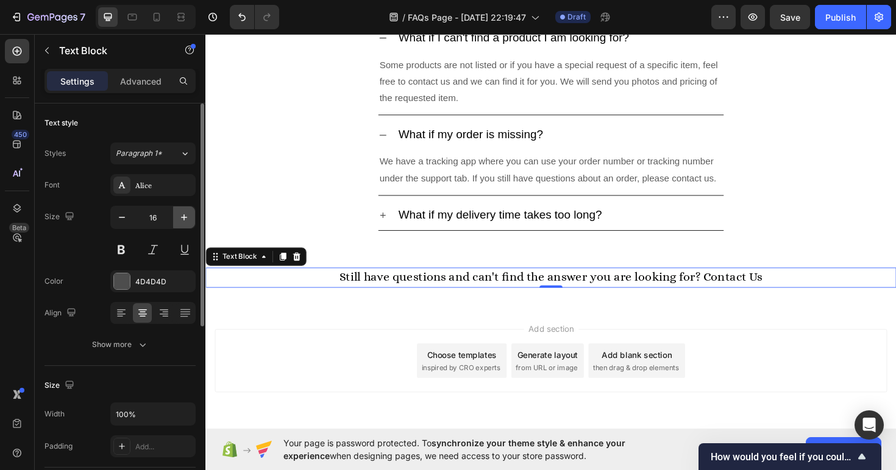
click at [193, 219] on button "button" at bounding box center [184, 218] width 22 height 22
click at [189, 219] on icon "button" at bounding box center [184, 217] width 12 height 12
click at [187, 222] on icon "button" at bounding box center [184, 217] width 12 height 12
type input "20"
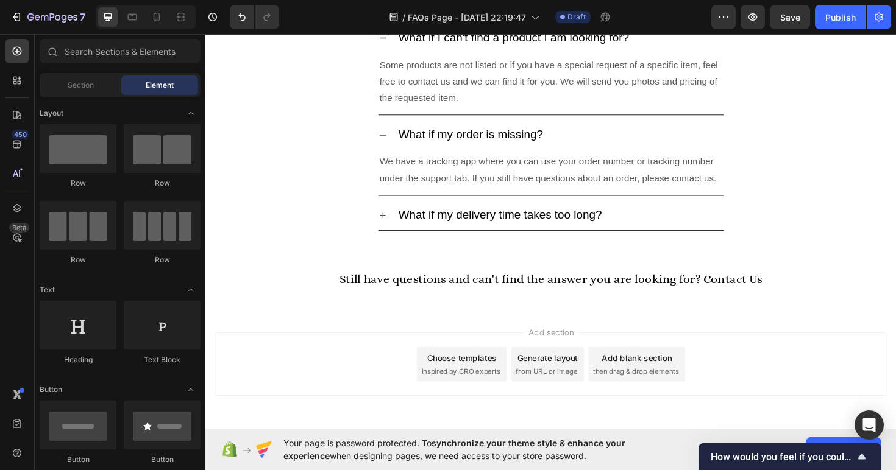
click at [286, 369] on div "Add section Choose templates inspired by CRO experts Generate layout from URL o…" at bounding box center [571, 383] width 712 height 67
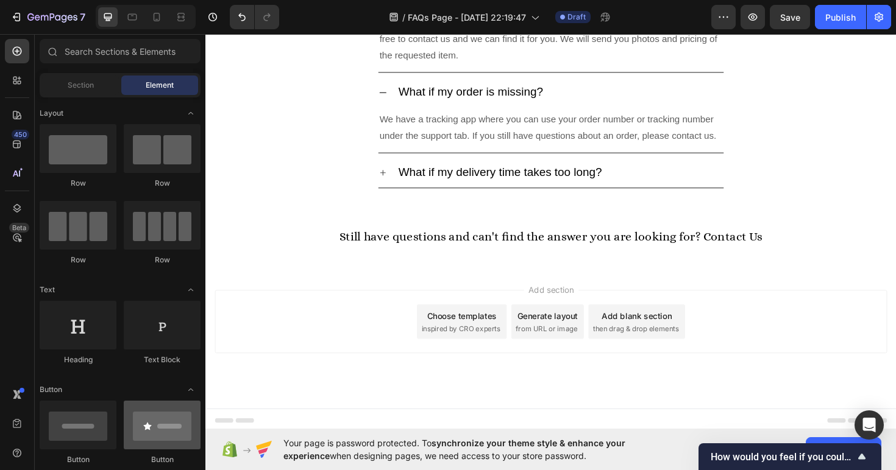
click at [150, 401] on div at bounding box center [162, 425] width 77 height 49
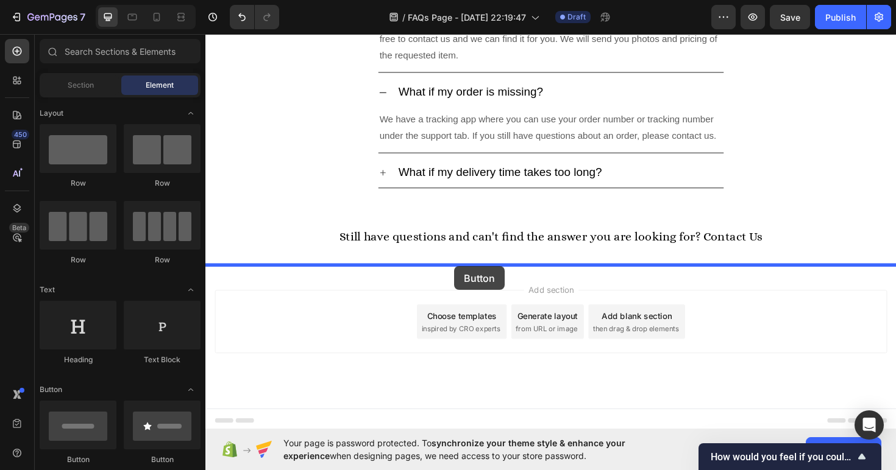
drag, startPoint x: 355, startPoint y: 297, endPoint x: 466, endPoint y: 278, distance: 112.6
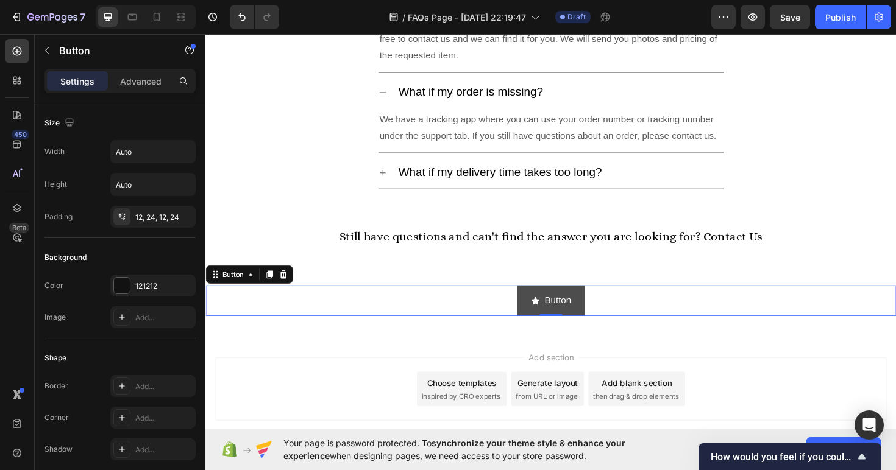
click at [562, 317] on div "Button" at bounding box center [571, 317] width 43 height 18
click at [288, 285] on icon at bounding box center [288, 289] width 8 height 9
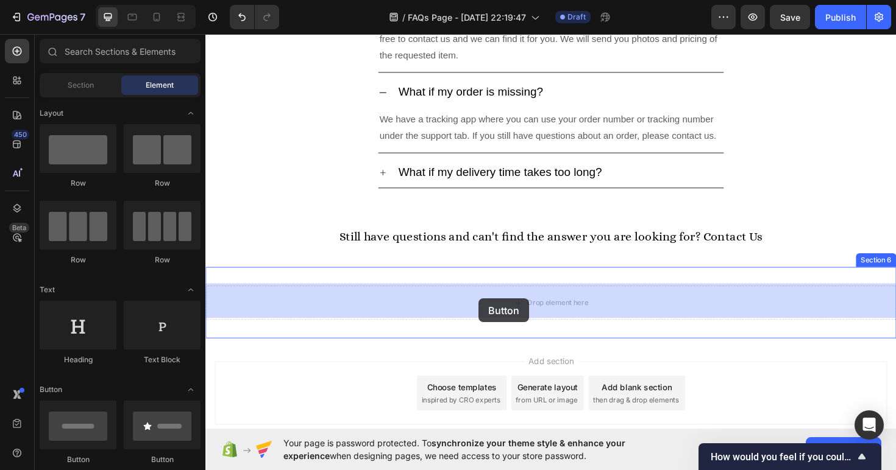
drag, startPoint x: 289, startPoint y: 286, endPoint x: 494, endPoint y: 314, distance: 207.2
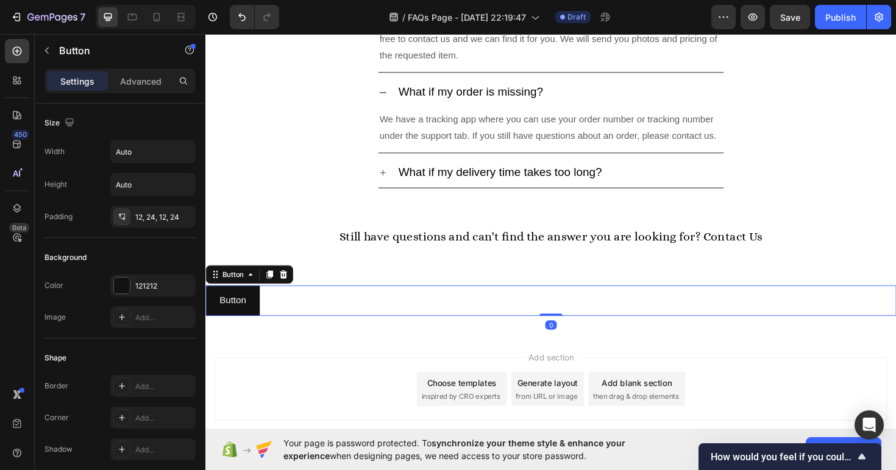
scroll to position [573, 0]
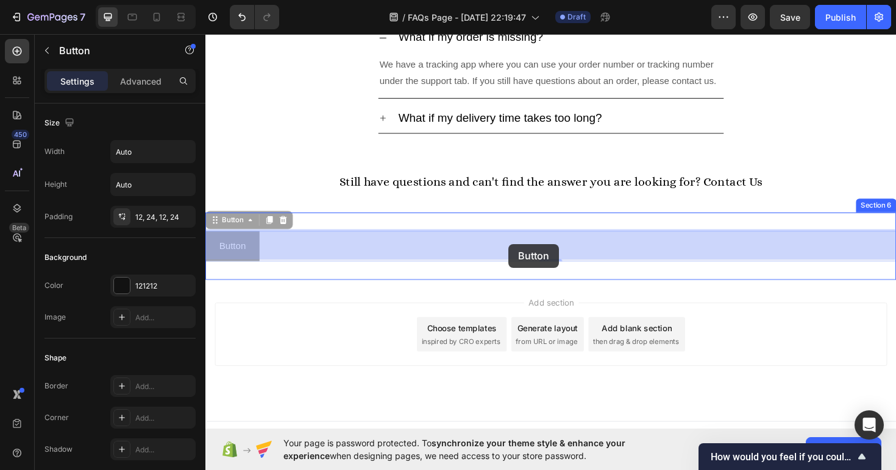
drag, startPoint x: 252, startPoint y: 258, endPoint x: 525, endPoint y: 255, distance: 273.0
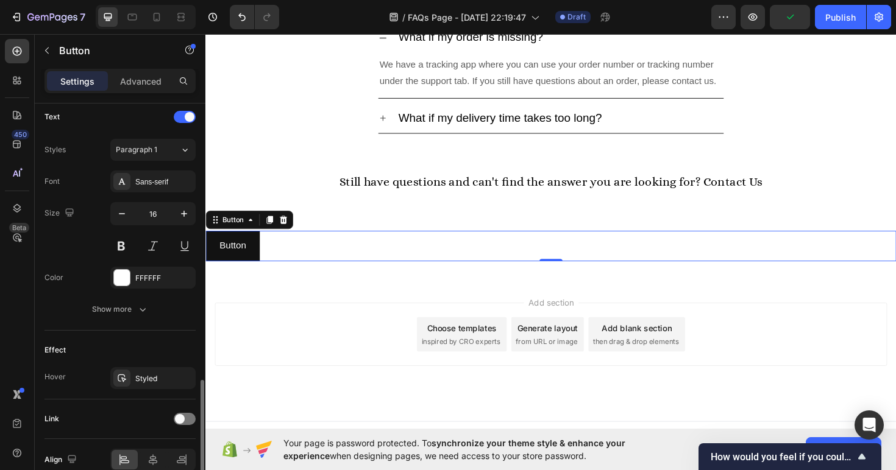
scroll to position [472, 0]
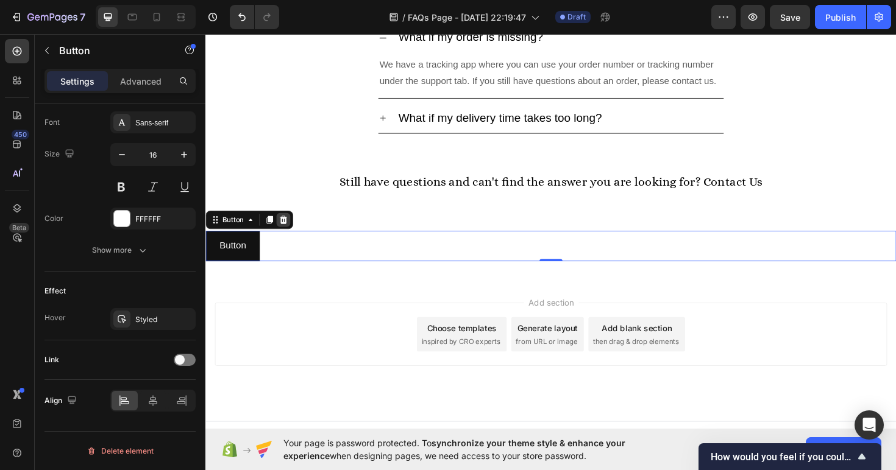
click at [289, 231] on icon at bounding box center [288, 231] width 8 height 9
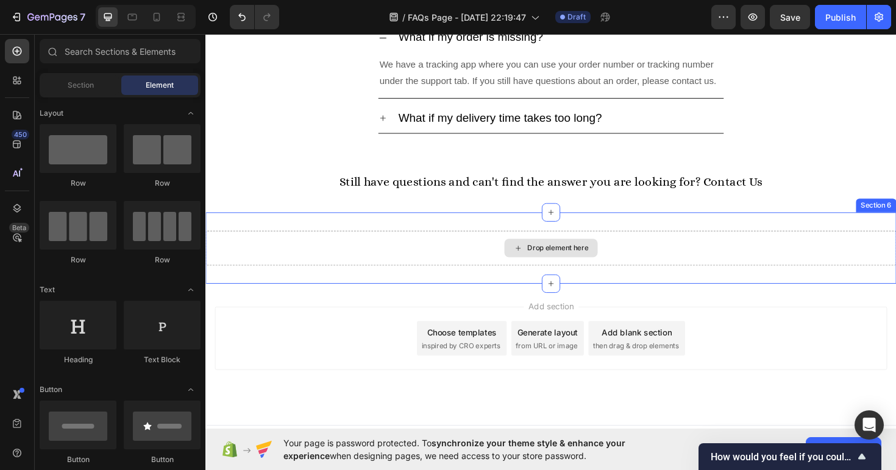
click at [559, 264] on div "Drop element here" at bounding box center [571, 260] width 99 height 19
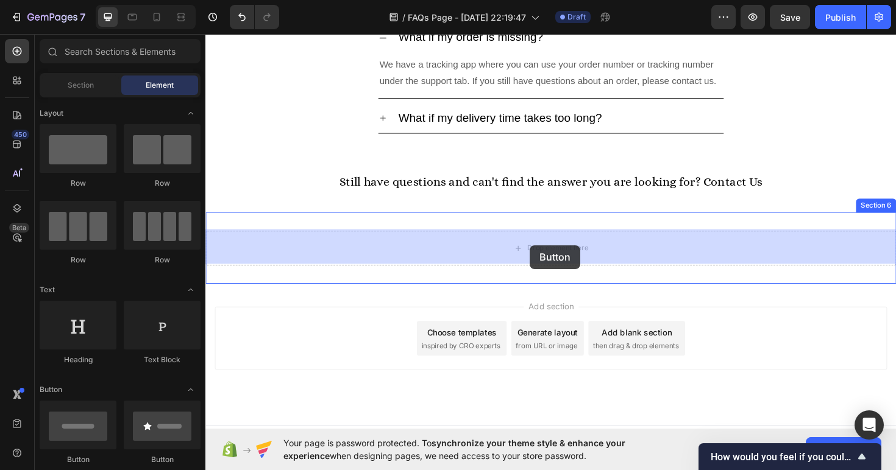
drag, startPoint x: 301, startPoint y: 303, endPoint x: 549, endPoint y: 258, distance: 251.9
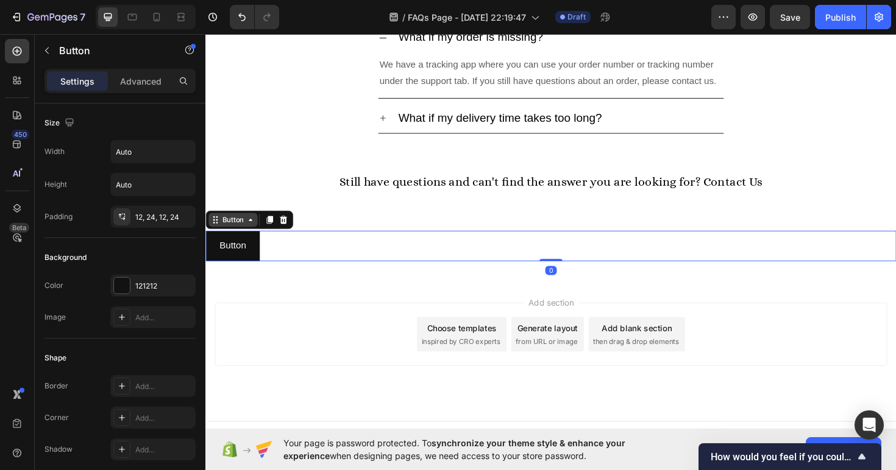
click at [242, 233] on div "Button" at bounding box center [234, 230] width 27 height 11
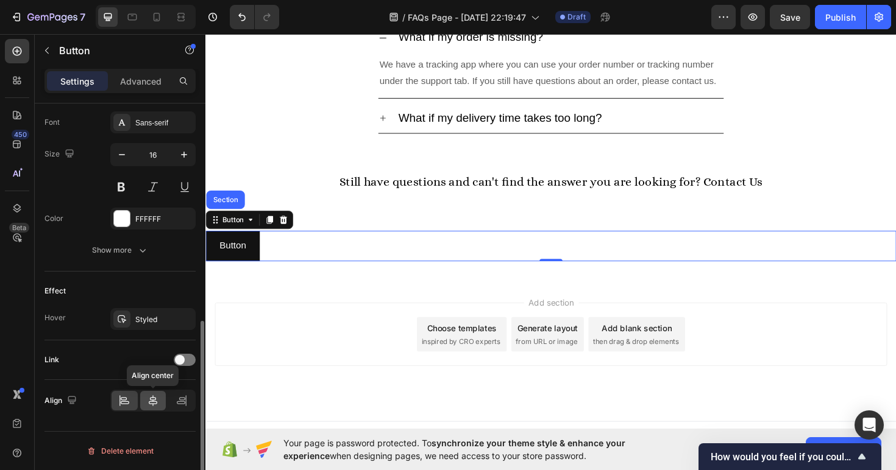
click at [151, 396] on icon at bounding box center [153, 401] width 12 height 12
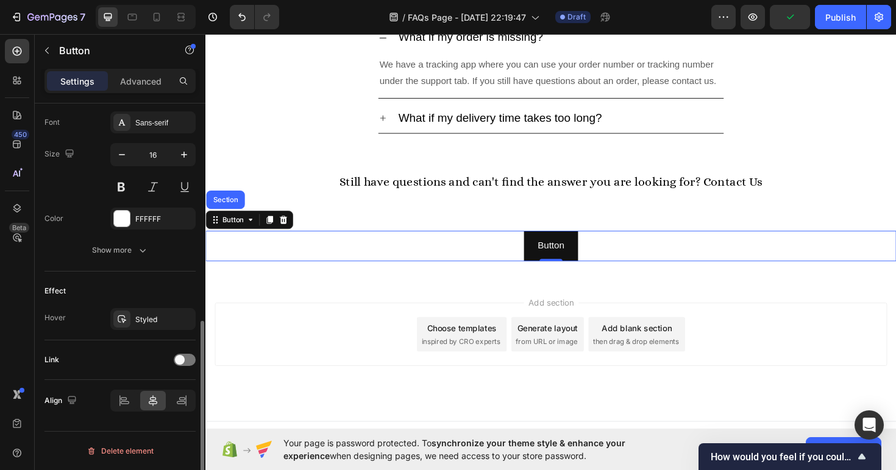
scroll to position [445, 0]
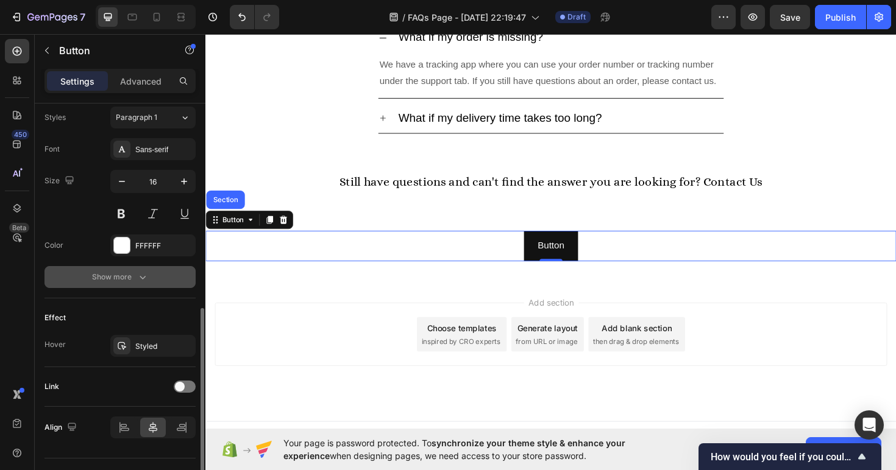
click at [140, 278] on icon "button" at bounding box center [142, 277] width 12 height 12
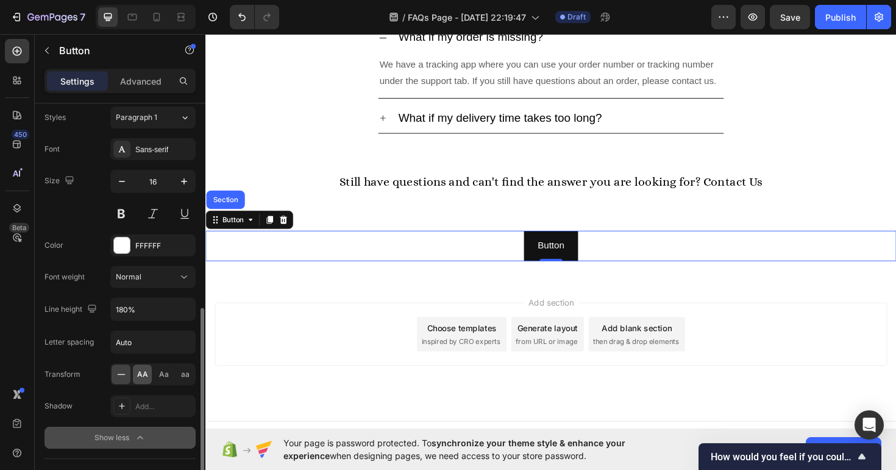
click at [140, 369] on div "AA" at bounding box center [142, 374] width 19 height 19
click at [153, 371] on div "AA Aa aa" at bounding box center [152, 375] width 85 height 22
click at [161, 374] on span "Aa" at bounding box center [164, 374] width 10 height 11
click at [141, 373] on span "AA" at bounding box center [142, 374] width 11 height 11
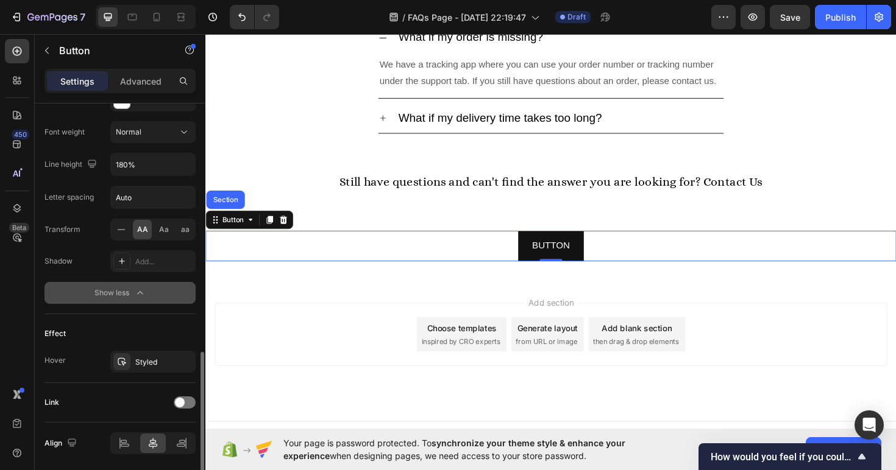
scroll to position [633, 0]
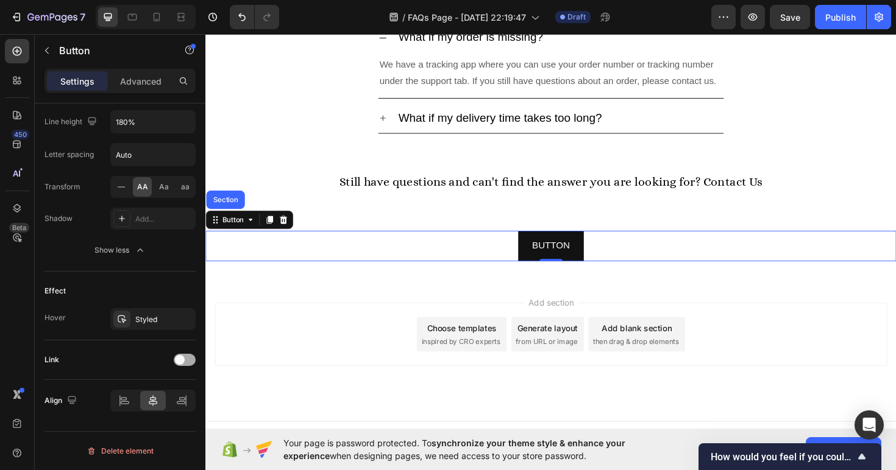
click at [186, 359] on div at bounding box center [185, 360] width 22 height 12
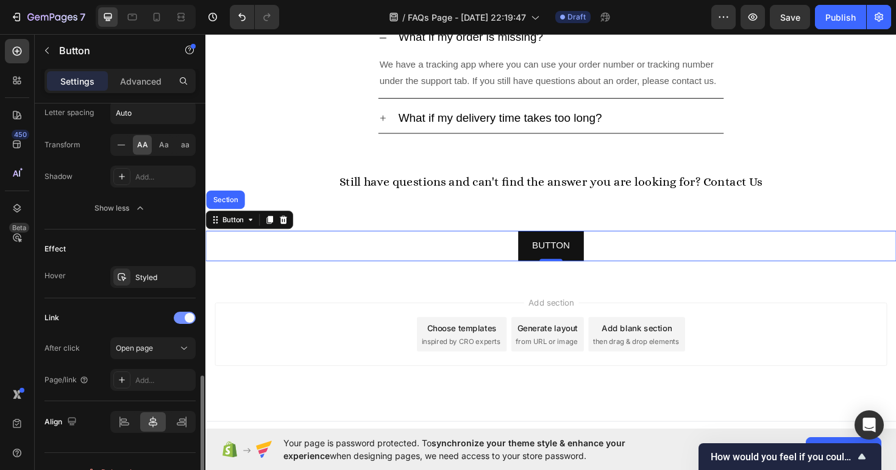
scroll to position [696, 0]
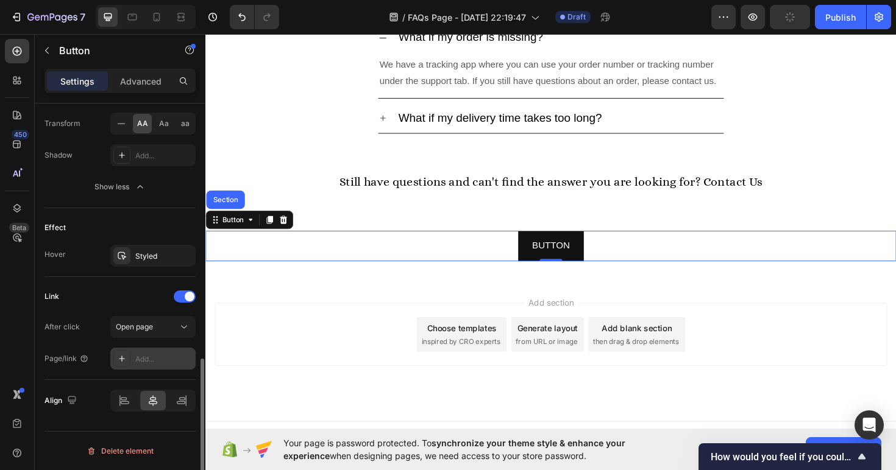
click at [166, 356] on div "Add..." at bounding box center [163, 359] width 57 height 11
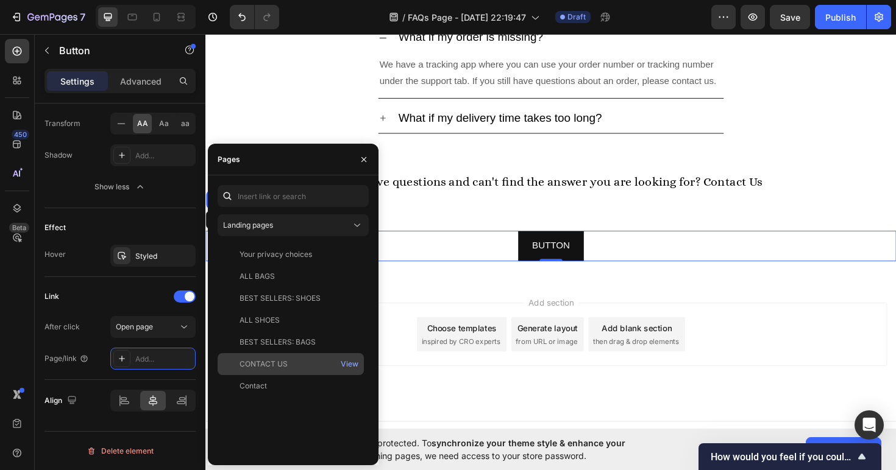
click at [266, 370] on div "CONTACT US View" at bounding box center [291, 364] width 146 height 22
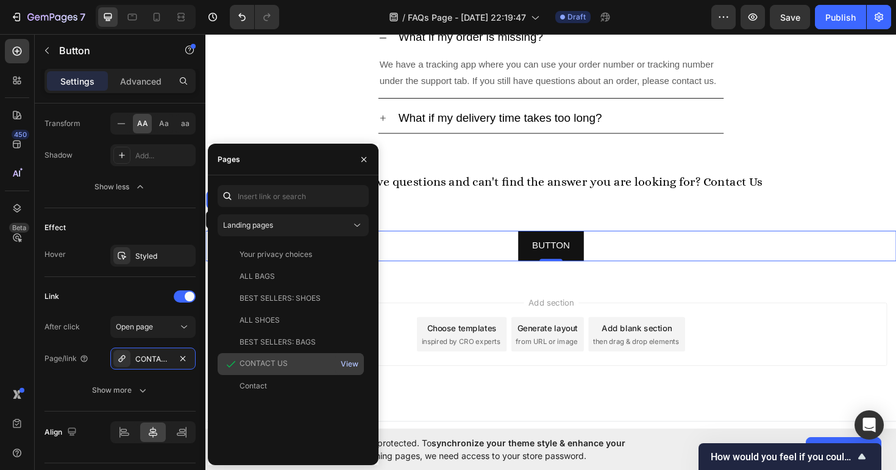
click at [345, 359] on div "View" at bounding box center [350, 364] width 18 height 11
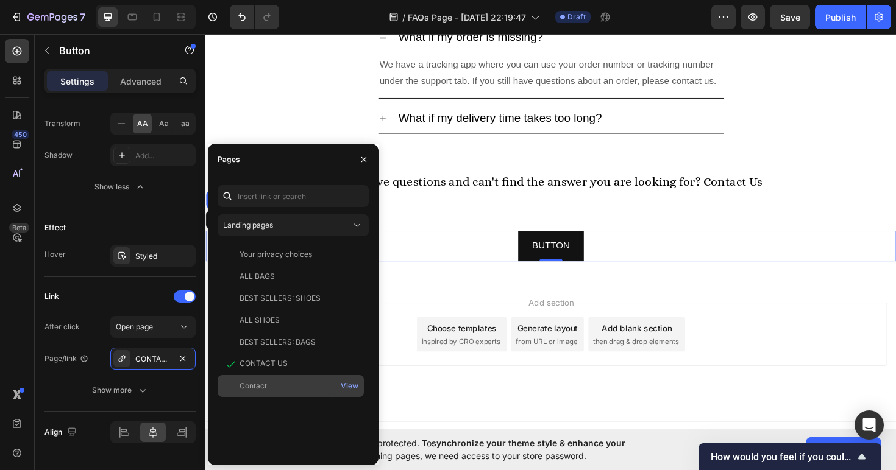
click at [247, 383] on div "Contact" at bounding box center [252, 386] width 27 height 11
click at [347, 388] on div "View" at bounding box center [350, 386] width 18 height 11
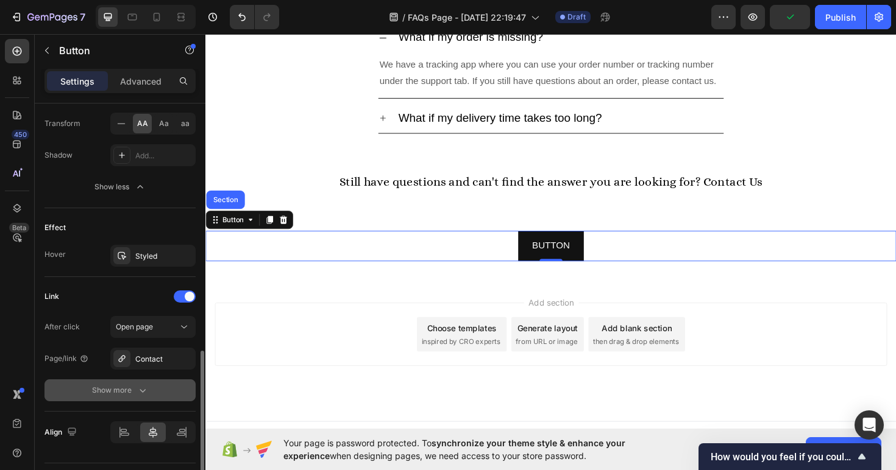
click at [168, 384] on button "Show more" at bounding box center [119, 391] width 151 height 22
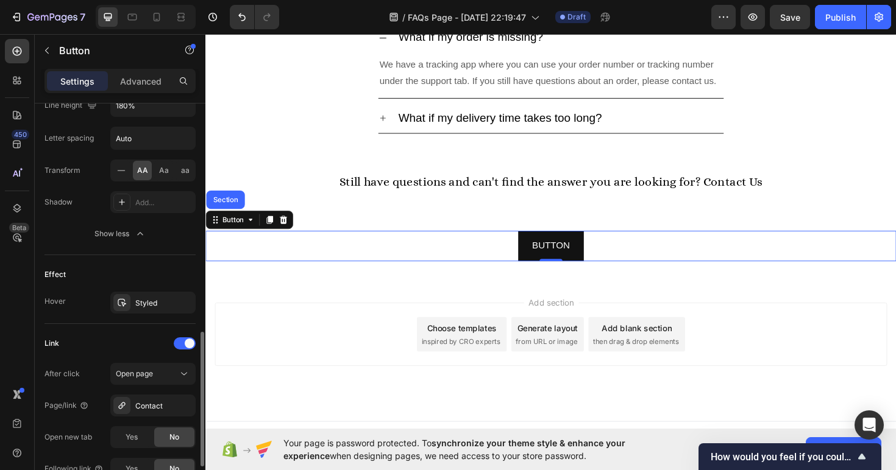
scroll to position [791, 0]
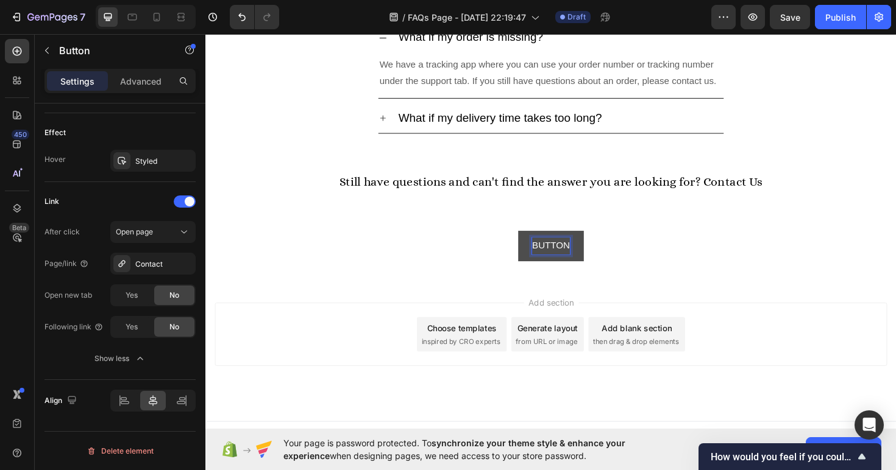
click at [562, 253] on p "Button" at bounding box center [571, 259] width 40 height 18
click at [562, 255] on p "Button" at bounding box center [571, 259] width 40 height 18
click at [563, 253] on p "Contact us" at bounding box center [571, 259] width 63 height 18
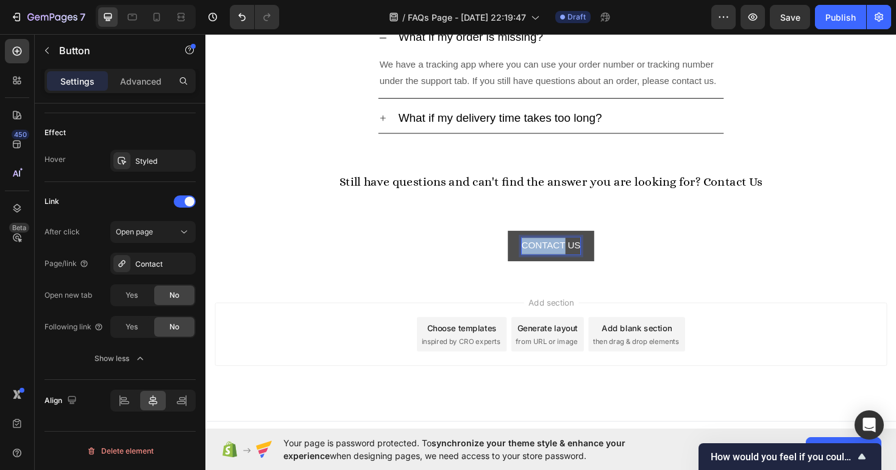
click at [563, 253] on p "Contact us" at bounding box center [571, 259] width 63 height 18
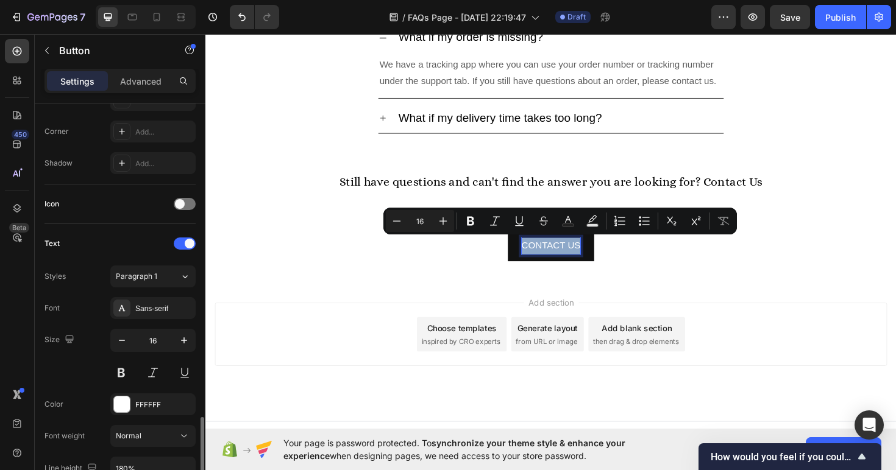
scroll to position [0, 0]
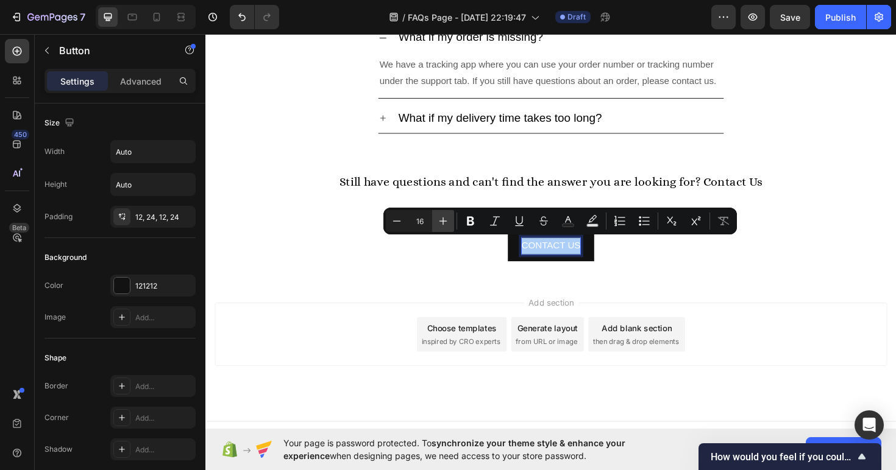
click at [441, 220] on icon "Editor contextual toolbar" at bounding box center [443, 221] width 12 height 12
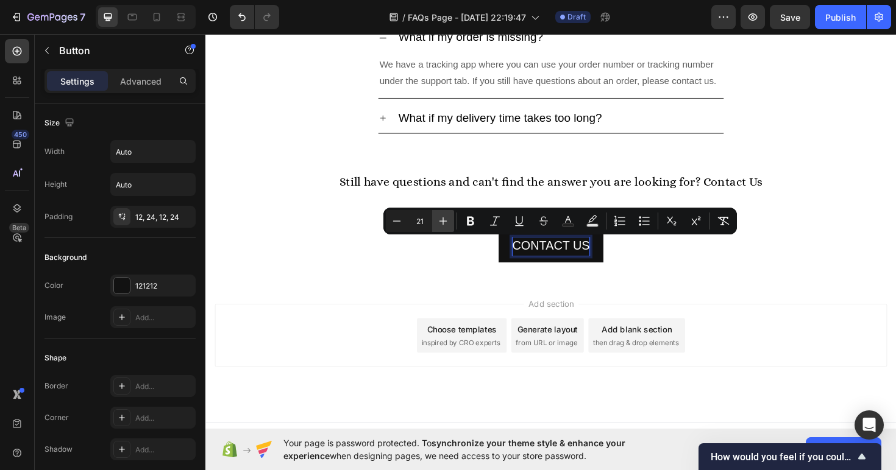
click at [441, 220] on icon "Editor contextual toolbar" at bounding box center [443, 221] width 12 height 12
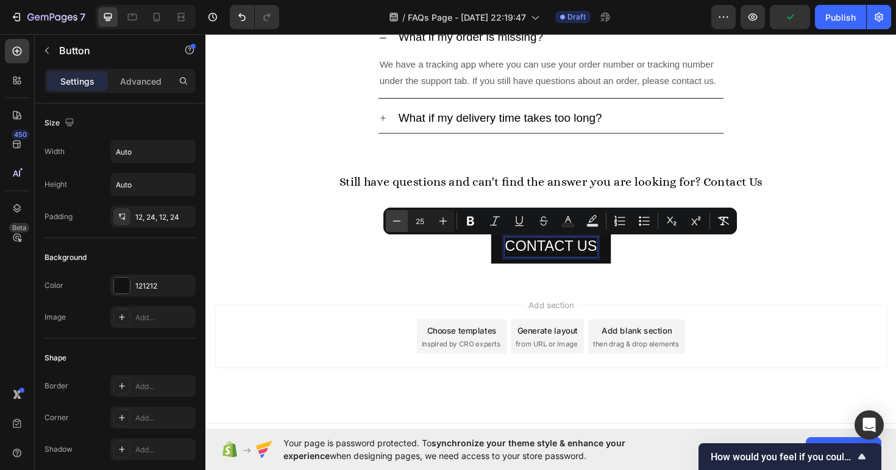
click at [400, 225] on icon "Editor contextual toolbar" at bounding box center [397, 221] width 12 height 12
type input "23"
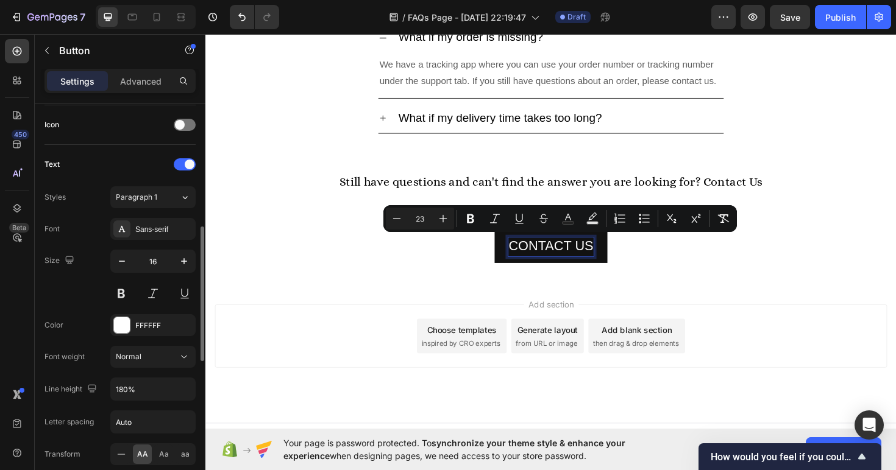
scroll to position [351, 0]
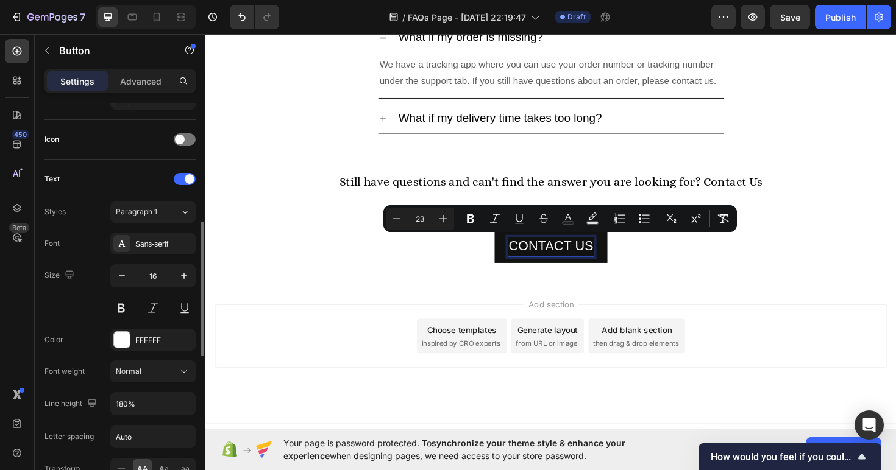
click at [135, 255] on div "Font Sans-serif Size 16 Color FFFFFF Font weight Normal Line height 180% Letter…" at bounding box center [119, 388] width 151 height 311
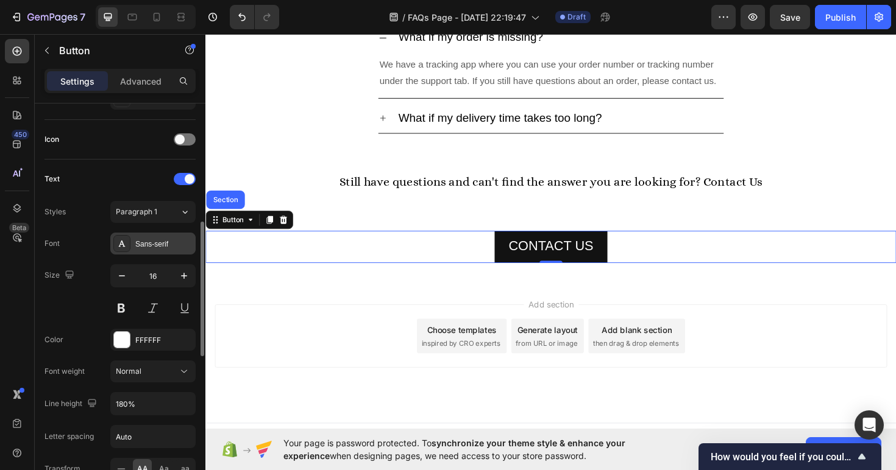
click at [151, 253] on div "Sans-serif" at bounding box center [152, 244] width 85 height 22
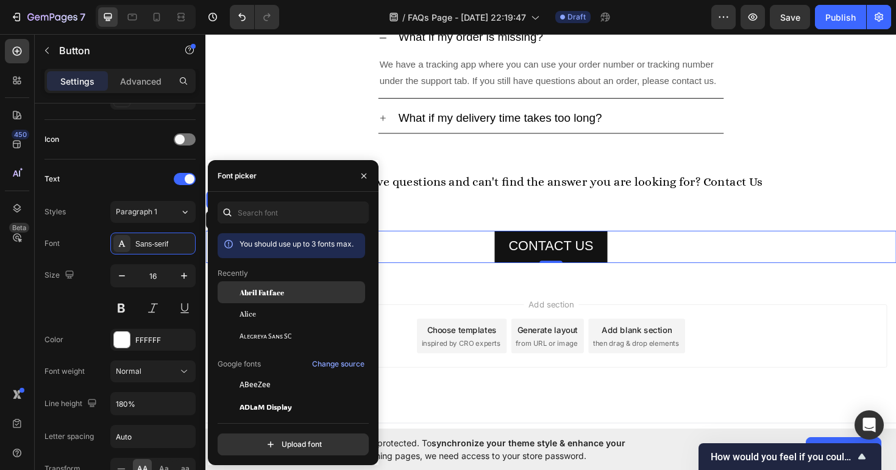
click at [263, 295] on span "Abril Fatface" at bounding box center [261, 292] width 44 height 11
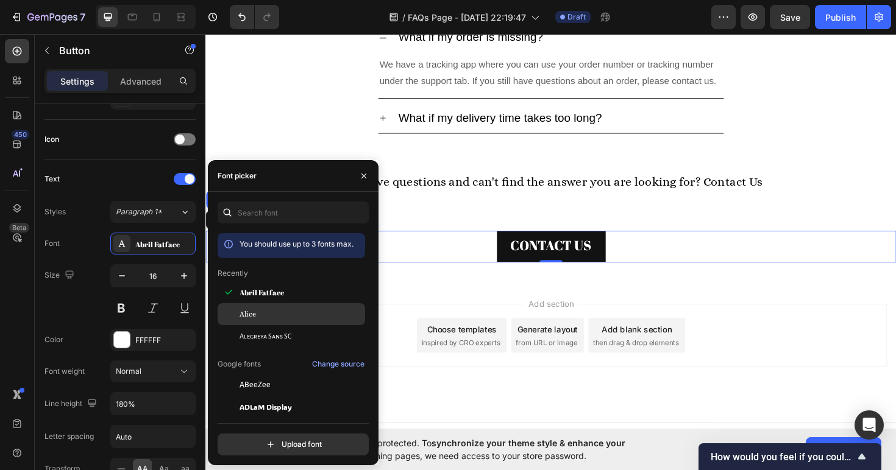
click at [264, 308] on div "Alice" at bounding box center [291, 314] width 147 height 22
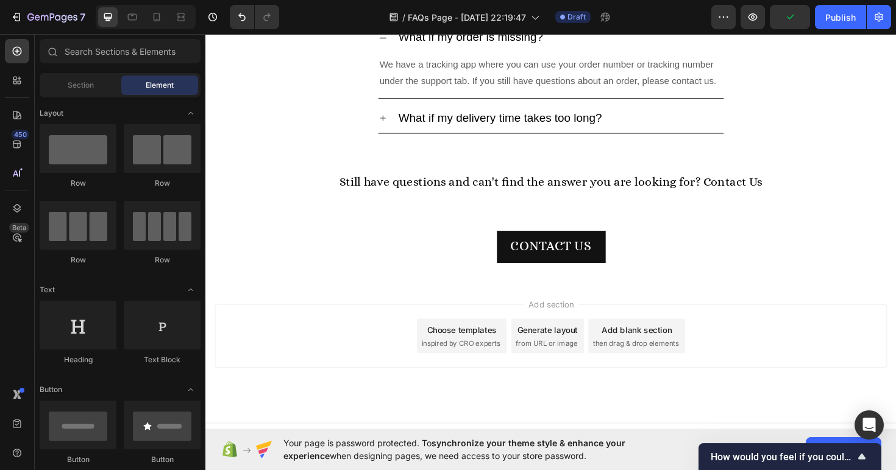
click at [469, 300] on div "Add section Choose templates inspired by CRO experts Generate layout from URL o…" at bounding box center [570, 371] width 731 height 150
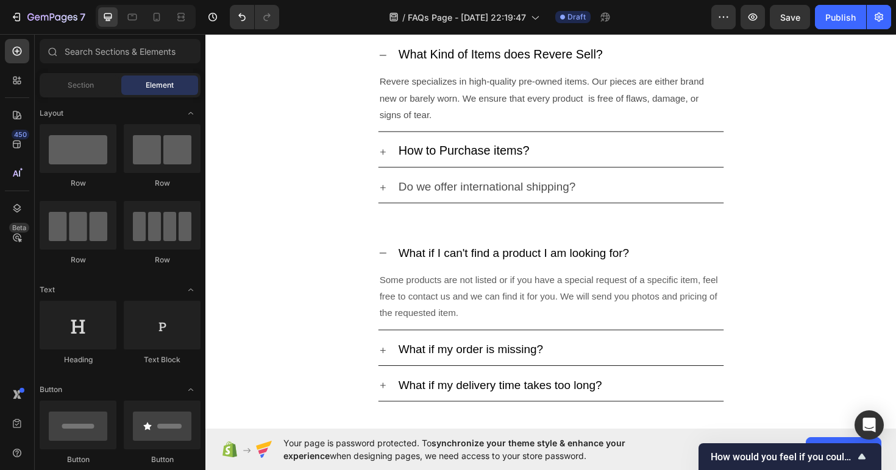
scroll to position [0, 0]
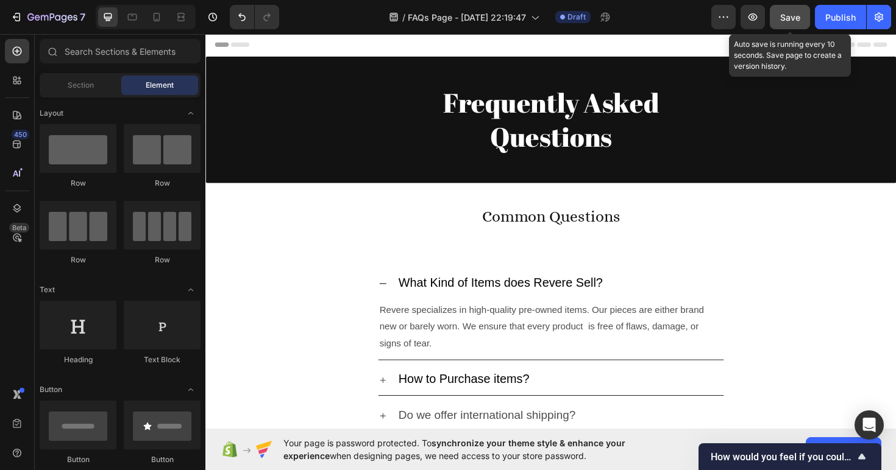
click at [802, 20] on button "Save" at bounding box center [790, 17] width 40 height 24
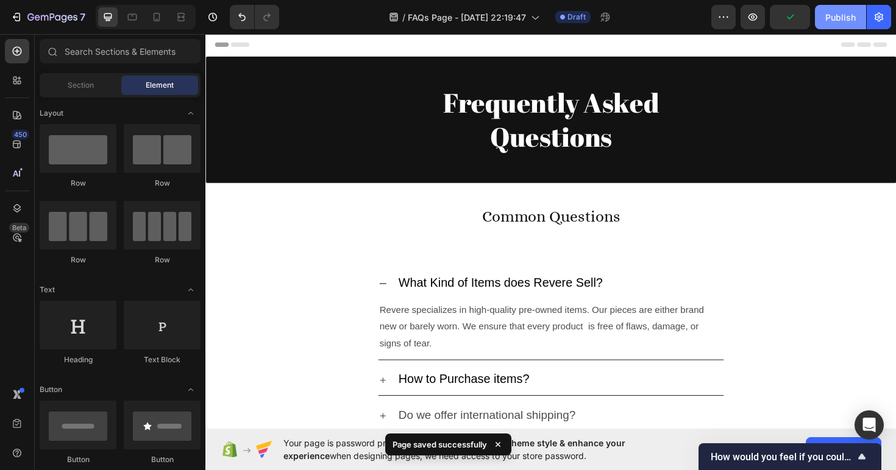
click at [841, 24] on button "Publish" at bounding box center [840, 17] width 51 height 24
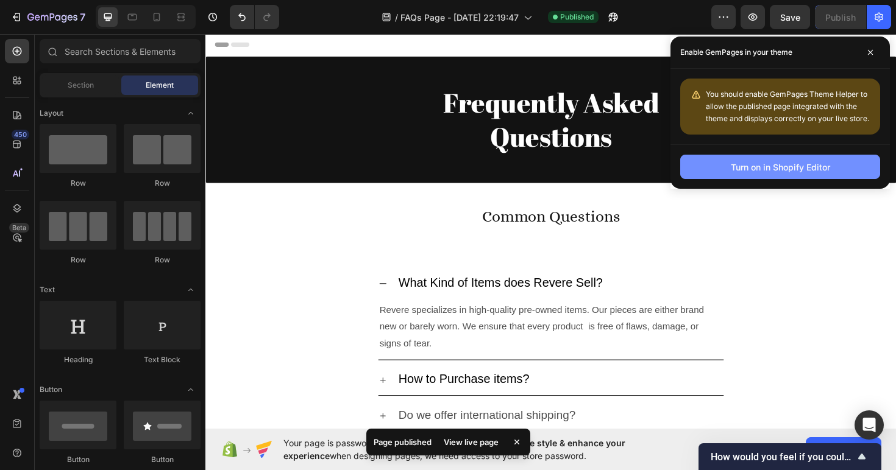
click at [798, 166] on div "Turn on in Shopify Editor" at bounding box center [780, 167] width 99 height 13
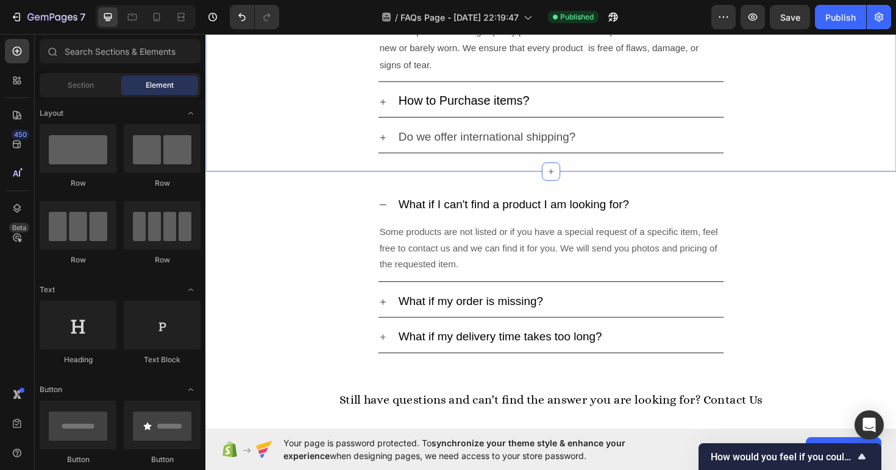
scroll to position [541, 0]
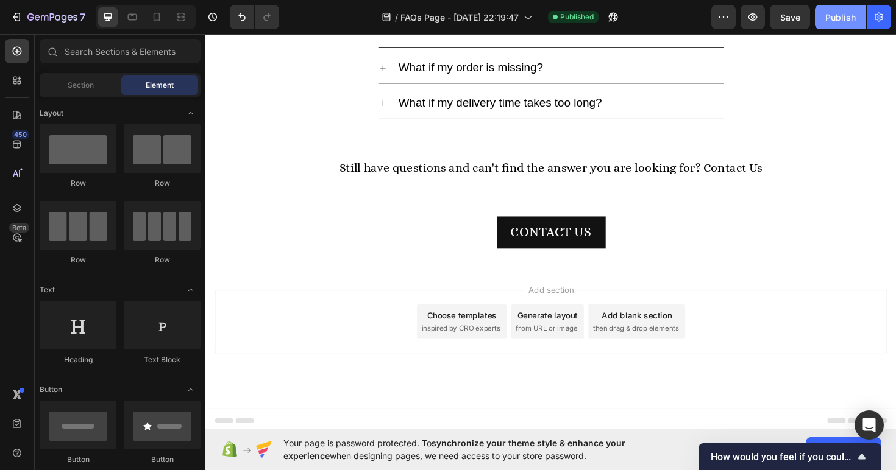
click at [830, 15] on div "Publish" at bounding box center [840, 17] width 30 height 13
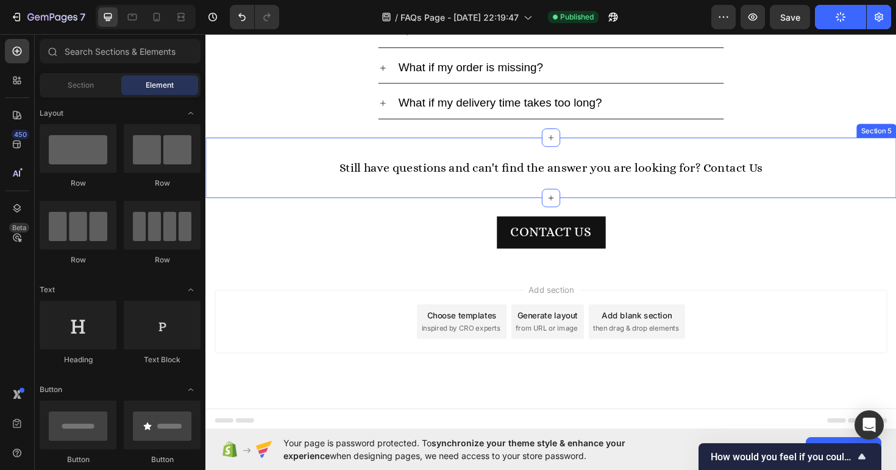
scroll to position [0, 0]
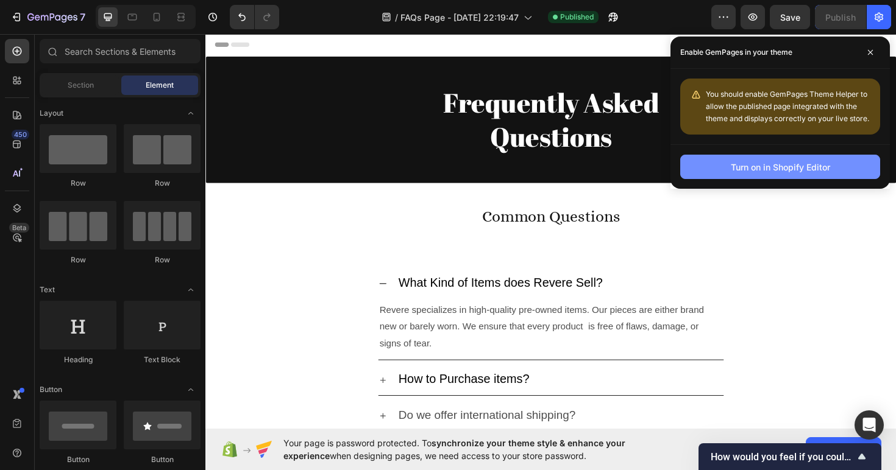
click at [762, 168] on div "Turn on in Shopify Editor" at bounding box center [780, 167] width 99 height 13
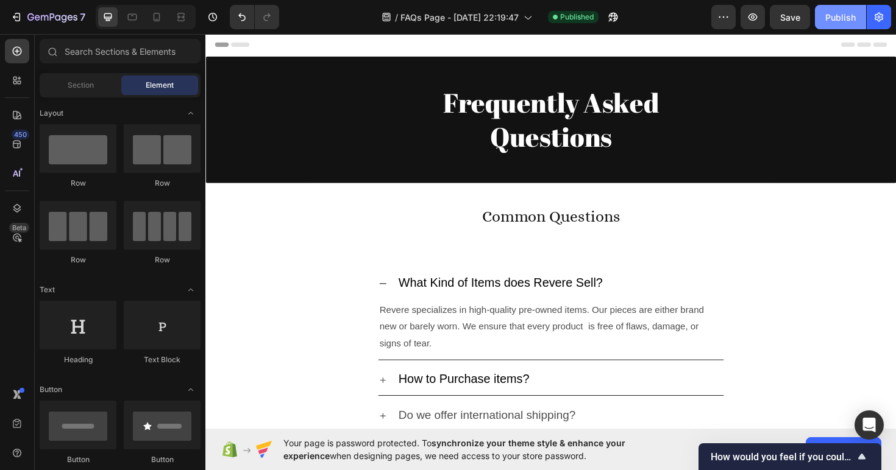
click at [845, 16] on div "Publish" at bounding box center [840, 17] width 30 height 13
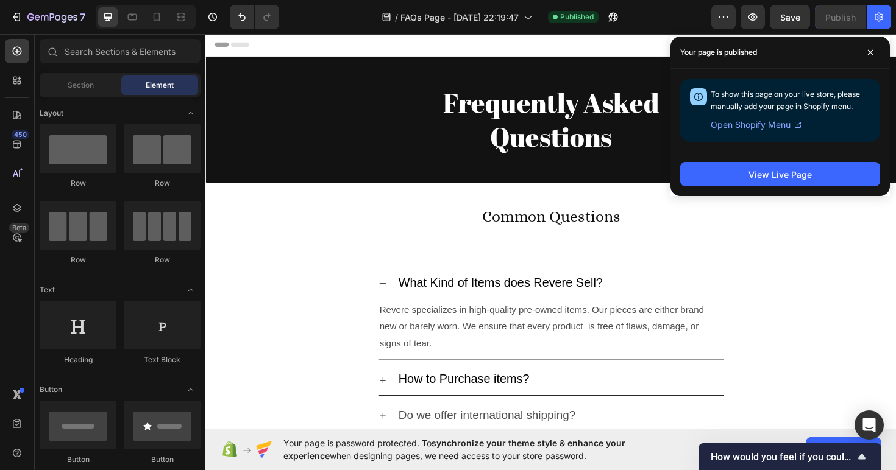
click at [752, 124] on span "Open Shopify Menu" at bounding box center [750, 125] width 80 height 15
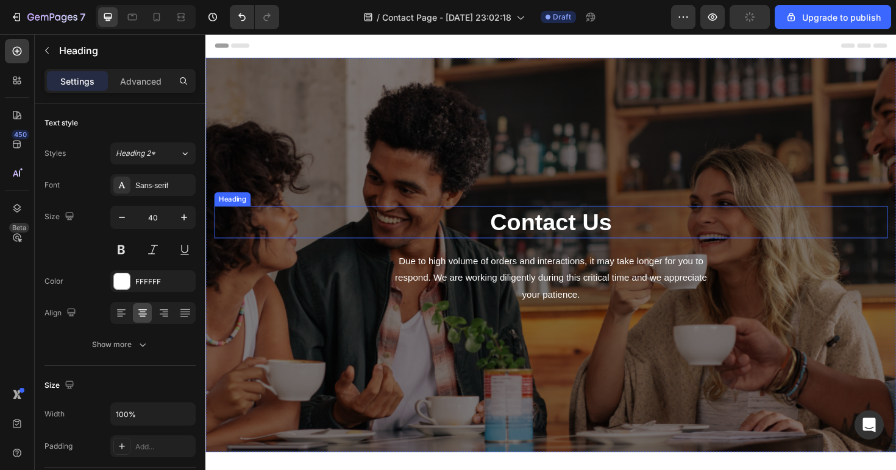
click at [595, 234] on p "Contact Us" at bounding box center [571, 234] width 710 height 32
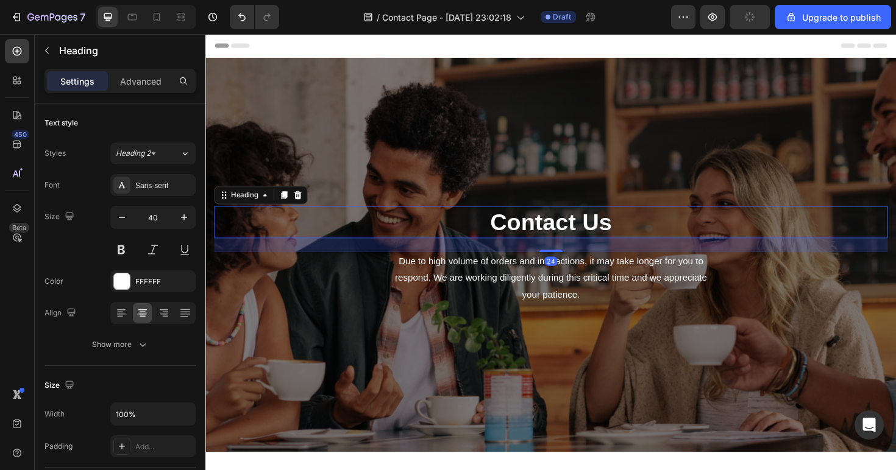
click at [595, 234] on p "Contact Us" at bounding box center [571, 234] width 710 height 32
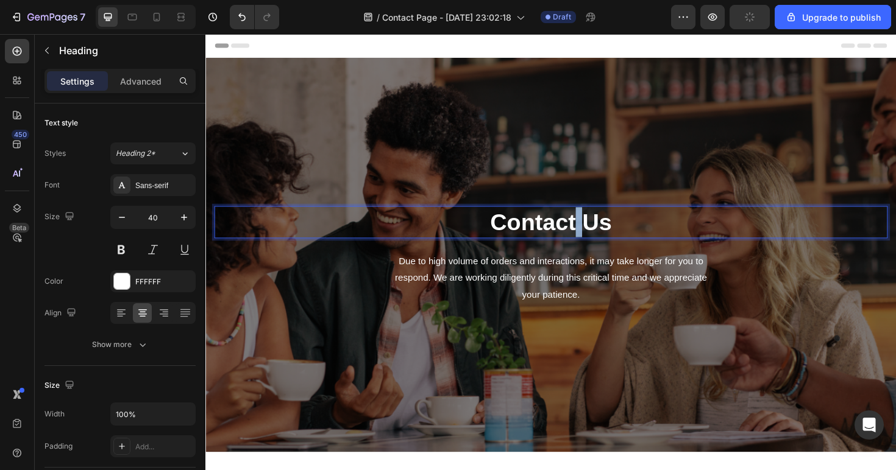
click at [595, 234] on p "Contact Us" at bounding box center [571, 234] width 710 height 32
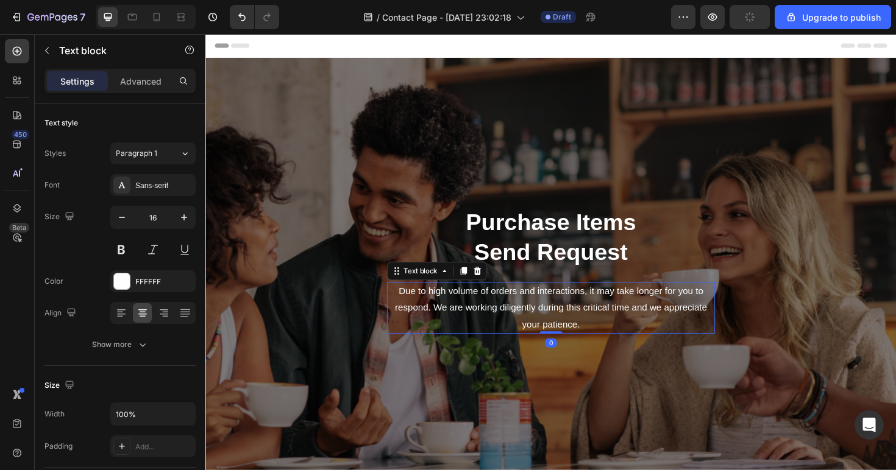
click at [553, 316] on p "Due to high volume of orders and interactions, it may take longer for you to re…" at bounding box center [570, 324] width 345 height 52
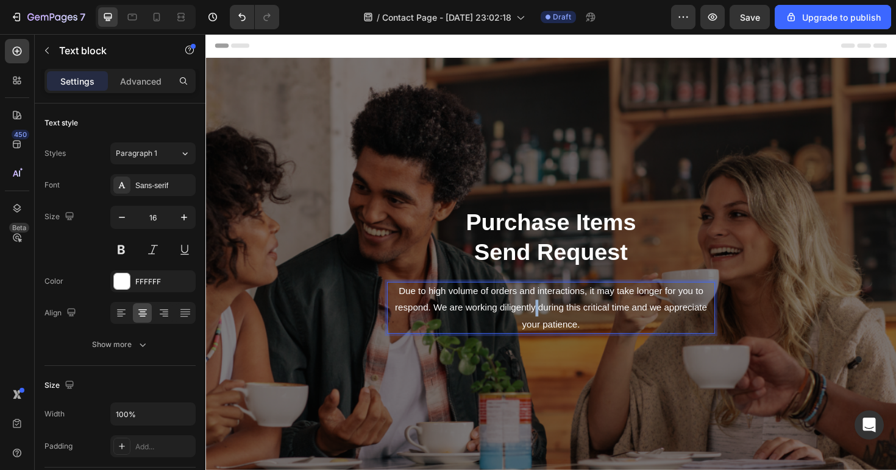
click at [553, 316] on p "Due to high volume of orders and interactions, it may take longer for you to re…" at bounding box center [570, 324] width 345 height 52
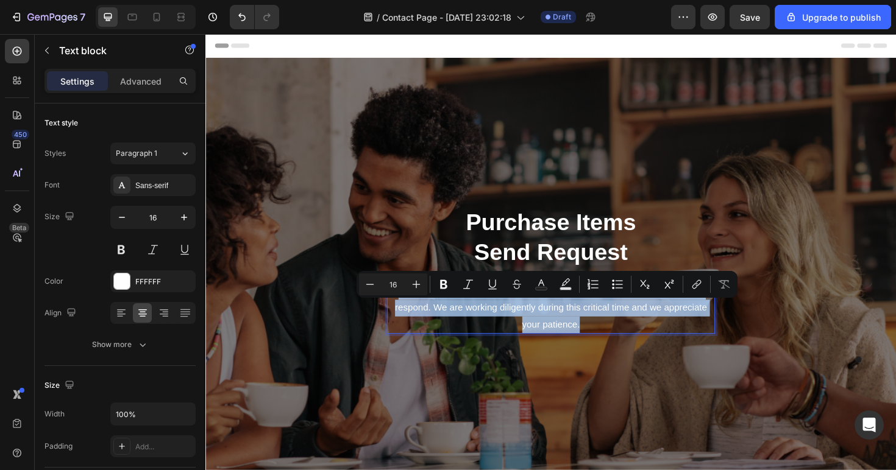
click at [553, 316] on p "Due to high volume of orders and interactions, it may take longer for you to re…" at bounding box center [570, 324] width 345 height 52
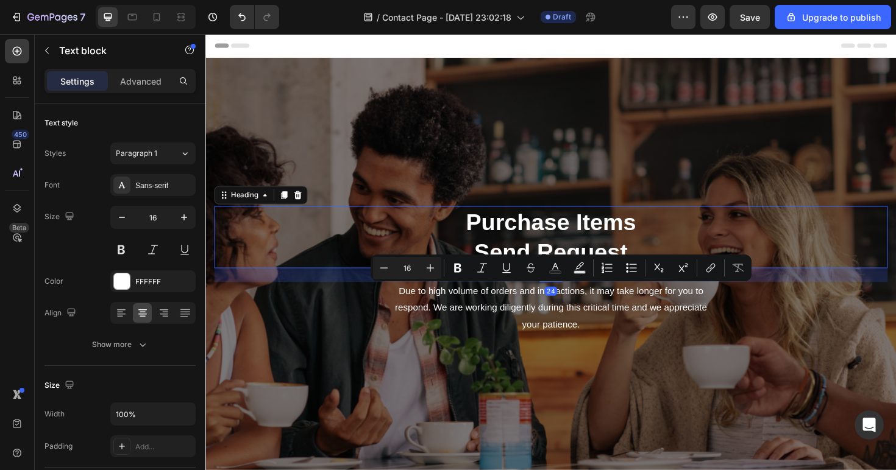
click at [589, 231] on p "Purchase Items Send Request" at bounding box center [571, 249] width 710 height 63
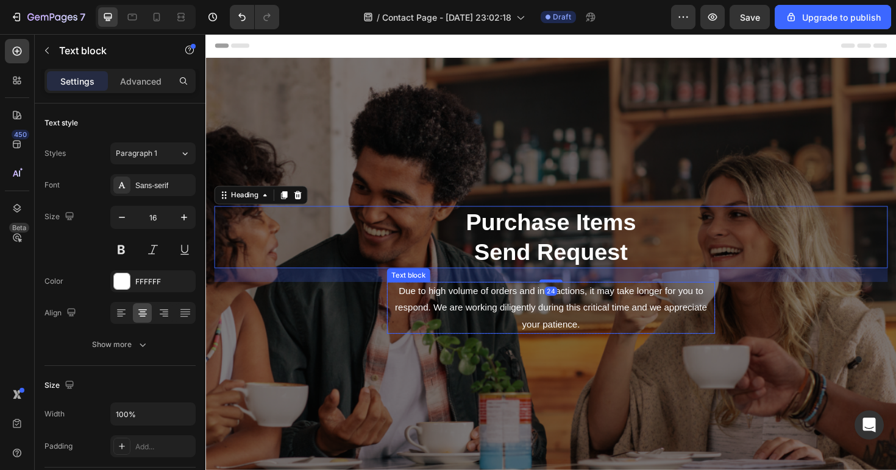
click at [582, 316] on p "Due to high volume of orders and interactions, it may take longer for you to re…" at bounding box center [570, 324] width 345 height 52
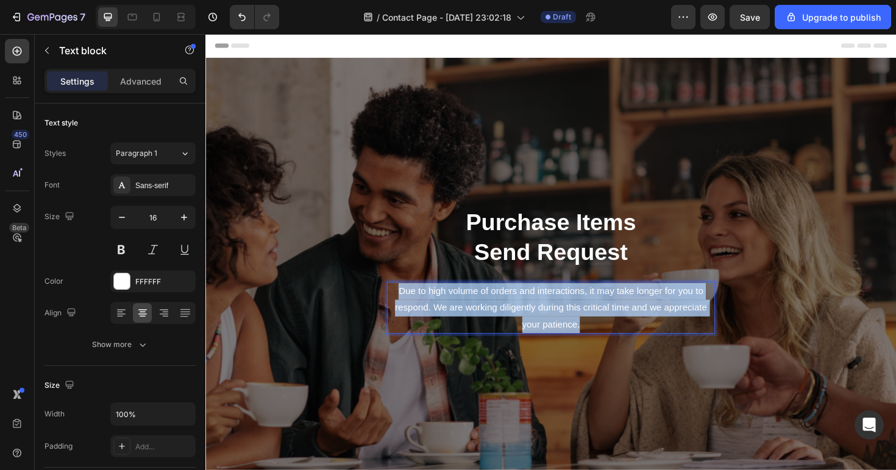
click at [582, 316] on p "Due to high volume of orders and interactions, it may take longer for you to re…" at bounding box center [570, 324] width 345 height 52
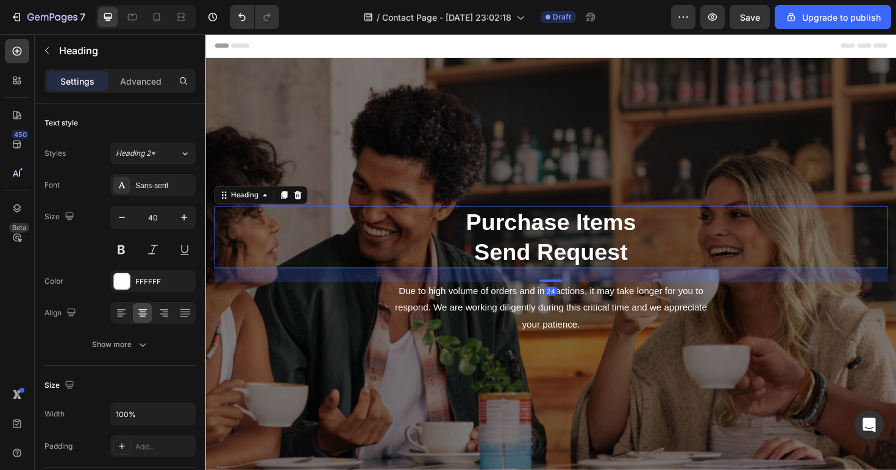
click at [582, 243] on p "Purchase Items Send Request" at bounding box center [571, 249] width 710 height 63
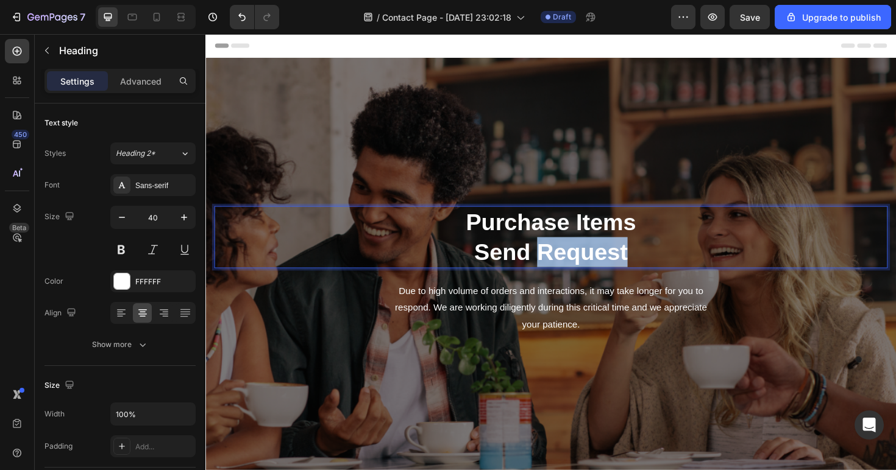
click at [581, 261] on p "Purchase Items Send Request" at bounding box center [571, 249] width 710 height 63
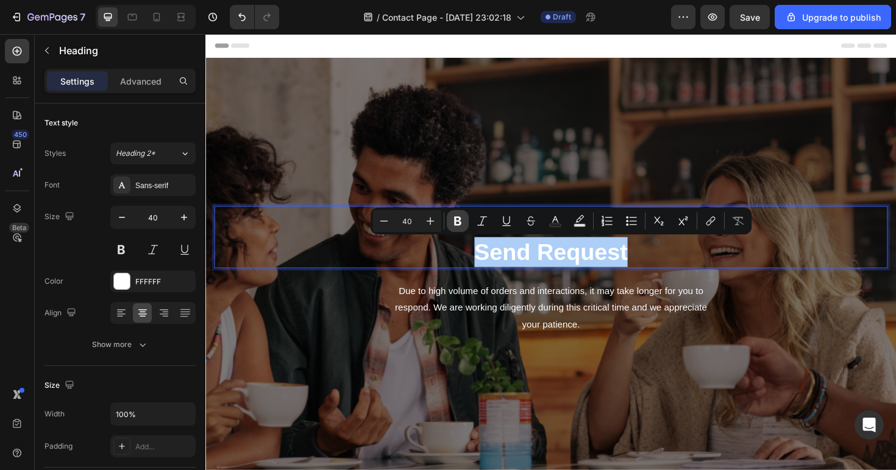
click at [459, 226] on icon "Editor contextual toolbar" at bounding box center [457, 221] width 12 height 12
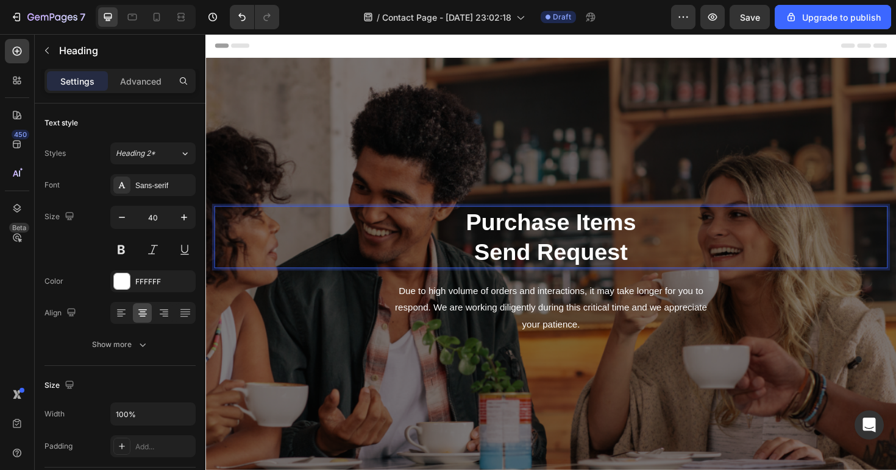
click at [520, 263] on strong "Send Request" at bounding box center [571, 265] width 163 height 27
click at [517, 227] on p "Purchase Items Send Request" at bounding box center [571, 249] width 710 height 63
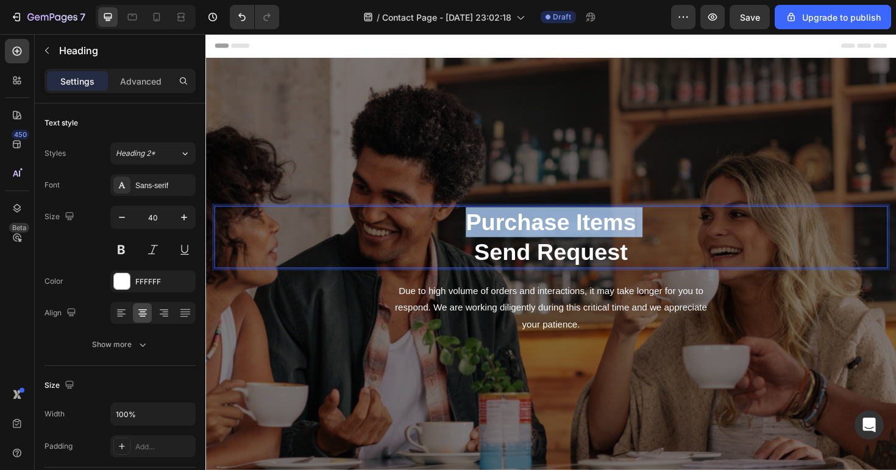
click at [517, 227] on p "Purchase Items Send Request" at bounding box center [571, 249] width 710 height 63
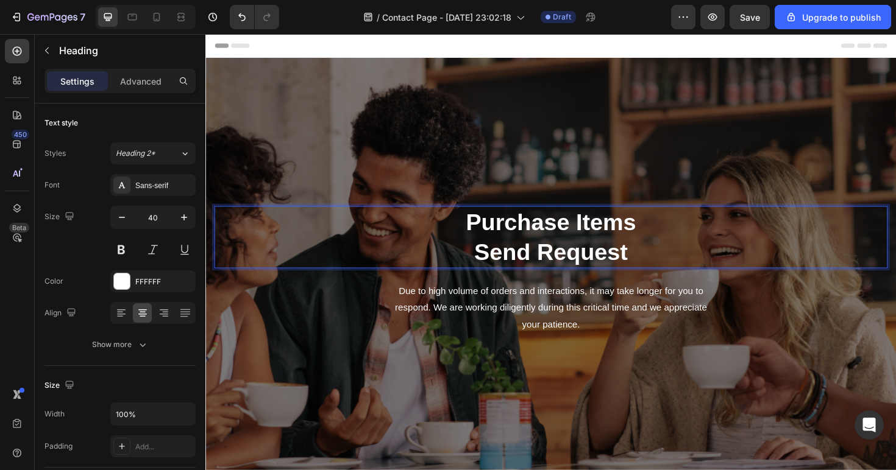
click at [506, 257] on strong "Send Request" at bounding box center [571, 265] width 163 height 27
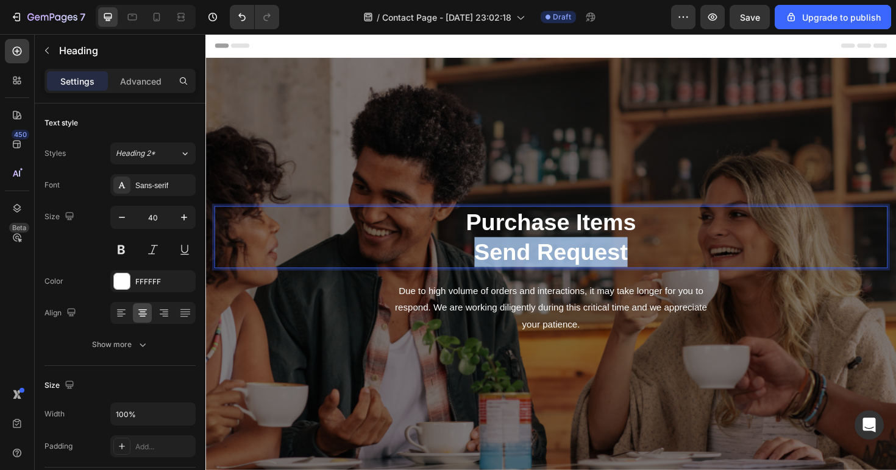
click at [506, 257] on strong "Send Request" at bounding box center [571, 265] width 163 height 27
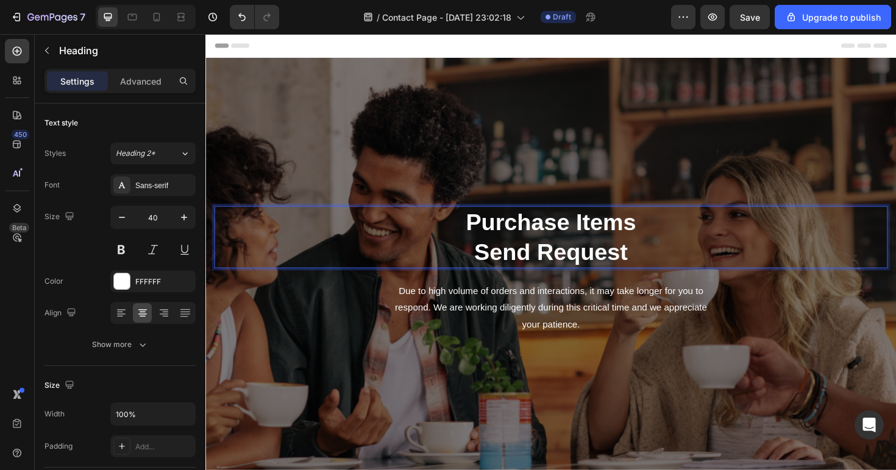
click at [490, 232] on p "Purchase Items Send Request" at bounding box center [571, 249] width 710 height 63
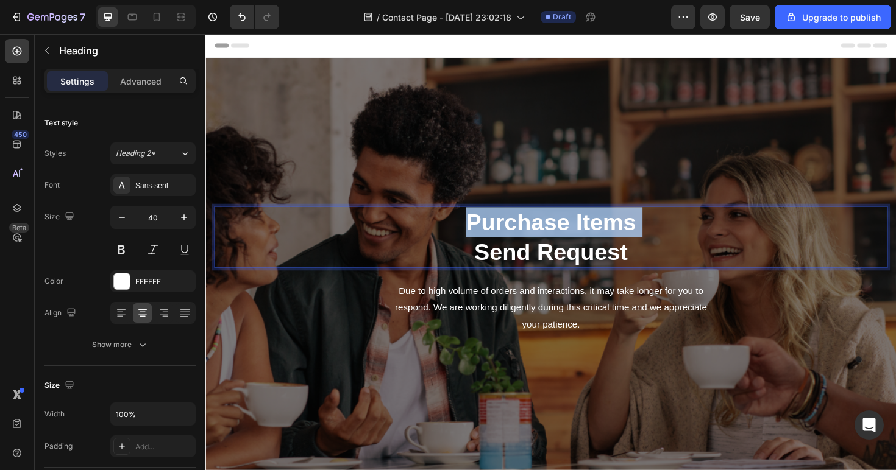
click at [490, 232] on p "Purchase Items Send Request" at bounding box center [571, 249] width 710 height 63
click at [491, 253] on strong "Send Request" at bounding box center [571, 265] width 163 height 27
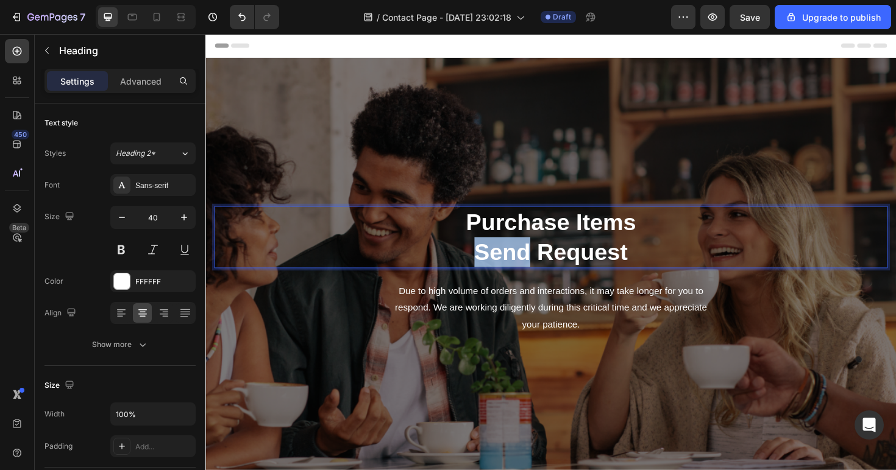
click at [491, 253] on strong "Send Request" at bounding box center [571, 265] width 163 height 27
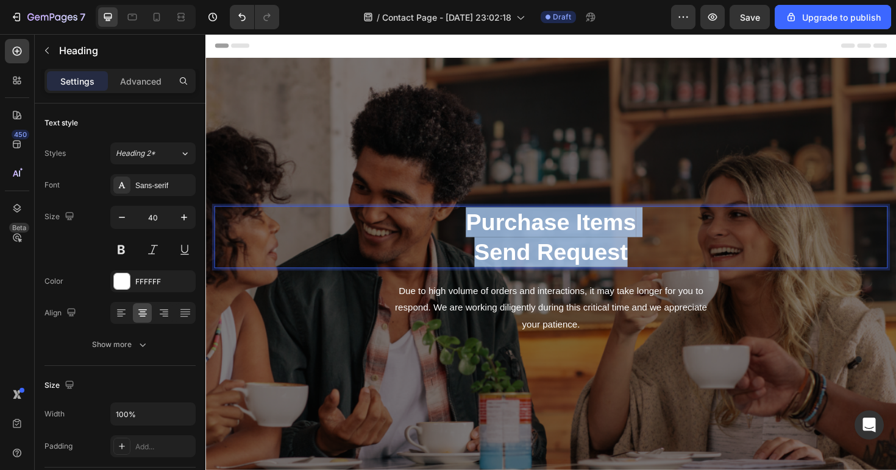
drag, startPoint x: 484, startPoint y: 238, endPoint x: 652, endPoint y: 272, distance: 171.1
click at [652, 272] on p "Purchase Items Send Request" at bounding box center [571, 249] width 710 height 63
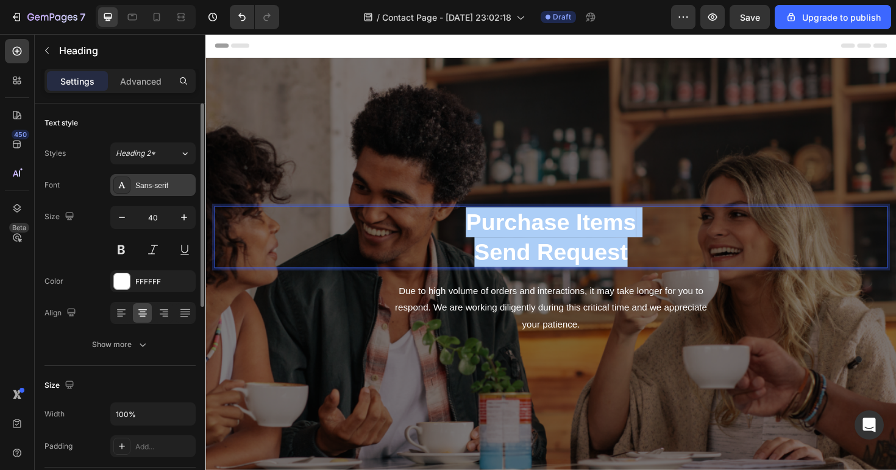
click at [155, 193] on div "Sans-serif" at bounding box center [152, 185] width 85 height 22
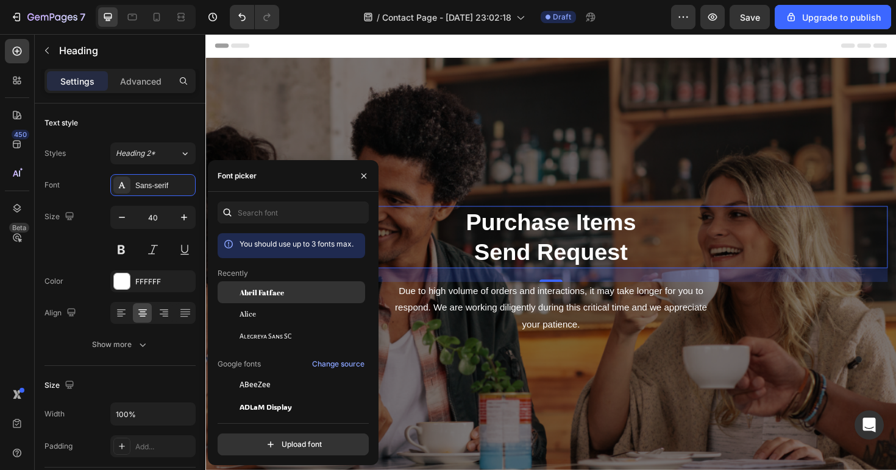
click at [237, 288] on div at bounding box center [229, 292] width 22 height 22
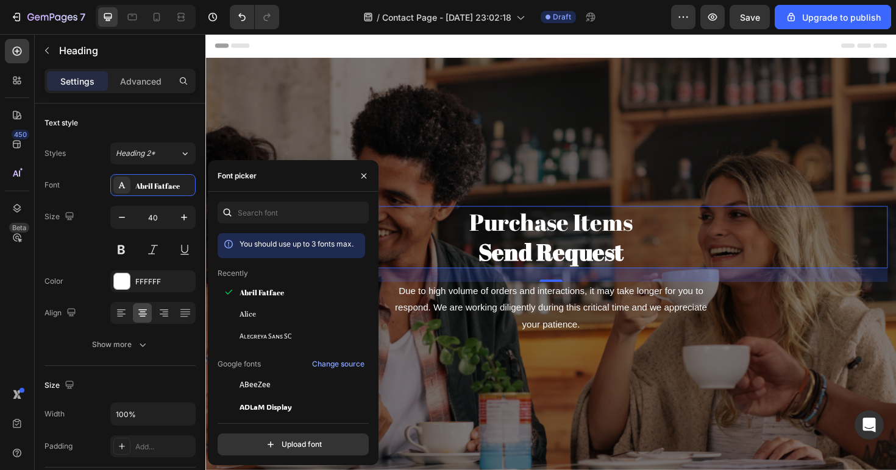
click at [481, 145] on div "Purchase Items Send Request Heading 24 Due to high volume of orders and interac…" at bounding box center [570, 284] width 713 height 411
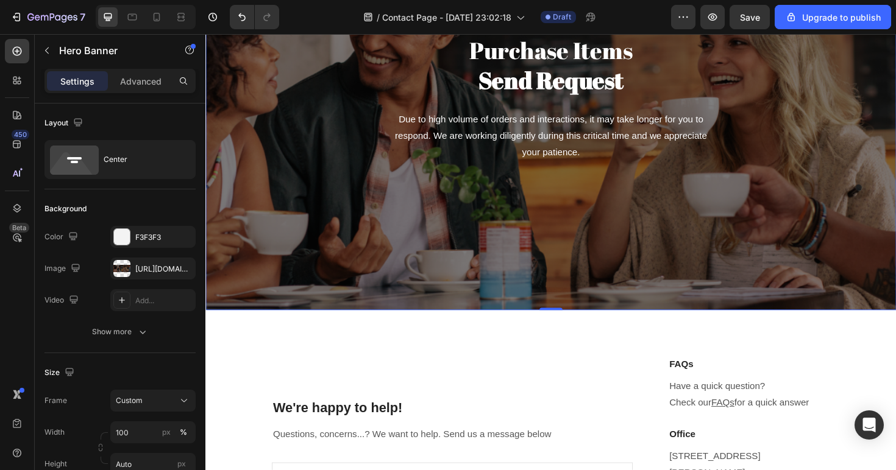
click at [358, 277] on div "Purchase Items Send Request Heading Due to high volume of orders and interactio…" at bounding box center [570, 101] width 713 height 411
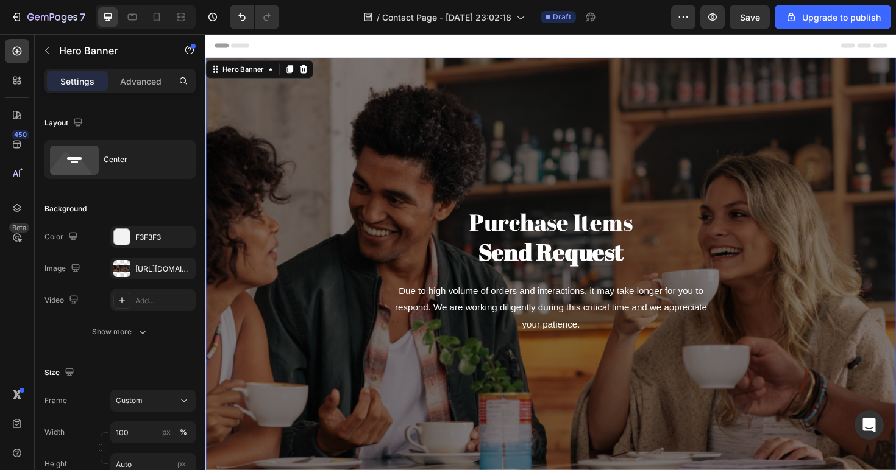
click at [296, 122] on div "Purchase Items Send Request Heading Due to high volume of orders and interactio…" at bounding box center [570, 284] width 713 height 411
click at [183, 267] on icon "button" at bounding box center [183, 269] width 10 height 10
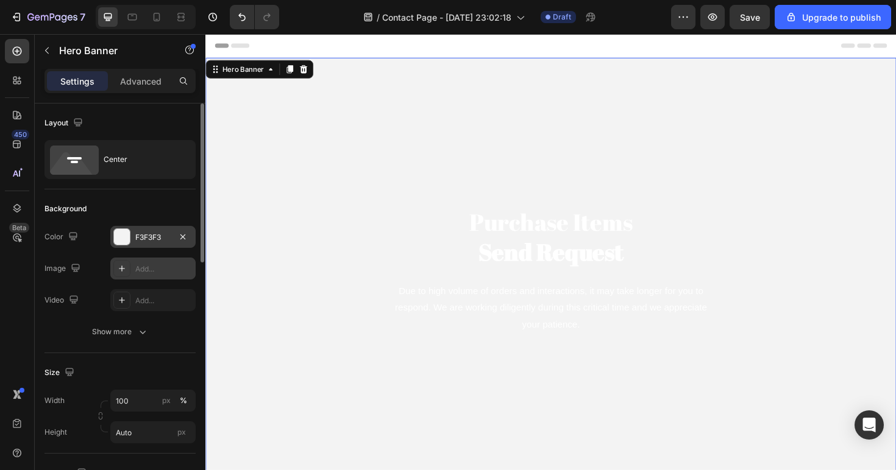
click at [161, 240] on div "F3F3F3" at bounding box center [152, 237] width 35 height 11
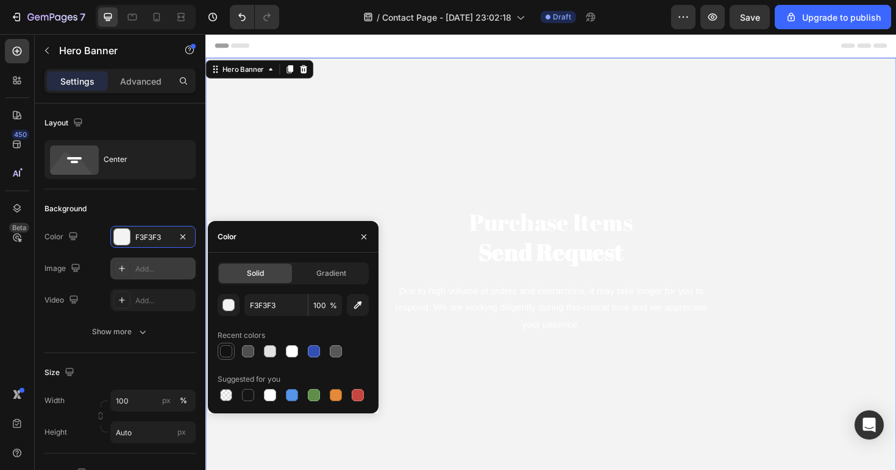
click at [225, 352] on div at bounding box center [226, 351] width 12 height 12
type input "121212"
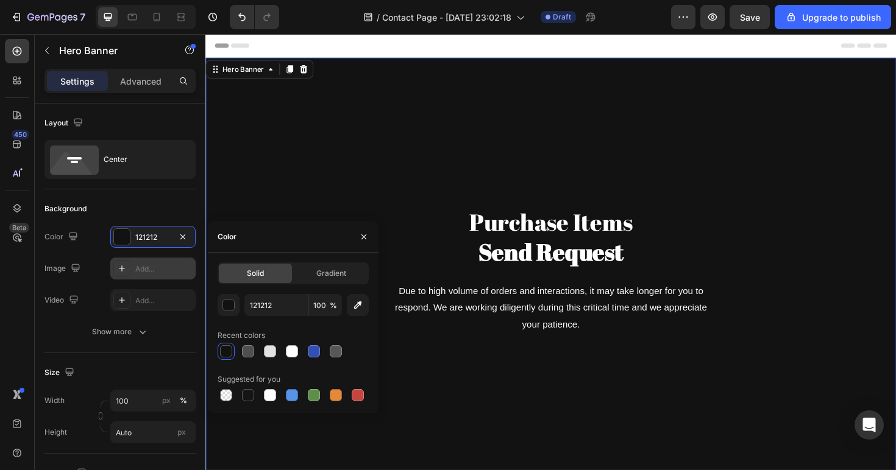
click at [587, 423] on div "Purchase Items Send Request Heading Due to high volume of orders and interactio…" at bounding box center [570, 284] width 713 height 411
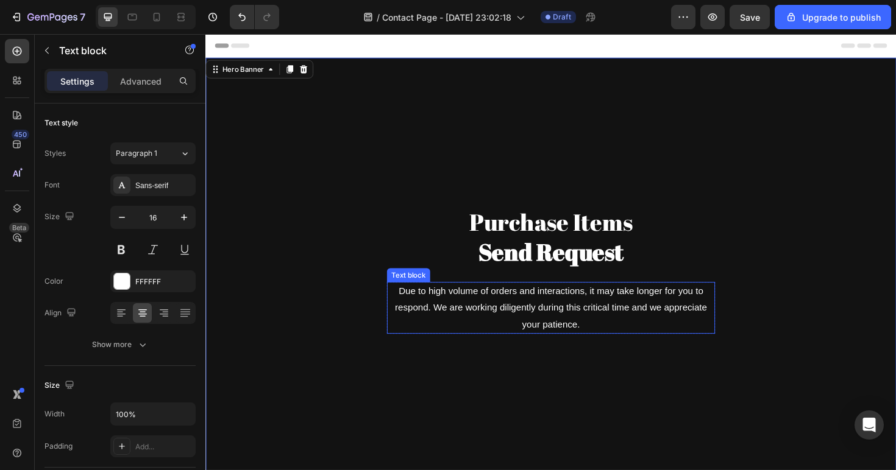
click at [506, 314] on p "Due to high volume of orders and interactions, it may take longer for you to re…" at bounding box center [570, 324] width 345 height 52
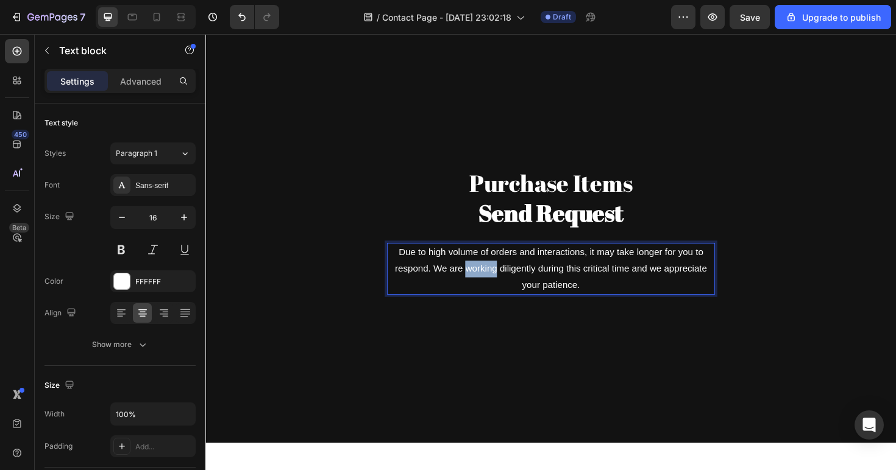
click at [507, 285] on p "Due to high volume of orders and interactions, it may take longer for you to re…" at bounding box center [570, 283] width 345 height 52
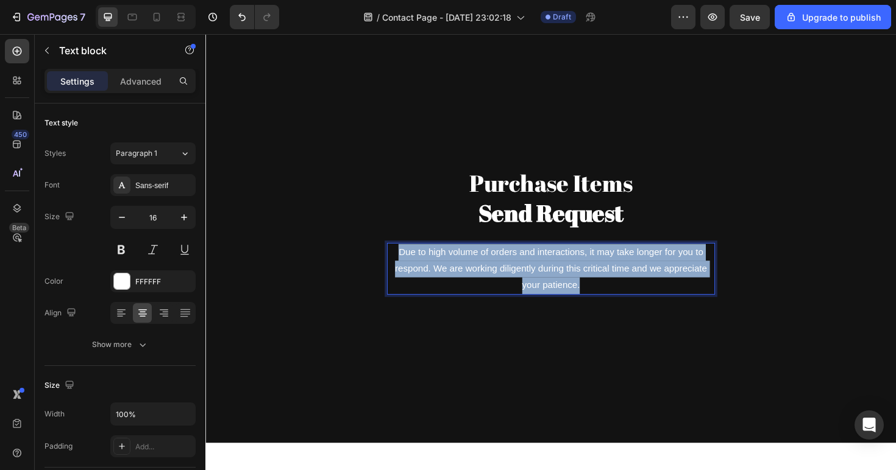
click at [507, 285] on p "Due to high volume of orders and interactions, it may take longer for you to re…" at bounding box center [570, 283] width 345 height 52
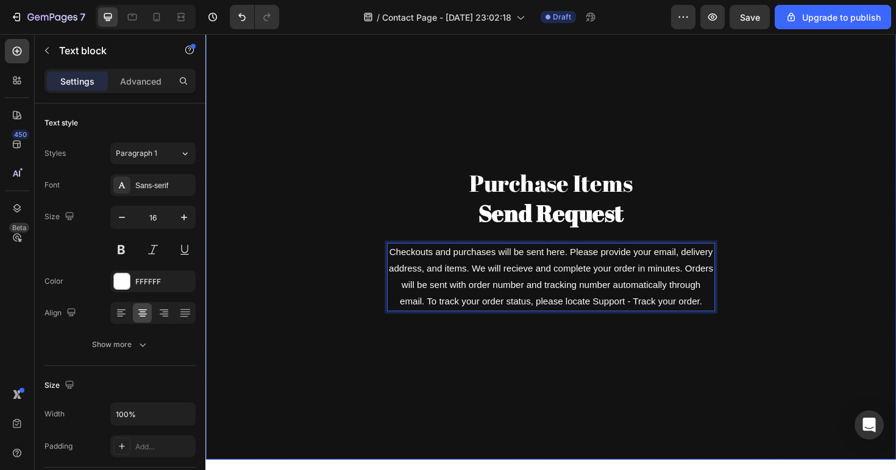
click at [592, 418] on div "Purchase Items Send Request Heading Checkouts and purchases will be sent here. …" at bounding box center [570, 251] width 713 height 428
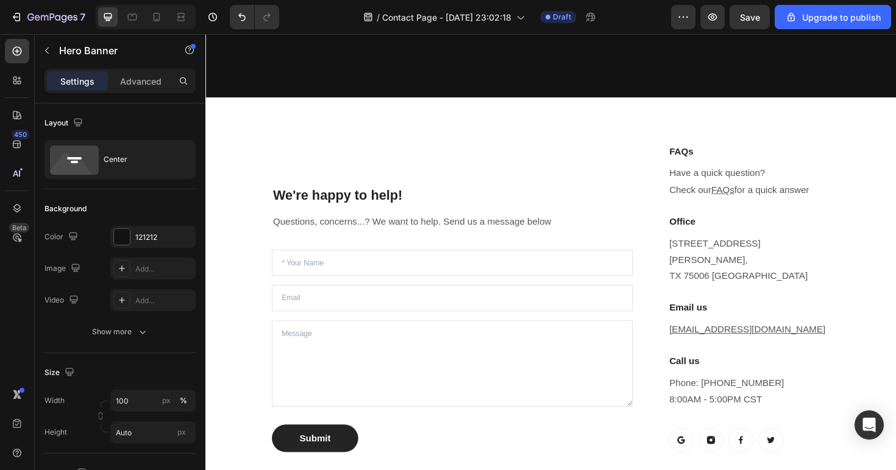
scroll to position [408, 0]
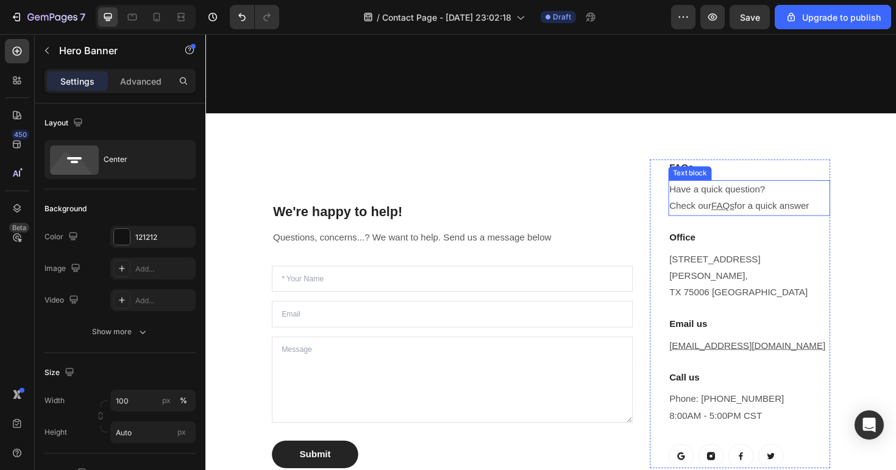
click at [717, 196] on p "Have a quick question? Check our FAQs for a quick answer" at bounding box center [780, 207] width 169 height 35
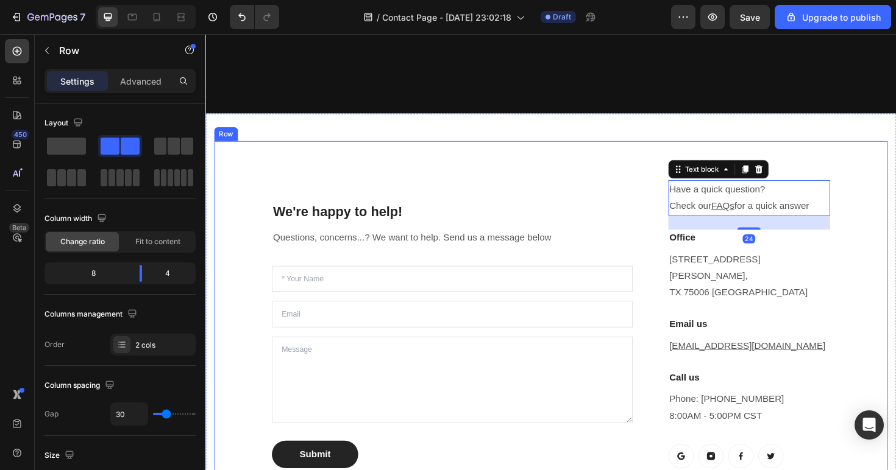
click at [652, 188] on div "We're happy to help! Heading Questions, concerns...? We want to help. Send us a…" at bounding box center [466, 330] width 382 height 327
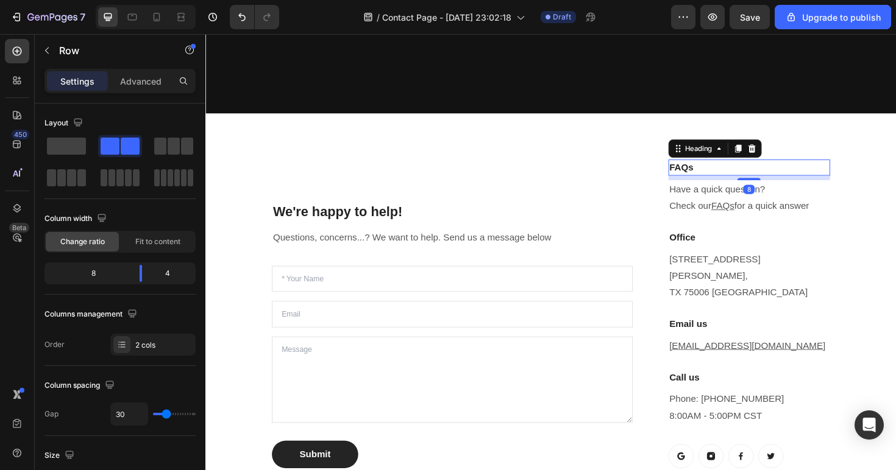
click at [712, 176] on p "FAQs" at bounding box center [780, 175] width 169 height 15
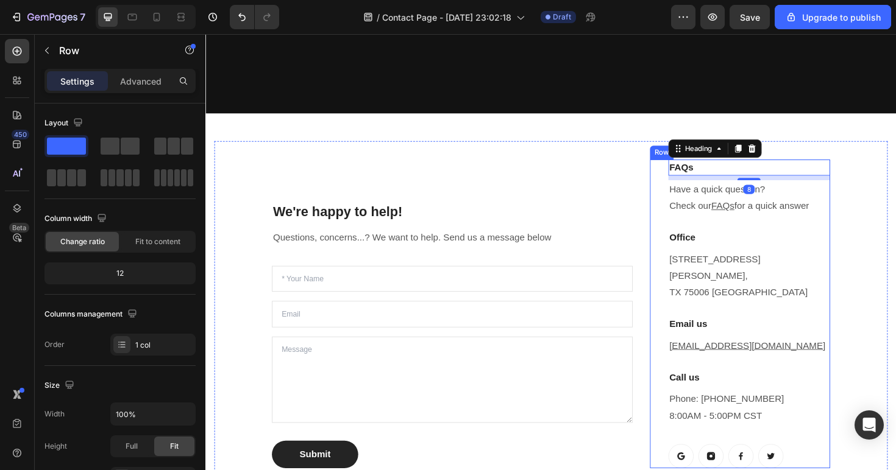
click at [687, 171] on div "FAQs Heading 8 Have a quick question? Check our FAQs for a quick answer Text bl…" at bounding box center [771, 330] width 191 height 327
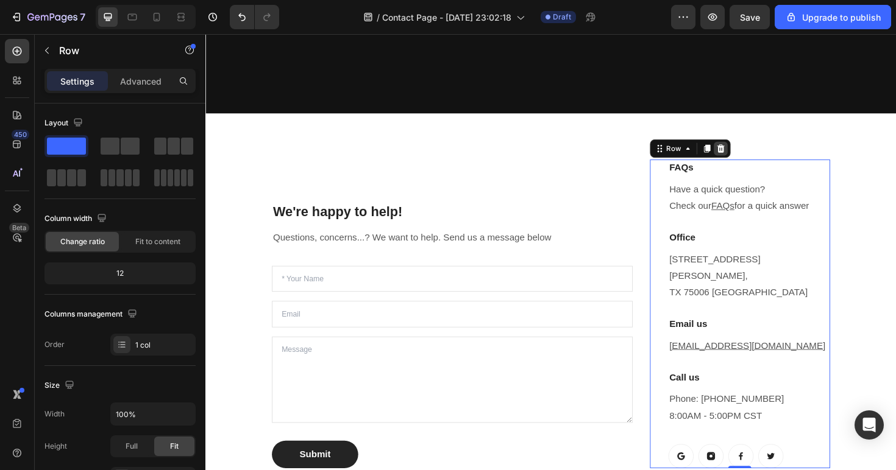
click at [754, 157] on icon at bounding box center [751, 155] width 10 height 10
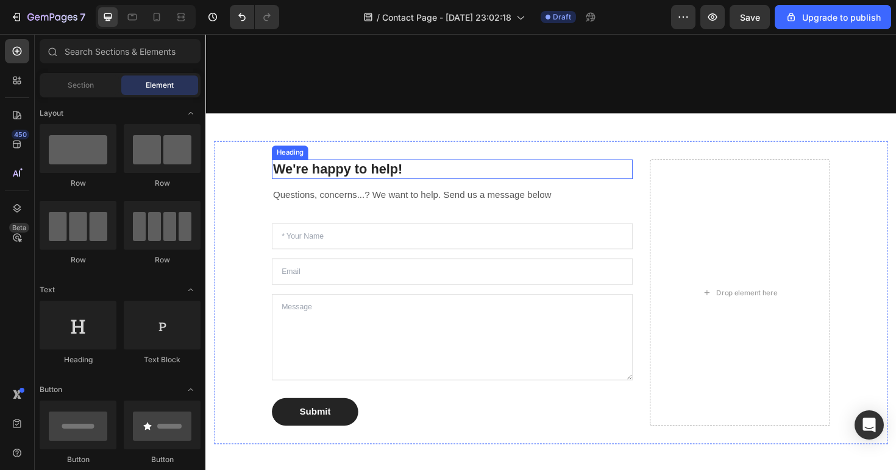
click at [411, 180] on p "We're happy to help!" at bounding box center [467, 177] width 380 height 18
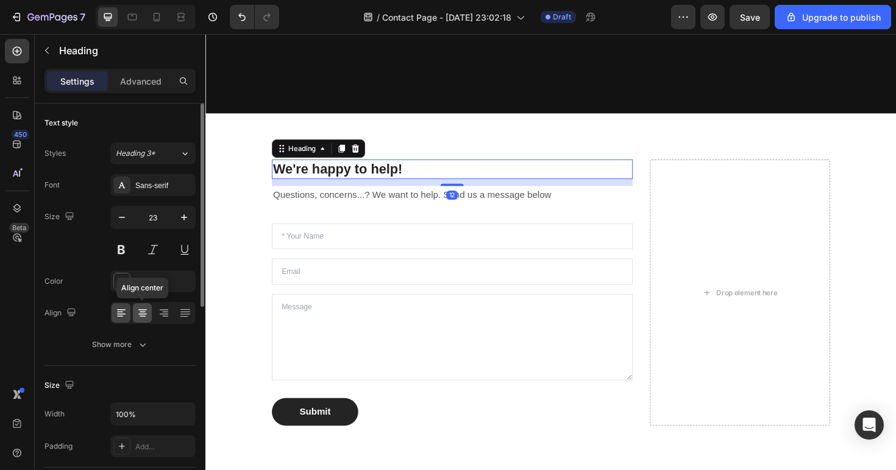
click at [140, 309] on icon at bounding box center [142, 313] width 12 height 12
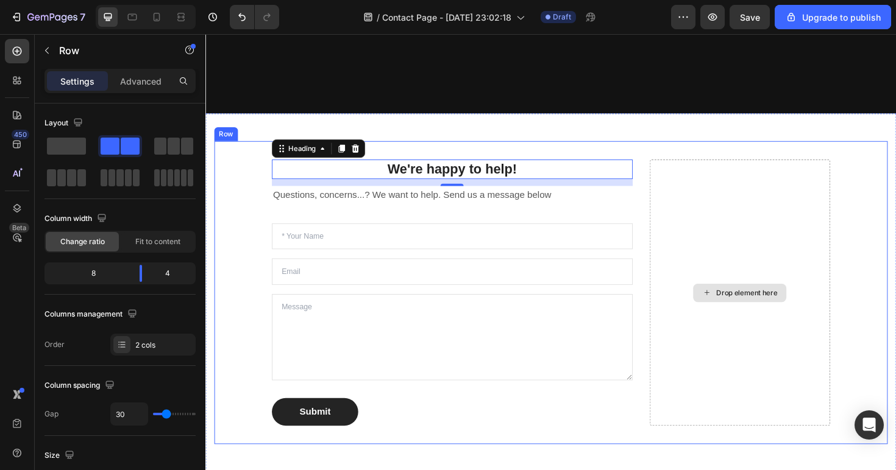
click at [745, 196] on div "Drop element here" at bounding box center [771, 308] width 191 height 282
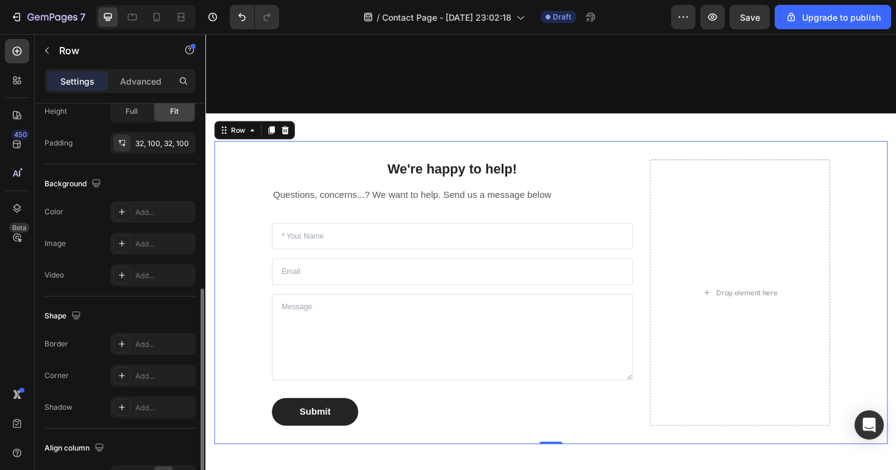
scroll to position [406, 0]
click at [675, 184] on div "We're happy to help! Heading Questions, concerns...? We want to help. Send us a…" at bounding box center [570, 307] width 713 height 321
click at [679, 191] on div "Drop element here" at bounding box center [771, 308] width 191 height 282
click at [729, 305] on div "Drop element here" at bounding box center [770, 308] width 99 height 19
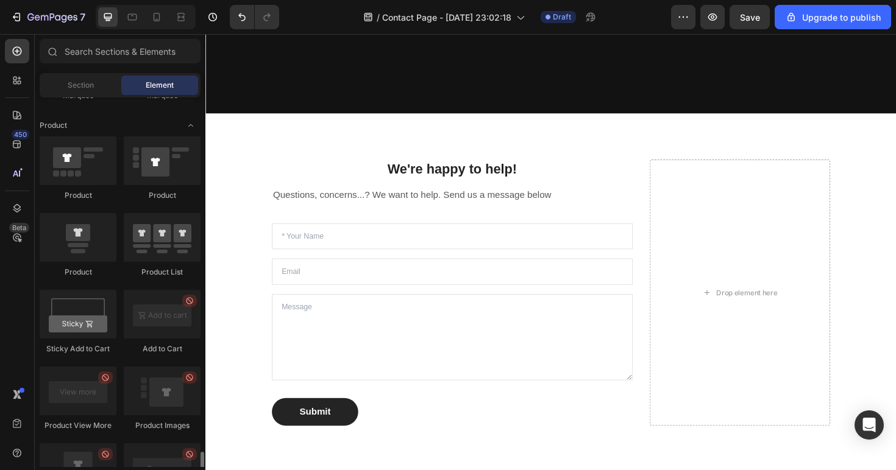
scroll to position [1489, 0]
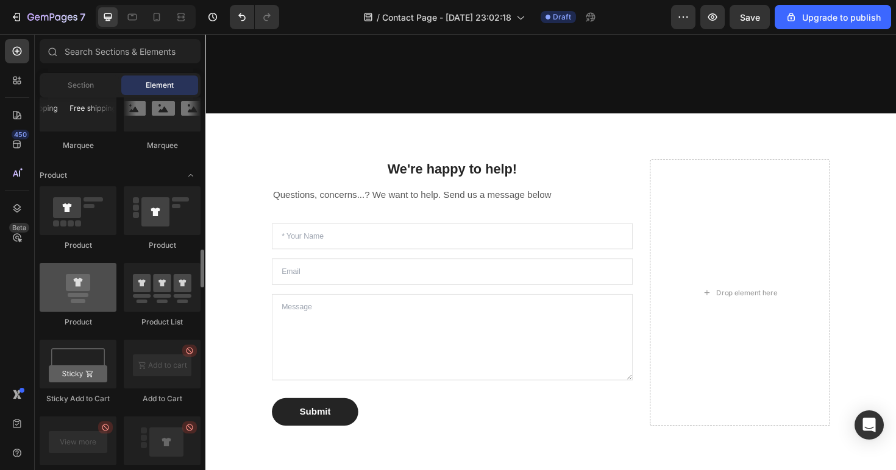
click at [99, 304] on div at bounding box center [78, 287] width 77 height 49
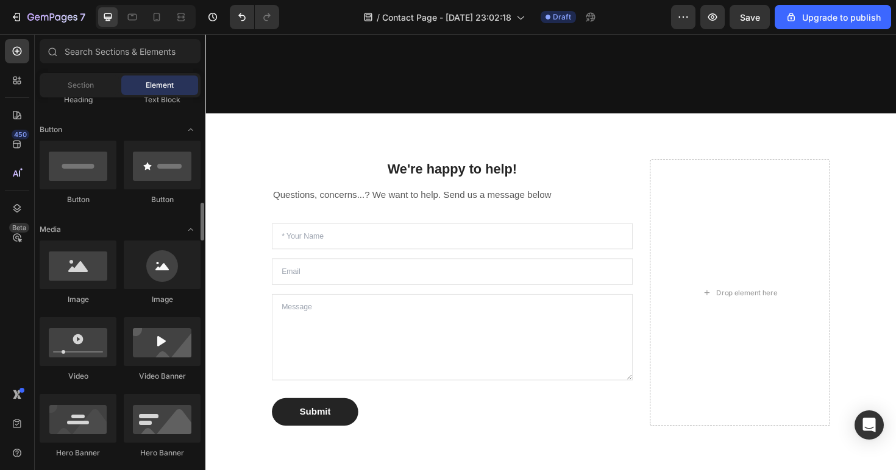
scroll to position [232, 0]
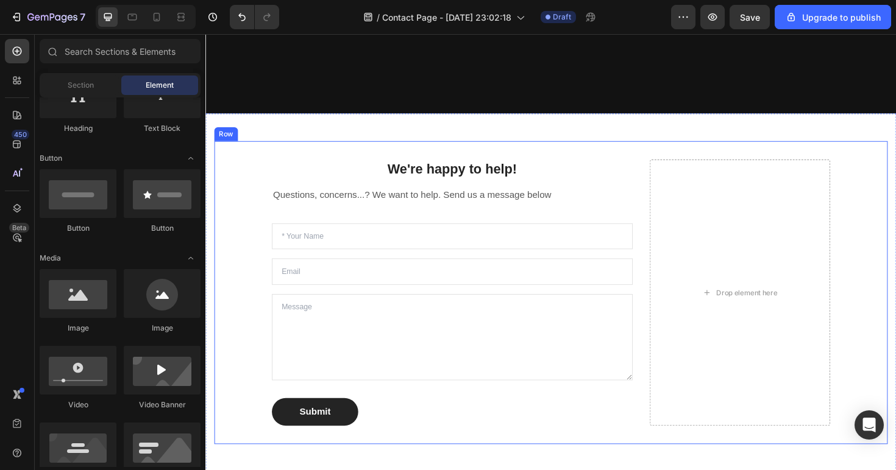
click at [667, 175] on div "We're happy to help! Heading Questions, concerns...? We want to help. Send us a…" at bounding box center [570, 307] width 713 height 321
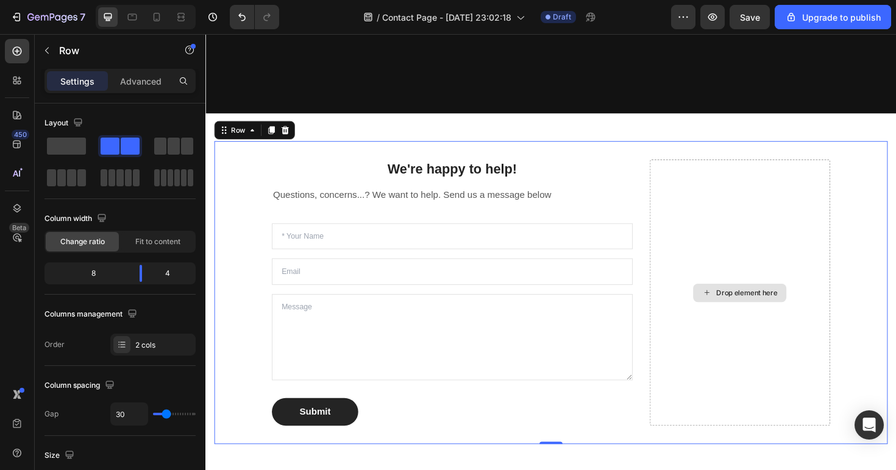
click at [676, 175] on div "Drop element here" at bounding box center [771, 308] width 191 height 282
click at [676, 174] on div "Drop element here" at bounding box center [771, 308] width 191 height 282
click at [69, 141] on span at bounding box center [66, 146] width 39 height 17
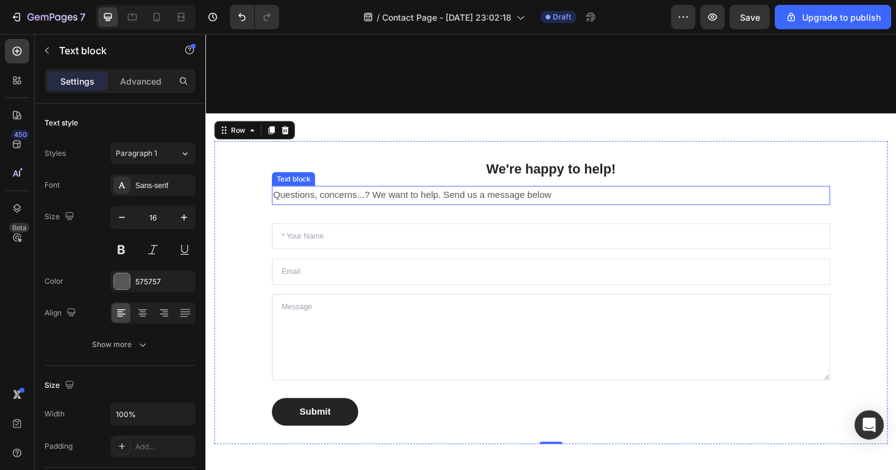
click at [310, 213] on p "Questions, concerns...? We want to help. Send us a message below" at bounding box center [571, 205] width 589 height 18
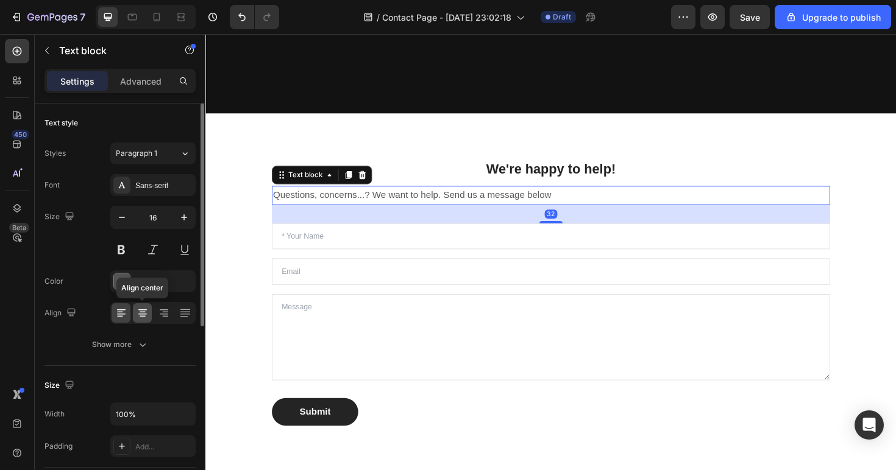
click at [138, 312] on icon at bounding box center [142, 313] width 12 height 12
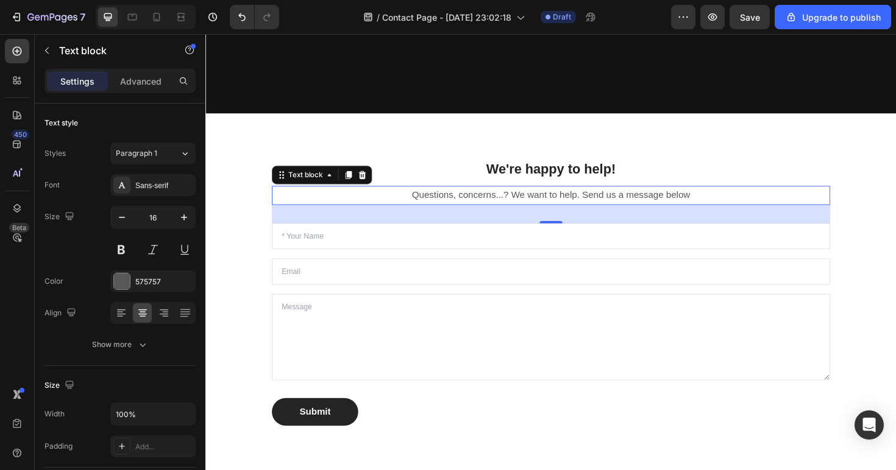
click at [483, 203] on p "Questions, concerns...? We want to help. Send us a message below" at bounding box center [571, 205] width 589 height 18
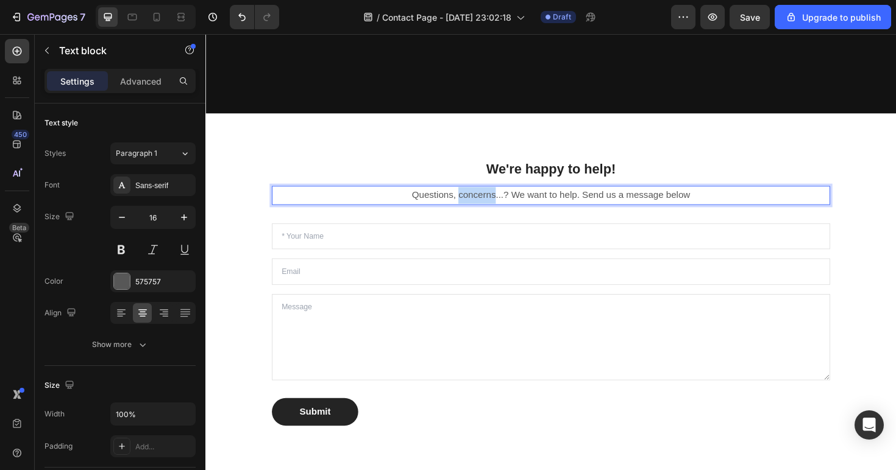
click at [483, 203] on p "Questions, concerns...? We want to help. Send us a message below" at bounding box center [571, 205] width 589 height 18
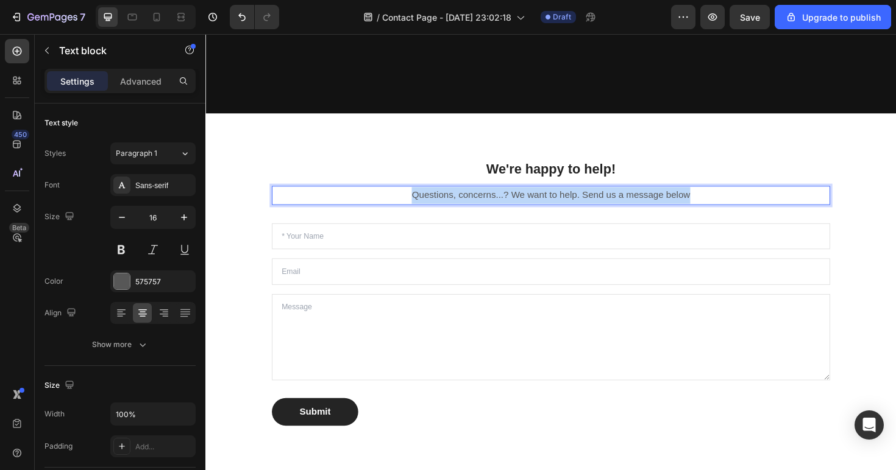
click at [483, 203] on p "Questions, concerns...? We want to help. Send us a message below" at bounding box center [571, 205] width 589 height 18
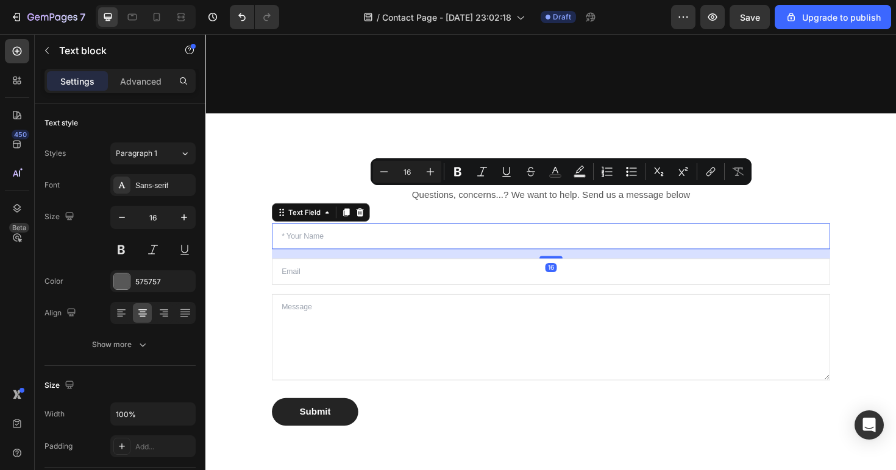
click at [541, 249] on input "text" at bounding box center [570, 249] width 591 height 28
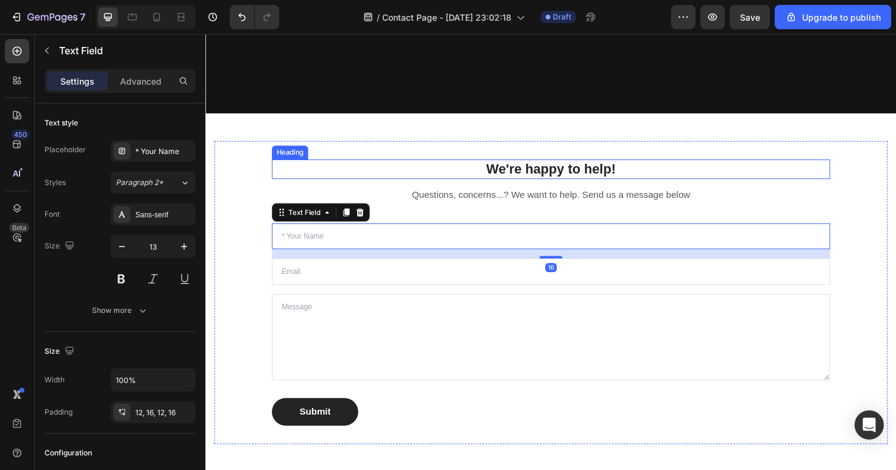
click at [568, 176] on p "We're happy to help!" at bounding box center [571, 177] width 589 height 18
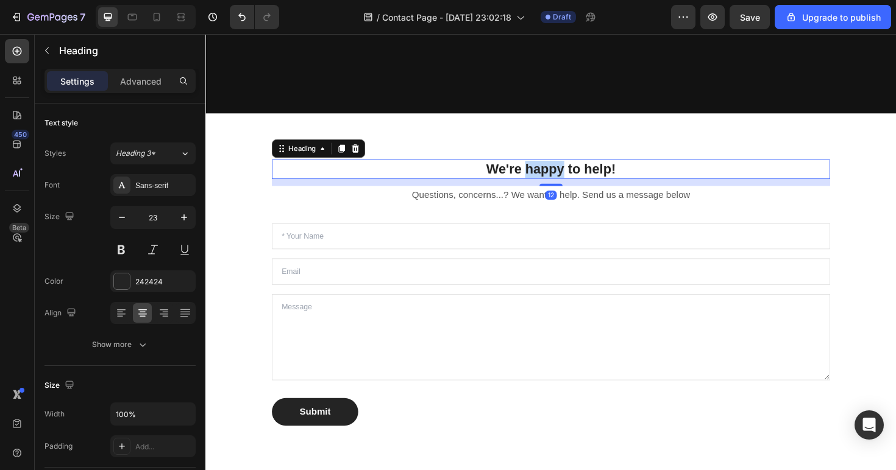
click at [568, 176] on p "We're happy to help!" at bounding box center [571, 177] width 589 height 18
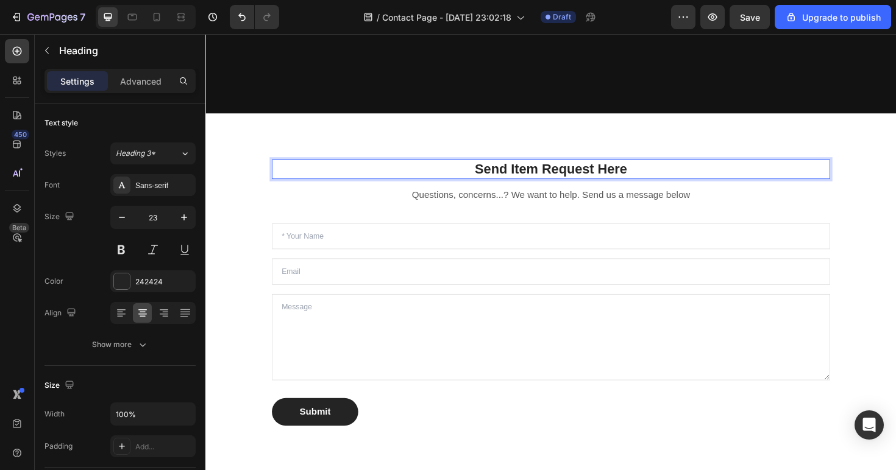
click at [554, 177] on p "Send Item Request Here" at bounding box center [571, 177] width 589 height 18
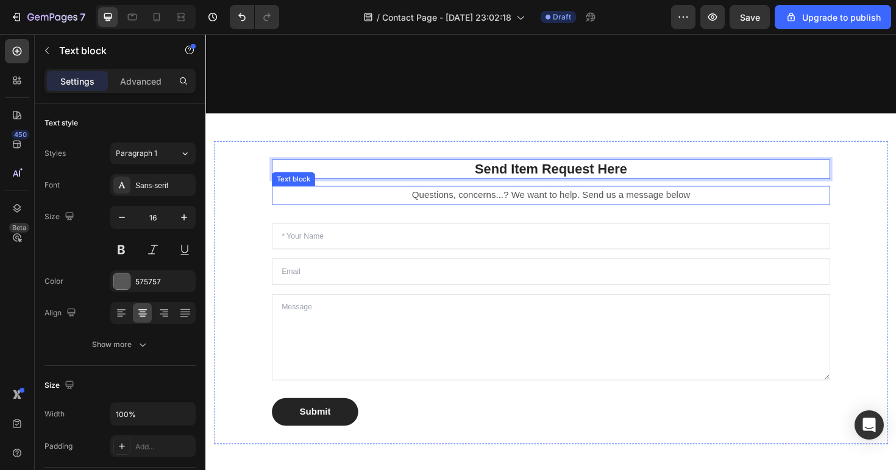
click at [554, 202] on p "Questions, concerns...? We want to help. Send us a message below" at bounding box center [571, 205] width 589 height 18
click at [553, 182] on p "Send Item Request Here" at bounding box center [571, 177] width 589 height 18
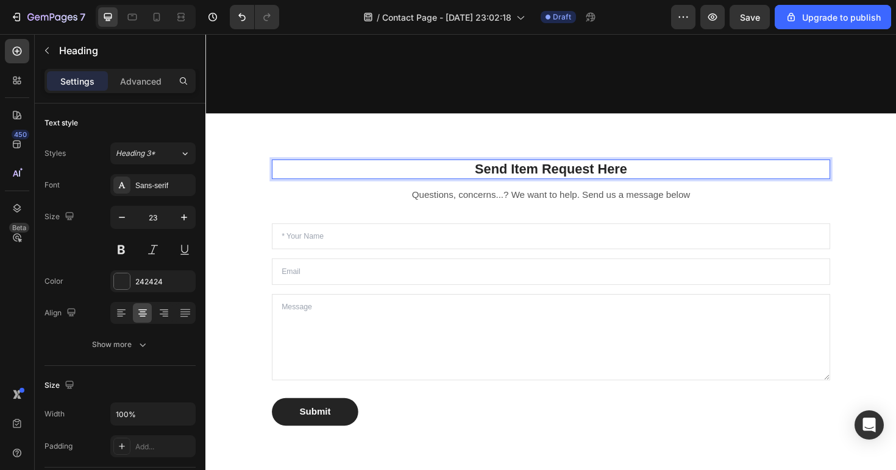
click at [556, 178] on p "Send Item Request Here" at bounding box center [571, 177] width 589 height 18
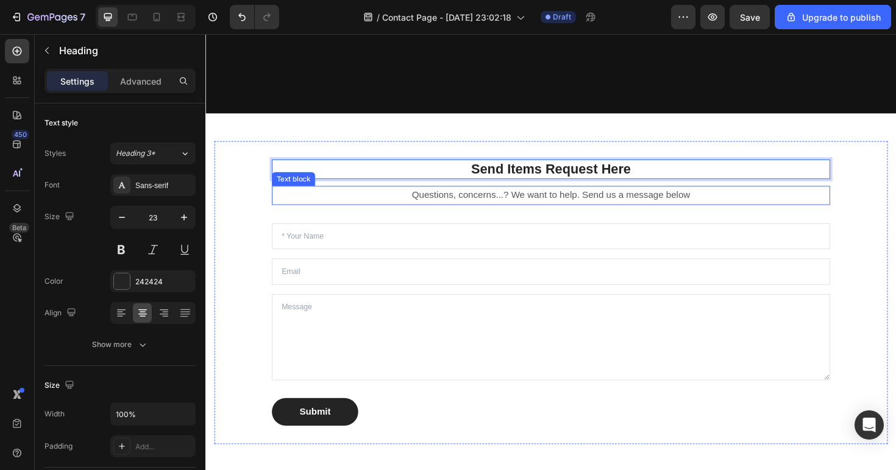
click at [590, 208] on p "Questions, concerns...? We want to help. Send us a message below" at bounding box center [571, 205] width 589 height 18
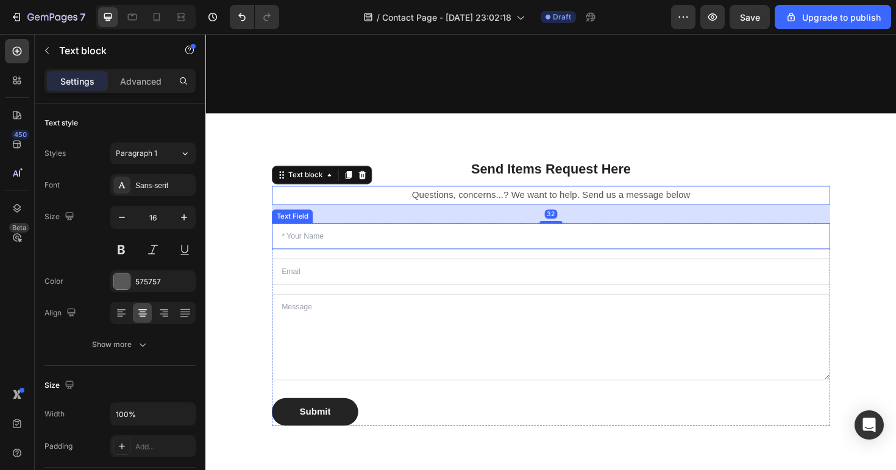
scroll to position [416, 0]
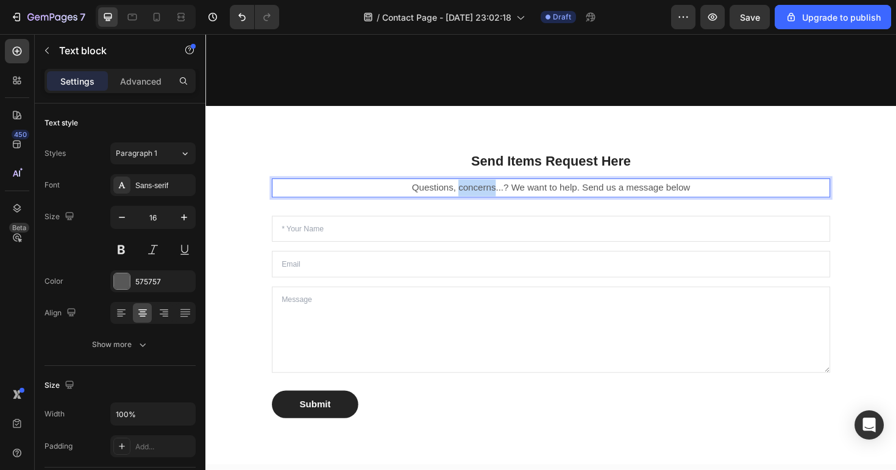
click at [488, 202] on p "Questions, concerns...? We want to help. Send us a message below" at bounding box center [571, 197] width 589 height 18
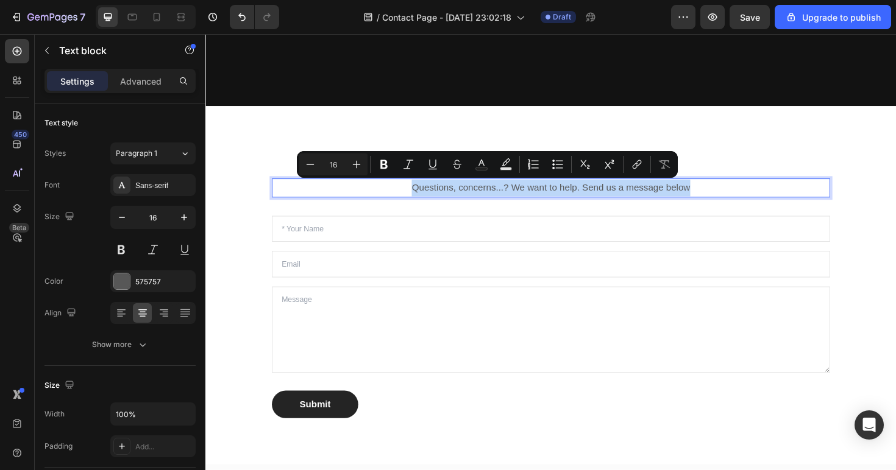
click at [488, 202] on p "Questions, concerns...? We want to help. Send us a message below" at bounding box center [571, 197] width 589 height 18
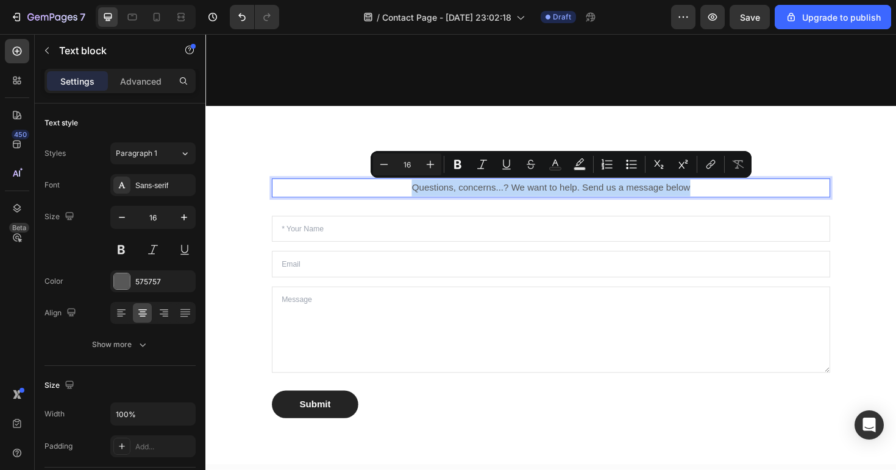
click at [606, 240] on input "text" at bounding box center [570, 241] width 591 height 28
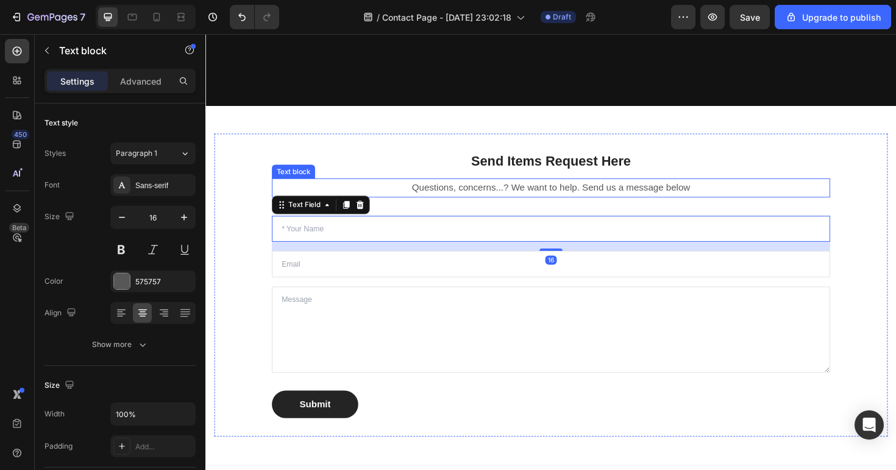
click at [590, 194] on p "Questions, concerns...? We want to help. Send us a message below" at bounding box center [571, 197] width 589 height 18
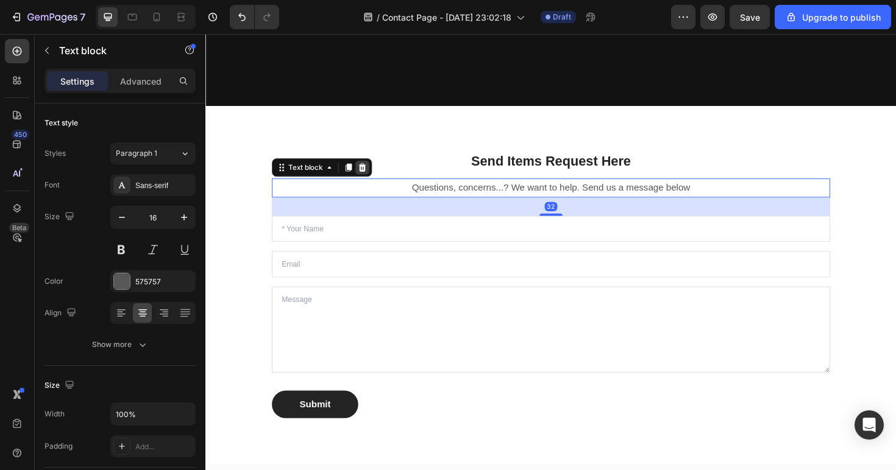
click at [374, 179] on icon at bounding box center [371, 176] width 10 height 10
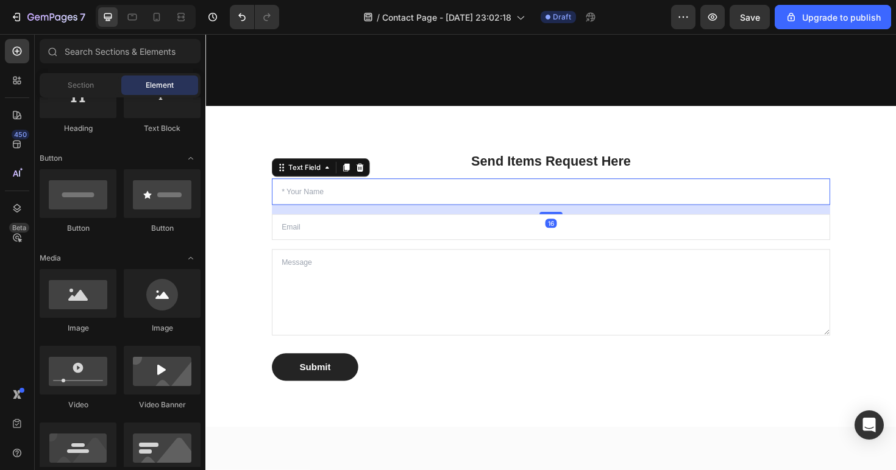
click at [306, 205] on input "text" at bounding box center [570, 201] width 591 height 28
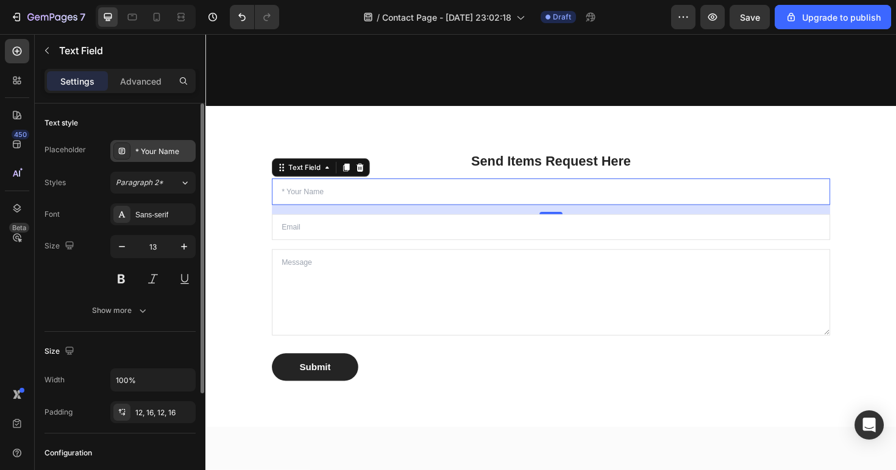
click at [170, 153] on div "* Your Name" at bounding box center [163, 151] width 57 height 11
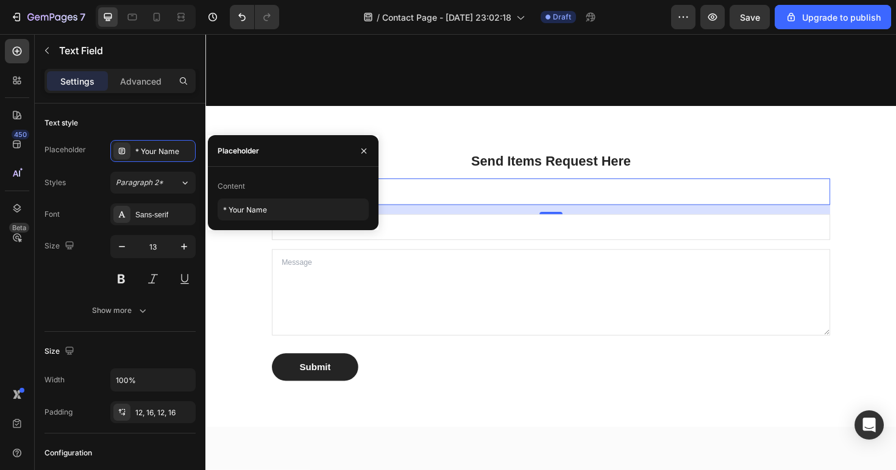
click at [244, 221] on div "Content * Your Name" at bounding box center [293, 198] width 171 height 63
click at [244, 219] on input "* Your Name" at bounding box center [293, 210] width 151 height 22
type input "Email"
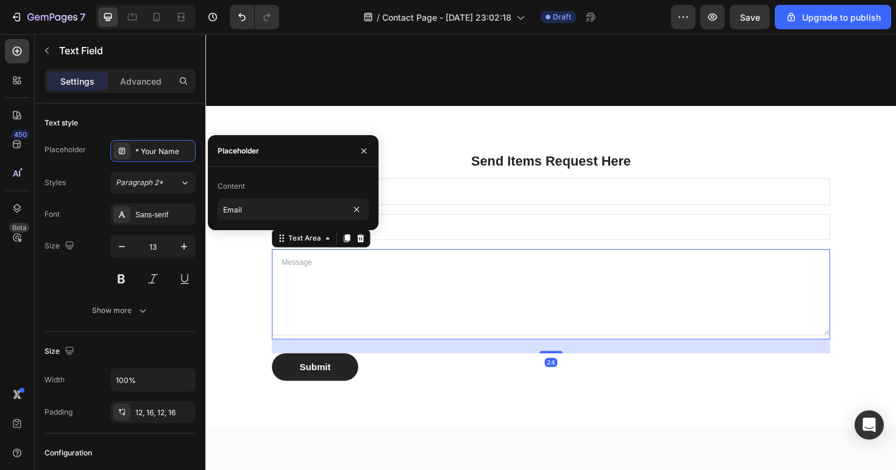
click at [331, 345] on textarea at bounding box center [570, 307] width 591 height 91
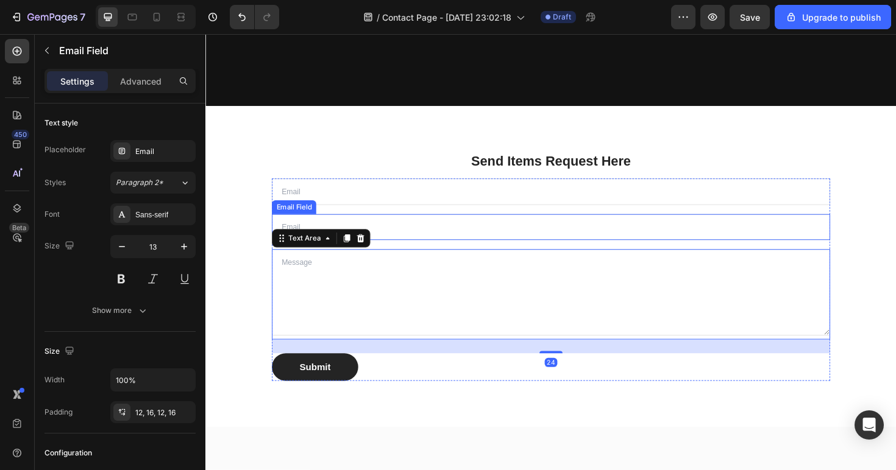
click at [291, 231] on input "email" at bounding box center [570, 239] width 591 height 28
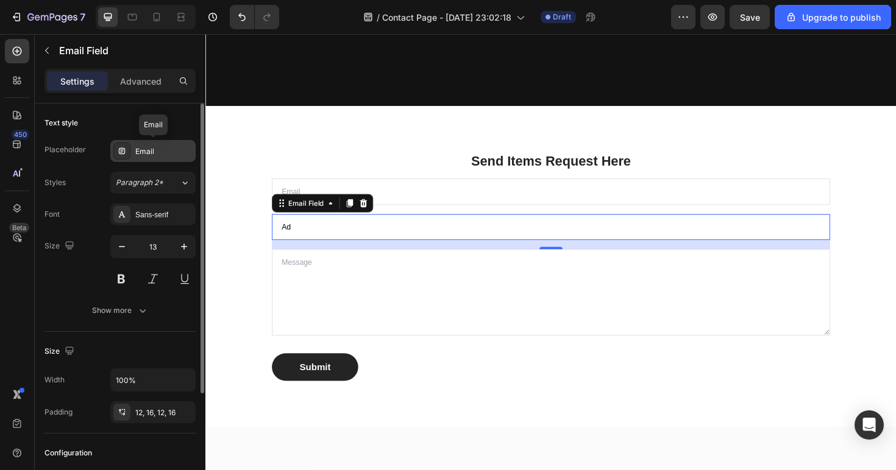
type input "A"
click at [172, 161] on div "Email" at bounding box center [152, 151] width 85 height 22
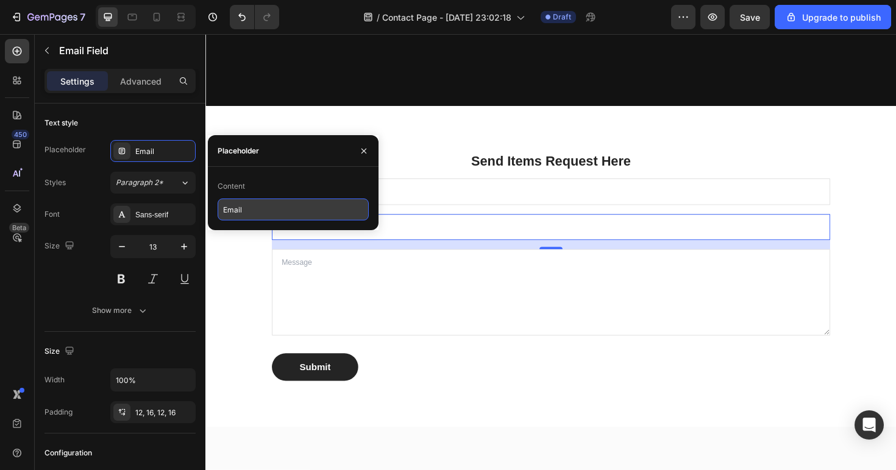
click at [252, 217] on input "Email" at bounding box center [293, 210] width 151 height 22
type input "Address"
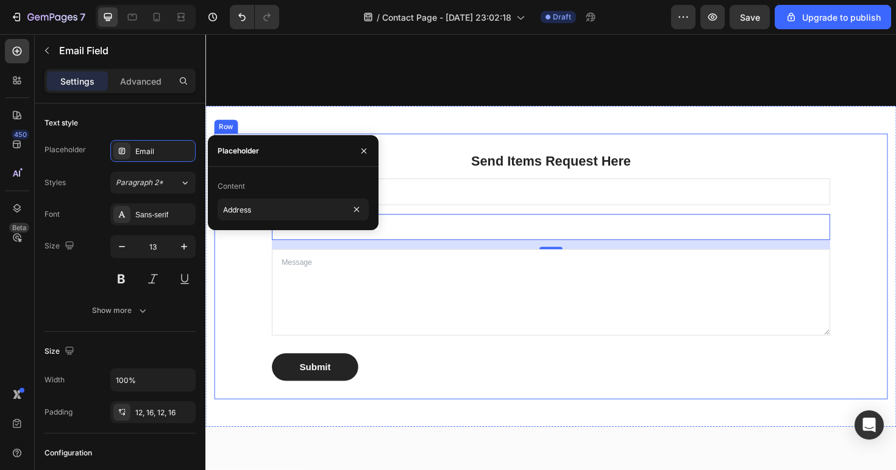
click at [239, 292] on div "Send Items Request Here Heading Text Field Email Field 16 Text Area Submit Subm…" at bounding box center [570, 280] width 713 height 281
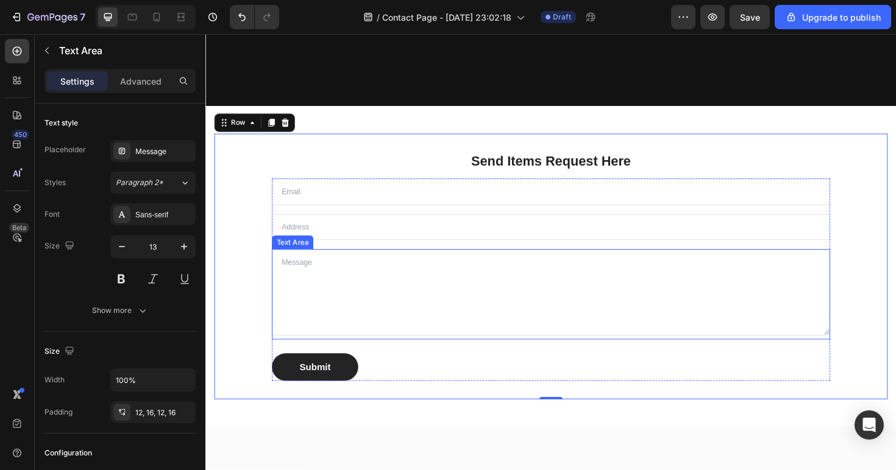
click at [310, 278] on textarea at bounding box center [570, 307] width 591 height 91
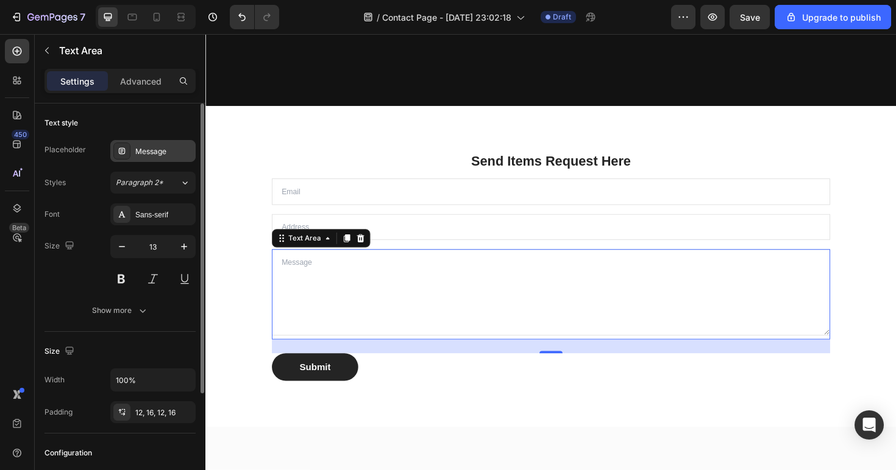
click at [151, 150] on div "Message" at bounding box center [163, 151] width 57 height 11
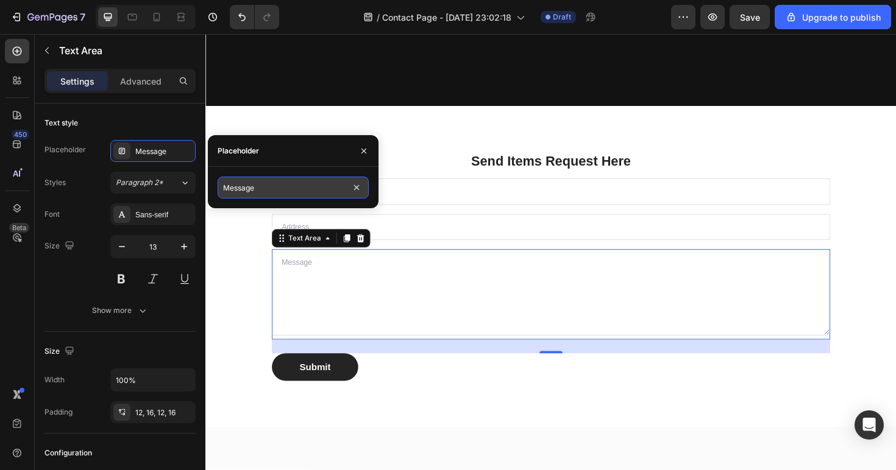
click at [240, 193] on input "Message" at bounding box center [293, 188] width 151 height 22
type input "S"
type input "I"
type input "Add photos of items here. If size is included, add it as well."
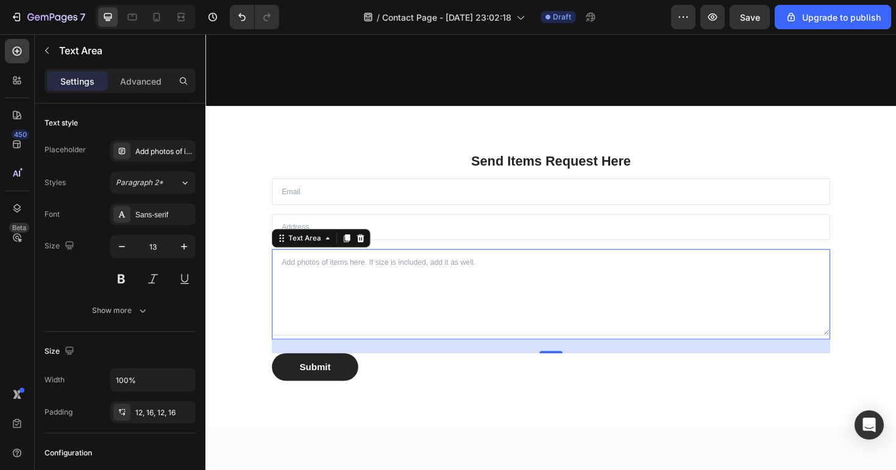
click at [329, 300] on textarea at bounding box center [570, 307] width 591 height 91
click at [549, 289] on textarea at bounding box center [570, 307] width 591 height 91
click at [169, 157] on div "Add photos of items here. If size is included, add it as well." at bounding box center [152, 151] width 85 height 22
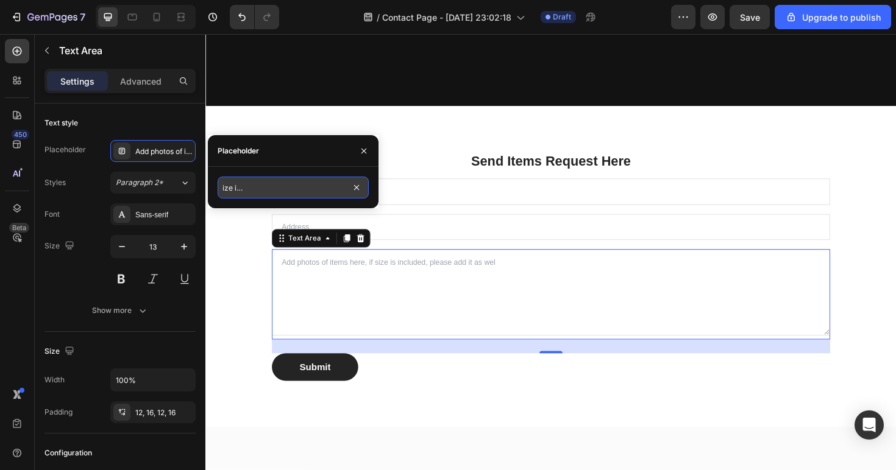
scroll to position [0, 104]
type input "Add photos of items here, if size is included, please add it as well"
click at [464, 297] on textarea at bounding box center [570, 307] width 591 height 91
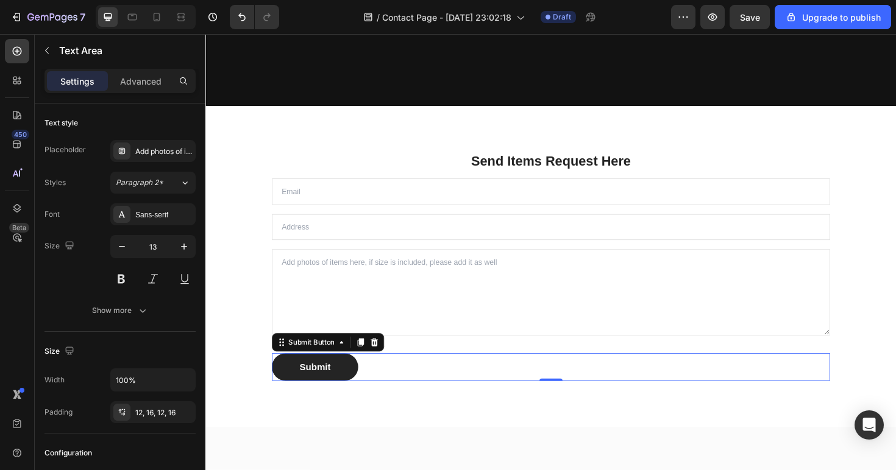
click at [451, 391] on div "Submit Submit Button 0" at bounding box center [570, 386] width 591 height 29
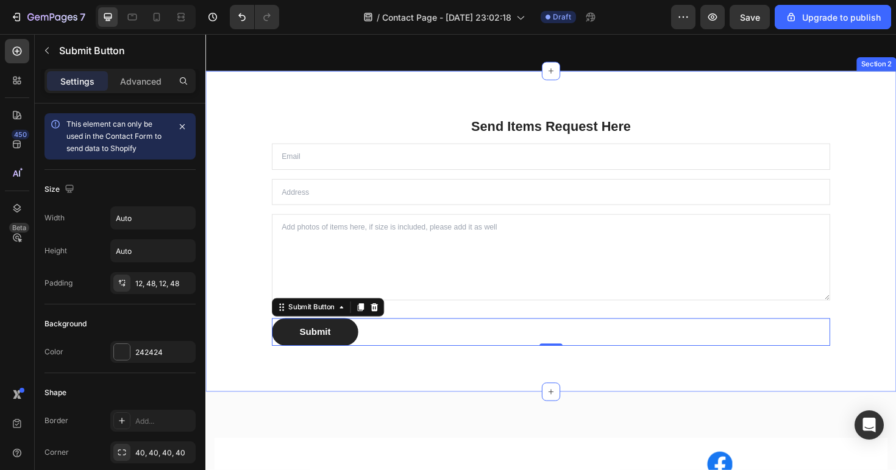
scroll to position [454, 0]
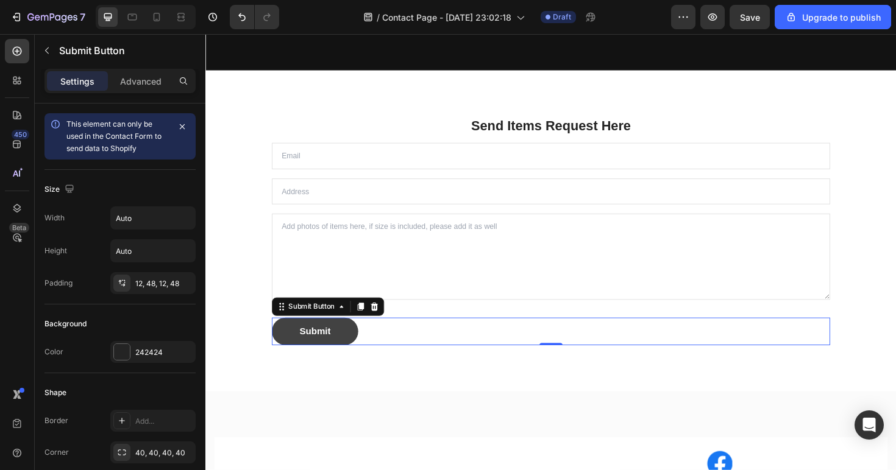
click at [342, 349] on button "Submit" at bounding box center [320, 348] width 91 height 29
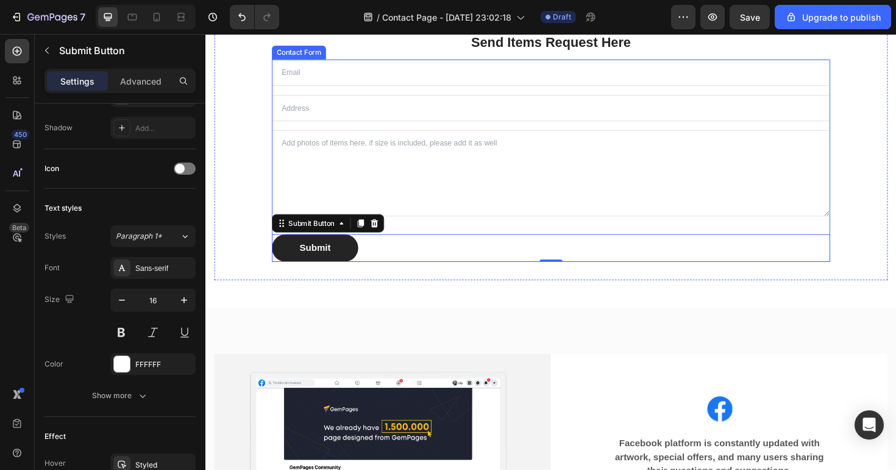
scroll to position [639, 0]
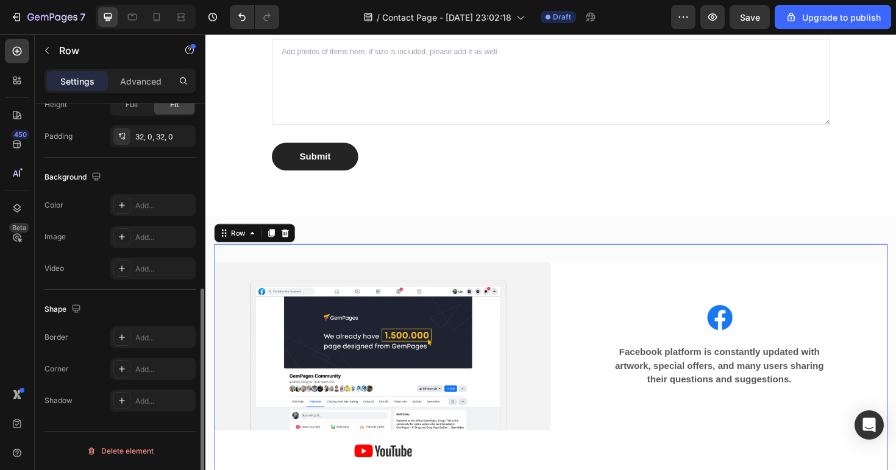
click at [431, 263] on div "Image Image Facebook platform is constantly updated with artwork, special offer…" at bounding box center [570, 417] width 713 height 321
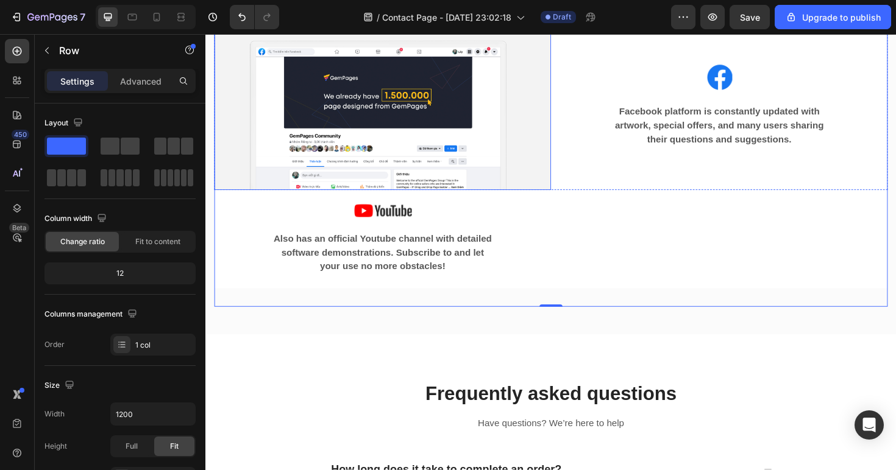
scroll to position [607, 0]
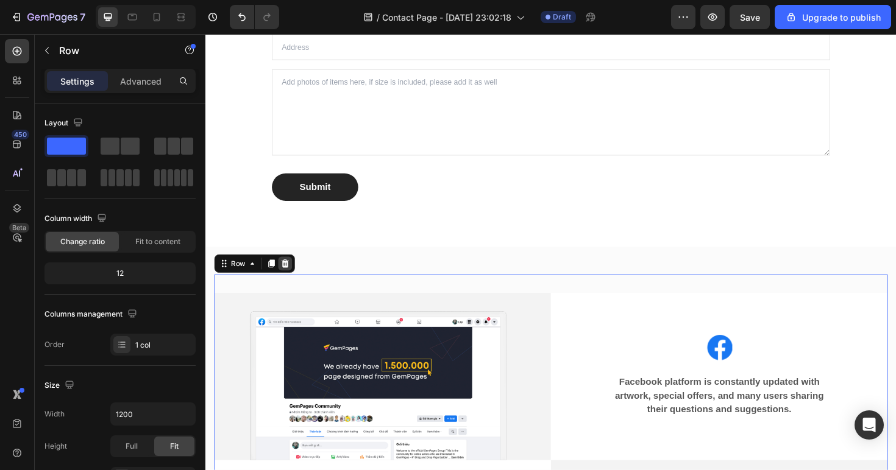
click at [288, 275] on icon at bounding box center [290, 276] width 8 height 9
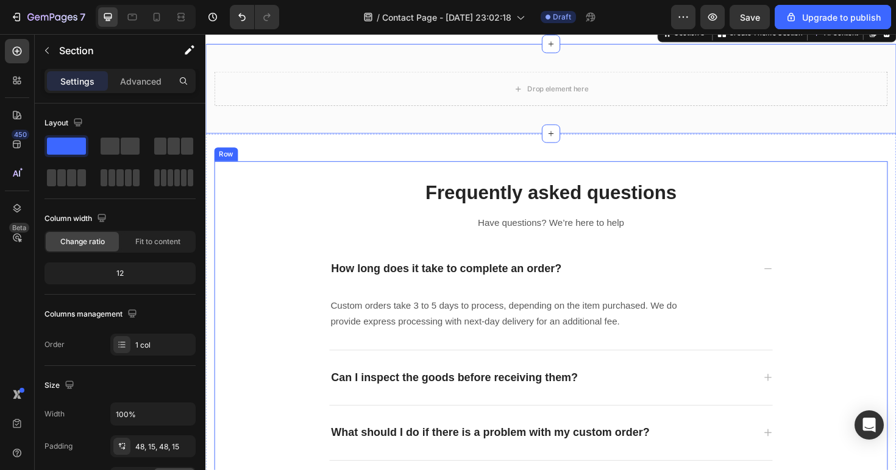
scroll to position [830, 0]
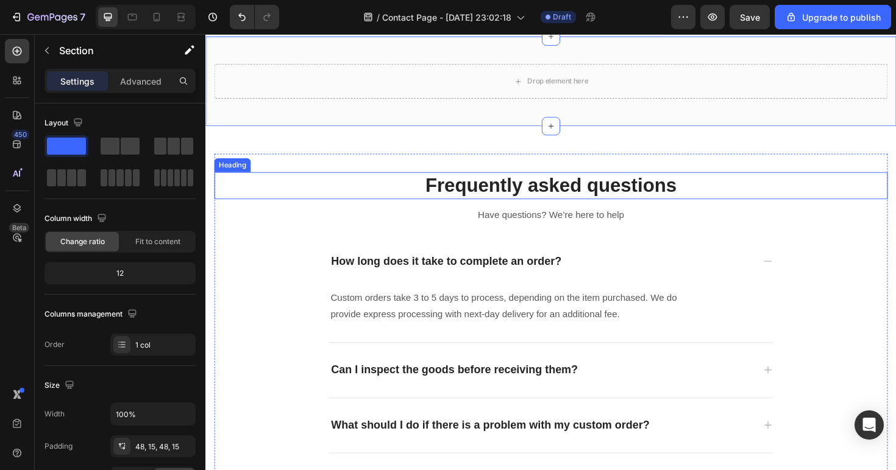
click at [327, 200] on p "Frequently asked questions" at bounding box center [571, 195] width 710 height 26
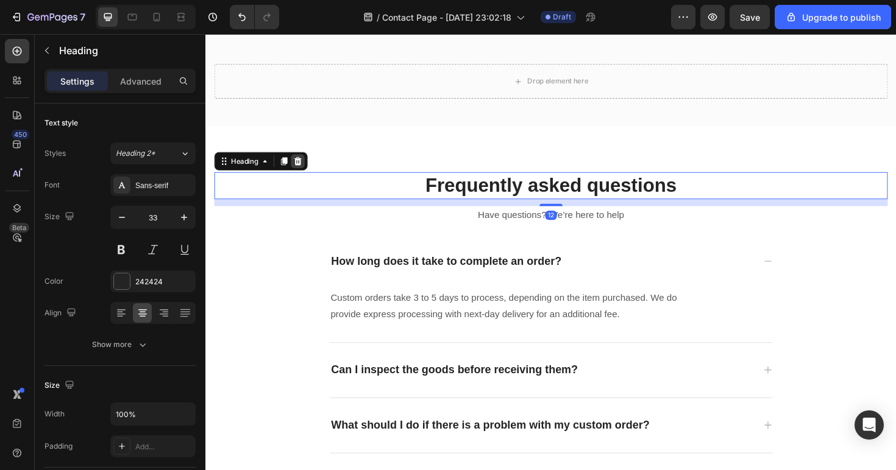
click at [305, 168] on icon at bounding box center [303, 169] width 10 height 10
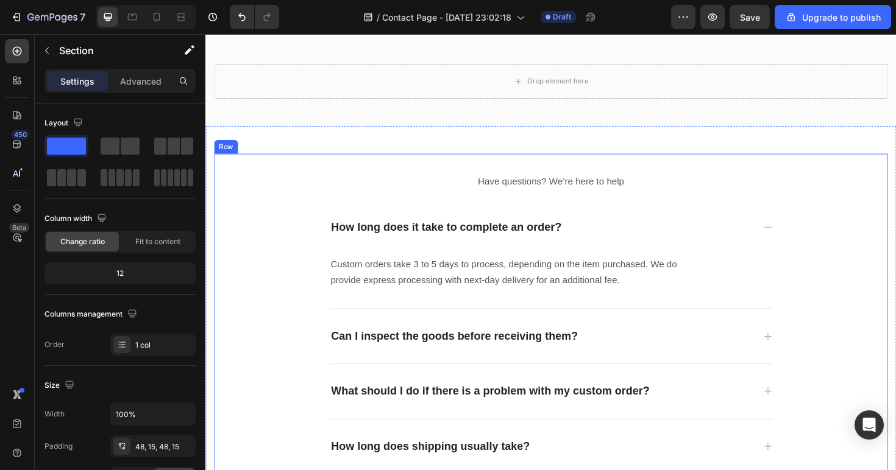
click at [308, 159] on div "Have questions? We’re here to help Text block How long does it take to complete…" at bounding box center [570, 370] width 731 height 476
click at [312, 174] on div "Have questions? We’re here to help Text block How long does it take to complete…" at bounding box center [570, 369] width 713 height 417
click at [287, 151] on icon at bounding box center [290, 149] width 8 height 9
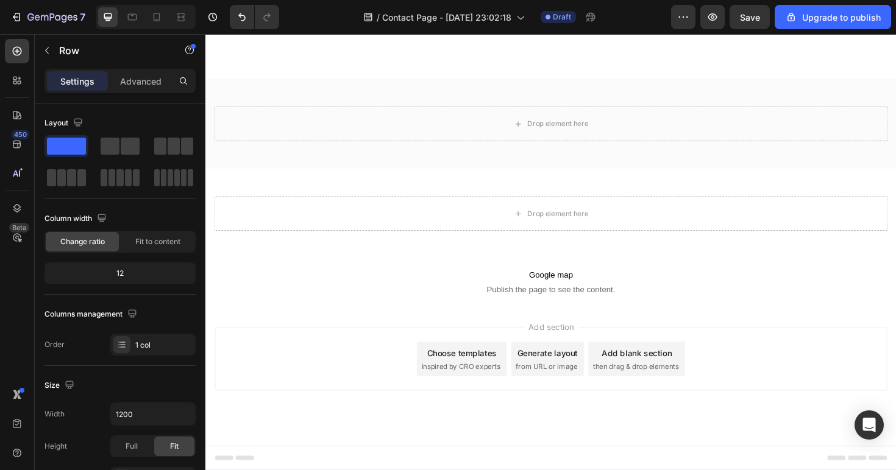
scroll to position [784, 0]
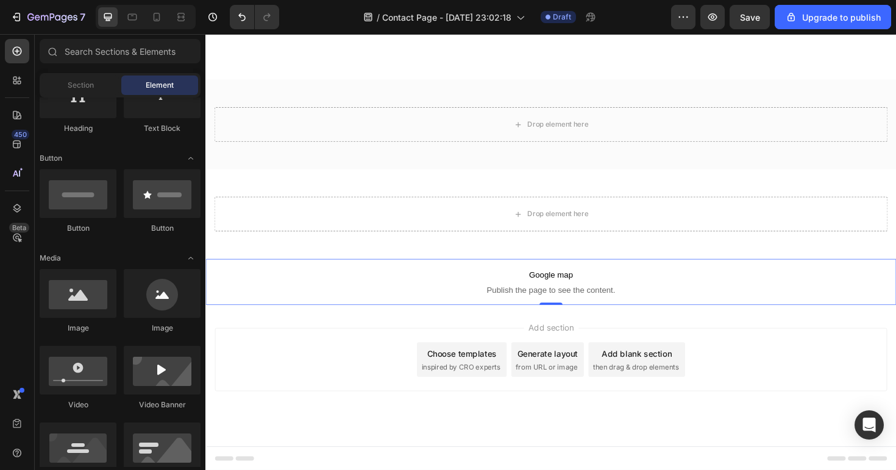
click at [317, 273] on p "Google map Publish the page to see the content." at bounding box center [570, 296] width 731 height 49
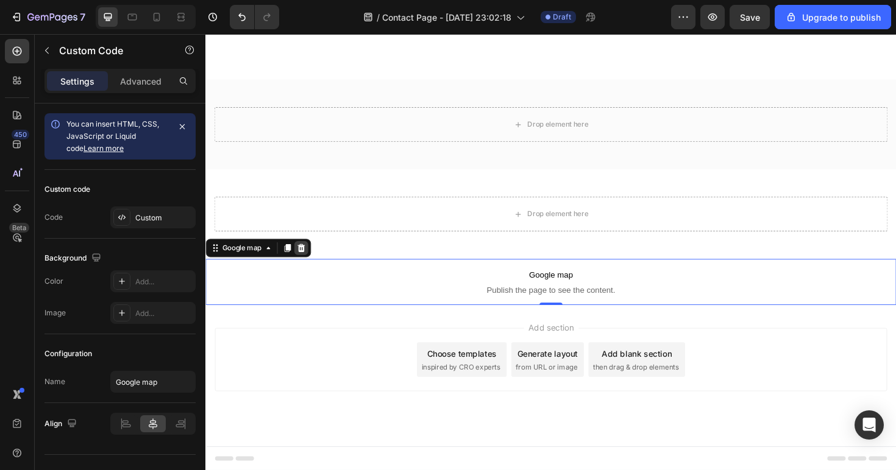
click at [305, 258] on icon at bounding box center [307, 261] width 8 height 9
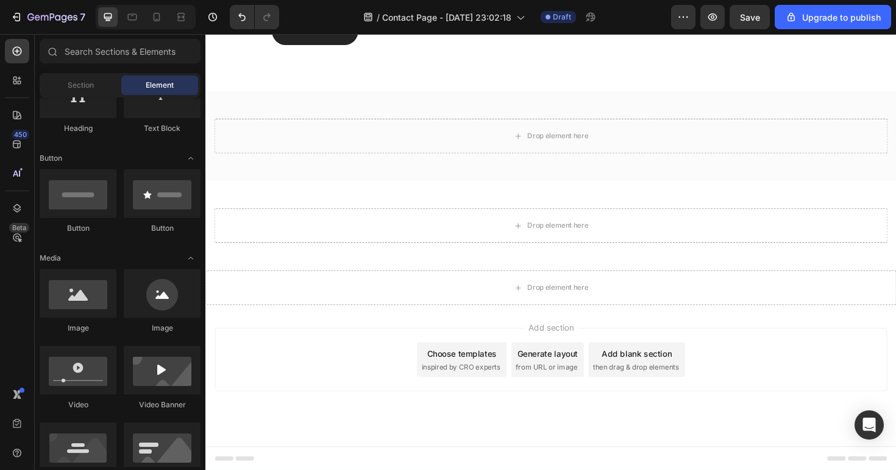
click at [331, 341] on div "Add section Choose templates inspired by CRO experts Generate layout from URL o…" at bounding box center [570, 396] width 731 height 150
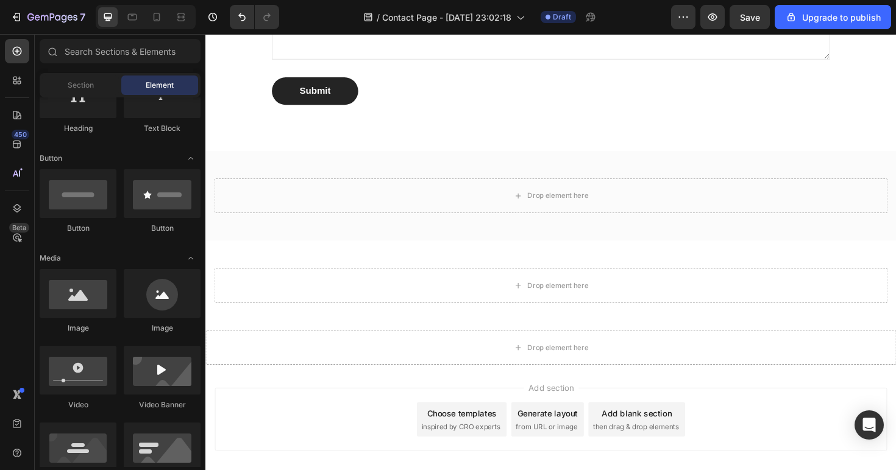
scroll to position [609, 0]
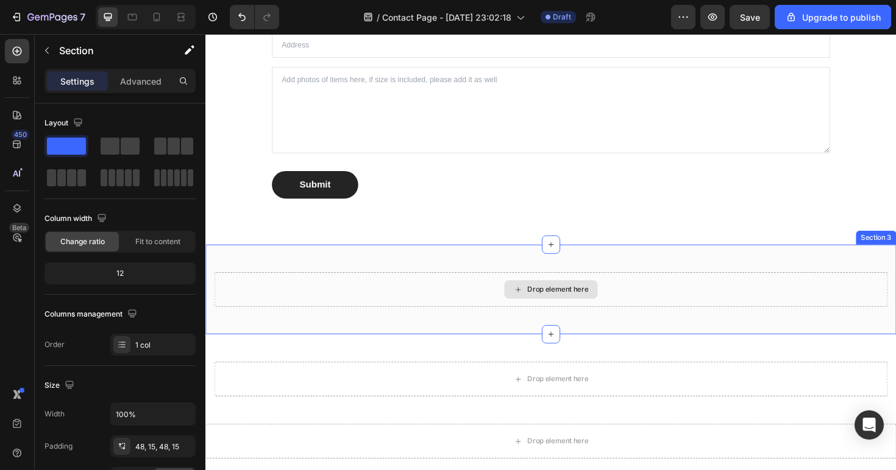
click at [338, 296] on div "Drop element here" at bounding box center [570, 304] width 713 height 37
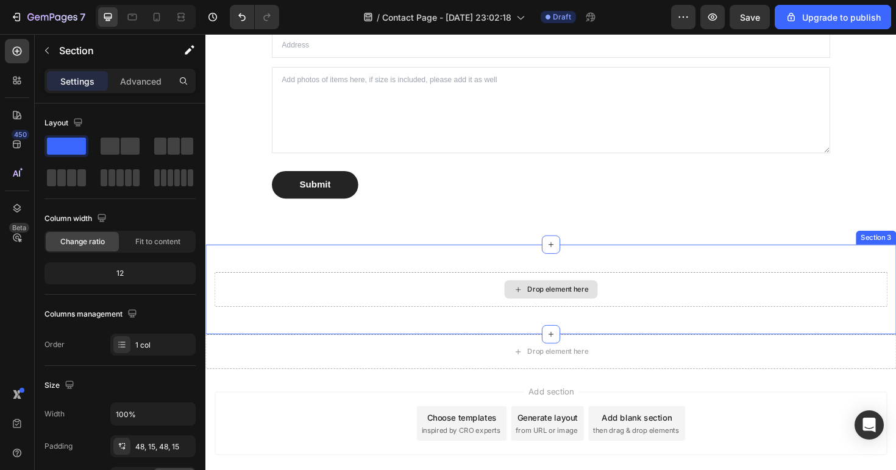
click at [894, 310] on div "Drop element here" at bounding box center [570, 304] width 713 height 37
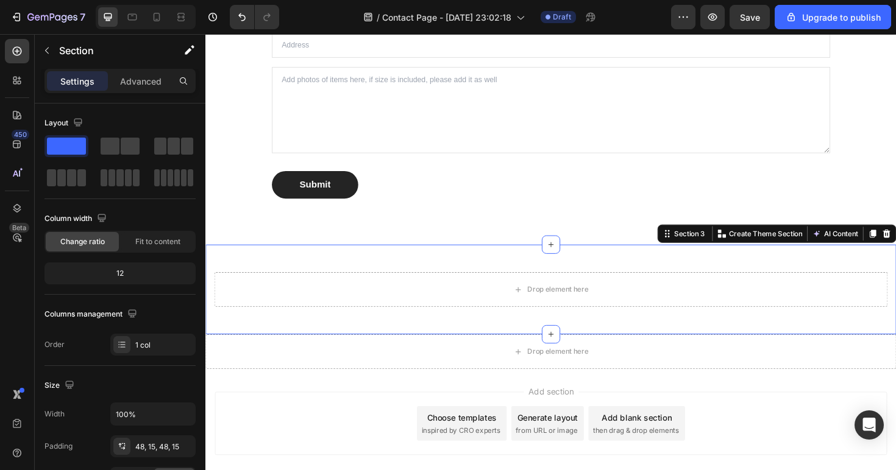
click at [895, 252] on div "Section 3 You can create reusable sections Create Theme Section AI Content Writ…" at bounding box center [810, 245] width 253 height 19
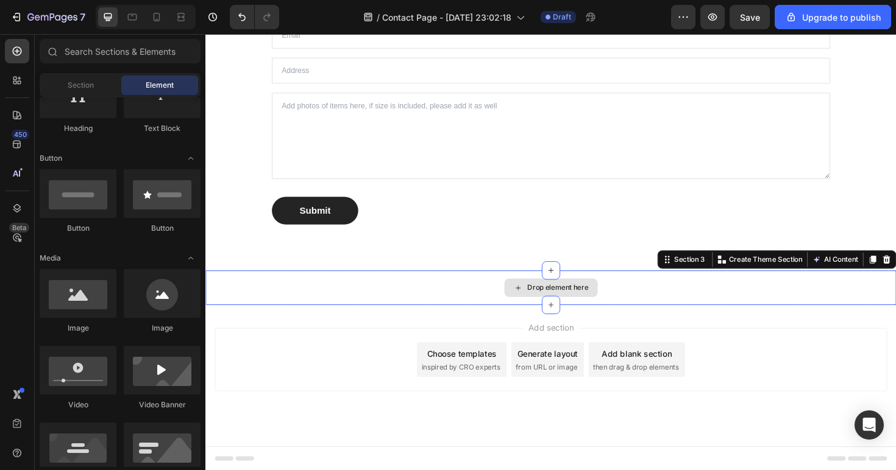
click at [880, 301] on div "Drop element here" at bounding box center [570, 303] width 731 height 37
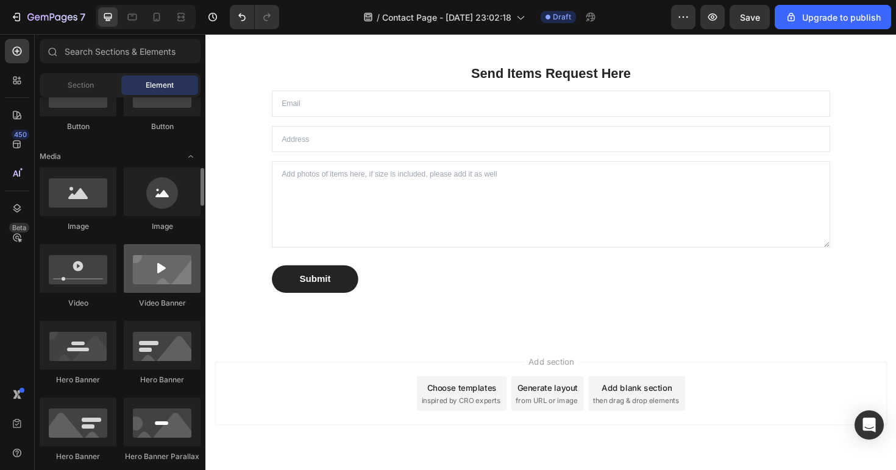
scroll to position [527, 0]
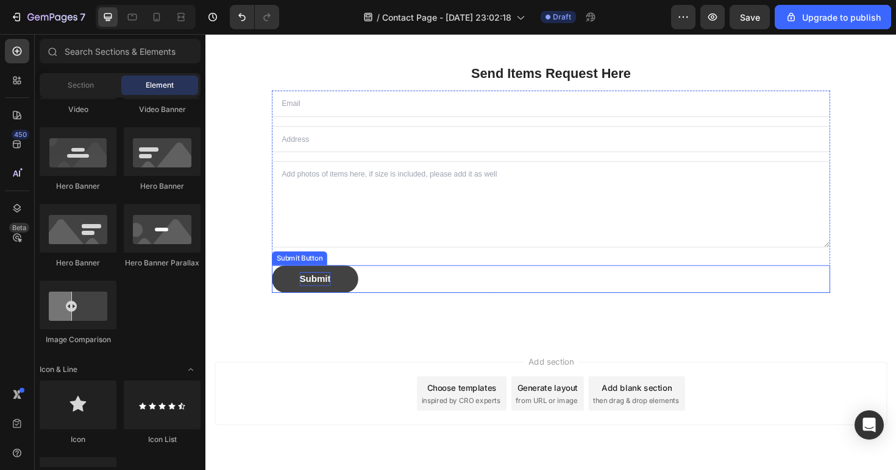
click at [310, 293] on div "Submit" at bounding box center [321, 293] width 33 height 15
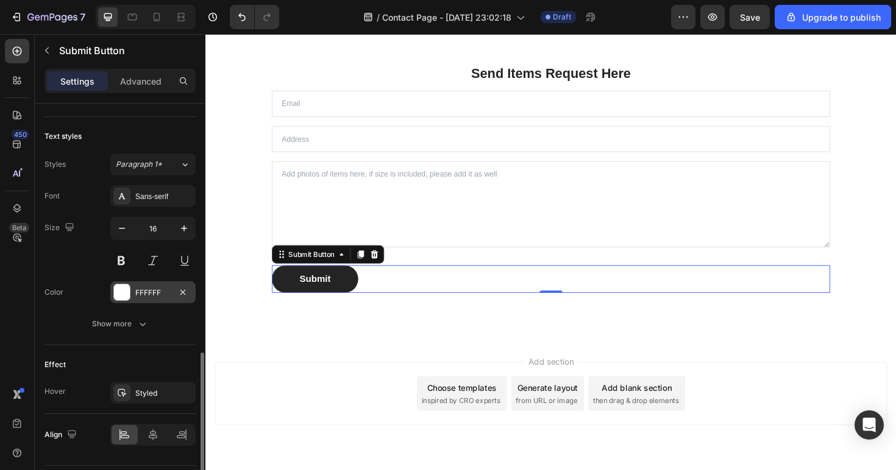
scroll to position [462, 0]
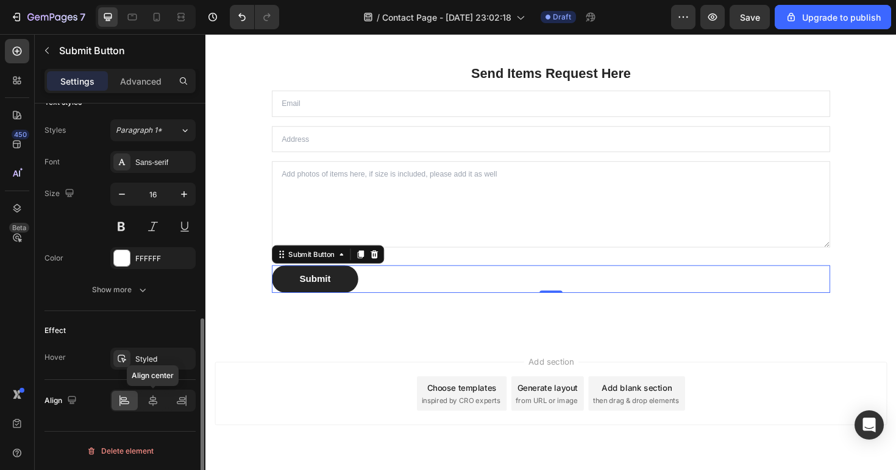
click at [152, 412] on div "Align Align center" at bounding box center [119, 400] width 151 height 41
click at [155, 402] on icon at bounding box center [153, 400] width 9 height 11
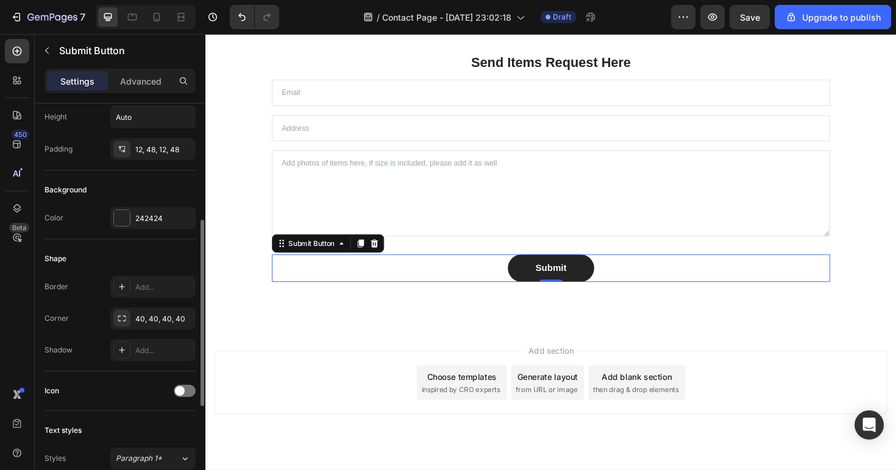
scroll to position [0, 0]
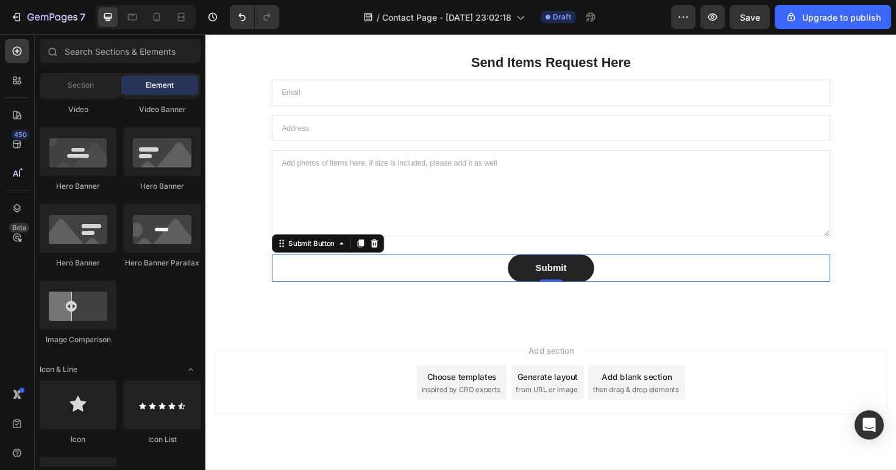
click at [278, 394] on div "Add section Choose templates inspired by CRO experts Generate layout from URL o…" at bounding box center [571, 403] width 712 height 67
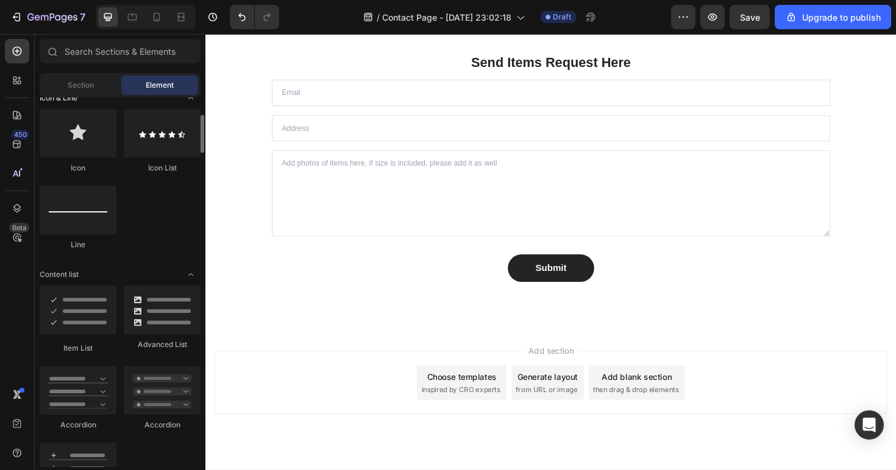
scroll to position [904, 0]
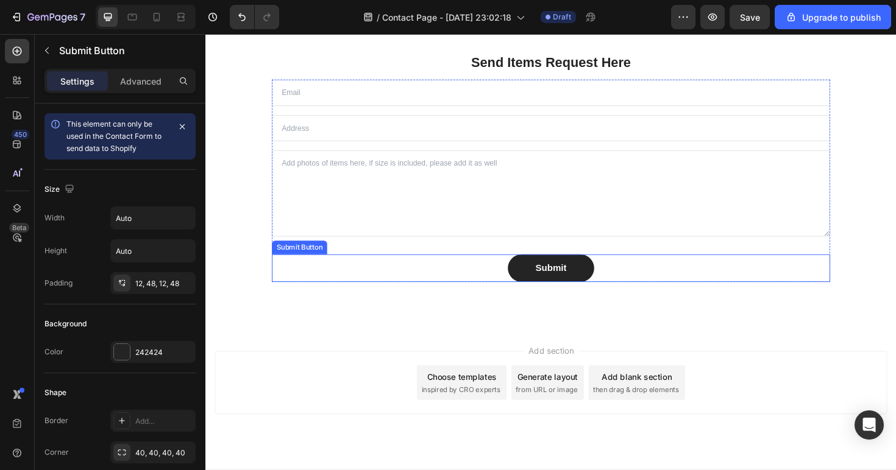
click at [484, 271] on div "Submit Submit Button" at bounding box center [570, 281] width 591 height 29
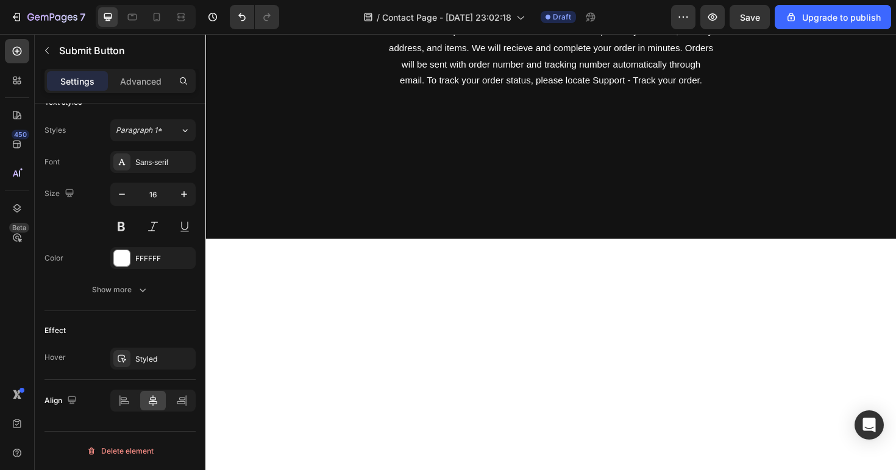
scroll to position [0, 0]
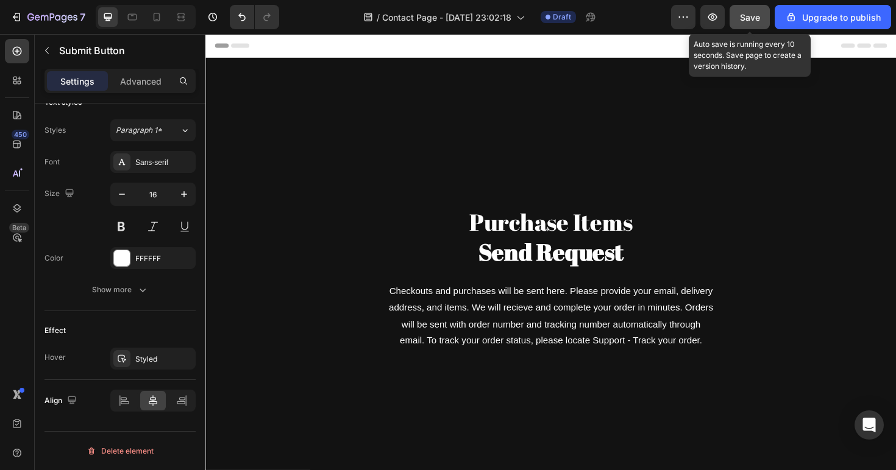
click at [751, 15] on span "Save" at bounding box center [750, 17] width 20 height 10
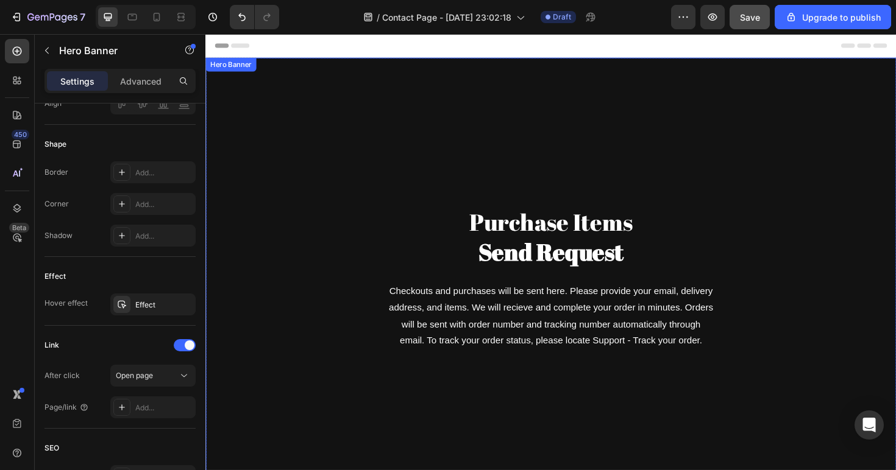
click at [377, 124] on div "Purchase Items Send Request Heading Checkouts and purchases will be sent here. …" at bounding box center [570, 293] width 713 height 428
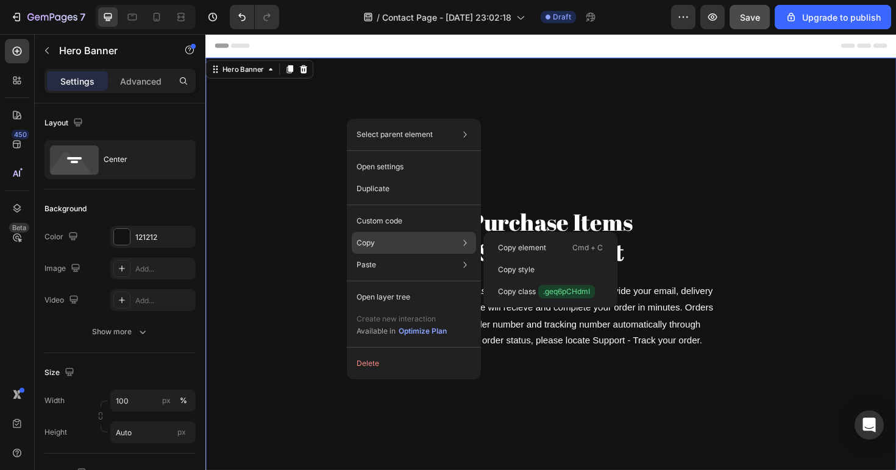
click at [384, 245] on div "Copy Copy element Cmd + C Copy style Copy class .geq6pCHdmI" at bounding box center [414, 243] width 124 height 22
click at [511, 261] on div "Copy style" at bounding box center [550, 270] width 124 height 22
